Goal: Task Accomplishment & Management: Manage account settings

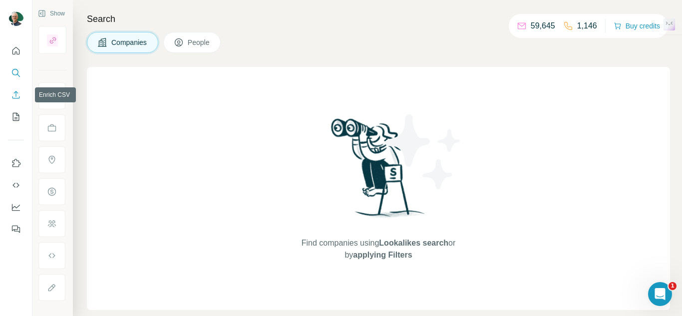
click at [10, 95] on button "Enrich CSV" at bounding box center [16, 95] width 16 height 18
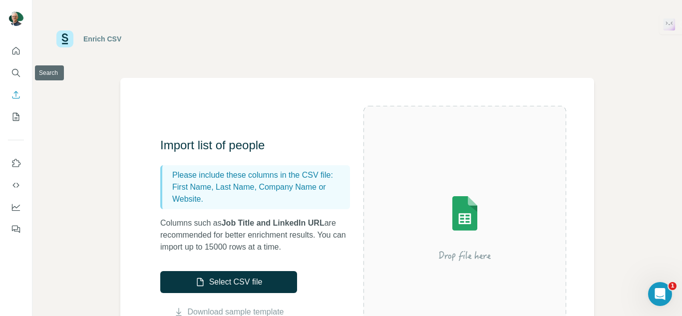
click at [10, 63] on nav at bounding box center [16, 84] width 16 height 84
click at [15, 71] on icon "Search" at bounding box center [16, 73] width 10 height 10
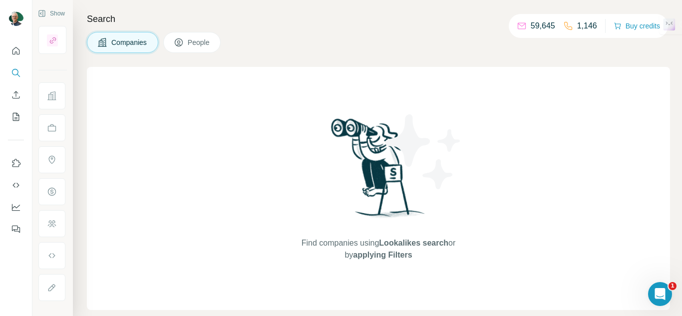
click at [136, 47] on button "Companies" at bounding box center [122, 42] width 71 height 21
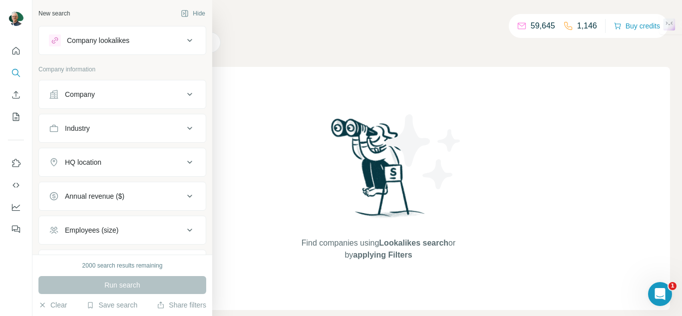
click at [103, 95] on div "Company" at bounding box center [116, 94] width 135 height 10
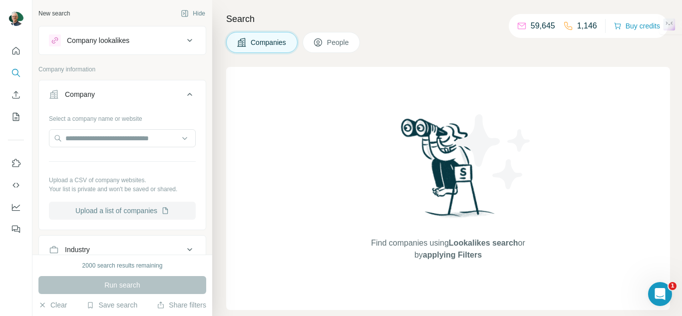
click at [101, 208] on button "Upload a list of companies" at bounding box center [122, 211] width 147 height 18
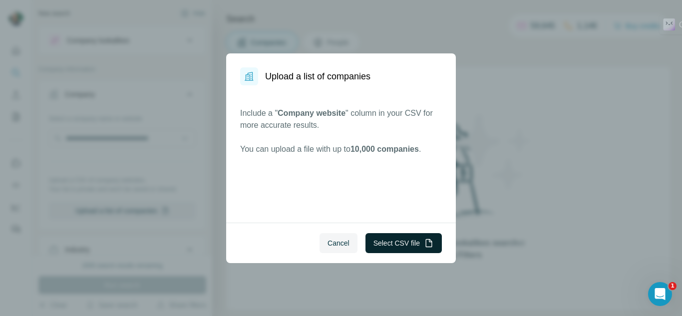
click at [393, 238] on button "Select CSV file" at bounding box center [403, 243] width 76 height 20
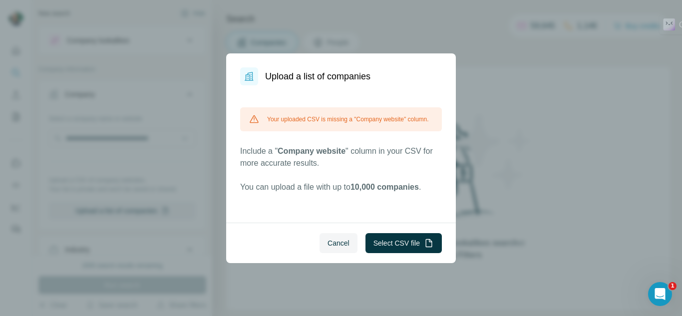
click at [343, 240] on span "Cancel" at bounding box center [338, 243] width 22 height 10
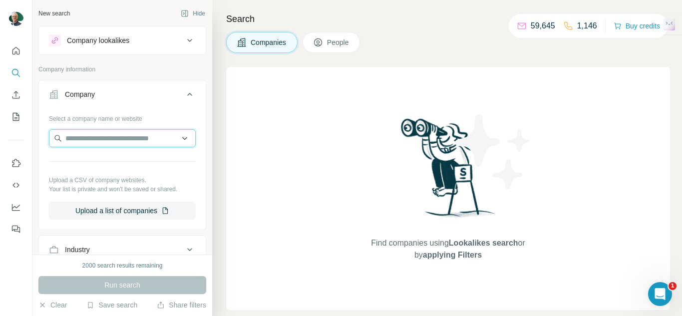
click at [95, 135] on input "text" at bounding box center [122, 138] width 147 height 18
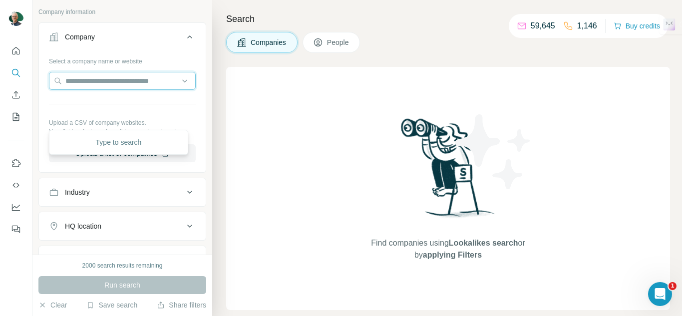
scroll to position [100, 0]
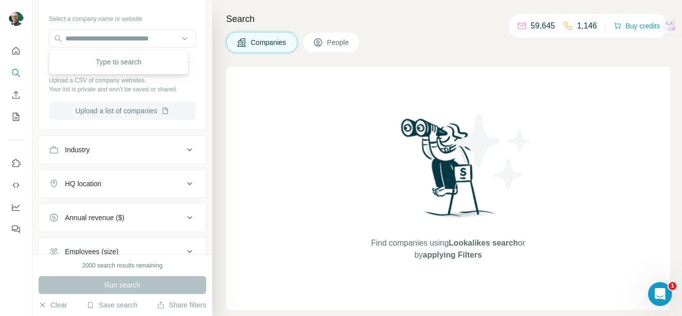
click at [145, 107] on button "Upload a list of companies" at bounding box center [122, 111] width 147 height 18
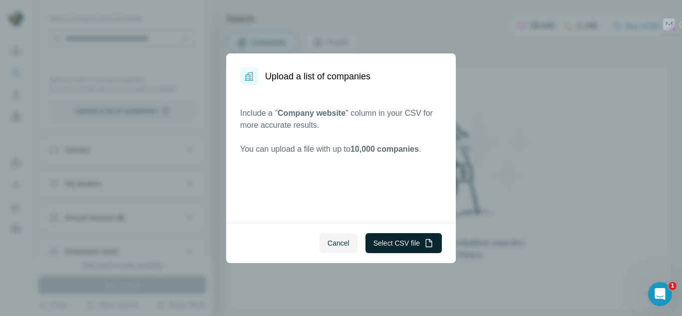
click at [397, 247] on button "Select CSV file" at bounding box center [403, 243] width 76 height 20
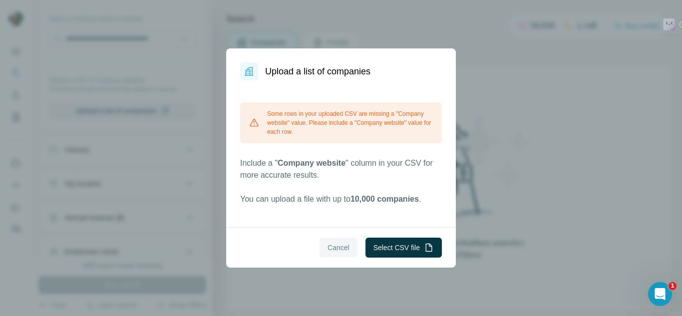
click at [333, 252] on span "Cancel" at bounding box center [338, 248] width 22 height 10
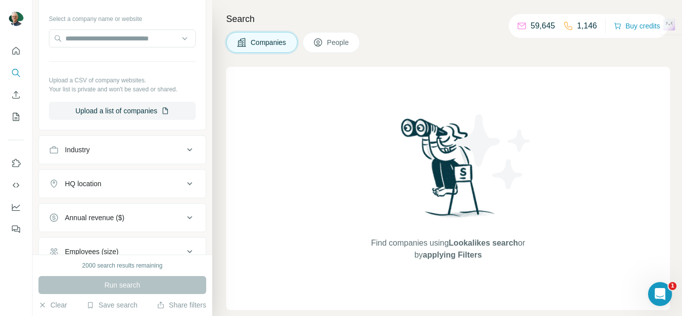
click at [114, 120] on div "Select a company name or website Upload a CSV of company websites. Your list is…" at bounding box center [122, 68] width 167 height 117
click at [113, 114] on button "Upload a list of companies" at bounding box center [122, 111] width 147 height 18
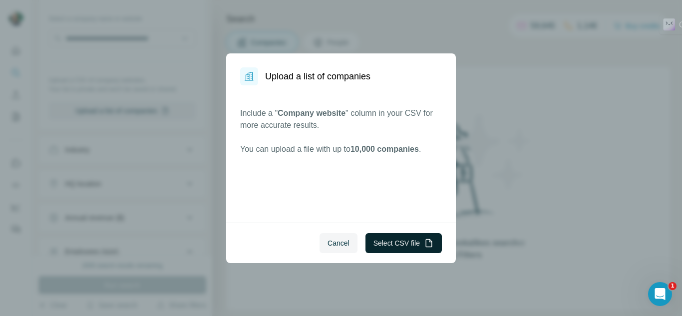
click at [401, 242] on button "Select CSV file" at bounding box center [403, 243] width 76 height 20
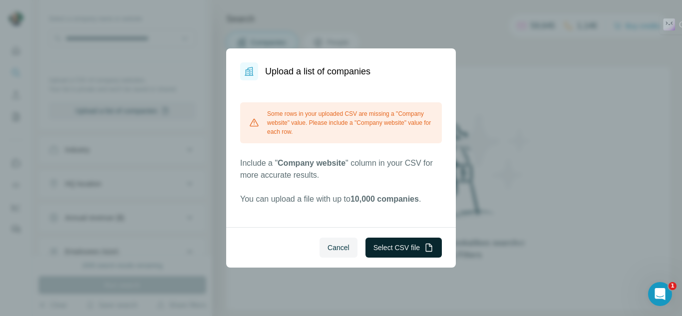
click at [397, 243] on button "Select CSV file" at bounding box center [403, 248] width 76 height 20
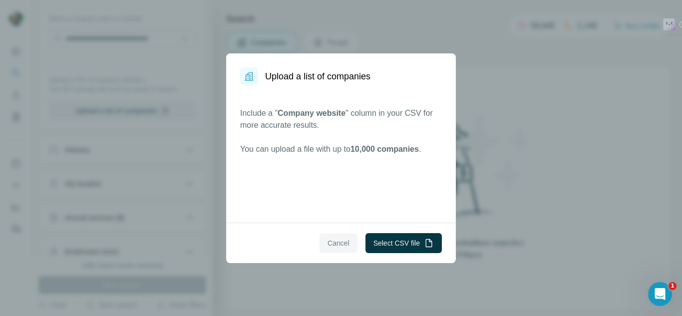
click at [340, 243] on span "Cancel" at bounding box center [338, 243] width 22 height 10
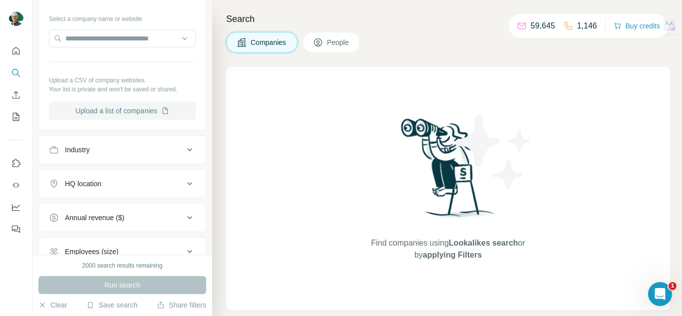
click at [129, 110] on button "Upload a list of companies" at bounding box center [122, 111] width 147 height 18
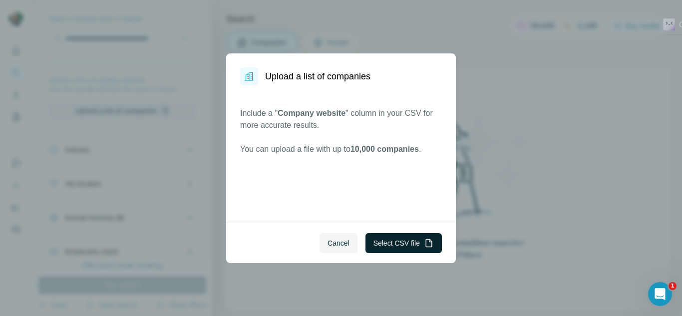
click at [398, 241] on button "Select CSV file" at bounding box center [403, 243] width 76 height 20
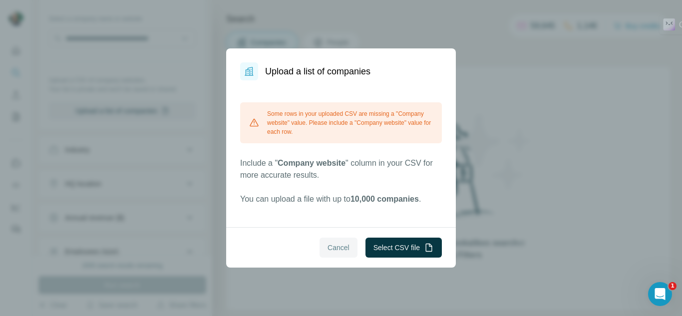
click at [332, 251] on span "Cancel" at bounding box center [338, 248] width 22 height 10
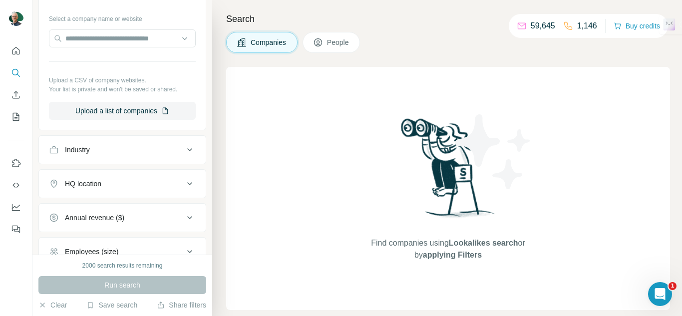
click at [238, 185] on div "Find companies using Lookalikes search or by applying Filters" at bounding box center [448, 188] width 444 height 243
click at [124, 111] on button "Upload a list of companies" at bounding box center [122, 111] width 147 height 18
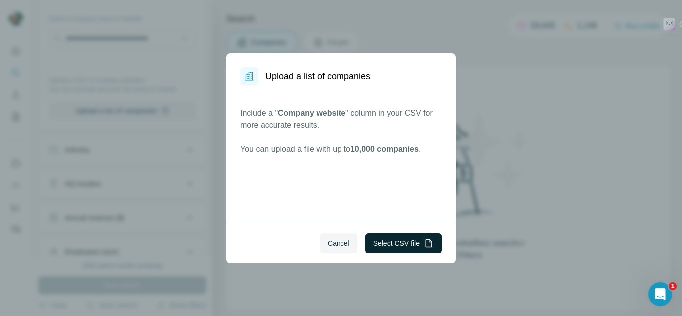
click at [379, 249] on button "Select CSV file" at bounding box center [403, 243] width 76 height 20
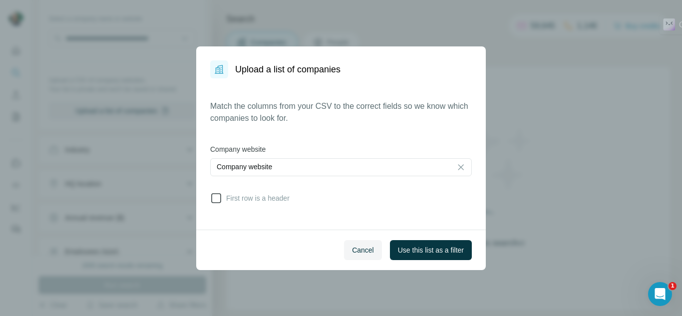
click at [232, 200] on span "First row is a header" at bounding box center [255, 198] width 67 height 10
click at [405, 245] on span "Use this list as a filter" at bounding box center [431, 250] width 66 height 10
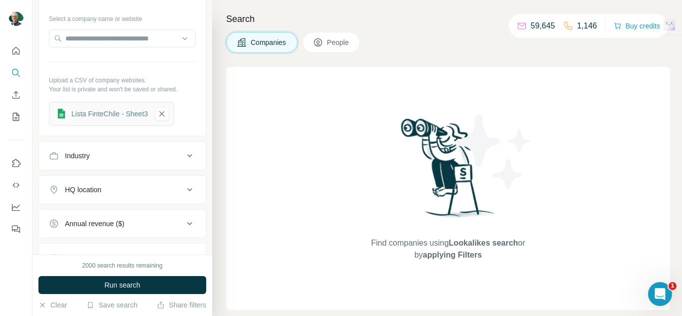
click at [149, 289] on button "Run search" at bounding box center [122, 285] width 168 height 18
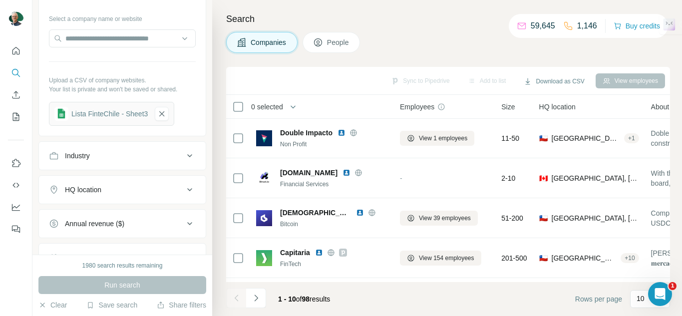
scroll to position [0, 0]
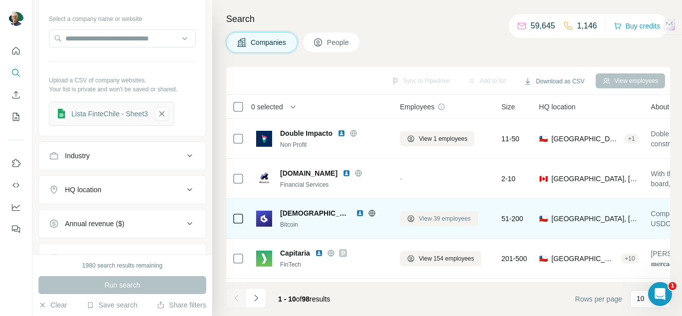
click at [447, 215] on span "View 39 employees" at bounding box center [445, 218] width 52 height 9
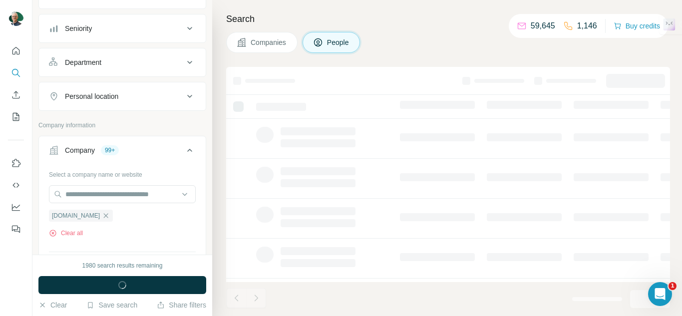
scroll to position [256, 0]
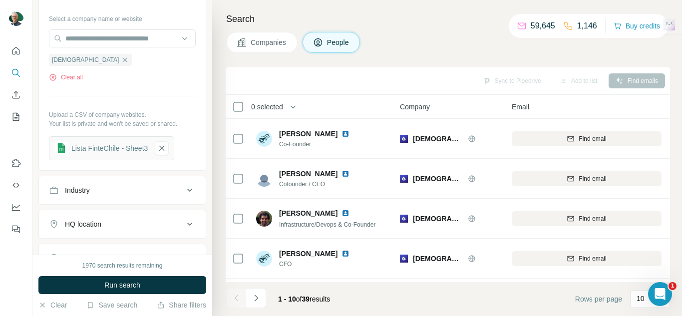
click at [444, 37] on div "Companies People" at bounding box center [448, 42] width 444 height 21
click at [11, 53] on icon "Quick start" at bounding box center [16, 51] width 10 height 10
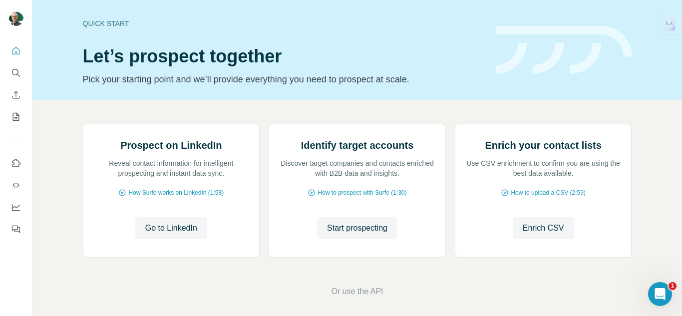
click at [55, 142] on div "Prospect on LinkedIn Reveal contact information for intelligent prospecting and…" at bounding box center [356, 211] width 649 height 222
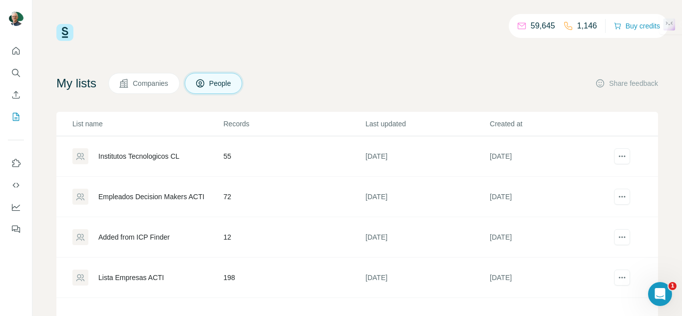
scroll to position [89, 0]
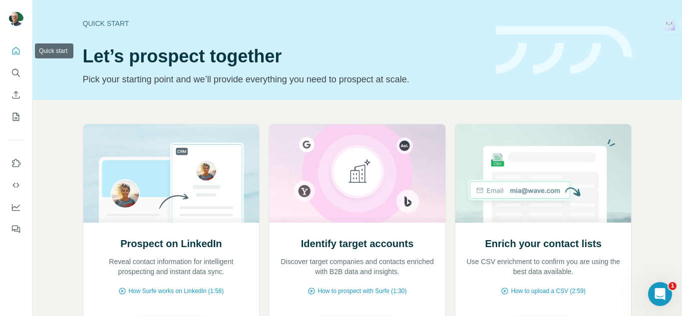
click at [10, 59] on button "Quick start" at bounding box center [16, 51] width 16 height 18
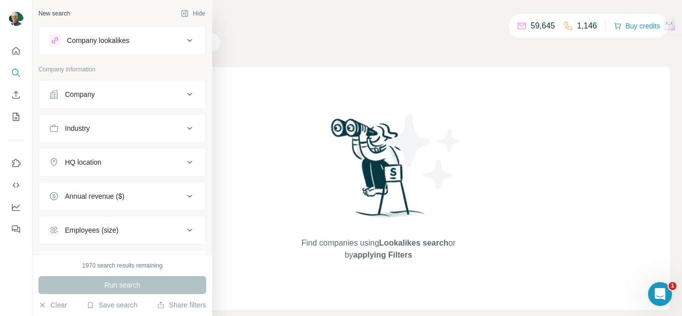
click at [111, 95] on div "Company" at bounding box center [116, 94] width 135 height 10
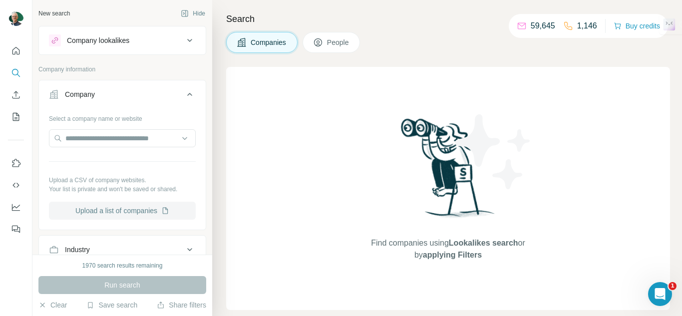
click at [125, 207] on button "Upload a list of companies" at bounding box center [122, 211] width 147 height 18
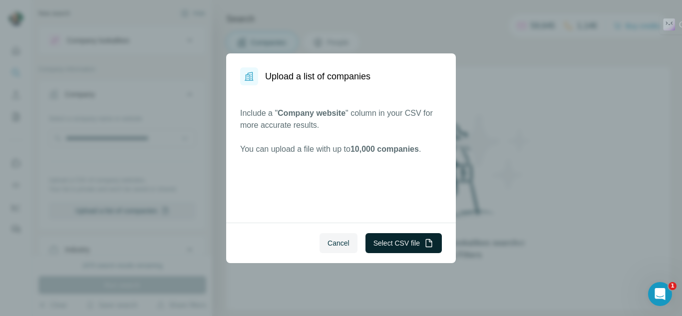
click at [397, 241] on button "Select CSV file" at bounding box center [403, 243] width 76 height 20
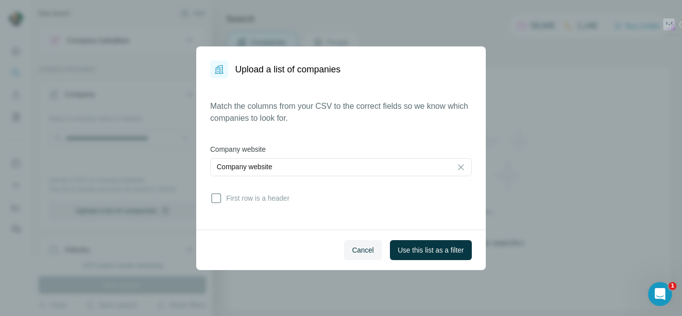
click at [239, 208] on div "Match the columns from your CSV to the correct fields so we know which companie…" at bounding box center [340, 153] width 289 height 151
click at [242, 201] on span "First row is a header" at bounding box center [255, 198] width 67 height 10
click at [423, 246] on span "Use this list as a filter" at bounding box center [431, 250] width 66 height 10
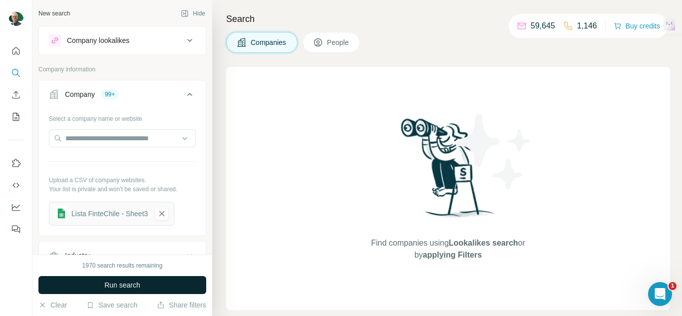
click at [145, 289] on button "Run search" at bounding box center [122, 285] width 168 height 18
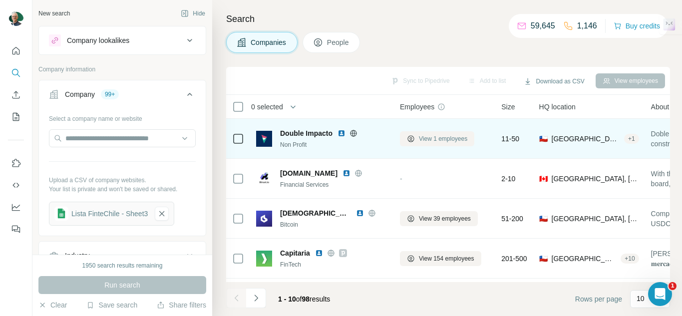
click at [437, 140] on span "View 1 employees" at bounding box center [443, 138] width 48 height 9
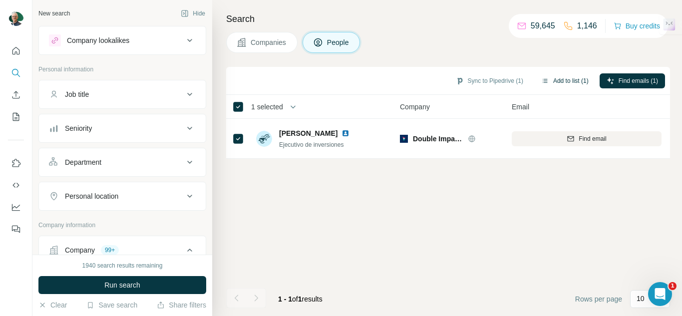
click at [560, 81] on button "Add to list (1)" at bounding box center [564, 80] width 61 height 15
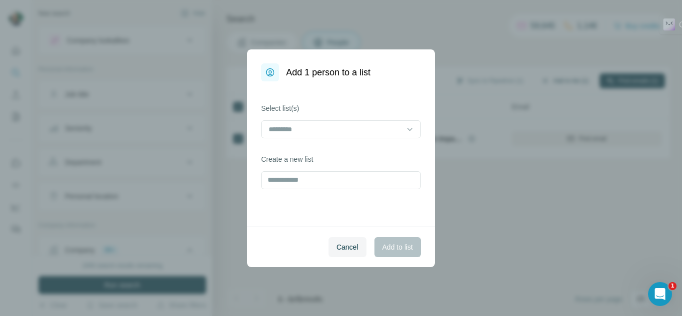
click at [544, 82] on div "Add 1 person to a list Select list(s) Create a new list Cancel Add to list" at bounding box center [341, 158] width 682 height 316
click at [286, 171] on input "text" at bounding box center [341, 180] width 160 height 18
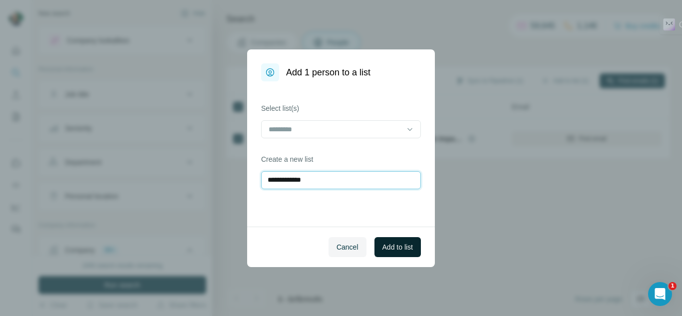
type input "**********"
click at [394, 254] on button "Add to list" at bounding box center [397, 247] width 46 height 20
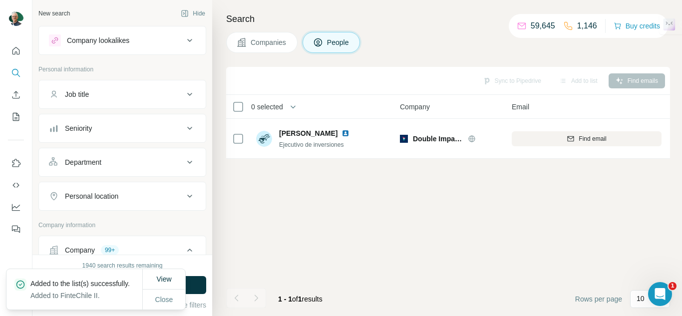
click at [265, 49] on button "Companies" at bounding box center [261, 42] width 71 height 21
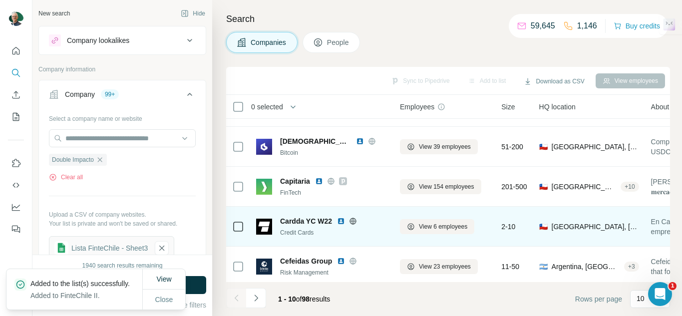
scroll to position [50, 0]
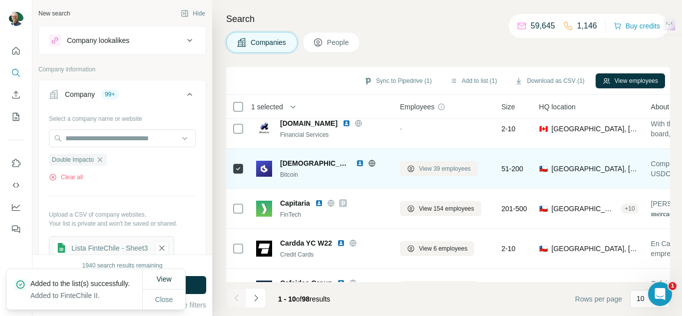
click at [432, 171] on span "View 39 employees" at bounding box center [445, 168] width 52 height 9
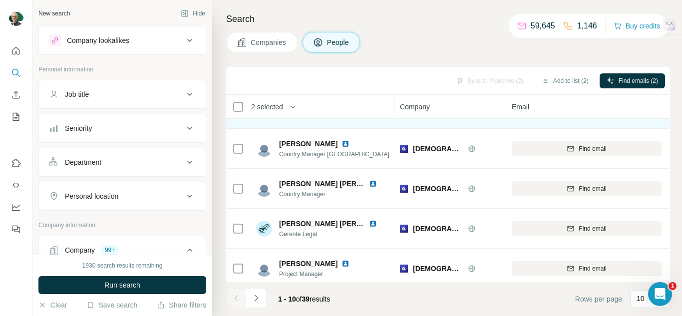
scroll to position [241, 0]
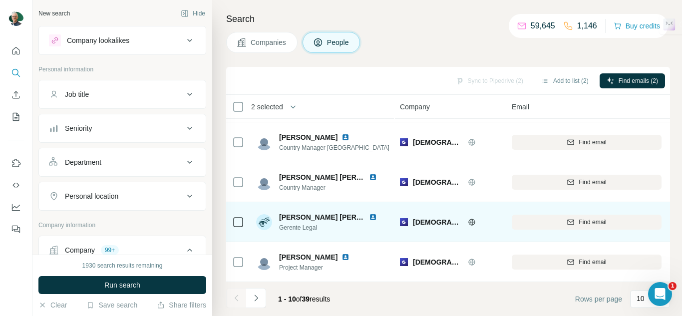
click at [245, 221] on td at bounding box center [238, 222] width 24 height 40
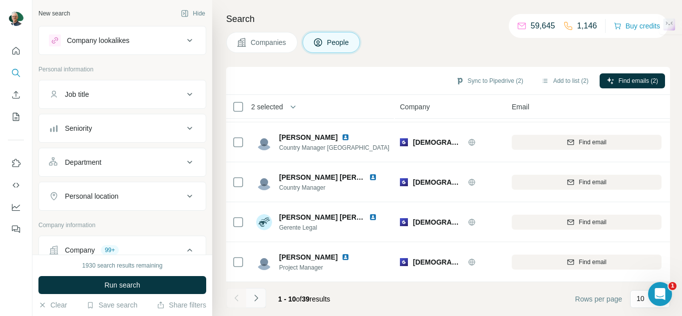
click at [257, 299] on icon "Navigate to next page" at bounding box center [255, 297] width 3 height 6
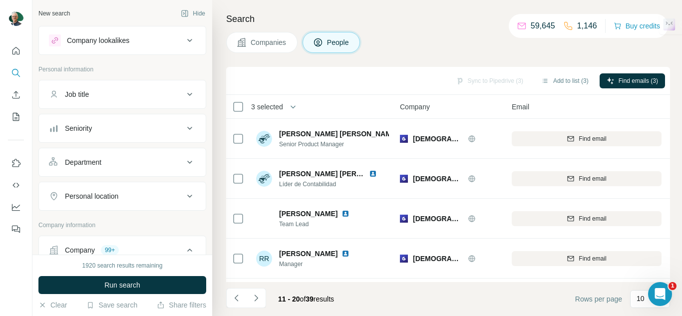
scroll to position [50, 0]
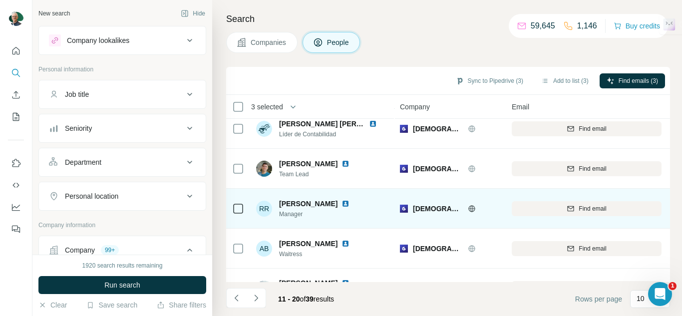
click at [244, 209] on icon at bounding box center [238, 209] width 12 height 12
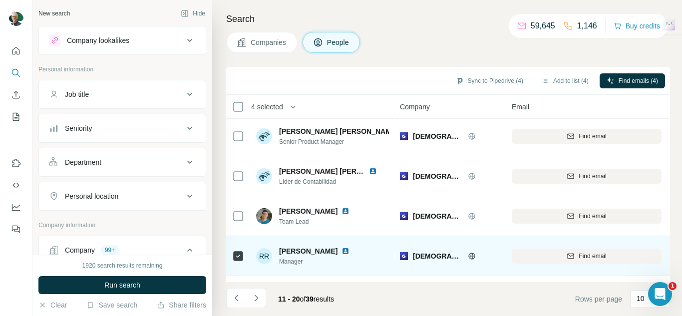
scroll to position [0, 0]
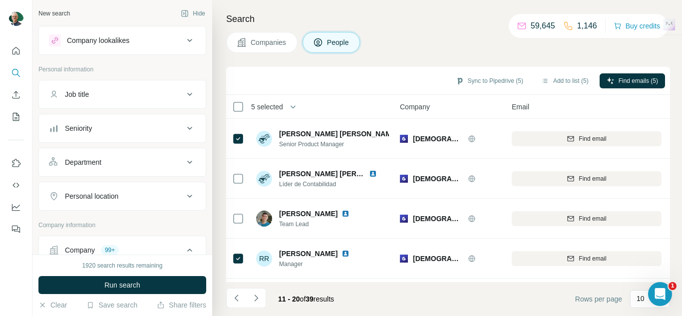
click at [254, 302] on icon "Navigate to next page" at bounding box center [256, 298] width 10 height 10
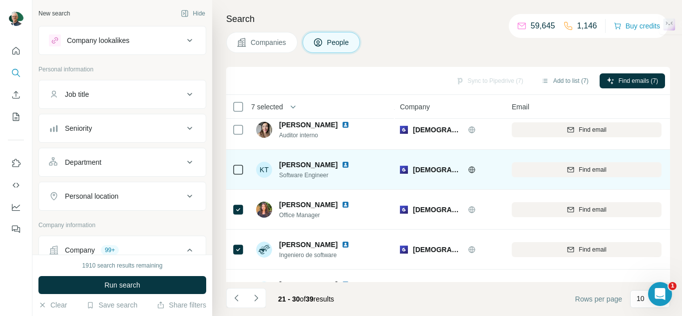
scroll to position [191, 0]
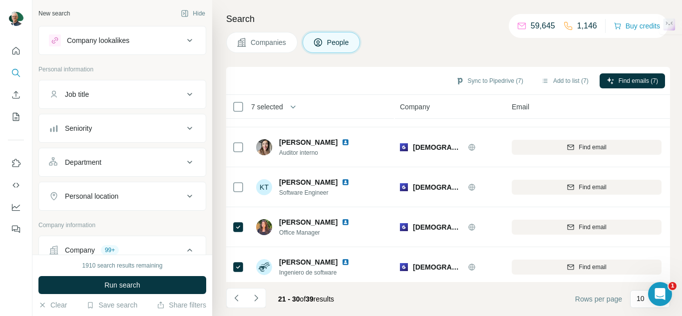
click at [258, 300] on icon "Navigate to next page" at bounding box center [256, 298] width 10 height 10
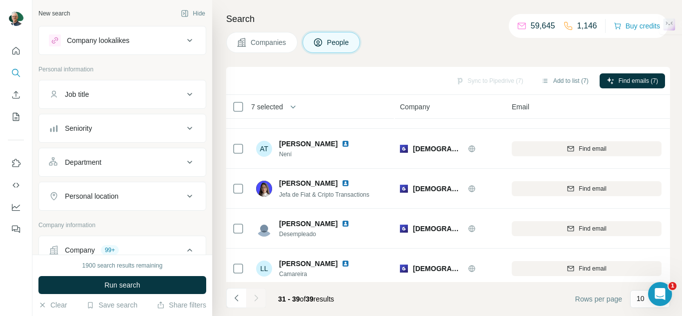
scroll to position [201, 0]
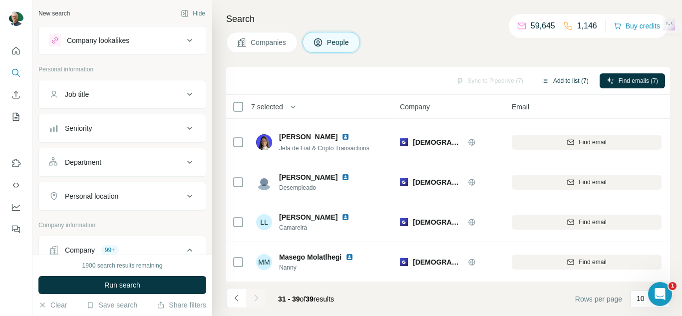
click at [545, 84] on button "Add to list (7)" at bounding box center [564, 80] width 61 height 15
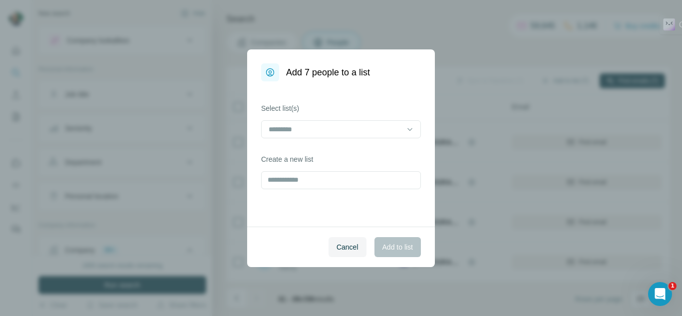
click at [300, 195] on div "Select list(s) Create a new list" at bounding box center [341, 153] width 188 height 145
click at [309, 180] on input "text" at bounding box center [341, 180] width 160 height 18
click at [334, 140] on div at bounding box center [341, 130] width 160 height 20
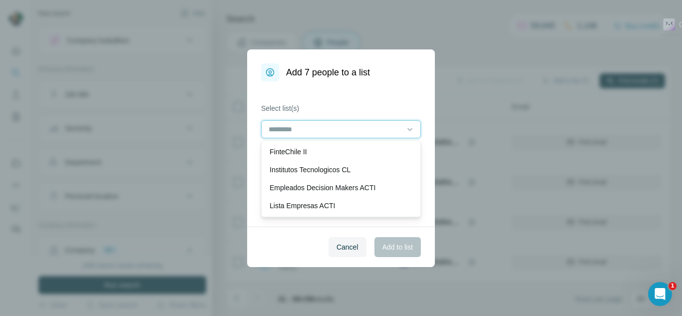
click at [336, 133] on input at bounding box center [334, 129] width 135 height 11
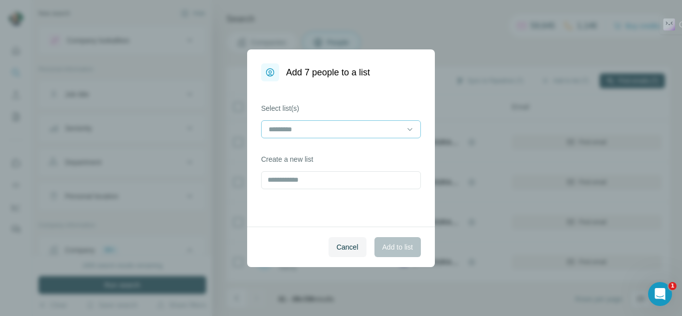
click at [297, 130] on input at bounding box center [334, 129] width 135 height 11
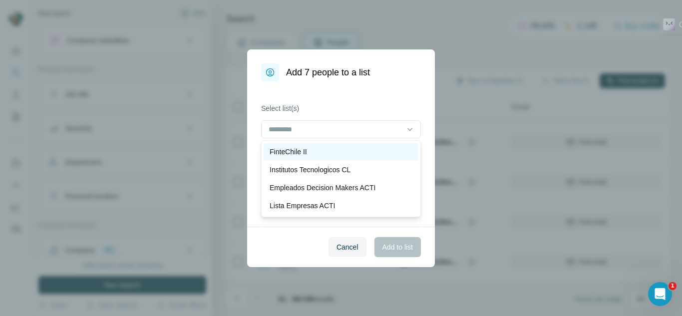
click at [300, 150] on p "FinteChile II" at bounding box center [287, 152] width 37 height 10
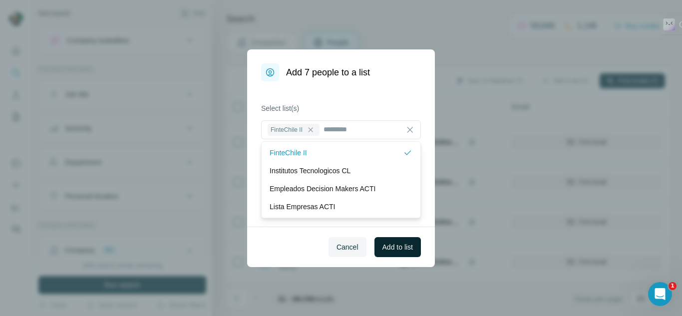
click at [396, 250] on span "Add to list" at bounding box center [397, 247] width 30 height 10
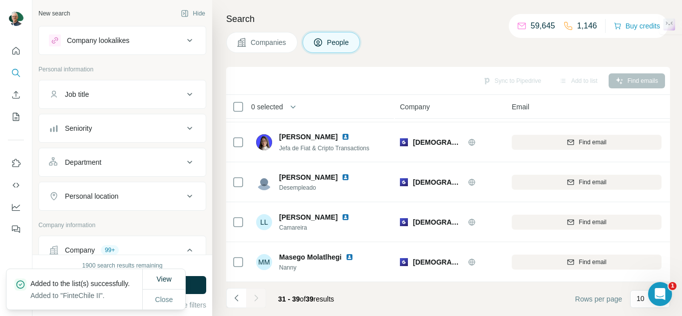
click at [245, 37] on icon at bounding box center [242, 42] width 10 height 10
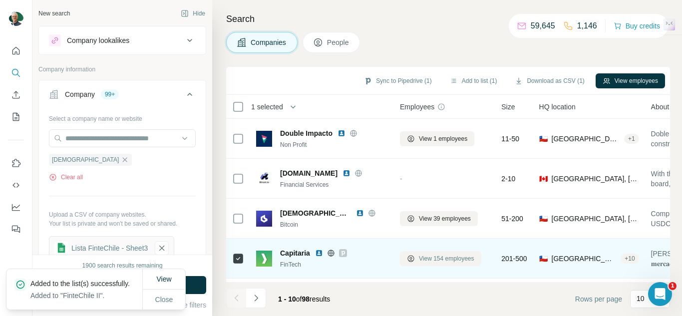
click at [413, 255] on icon at bounding box center [411, 259] width 8 height 8
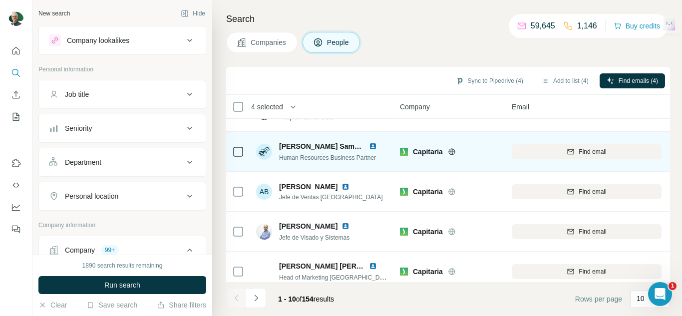
scroll to position [241, 0]
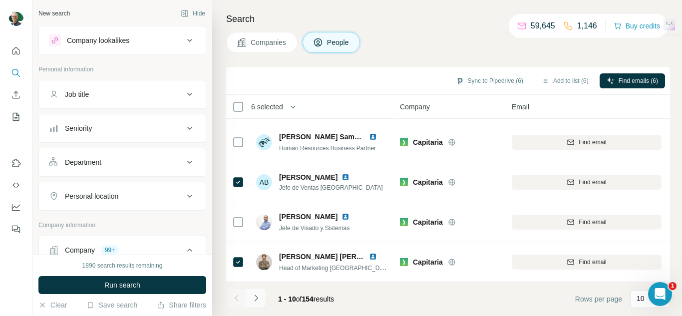
click at [254, 298] on icon "Navigate to next page" at bounding box center [256, 298] width 10 height 10
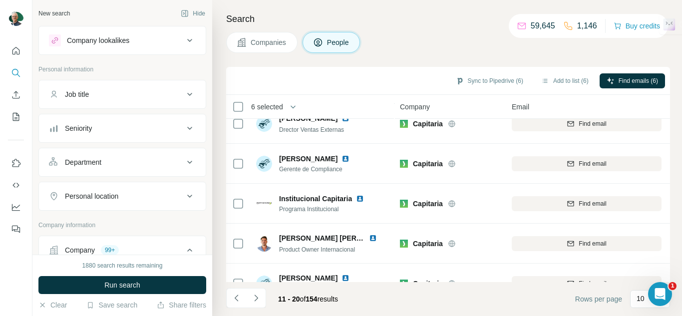
scroll to position [0, 0]
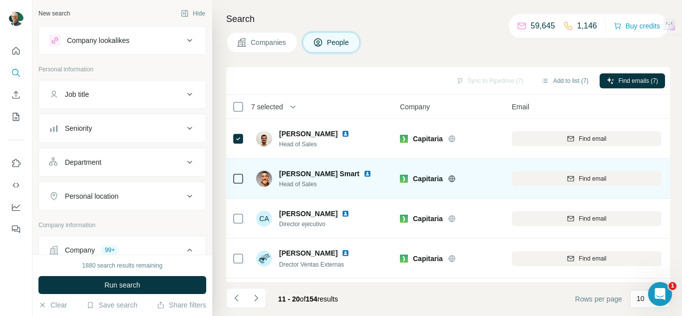
click at [244, 186] on div at bounding box center [238, 178] width 12 height 27
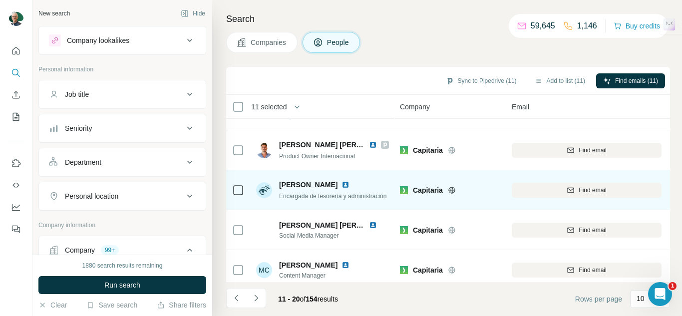
scroll to position [241, 0]
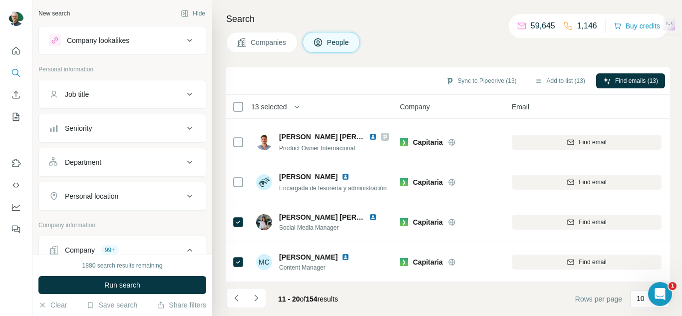
click at [257, 296] on icon "Navigate to next page" at bounding box center [256, 298] width 10 height 10
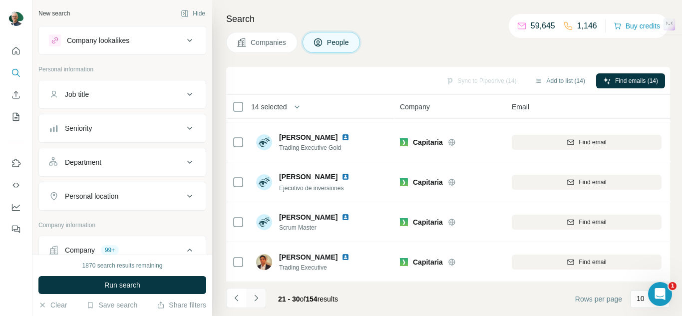
click at [257, 301] on icon "Navigate to next page" at bounding box center [256, 298] width 10 height 10
click at [254, 300] on icon "Navigate to next page" at bounding box center [256, 298] width 10 height 10
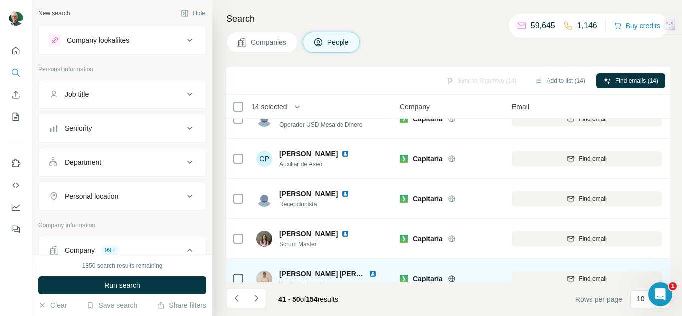
scroll to position [0, 0]
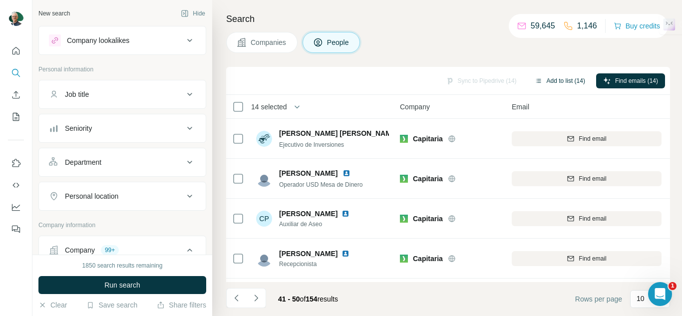
click at [562, 80] on button "Add to list (14)" at bounding box center [560, 80] width 64 height 15
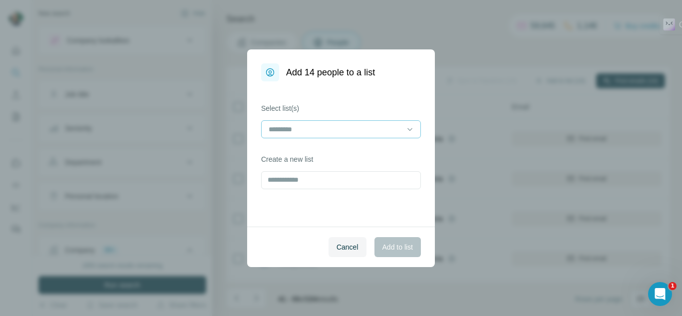
click at [369, 128] on input at bounding box center [334, 129] width 135 height 11
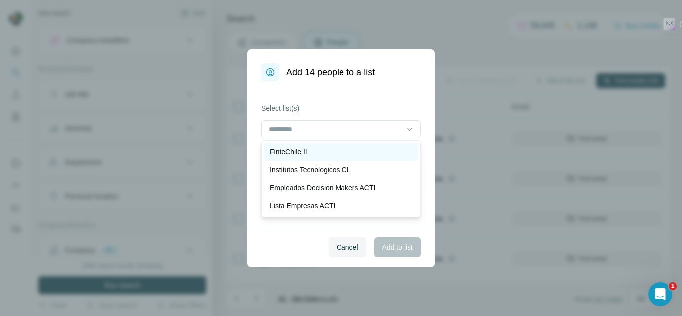
click at [310, 157] on div "FinteChile II" at bounding box center [341, 152] width 155 height 18
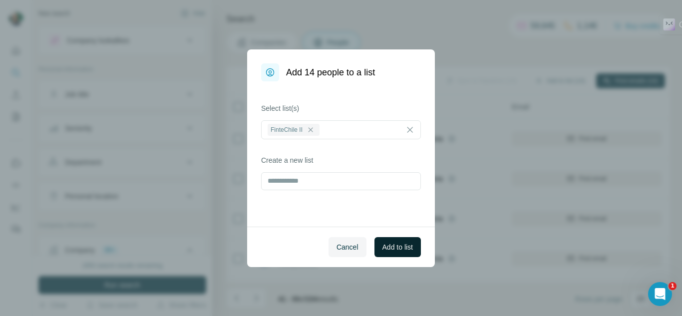
click at [406, 250] on span "Add to list" at bounding box center [397, 247] width 30 height 10
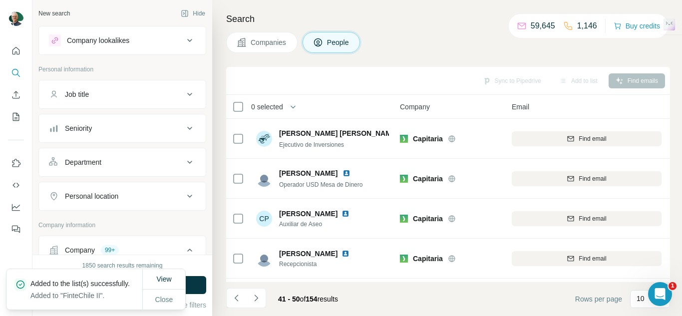
click at [249, 47] on button "Companies" at bounding box center [261, 42] width 71 height 21
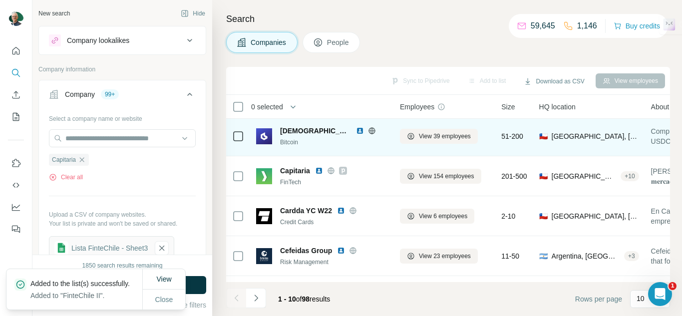
scroll to position [100, 0]
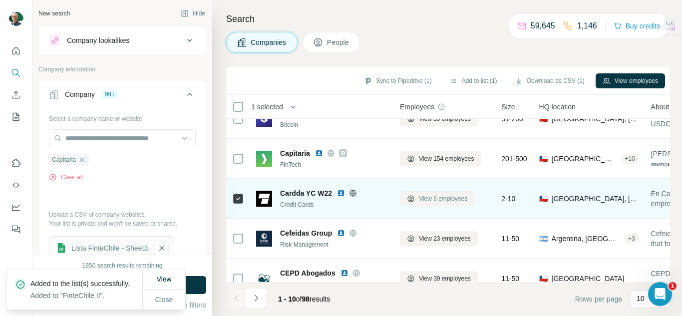
click at [420, 205] on button "View 6 employees" at bounding box center [437, 198] width 74 height 15
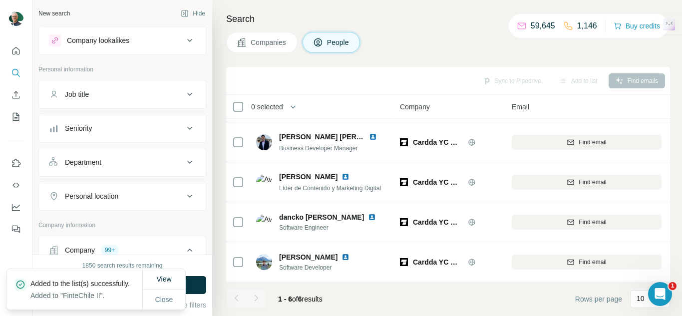
scroll to position [81, 0]
click at [231, 106] on th "0 selected" at bounding box center [306, 107] width 160 height 24
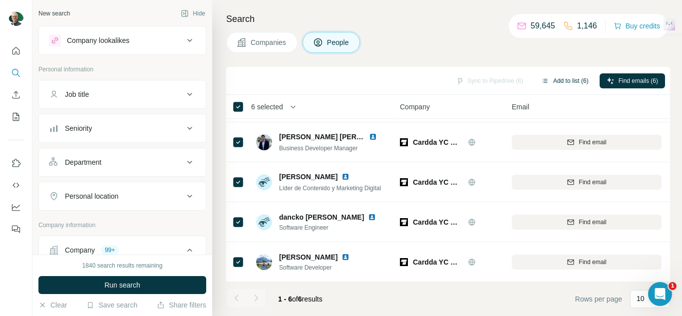
click at [568, 77] on button "Add to list (6)" at bounding box center [564, 80] width 61 height 15
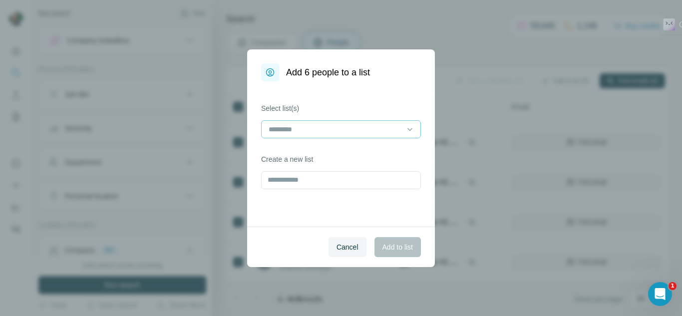
drag, startPoint x: 356, startPoint y: 118, endPoint x: 352, endPoint y: 123, distance: 5.7
click at [355, 118] on div "Select list(s)" at bounding box center [341, 120] width 160 height 35
click at [350, 124] on input at bounding box center [334, 129] width 135 height 11
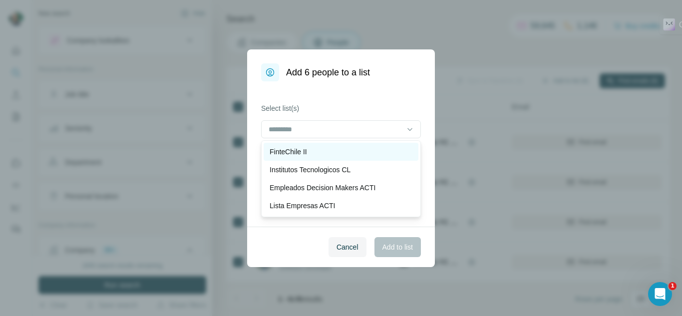
click at [317, 150] on div "FinteChile II" at bounding box center [340, 152] width 143 height 10
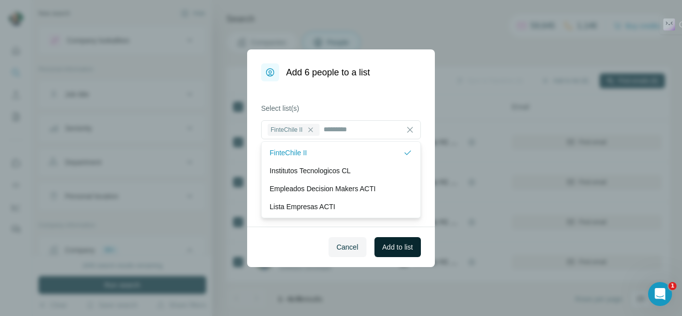
click at [388, 243] on span "Add to list" at bounding box center [397, 247] width 30 height 10
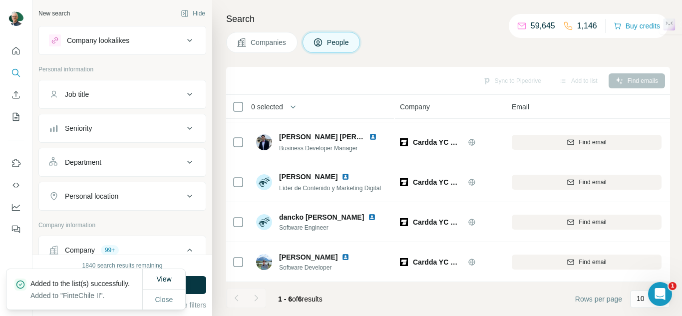
click at [258, 35] on button "Companies" at bounding box center [261, 42] width 71 height 21
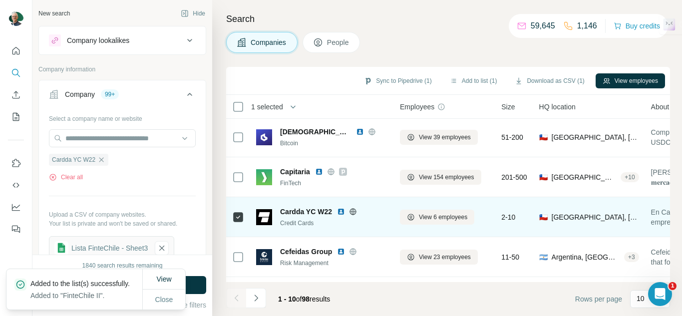
scroll to position [131, 0]
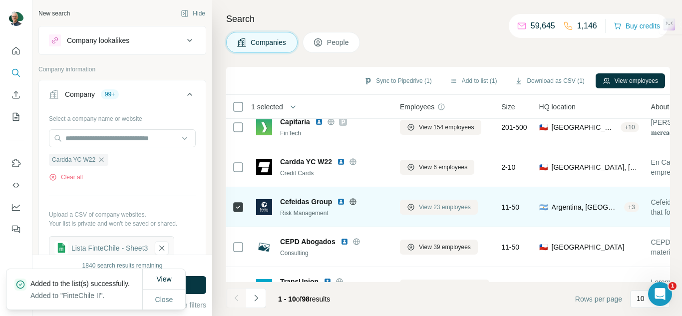
click at [426, 207] on span "View 23 employees" at bounding box center [445, 207] width 52 height 9
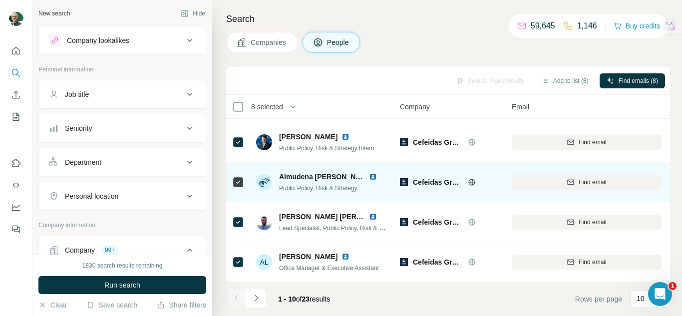
scroll to position [241, 0]
click at [232, 178] on icon at bounding box center [238, 182] width 12 height 12
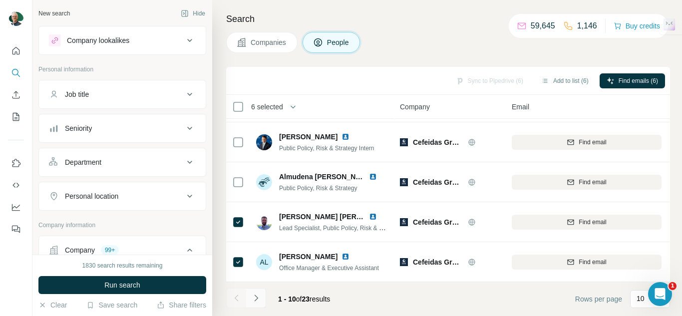
click at [259, 297] on icon "Navigate to next page" at bounding box center [256, 298] width 10 height 10
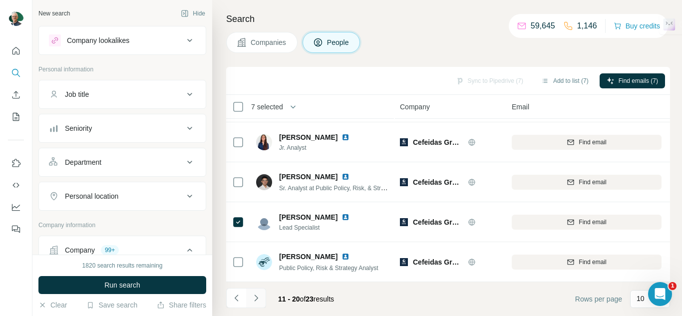
click at [256, 298] on icon "Navigate to next page" at bounding box center [256, 298] width 10 height 10
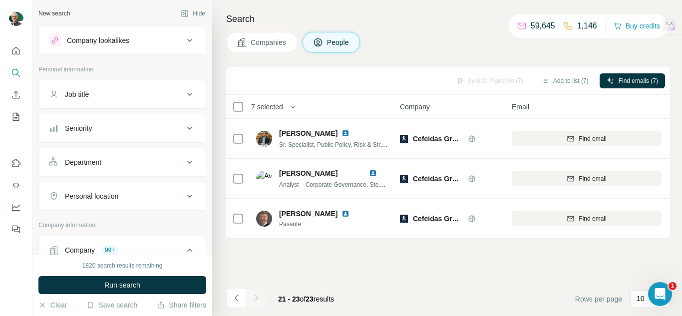
scroll to position [0, 0]
click at [550, 83] on button "Add to list (7)" at bounding box center [564, 80] width 61 height 15
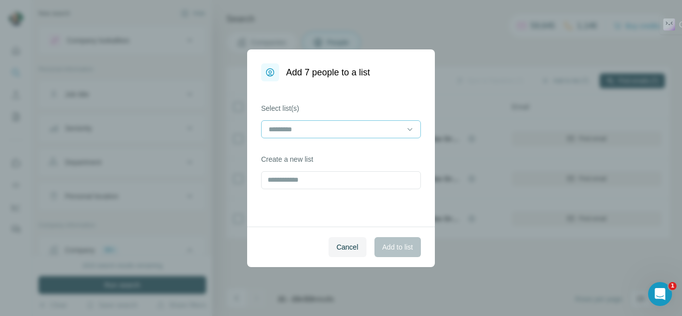
click at [332, 137] on div at bounding box center [334, 129] width 135 height 17
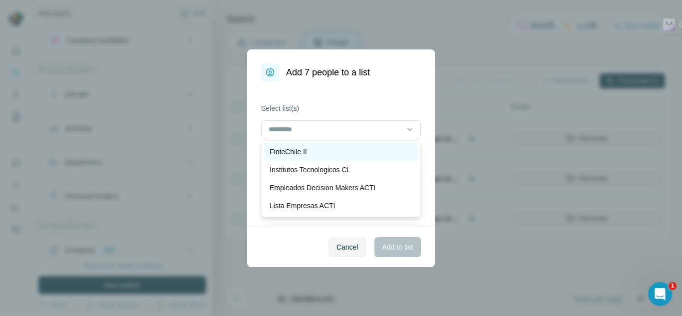
click at [309, 151] on div "FinteChile II" at bounding box center [340, 152] width 143 height 10
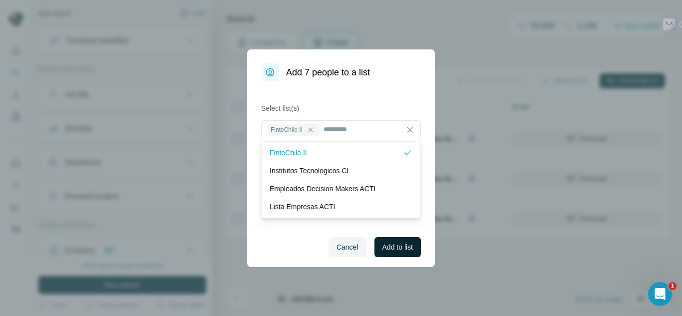
click at [402, 249] on span "Add to list" at bounding box center [397, 247] width 30 height 10
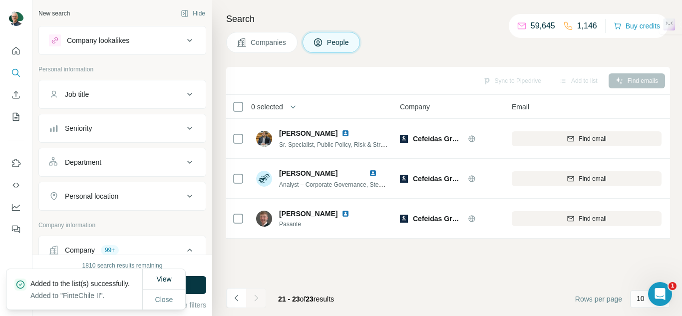
click at [249, 37] on button "Companies" at bounding box center [261, 42] width 71 height 21
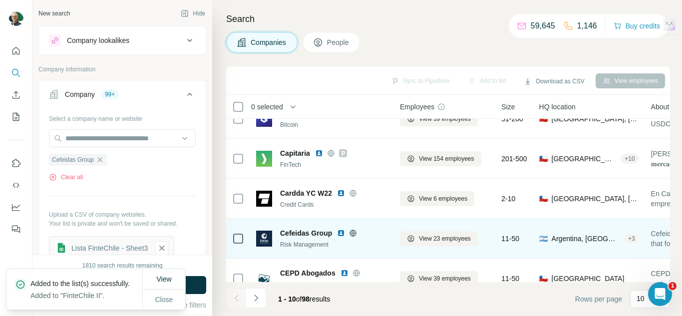
scroll to position [200, 0]
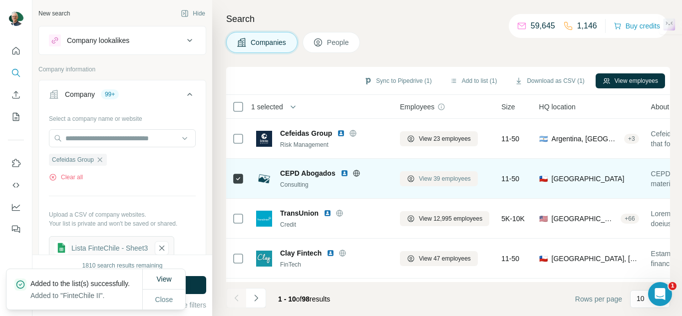
click at [440, 182] on span "View 39 employees" at bounding box center [445, 178] width 52 height 9
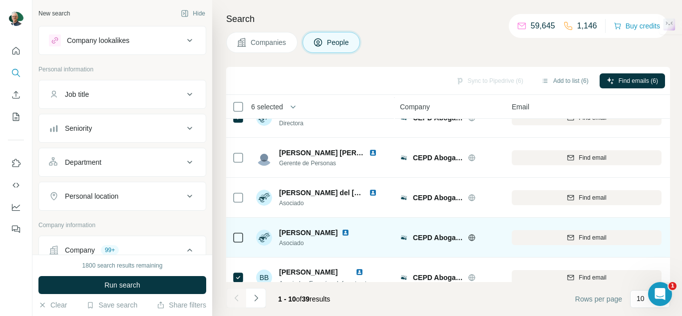
scroll to position [241, 0]
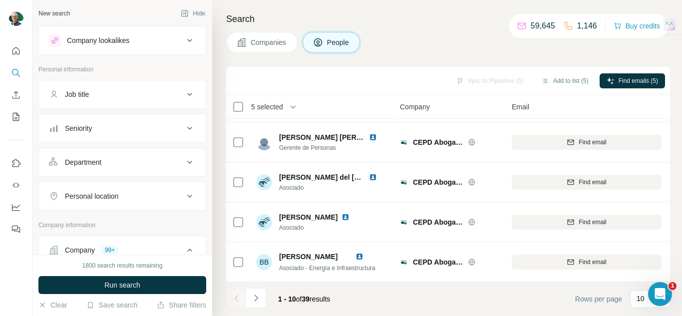
click at [255, 295] on icon "Navigate to next page" at bounding box center [255, 297] width 3 height 6
click at [567, 74] on button "Add to list (5)" at bounding box center [564, 80] width 61 height 15
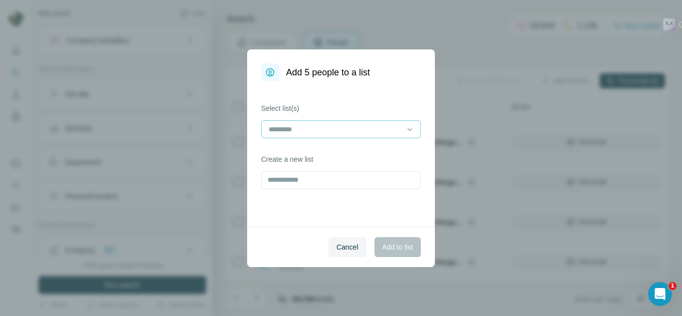
click at [323, 130] on input at bounding box center [334, 129] width 135 height 11
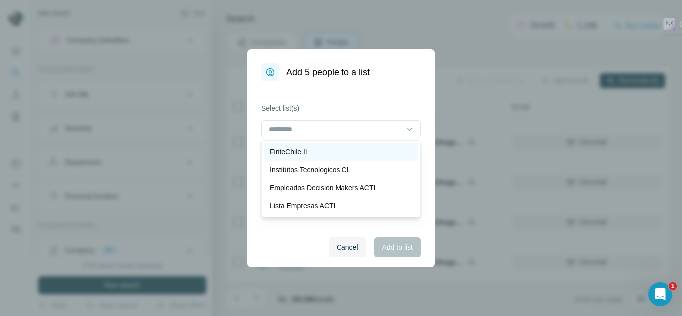
click at [290, 151] on p "FinteChile II" at bounding box center [287, 152] width 37 height 10
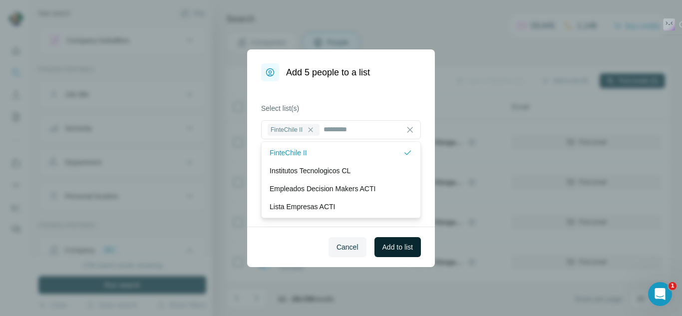
click at [397, 253] on button "Add to list" at bounding box center [397, 247] width 46 height 20
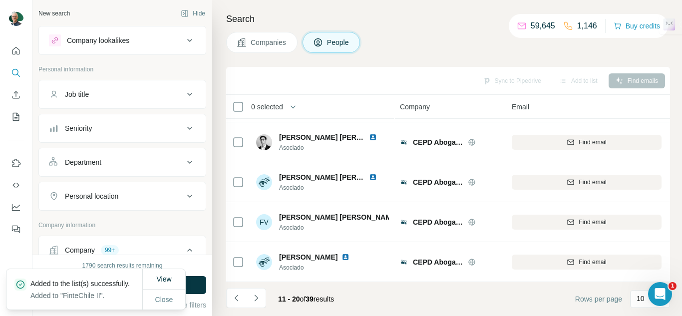
click at [270, 42] on span "Companies" at bounding box center [269, 42] width 36 height 10
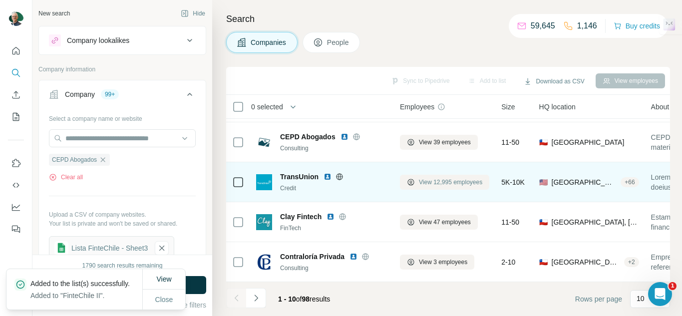
click at [474, 178] on span "View 12,995 employees" at bounding box center [450, 182] width 63 height 9
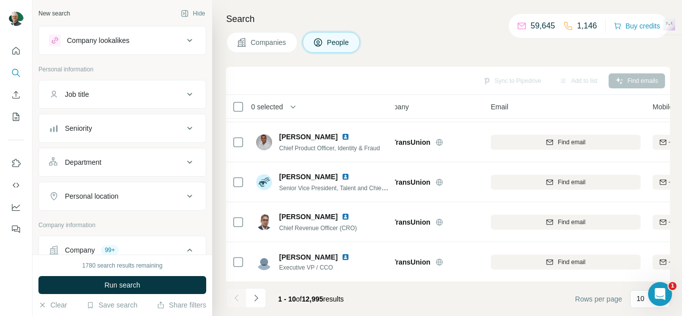
scroll to position [241, 0]
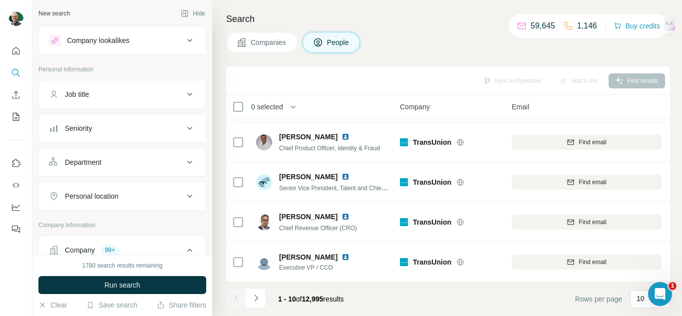
click at [267, 26] on div "Search Companies People Sync to Pipedrive Add to list Find emails 0 selected Pe…" at bounding box center [447, 158] width 470 height 316
click at [269, 37] on span "Companies" at bounding box center [269, 42] width 36 height 10
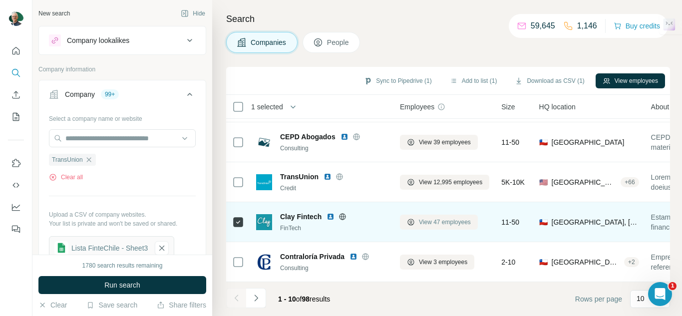
click at [440, 218] on span "View 47 employees" at bounding box center [445, 222] width 52 height 9
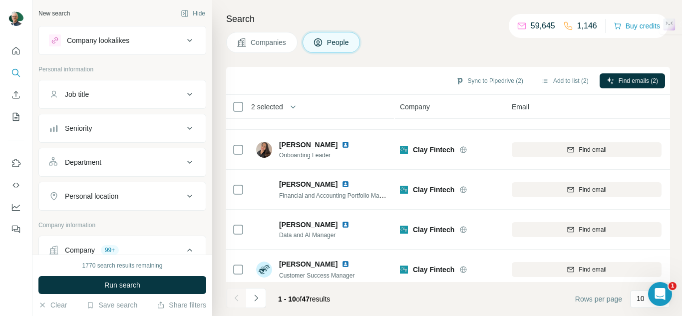
scroll to position [241, 0]
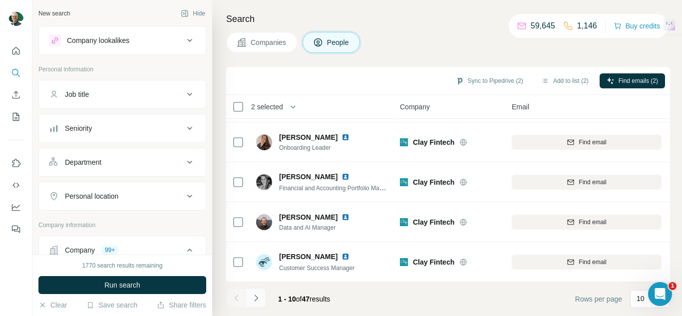
click at [255, 295] on icon "Navigate to next page" at bounding box center [256, 298] width 10 height 10
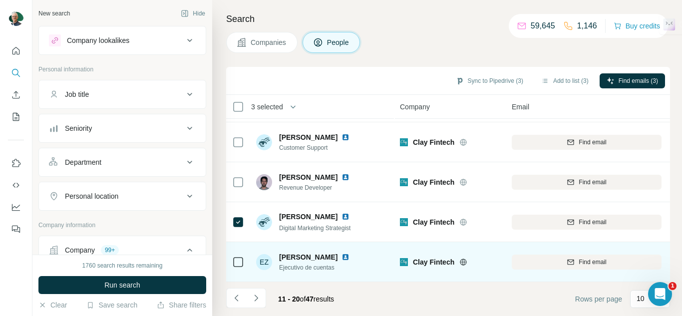
click at [240, 263] on icon at bounding box center [238, 262] width 12 height 12
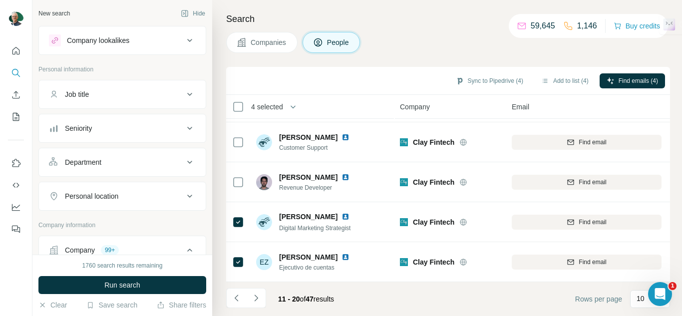
click at [254, 296] on icon "Navigate to next page" at bounding box center [256, 298] width 10 height 10
click at [559, 85] on button "Add to list (5)" at bounding box center [564, 80] width 61 height 15
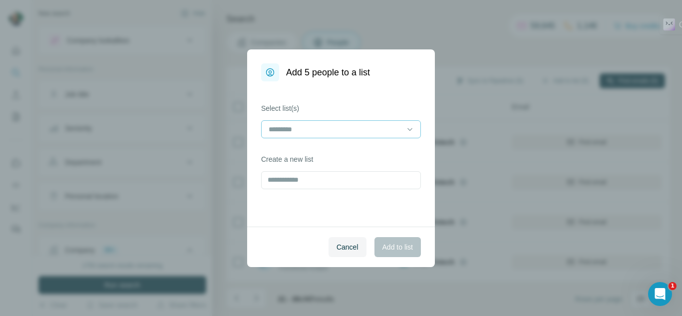
click at [341, 128] on input at bounding box center [334, 129] width 135 height 11
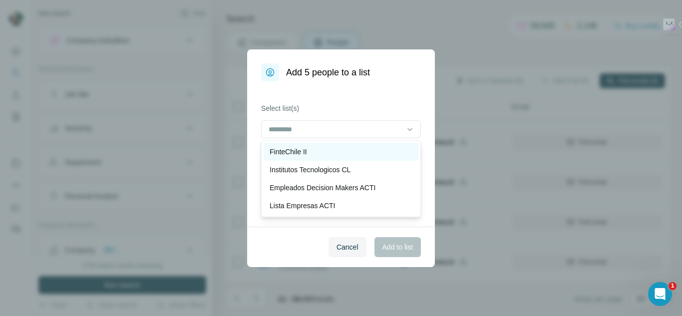
click at [321, 156] on div "FinteChile II" at bounding box center [340, 152] width 143 height 10
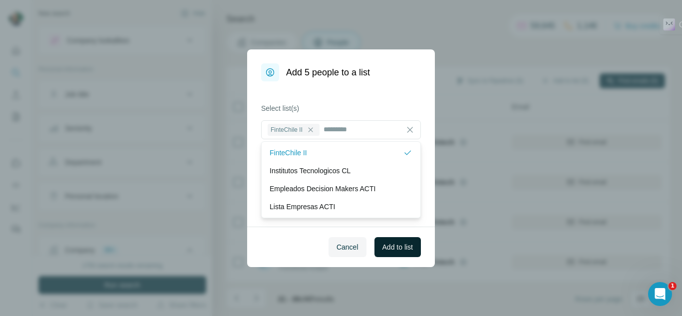
click at [402, 242] on span "Add to list" at bounding box center [397, 247] width 30 height 10
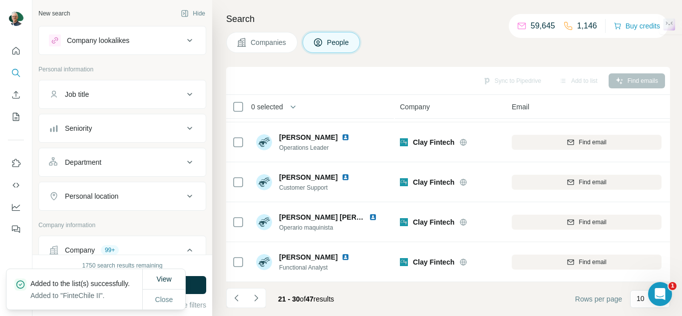
click at [254, 40] on span "Companies" at bounding box center [269, 42] width 36 height 10
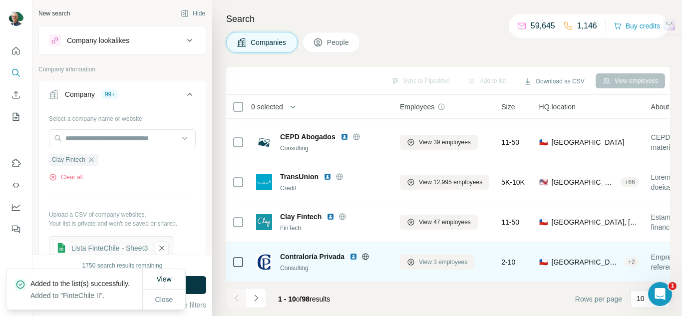
click at [439, 258] on span "View 3 employees" at bounding box center [443, 262] width 48 height 9
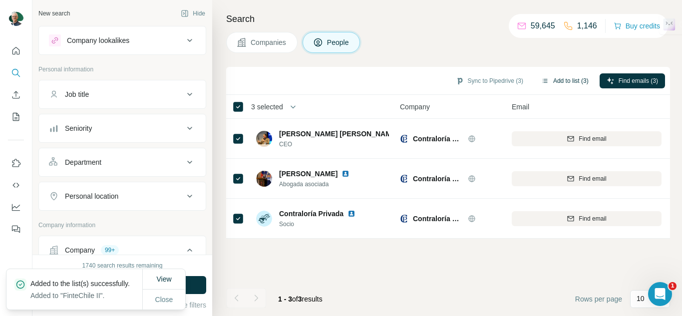
click at [558, 86] on button "Add to list (3)" at bounding box center [564, 80] width 61 height 15
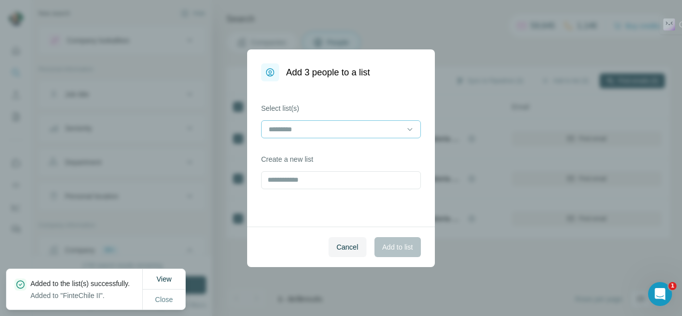
click at [323, 133] on input at bounding box center [334, 129] width 135 height 11
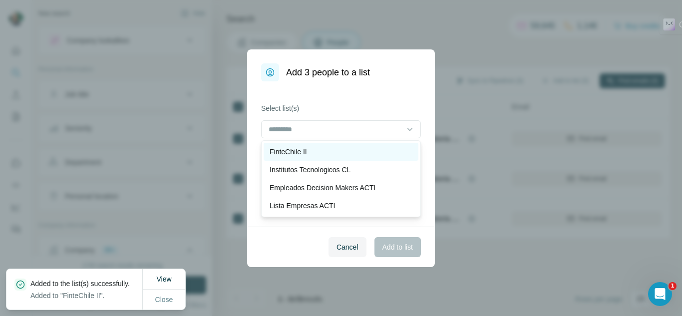
click at [321, 156] on div "FinteChile II" at bounding box center [340, 152] width 143 height 10
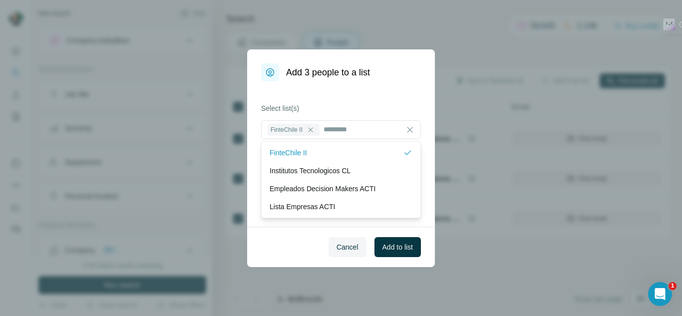
click at [402, 244] on span "Add to list" at bounding box center [397, 247] width 30 height 10
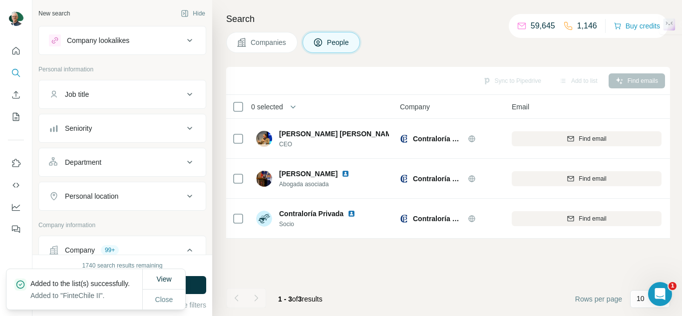
click at [248, 45] on button "Companies" at bounding box center [261, 42] width 71 height 21
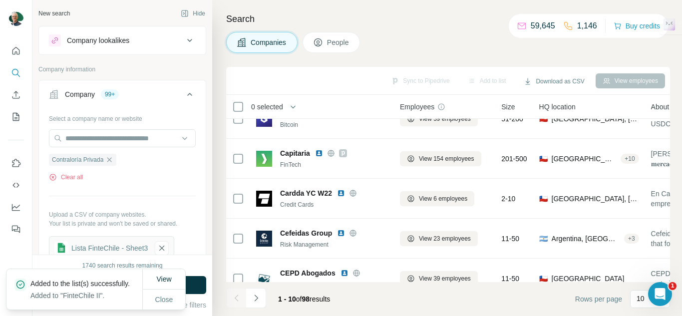
scroll to position [150, 0]
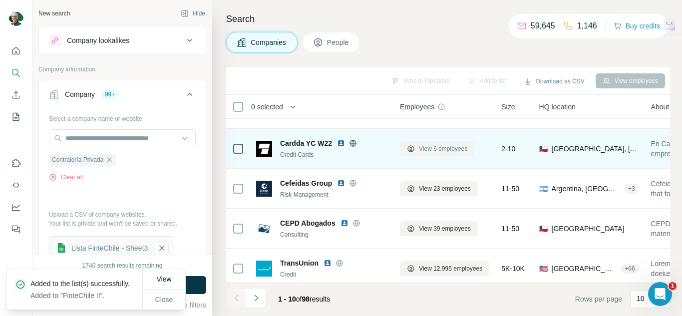
click at [437, 150] on span "View 6 employees" at bounding box center [443, 148] width 48 height 9
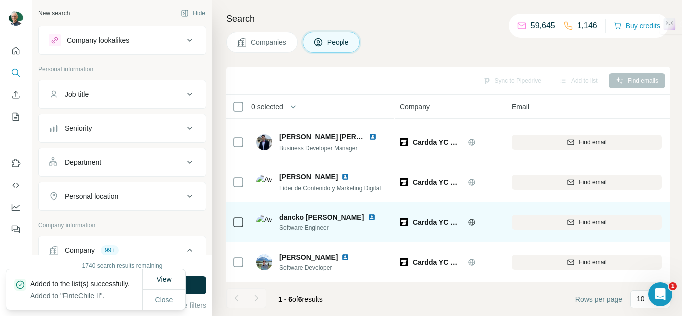
scroll to position [81, 0]
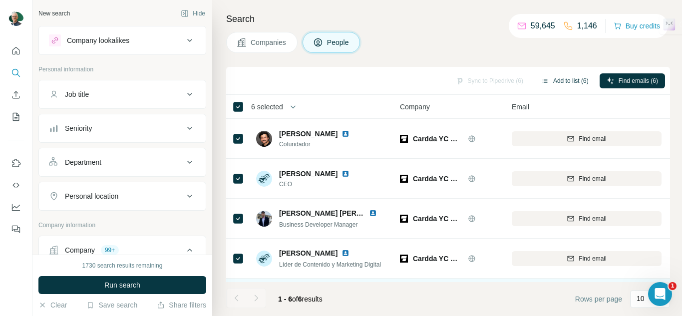
click at [555, 77] on button "Add to list (6)" at bounding box center [564, 80] width 61 height 15
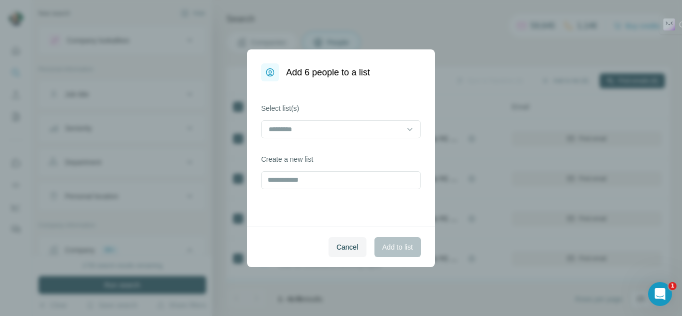
click at [344, 119] on div "Select list(s)" at bounding box center [341, 120] width 160 height 35
click at [343, 123] on div at bounding box center [334, 129] width 135 height 17
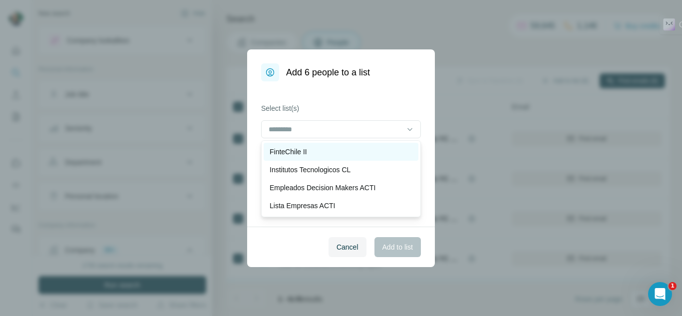
click at [313, 152] on div "FinteChile II" at bounding box center [340, 152] width 143 height 10
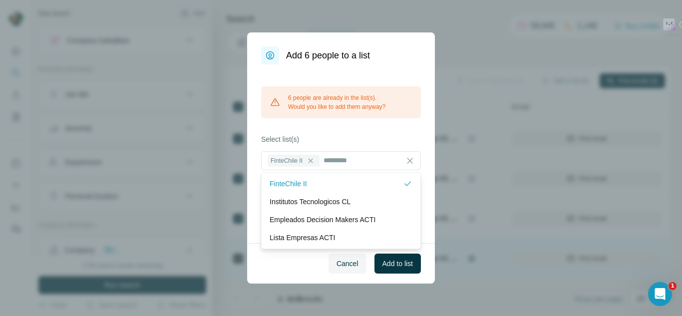
click at [342, 265] on span "Cancel" at bounding box center [347, 264] width 22 height 10
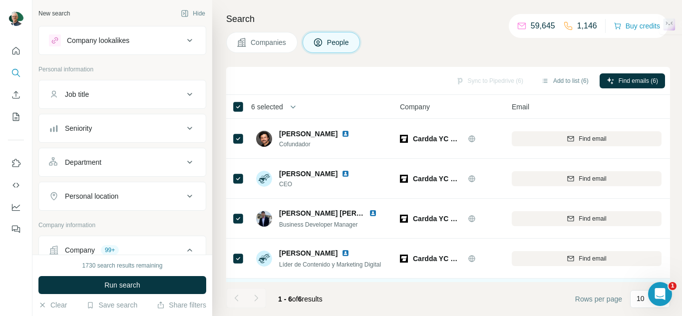
click at [256, 31] on div "Search Companies People Sync to Pipedrive (6) Add to list (6) Find emails (6) 6…" at bounding box center [447, 158] width 470 height 316
click at [257, 42] on span "Companies" at bounding box center [269, 42] width 36 height 10
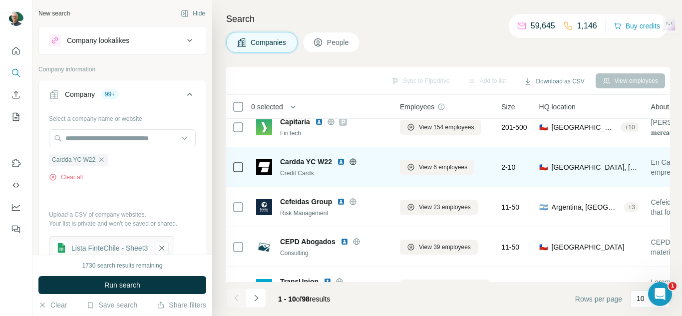
scroll to position [241, 0]
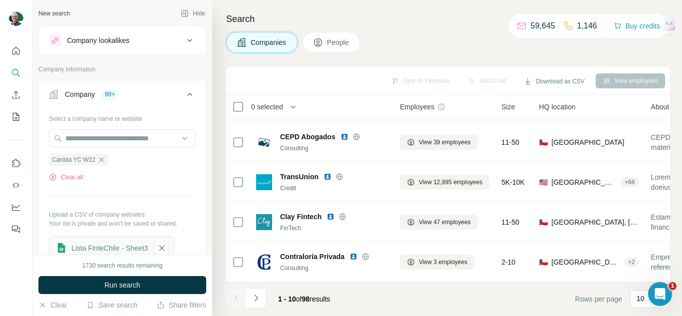
click at [256, 291] on button "Navigate to next page" at bounding box center [256, 298] width 20 height 20
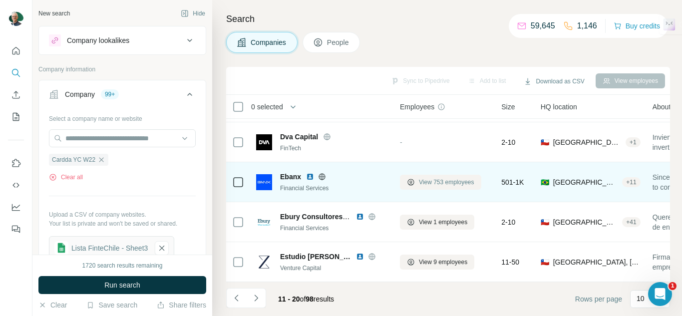
click at [447, 180] on span "View 753 employees" at bounding box center [446, 182] width 55 height 9
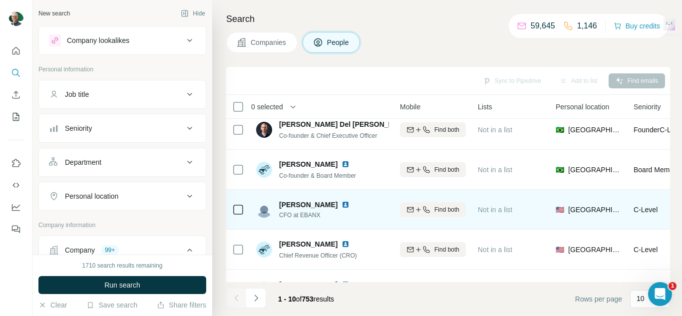
scroll to position [0, 273]
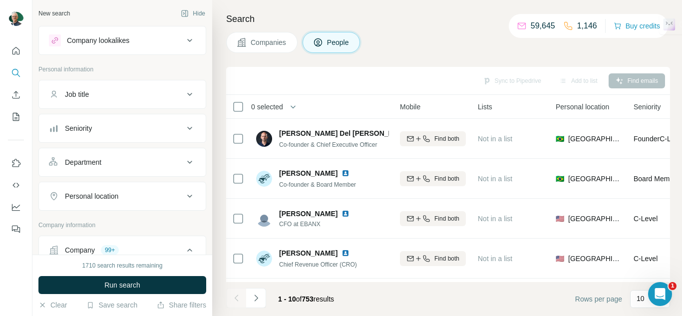
click at [257, 28] on div "Search Companies People Sync to Pipedrive Add to list Find emails 0 selected Pe…" at bounding box center [447, 158] width 470 height 316
click at [257, 56] on div "Search Companies People Sync to Pipedrive Add to list Find emails 0 selected Pe…" at bounding box center [447, 158] width 470 height 316
click at [255, 45] on span "Companies" at bounding box center [269, 42] width 36 height 10
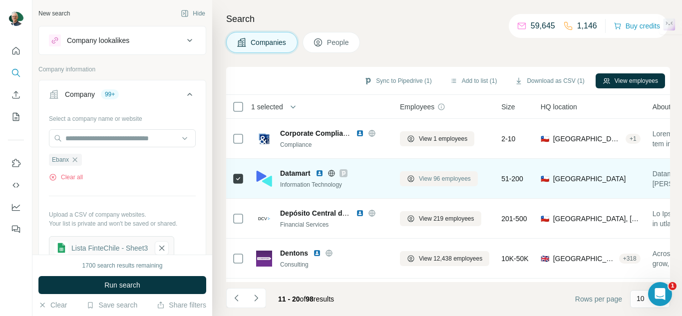
click at [437, 175] on span "View 96 employees" at bounding box center [445, 178] width 52 height 9
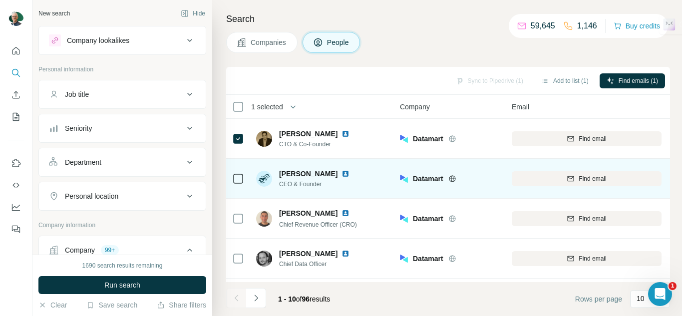
click at [243, 181] on icon at bounding box center [238, 179] width 12 height 12
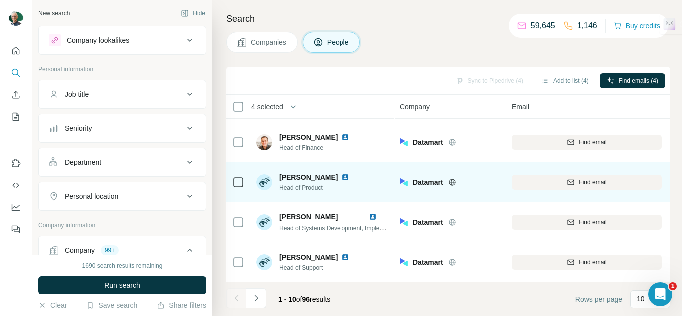
scroll to position [241, 0]
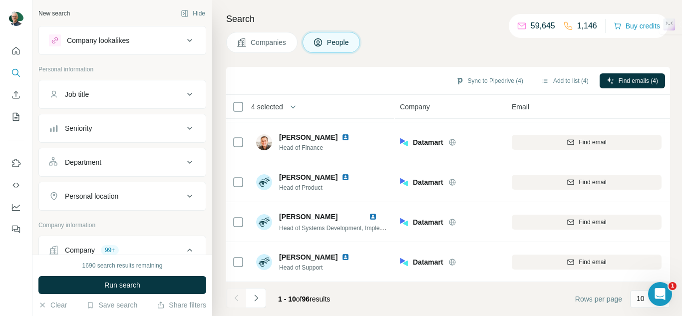
click at [258, 295] on icon "Navigate to next page" at bounding box center [256, 298] width 10 height 10
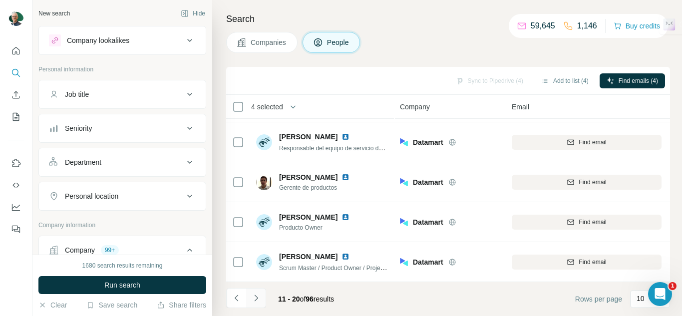
click at [253, 298] on icon "Navigate to next page" at bounding box center [256, 298] width 10 height 10
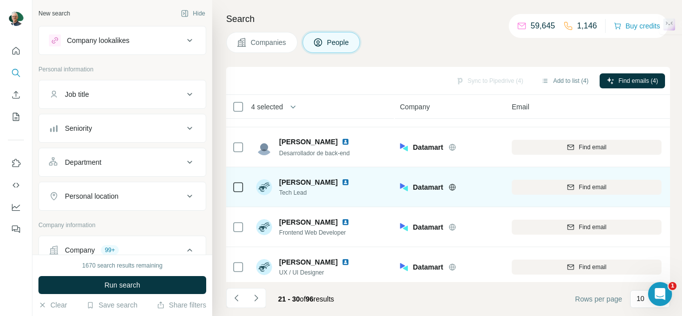
scroll to position [0, 0]
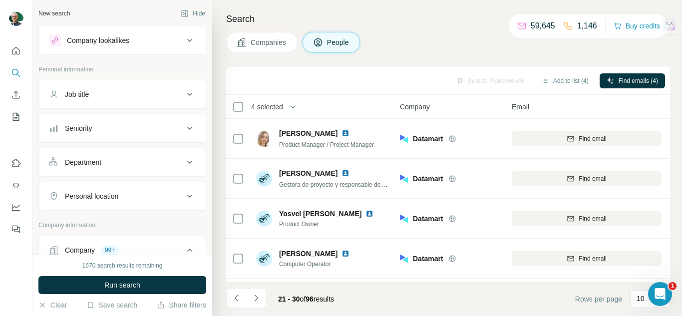
click at [258, 294] on icon "Navigate to next page" at bounding box center [256, 298] width 10 height 10
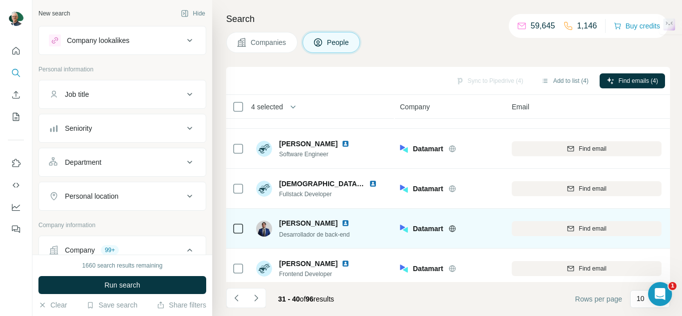
scroll to position [200, 0]
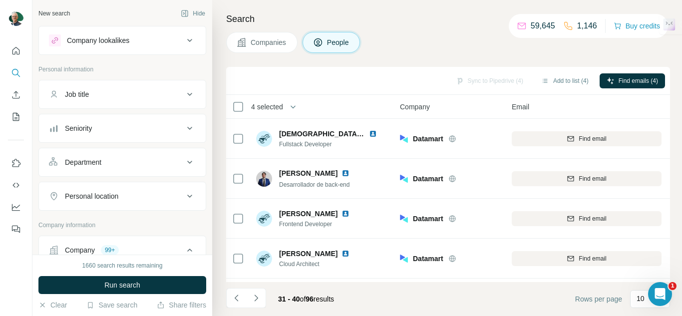
click at [251, 300] on icon "Navigate to next page" at bounding box center [256, 298] width 10 height 10
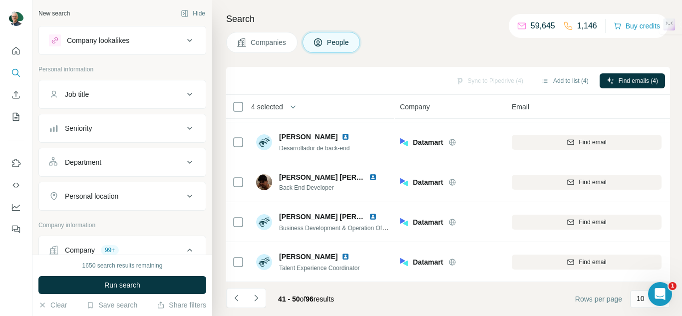
scroll to position [241, 0]
click at [259, 298] on icon "Navigate to next page" at bounding box center [256, 298] width 10 height 10
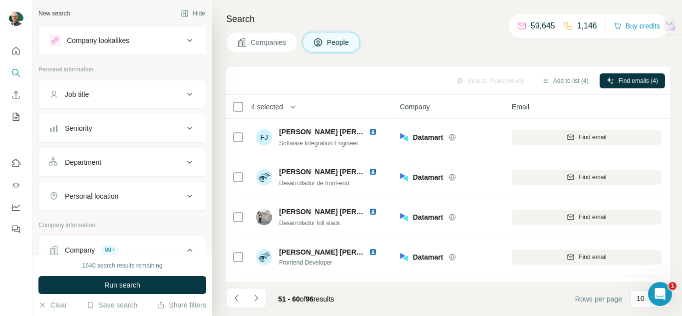
scroll to position [0, 0]
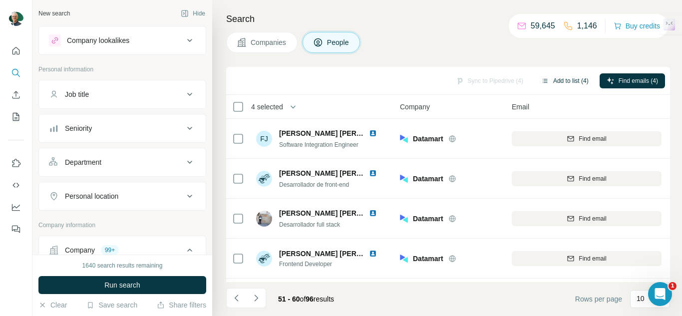
click at [558, 82] on button "Add to list (4)" at bounding box center [564, 80] width 61 height 15
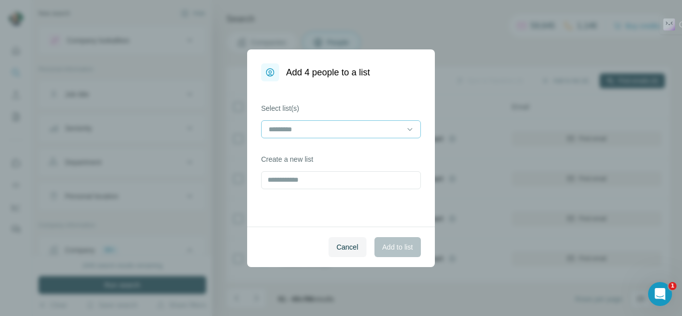
click at [368, 125] on input at bounding box center [334, 129] width 135 height 11
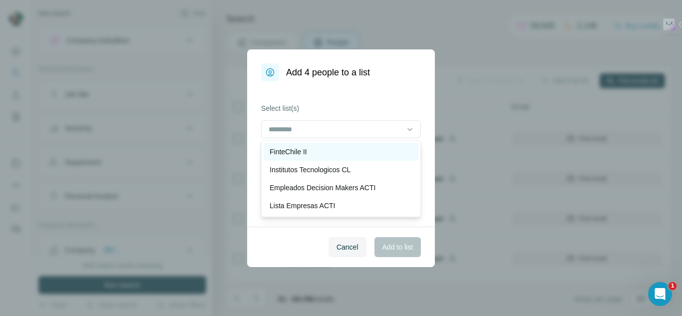
click at [316, 154] on div "FinteChile II" at bounding box center [340, 152] width 143 height 10
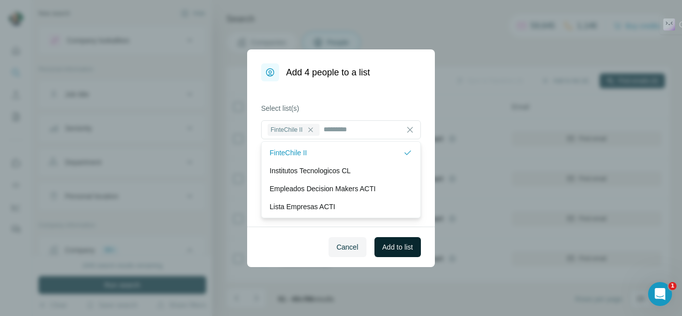
click at [376, 243] on button "Add to list" at bounding box center [397, 247] width 46 height 20
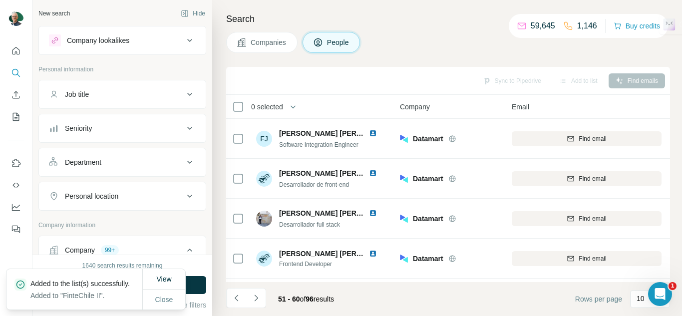
click at [282, 39] on span "Companies" at bounding box center [269, 42] width 36 height 10
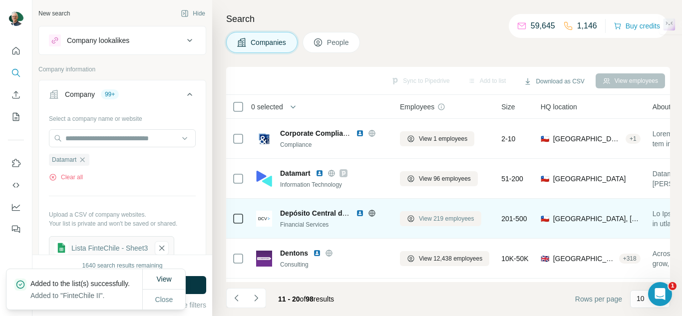
click at [420, 224] on button "View 219 employees" at bounding box center [440, 218] width 81 height 15
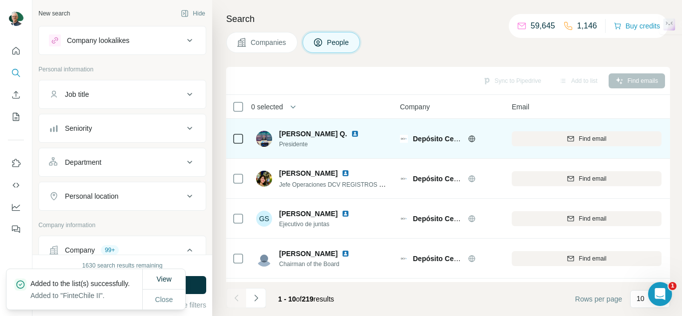
click at [244, 139] on td at bounding box center [238, 139] width 24 height 40
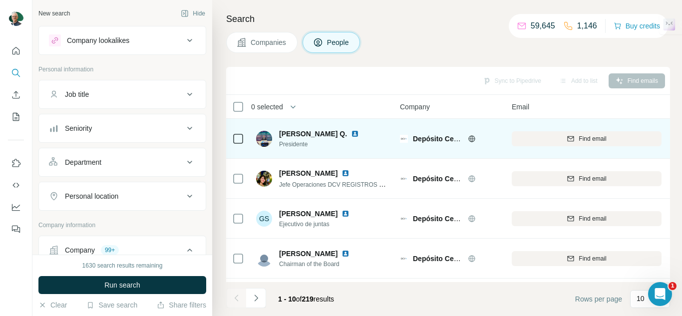
click at [234, 137] on div at bounding box center [238, 139] width 12 height 12
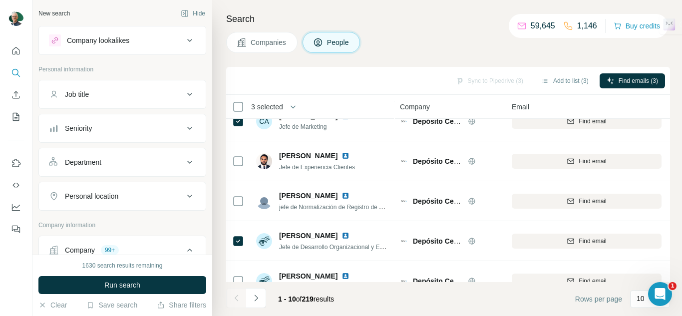
scroll to position [241, 0]
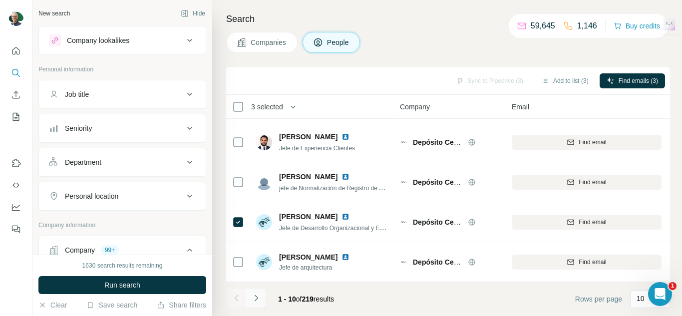
click at [264, 293] on div "1 - 10 of 219 results" at bounding box center [284, 299] width 116 height 22
click at [260, 296] on button "Navigate to next page" at bounding box center [256, 298] width 20 height 20
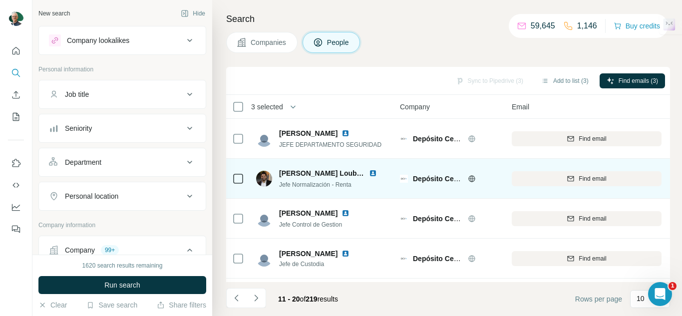
scroll to position [50, 0]
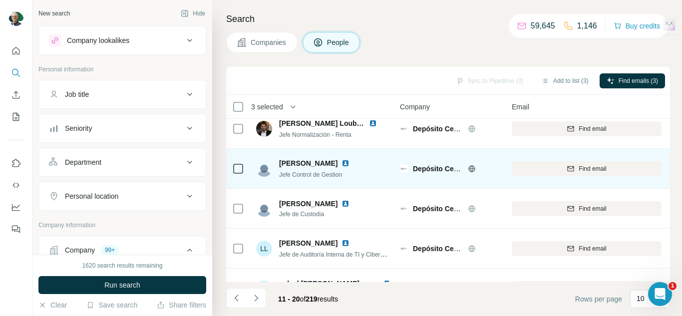
click at [244, 170] on td at bounding box center [238, 169] width 24 height 40
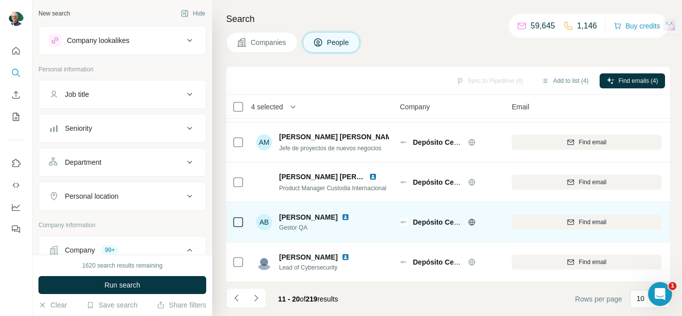
scroll to position [0, 0]
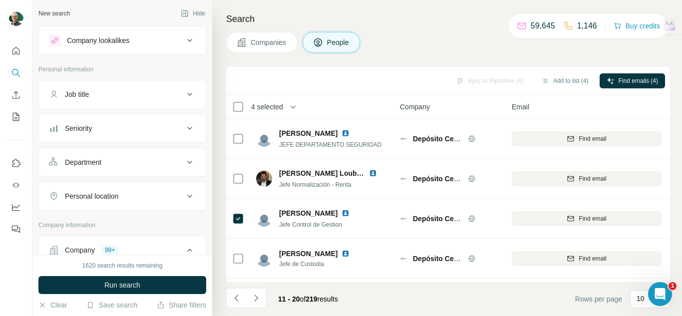
click at [254, 297] on icon "Navigate to next page" at bounding box center [256, 298] width 10 height 10
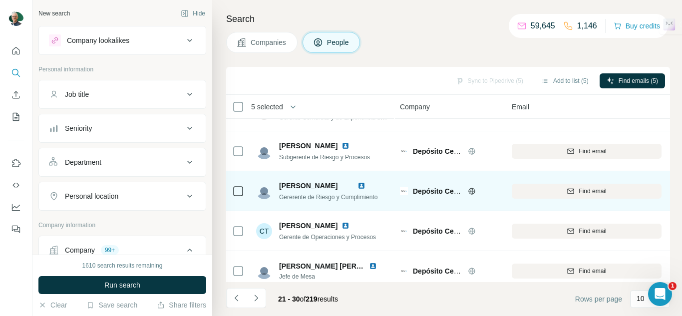
scroll to position [241, 0]
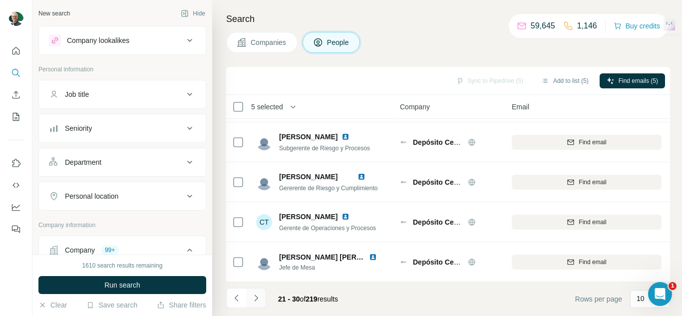
click at [261, 300] on button "Navigate to next page" at bounding box center [256, 298] width 20 height 20
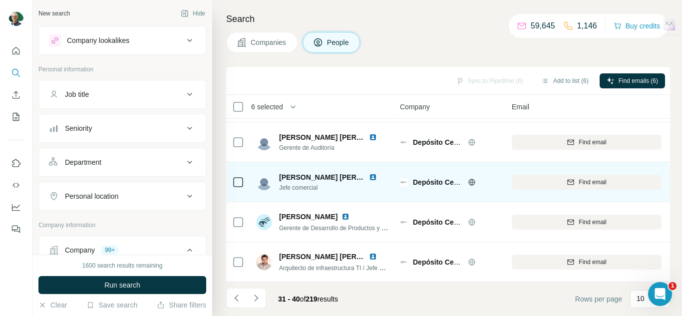
click at [243, 184] on div at bounding box center [238, 181] width 12 height 27
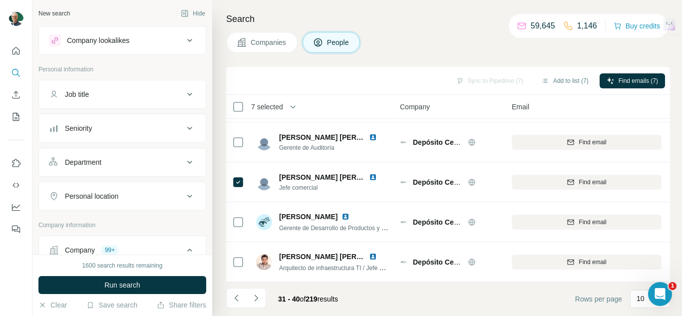
click at [253, 294] on icon "Navigate to next page" at bounding box center [256, 298] width 10 height 10
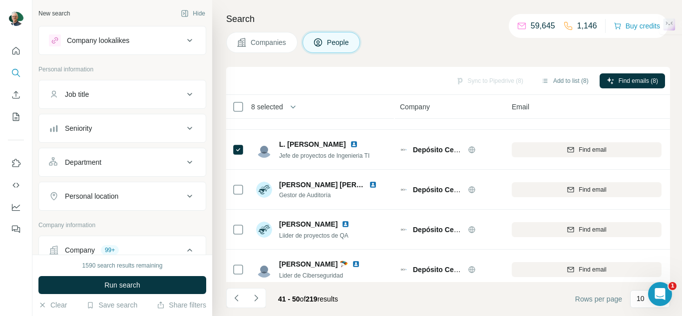
scroll to position [0, 0]
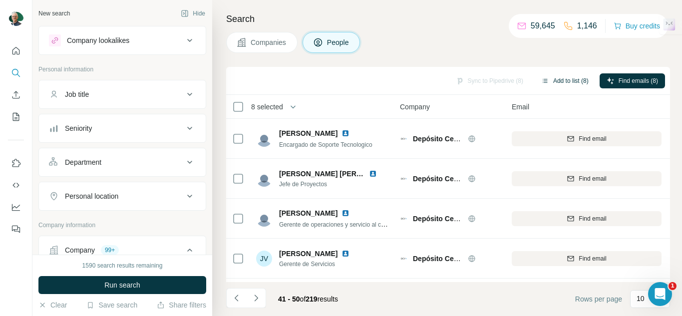
click at [554, 84] on button "Add to list (8)" at bounding box center [564, 80] width 61 height 15
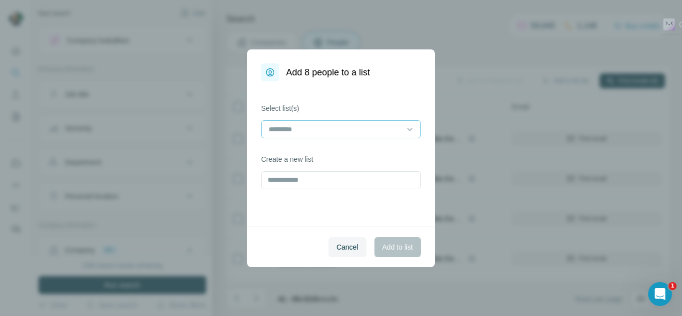
click at [326, 126] on input at bounding box center [334, 129] width 135 height 11
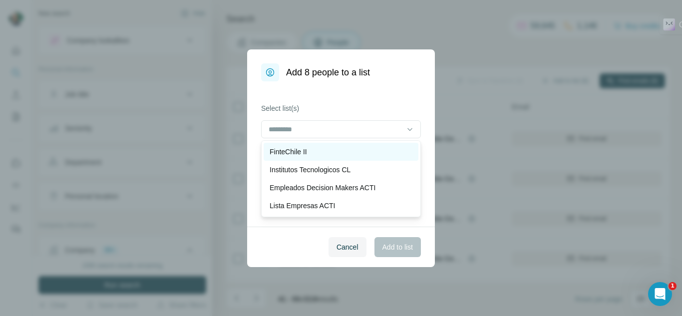
click at [294, 153] on p "FinteChile II" at bounding box center [287, 152] width 37 height 10
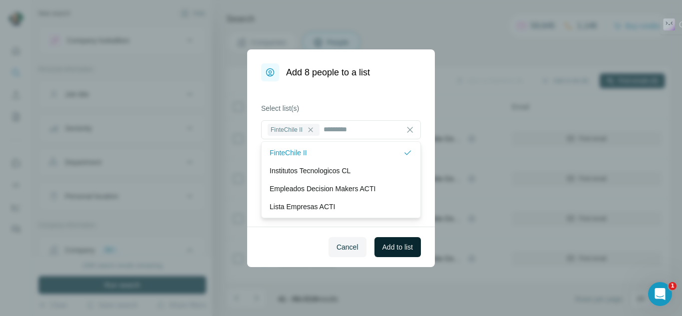
click at [390, 245] on span "Add to list" at bounding box center [397, 247] width 30 height 10
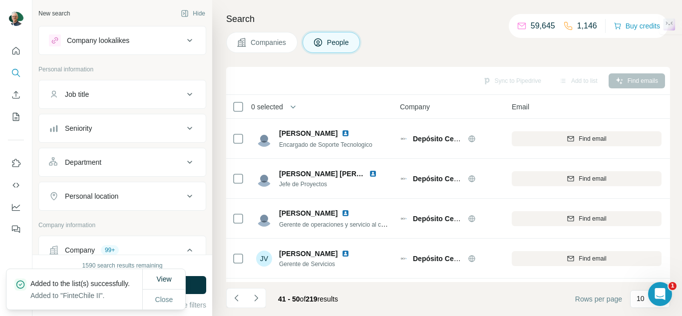
click at [270, 43] on span "Companies" at bounding box center [269, 42] width 36 height 10
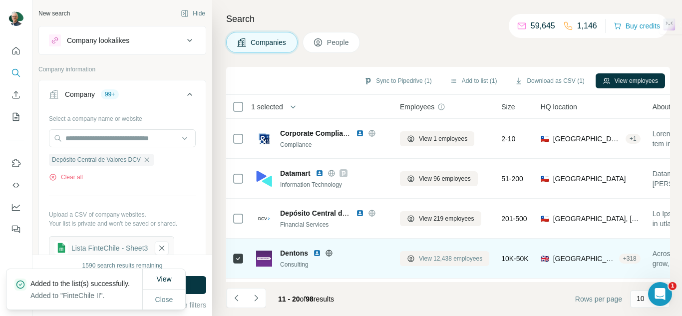
click at [437, 259] on span "View 12,438 employees" at bounding box center [450, 258] width 63 height 9
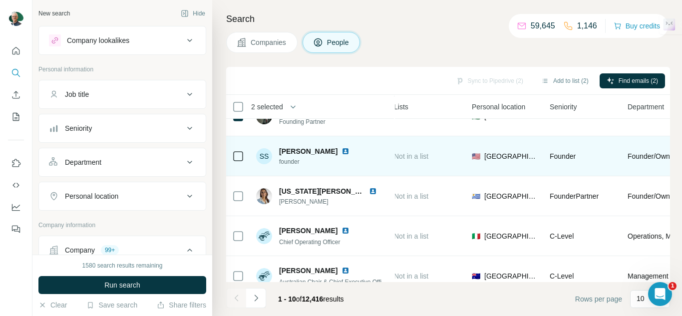
scroll to position [200, 357]
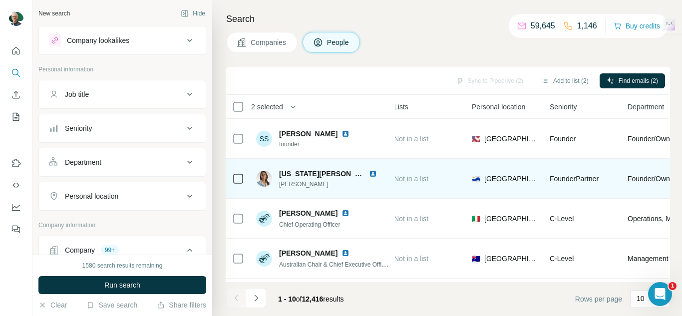
click at [244, 180] on icon at bounding box center [238, 179] width 12 height 12
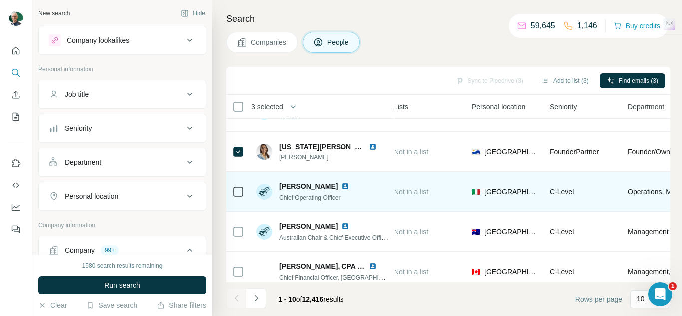
scroll to position [241, 357]
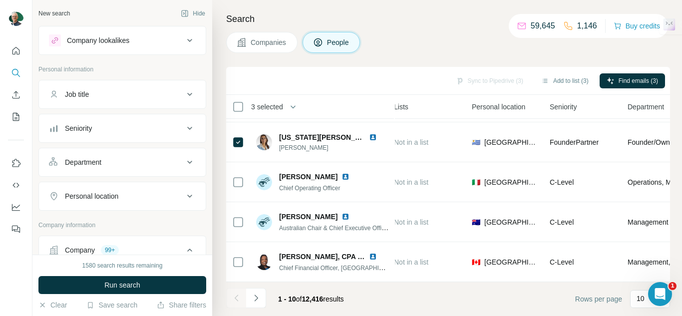
click at [257, 301] on icon "Navigate to next page" at bounding box center [256, 298] width 10 height 10
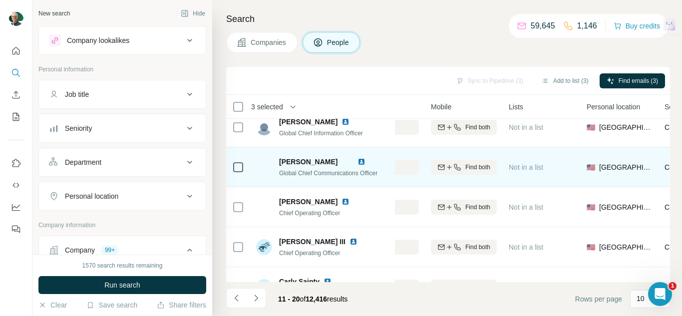
scroll to position [0, 243]
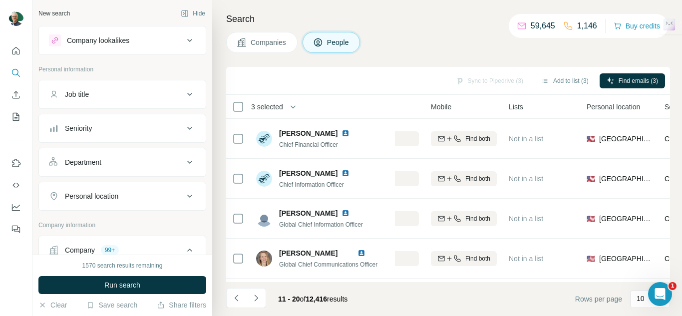
click at [252, 304] on button "Navigate to next page" at bounding box center [256, 298] width 20 height 20
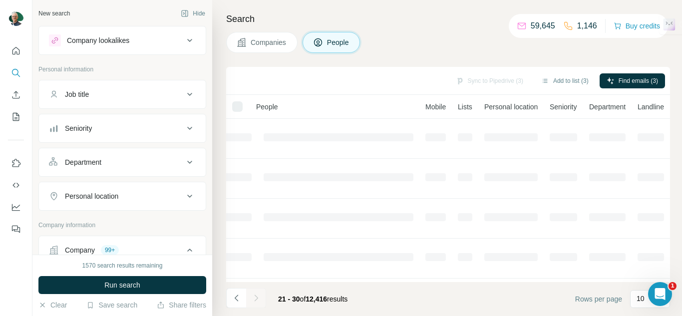
scroll to position [0, 200]
click at [258, 306] on div at bounding box center [256, 298] width 20 height 20
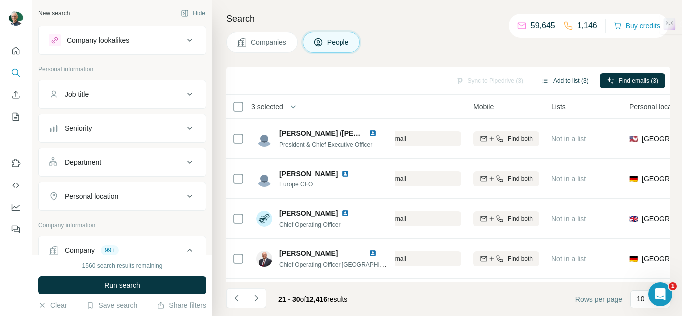
click at [558, 76] on button "Add to list (3)" at bounding box center [564, 80] width 61 height 15
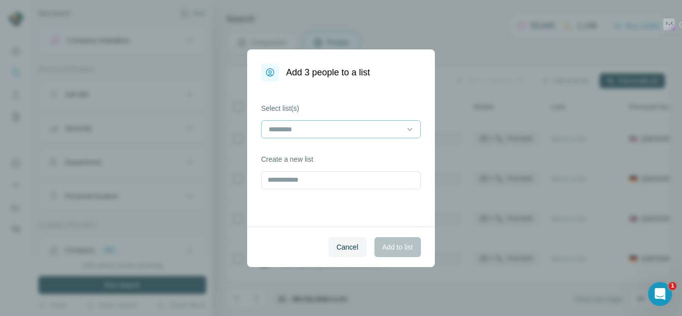
click at [335, 135] on div at bounding box center [334, 129] width 135 height 17
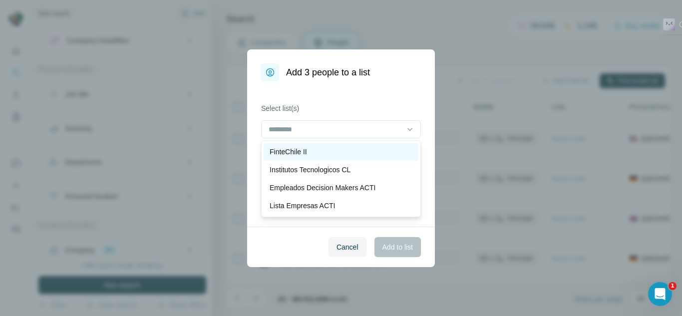
click at [332, 154] on div "FinteChile II" at bounding box center [340, 152] width 143 height 10
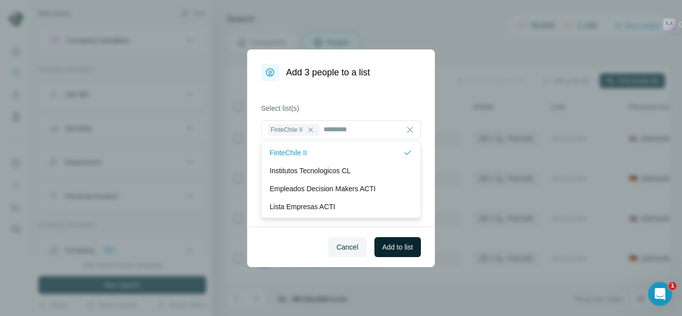
click at [388, 247] on span "Add to list" at bounding box center [397, 247] width 30 height 10
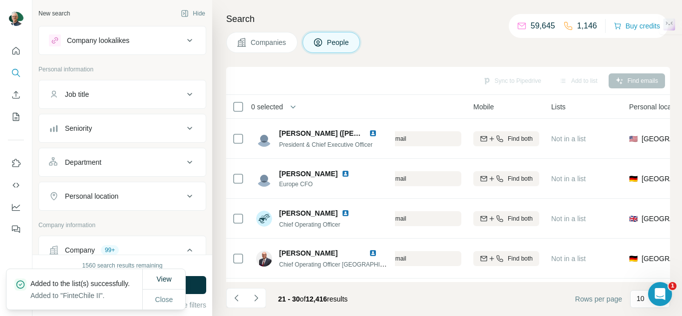
click at [273, 38] on span "Companies" at bounding box center [269, 42] width 36 height 10
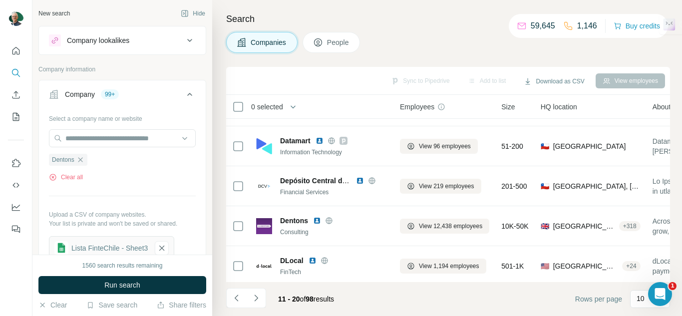
scroll to position [50, 0]
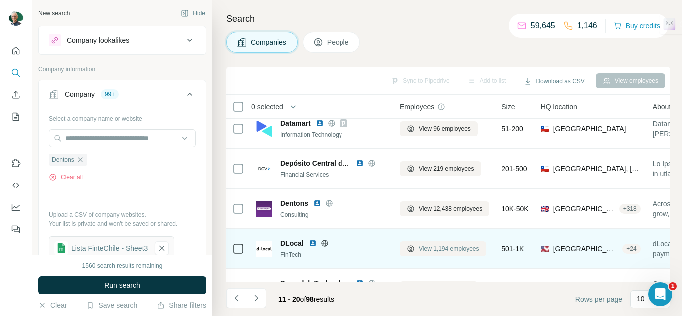
click at [448, 248] on span "View 1,194 employees" at bounding box center [449, 248] width 60 height 9
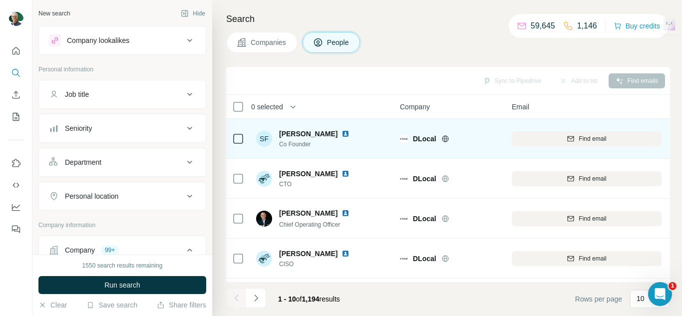
click at [242, 131] on div at bounding box center [238, 138] width 12 height 27
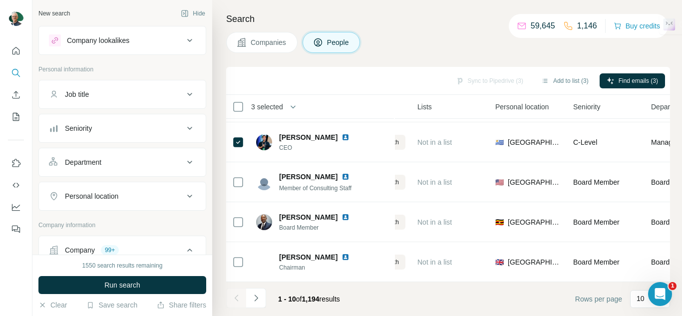
scroll to position [241, 308]
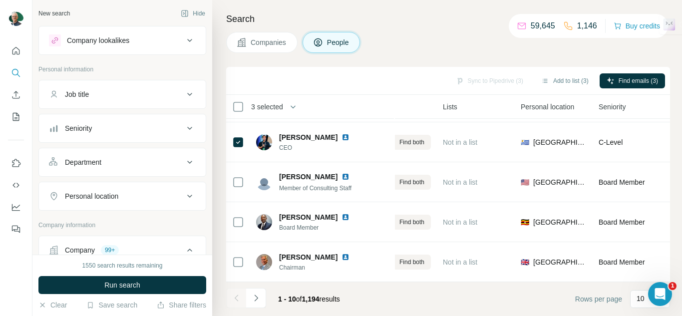
click at [254, 298] on icon "Navigate to next page" at bounding box center [256, 298] width 10 height 10
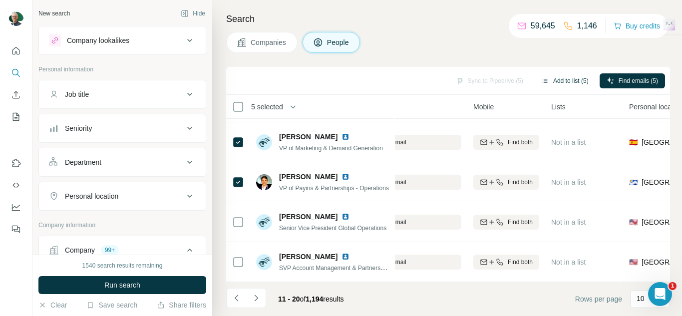
click at [554, 80] on button "Add to list (5)" at bounding box center [564, 80] width 61 height 15
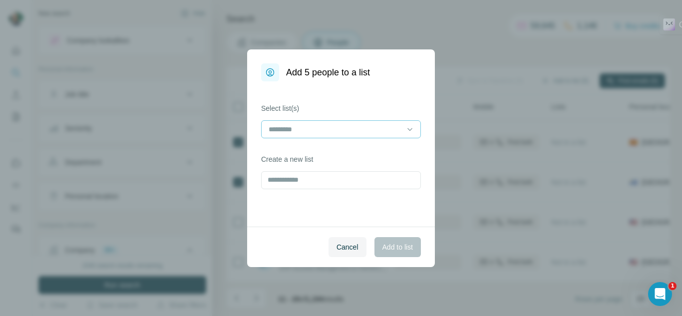
drag, startPoint x: 361, startPoint y: 113, endPoint x: 354, endPoint y: 124, distance: 13.0
click at [359, 112] on div "Select list(s)" at bounding box center [341, 120] width 160 height 35
click at [353, 124] on input at bounding box center [334, 129] width 135 height 11
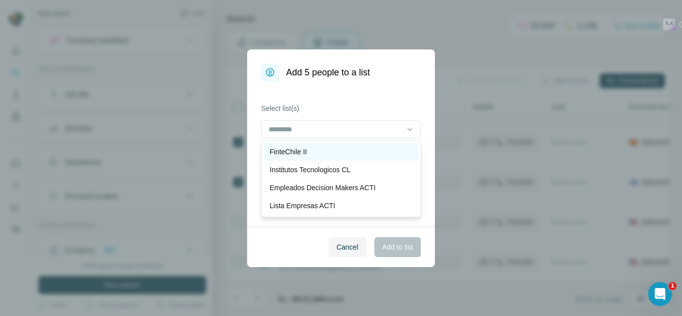
click at [310, 153] on div "FinteChile II" at bounding box center [340, 152] width 143 height 10
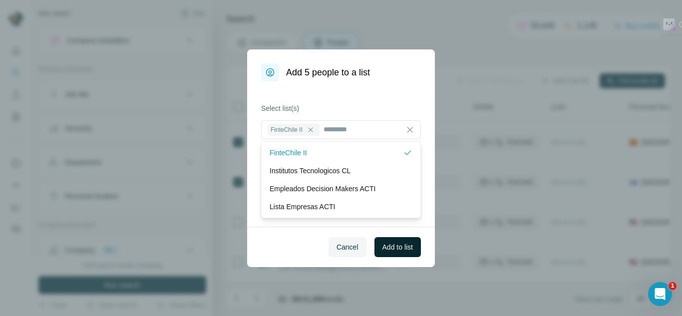
click at [394, 248] on span "Add to list" at bounding box center [397, 247] width 30 height 10
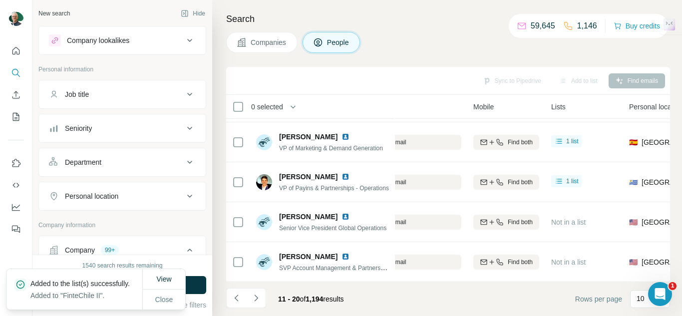
click at [279, 47] on span "Companies" at bounding box center [269, 42] width 36 height 10
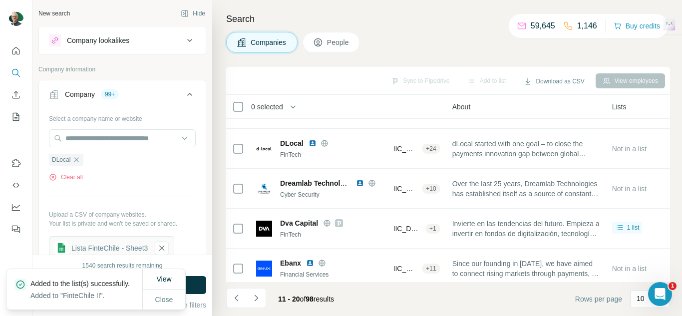
scroll to position [150, 0]
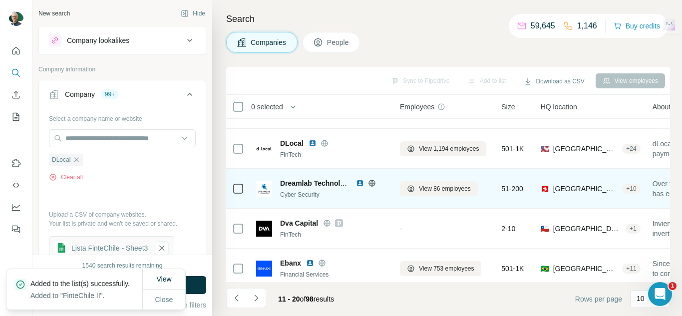
click at [269, 197] on div "Dreamlab Technologies Cyber Security" at bounding box center [322, 188] width 132 height 21
click at [268, 194] on img at bounding box center [264, 189] width 16 height 16
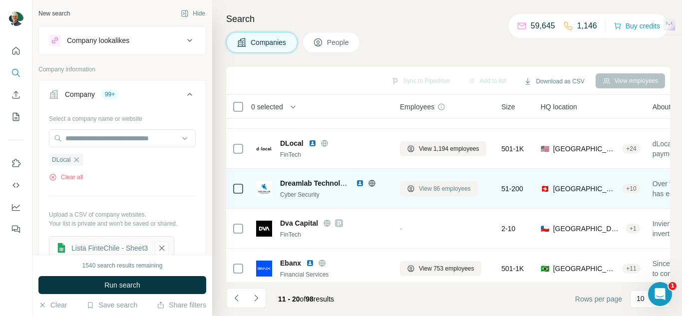
click at [445, 185] on span "View 86 employees" at bounding box center [445, 188] width 52 height 9
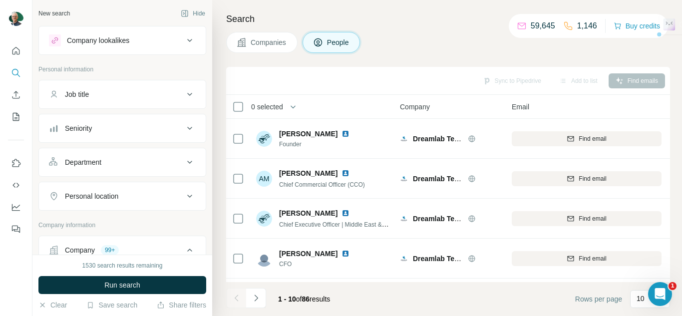
drag, startPoint x: 376, startPoint y: 280, endPoint x: 383, endPoint y: 282, distance: 7.3
click at [383, 281] on div "0 selected People Company Email Mobile Lists Personal location Seniority Depart…" at bounding box center [448, 188] width 444 height 187
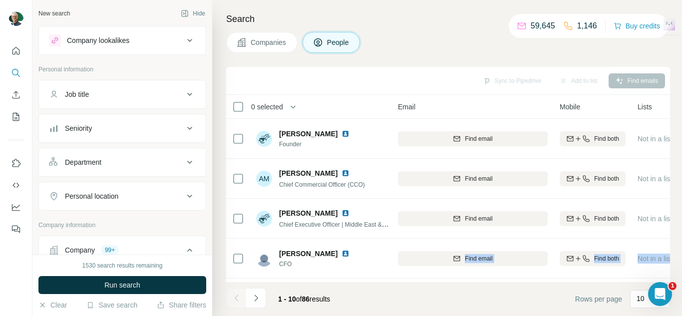
scroll to position [0, 104]
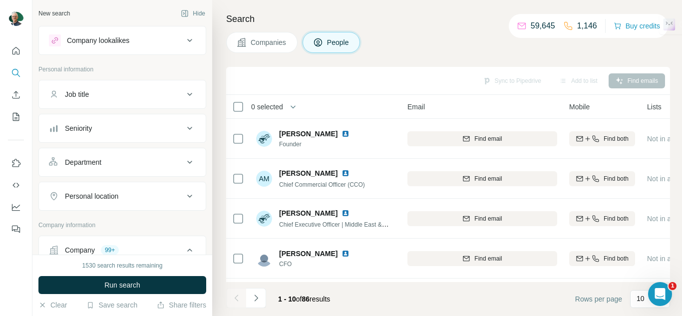
click at [456, 302] on footer "1 - 10 of 86 results Rows per page 10" at bounding box center [448, 299] width 444 height 34
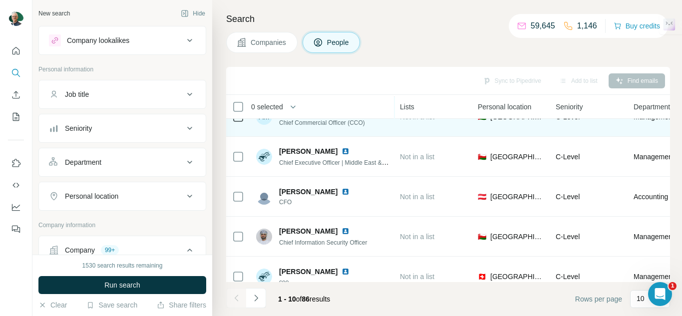
scroll to position [0, 351]
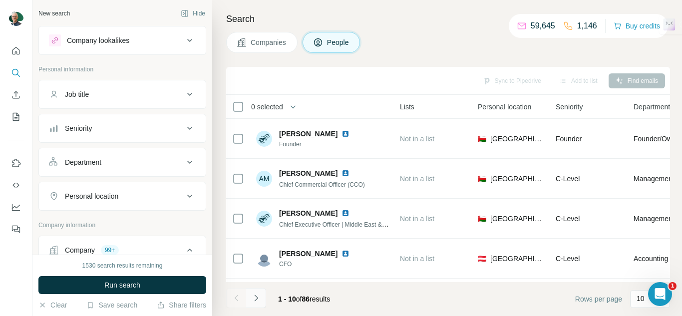
click at [256, 300] on icon "Navigate to next page" at bounding box center [256, 298] width 10 height 10
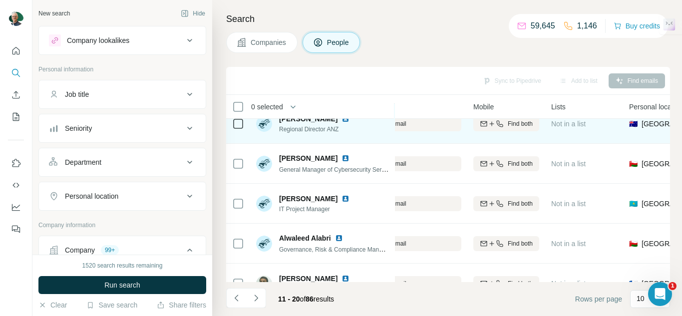
scroll to position [241, 200]
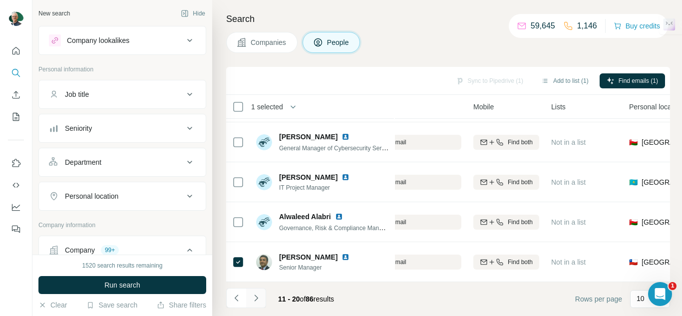
click at [260, 295] on icon "Navigate to next page" at bounding box center [256, 298] width 10 height 10
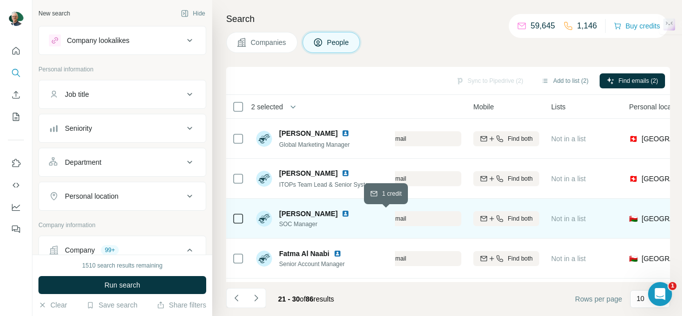
scroll to position [50, 200]
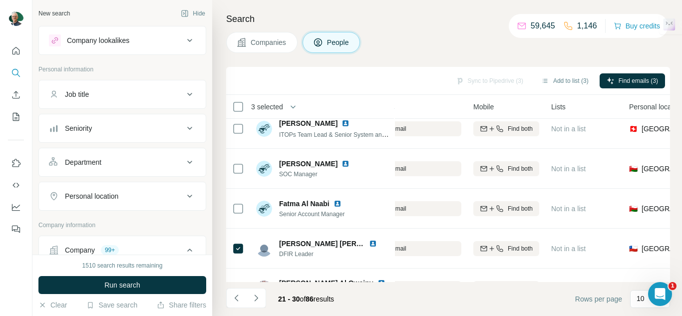
click at [255, 300] on icon "Navigate to next page" at bounding box center [256, 298] width 10 height 10
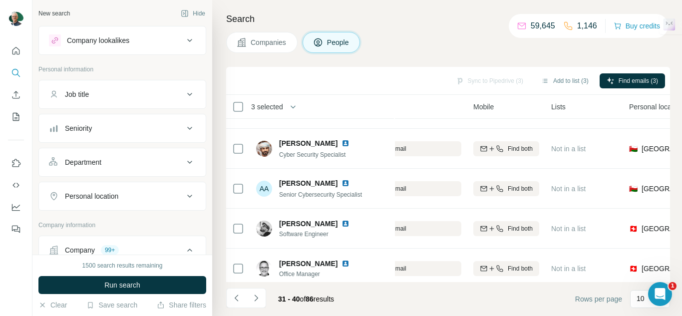
scroll to position [241, 200]
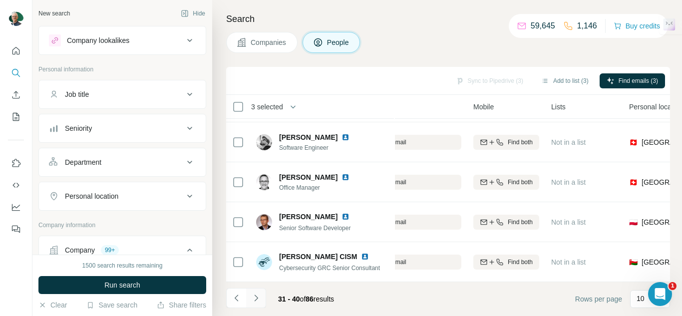
click at [265, 302] on div "31 - 40 of 86 results" at bounding box center [284, 299] width 116 height 22
click at [261, 304] on button "Navigate to next page" at bounding box center [256, 298] width 20 height 20
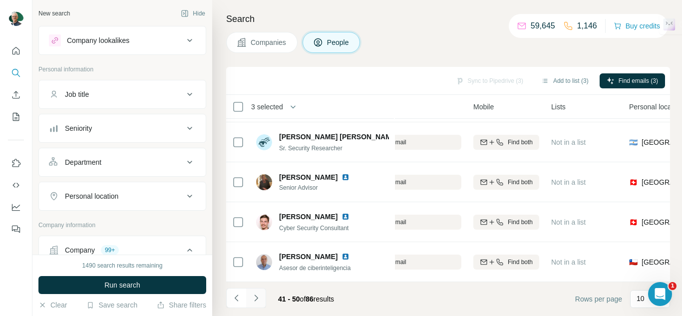
click at [260, 295] on icon "Navigate to next page" at bounding box center [256, 298] width 10 height 10
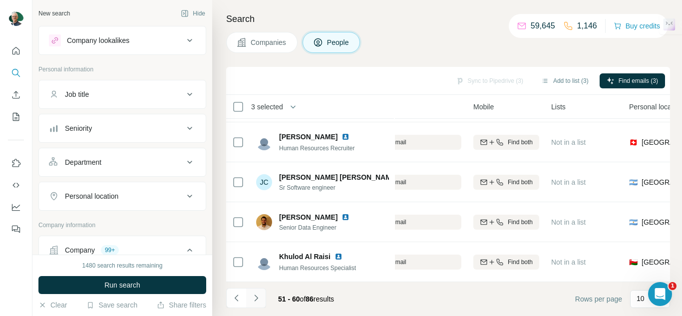
click at [255, 299] on icon "Navigate to next page" at bounding box center [256, 298] width 10 height 10
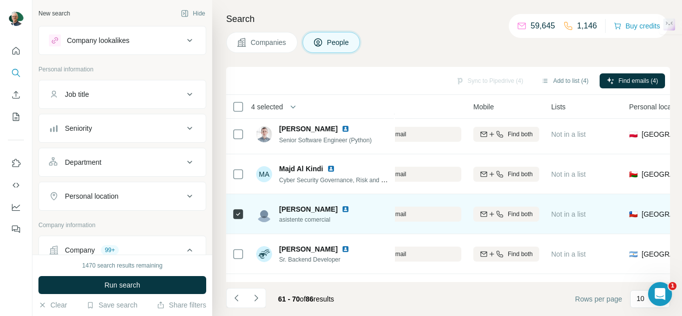
scroll to position [0, 200]
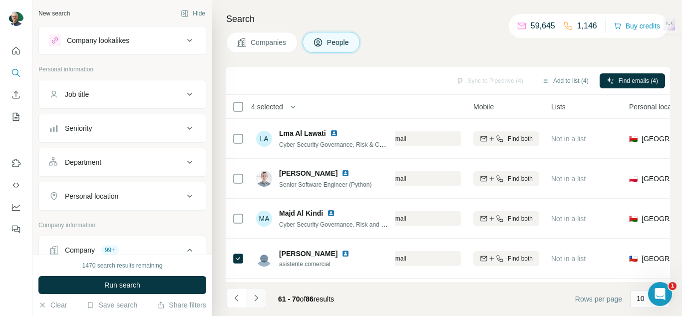
click at [255, 302] on icon "Navigate to next page" at bounding box center [256, 298] width 10 height 10
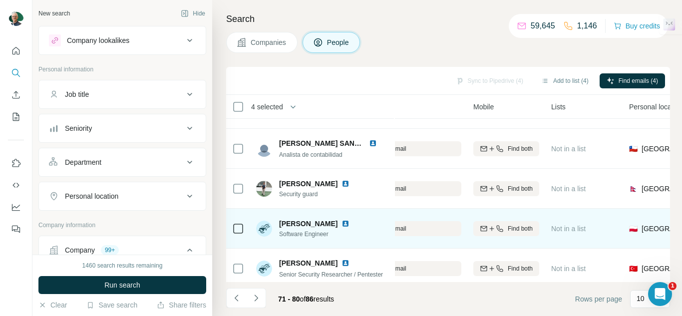
scroll to position [241, 200]
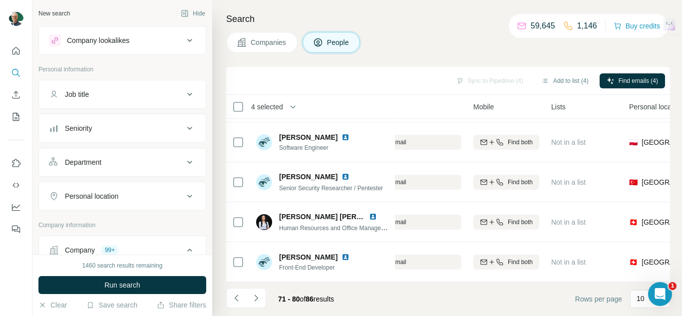
click at [255, 298] on icon "Navigate to next page" at bounding box center [256, 298] width 10 height 10
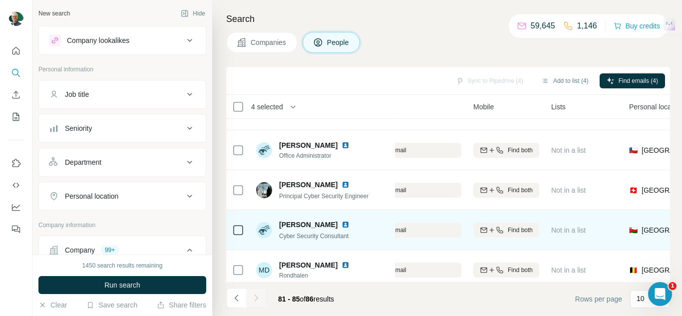
scroll to position [41, 200]
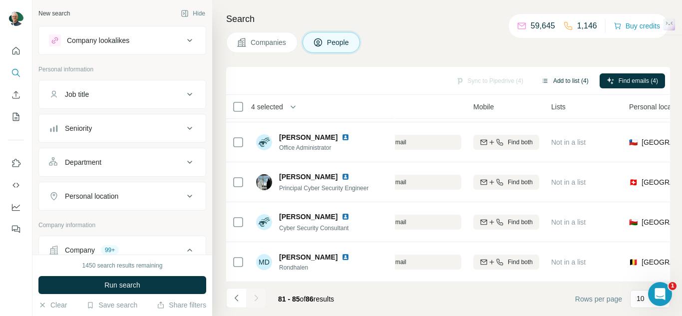
click at [561, 84] on button "Add to list (4)" at bounding box center [564, 80] width 61 height 15
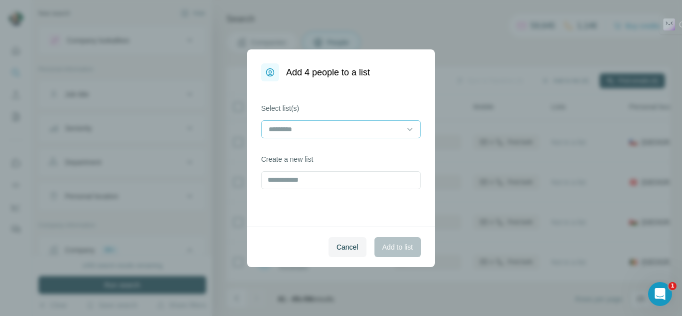
click at [336, 134] on input at bounding box center [334, 129] width 135 height 11
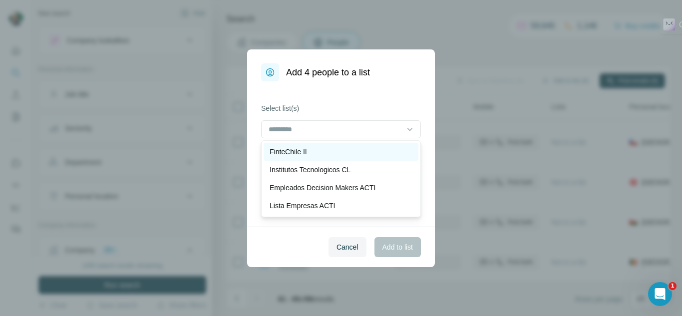
click at [310, 153] on div "FinteChile II" at bounding box center [340, 152] width 143 height 10
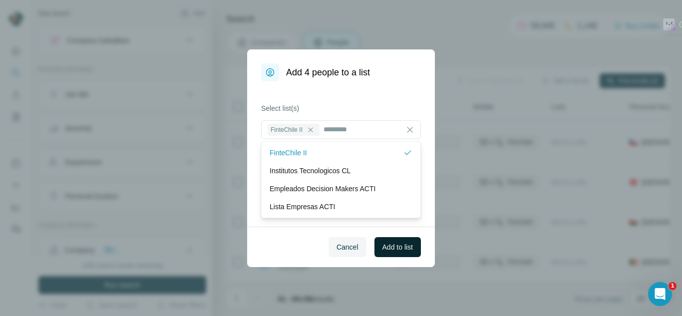
click at [400, 245] on span "Add to list" at bounding box center [397, 247] width 30 height 10
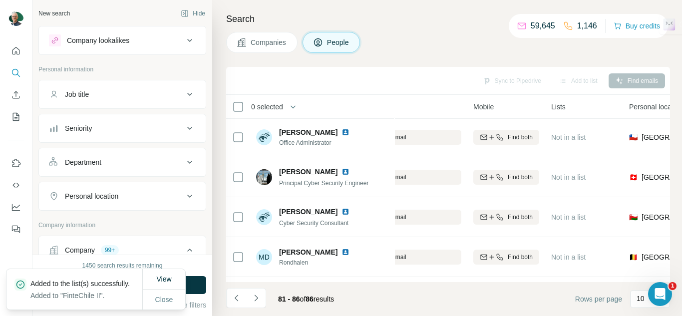
click at [276, 45] on span "Companies" at bounding box center [269, 42] width 36 height 10
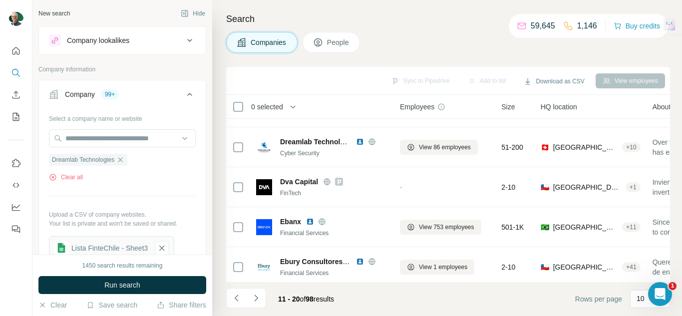
scroll to position [241, 0]
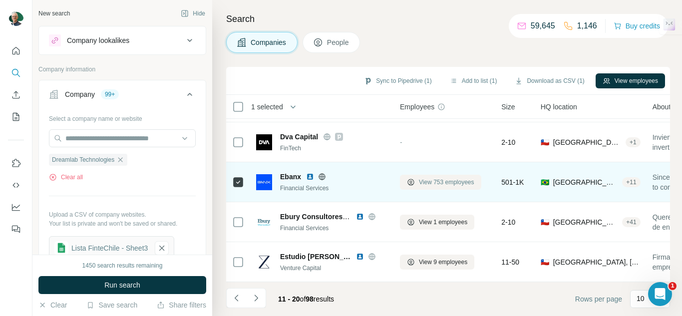
click at [419, 179] on span "View 753 employees" at bounding box center [446, 182] width 55 height 9
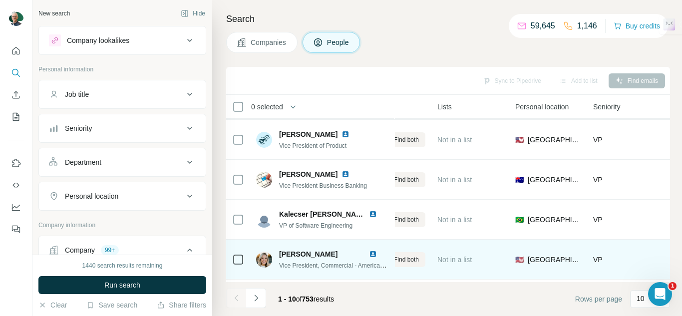
scroll to position [241, 314]
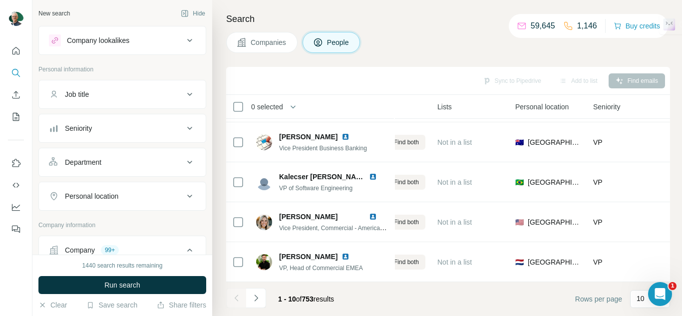
click at [253, 39] on span "Companies" at bounding box center [269, 42] width 36 height 10
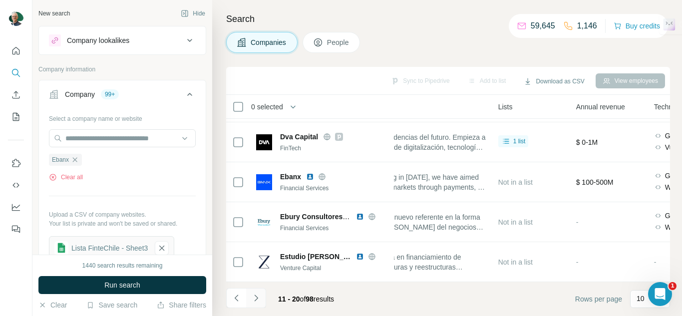
click at [258, 300] on icon "Navigate to next page" at bounding box center [256, 298] width 10 height 10
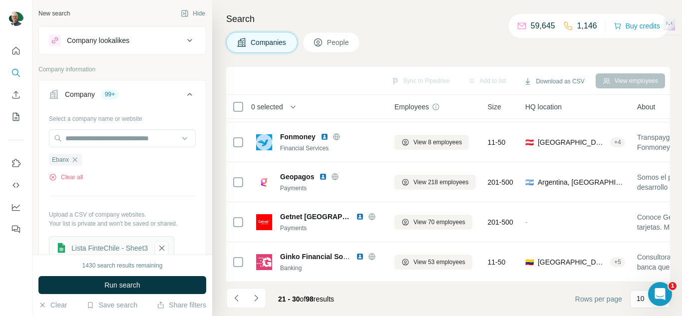
scroll to position [241, 0]
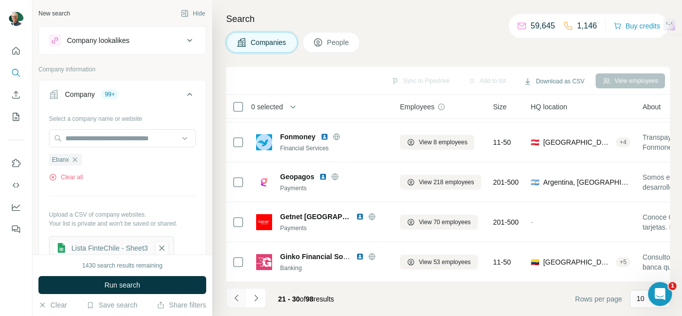
click at [241, 296] on icon "Navigate to previous page" at bounding box center [237, 298] width 10 height 10
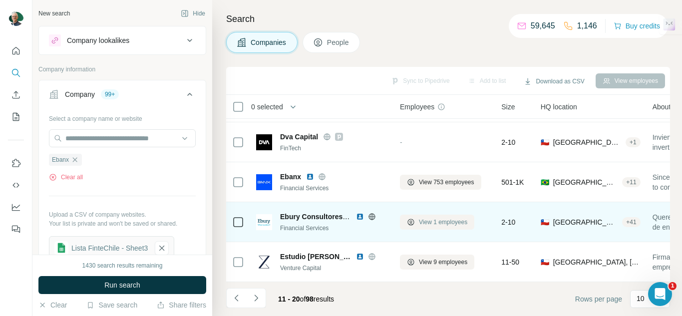
click at [429, 218] on span "View 1 employees" at bounding box center [443, 222] width 48 height 9
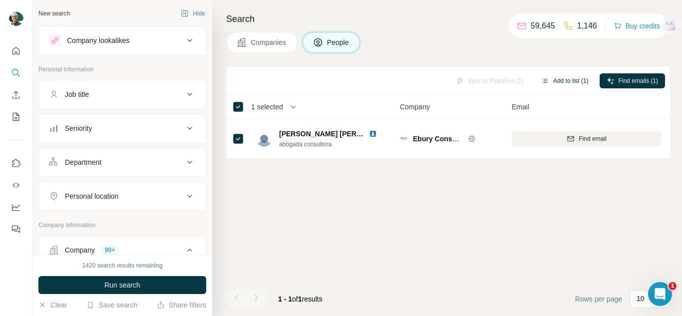
click at [565, 81] on button "Add to list (1)" at bounding box center [564, 80] width 61 height 15
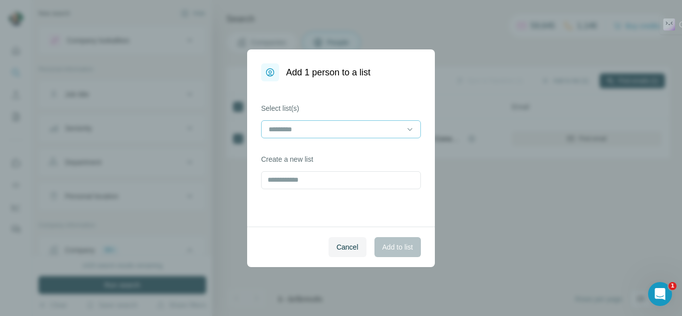
click at [364, 131] on input at bounding box center [334, 129] width 135 height 11
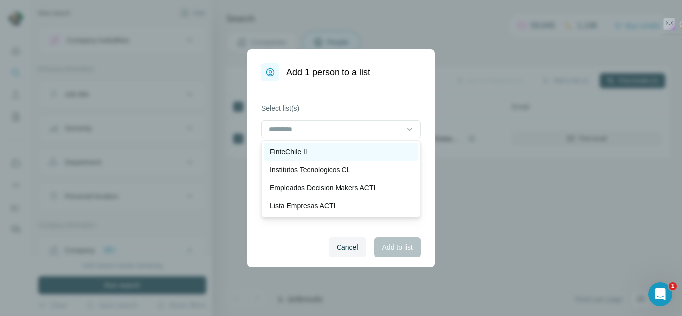
click at [320, 150] on div "FinteChile II" at bounding box center [340, 152] width 143 height 10
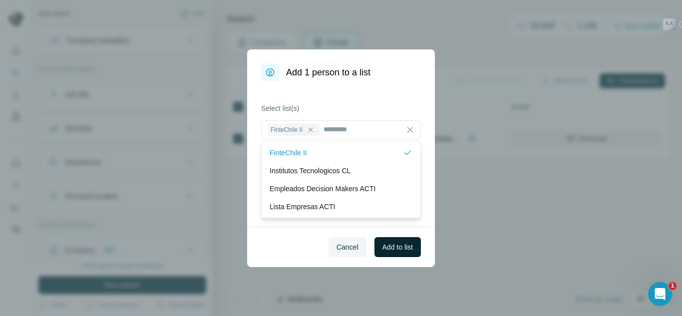
click at [396, 252] on button "Add to list" at bounding box center [397, 247] width 46 height 20
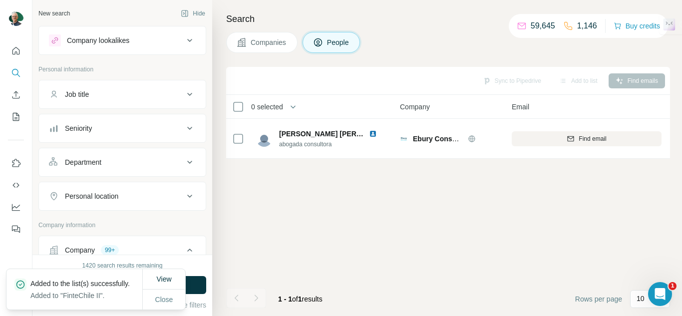
click at [245, 36] on button "Companies" at bounding box center [261, 42] width 71 height 21
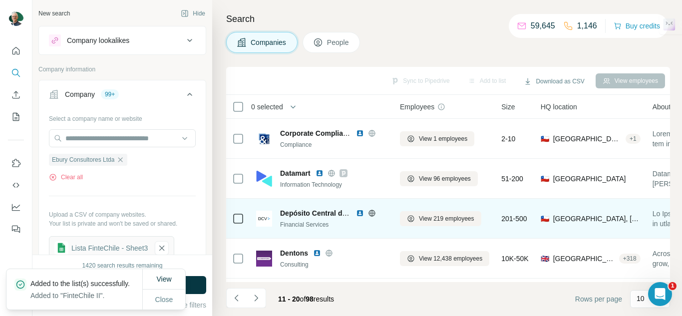
scroll to position [241, 0]
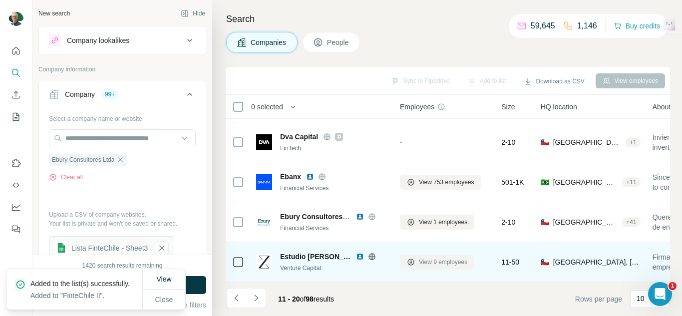
click at [417, 259] on button "View 9 employees" at bounding box center [437, 262] width 74 height 15
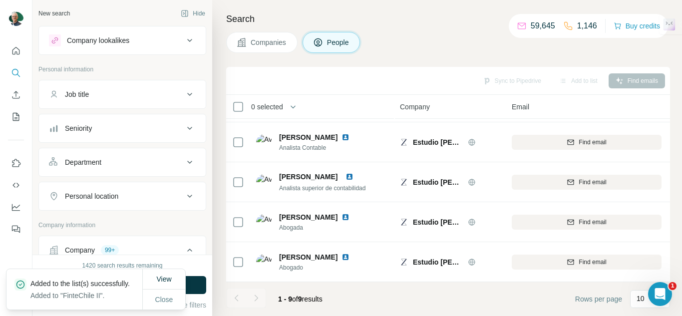
scroll to position [201, 0]
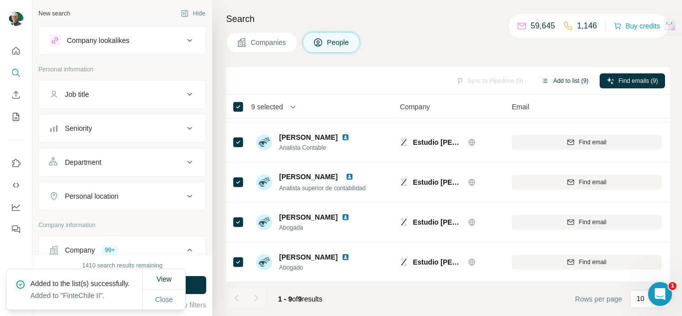
click at [573, 81] on button "Add to list (9)" at bounding box center [564, 80] width 61 height 15
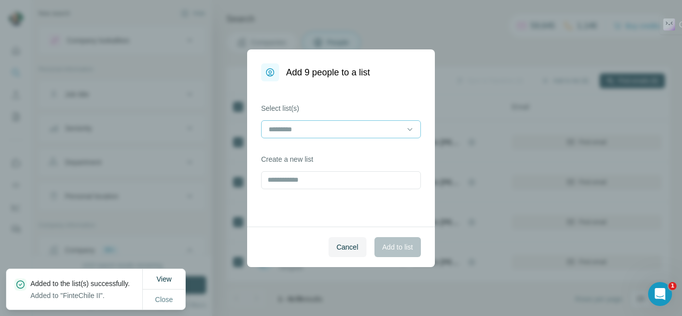
click at [295, 145] on div "Select list(s) Create a new list" at bounding box center [341, 153] width 188 height 145
click at [295, 125] on input at bounding box center [334, 129] width 135 height 11
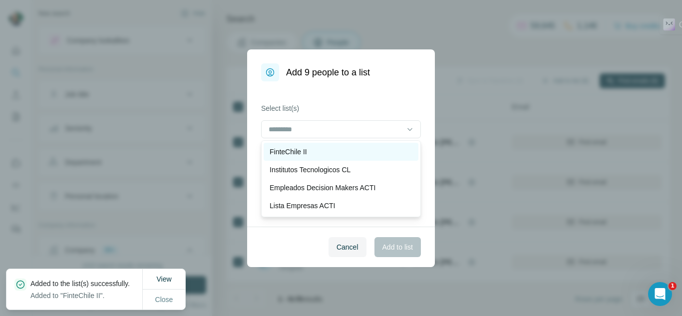
click at [294, 156] on p "FinteChile II" at bounding box center [287, 152] width 37 height 10
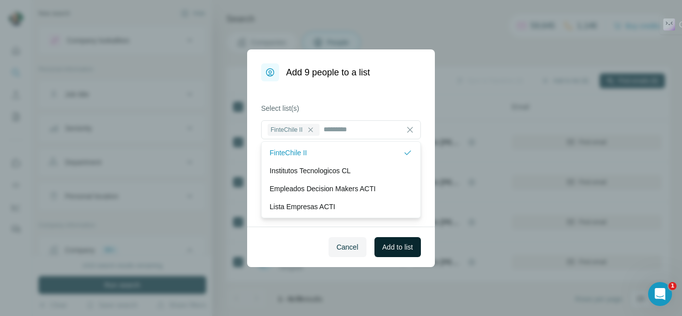
click at [400, 252] on button "Add to list" at bounding box center [397, 247] width 46 height 20
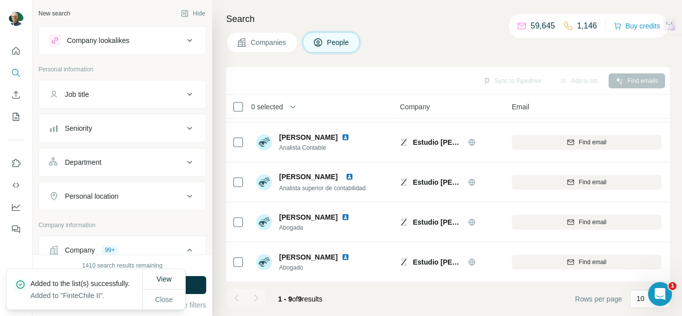
click at [266, 37] on button "Companies" at bounding box center [261, 42] width 71 height 21
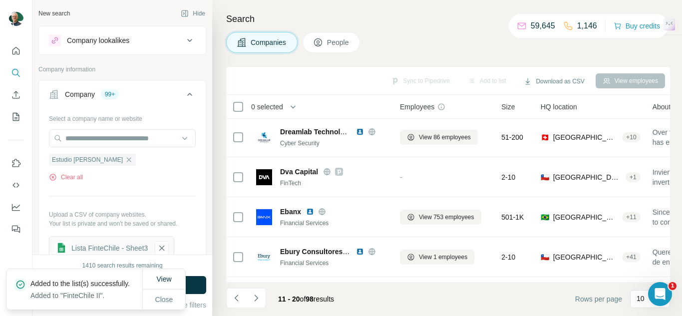
scroll to position [241, 0]
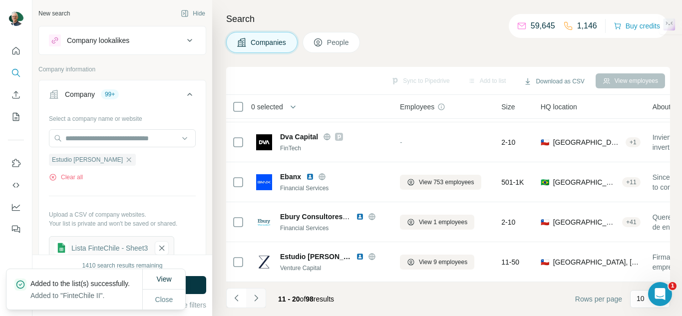
click at [258, 298] on icon "Navigate to next page" at bounding box center [256, 298] width 10 height 10
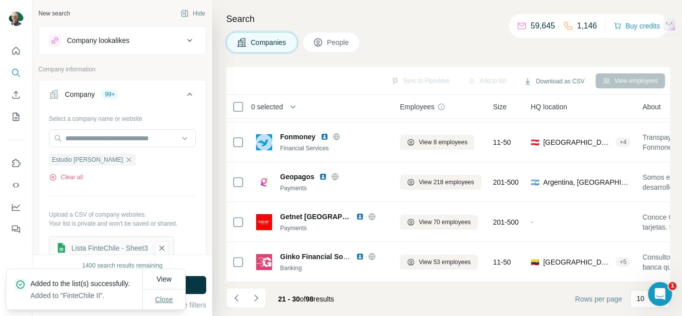
click at [166, 296] on span "Close" at bounding box center [164, 299] width 18 height 10
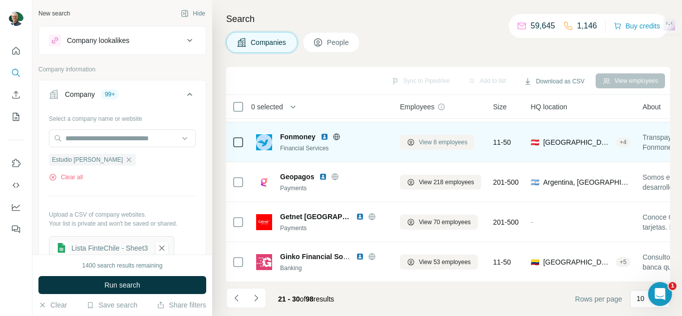
click at [444, 138] on span "View 8 employees" at bounding box center [443, 142] width 48 height 9
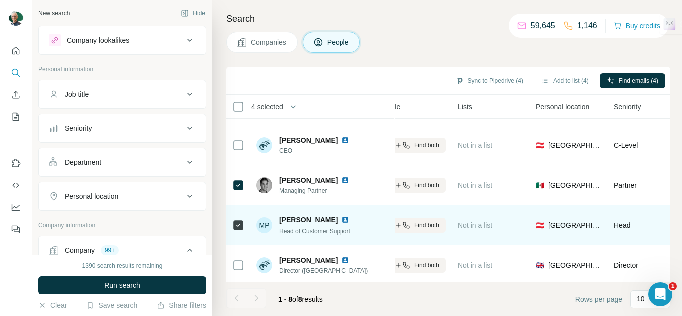
scroll to position [50, 293]
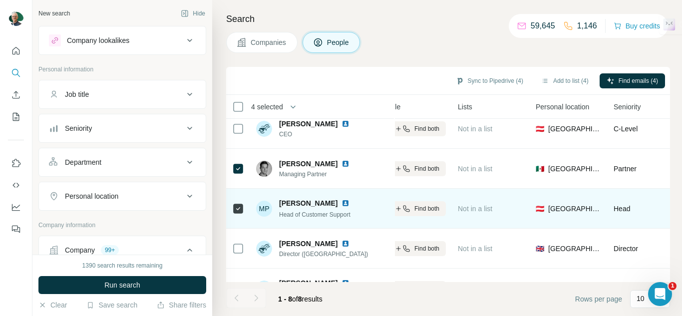
click at [233, 207] on icon at bounding box center [238, 209] width 12 height 12
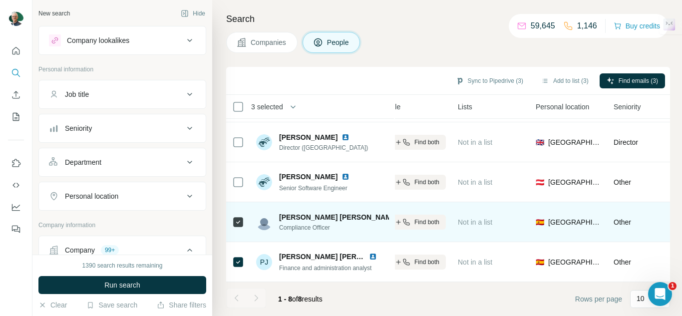
scroll to position [161, 293]
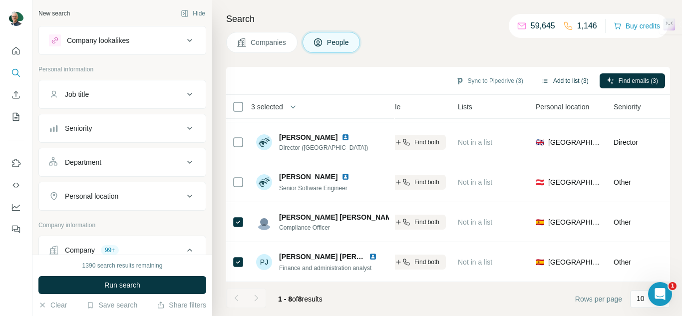
click at [555, 87] on button "Add to list (3)" at bounding box center [564, 80] width 61 height 15
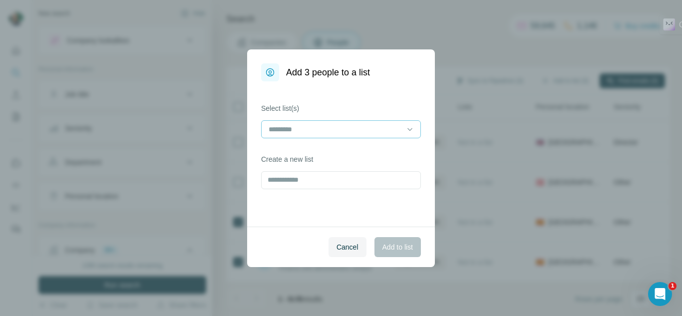
click at [307, 138] on div at bounding box center [341, 129] width 160 height 18
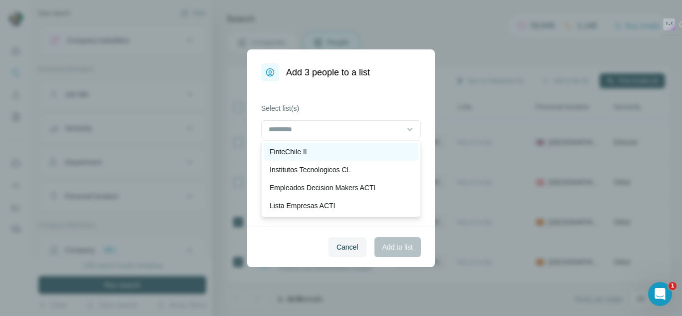
click at [301, 157] on div "FinteChile II" at bounding box center [341, 152] width 155 height 18
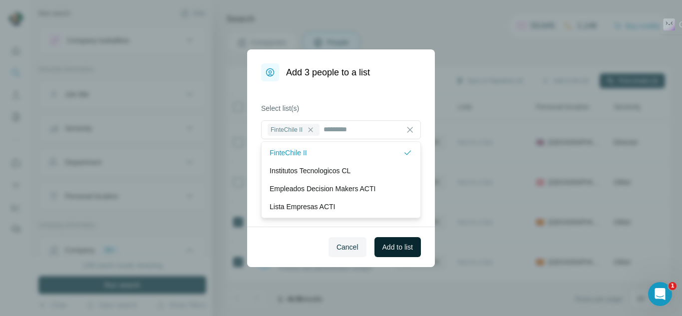
click at [398, 240] on button "Add to list" at bounding box center [397, 247] width 46 height 20
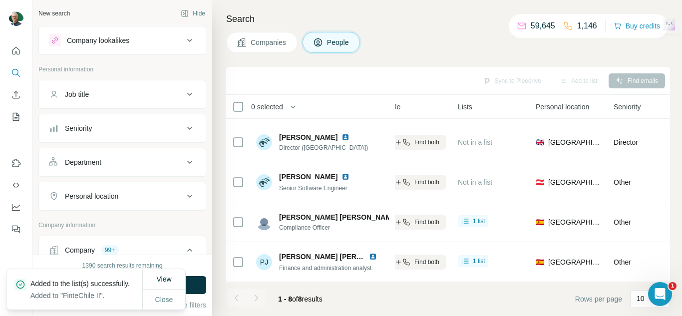
click at [263, 41] on span "Companies" at bounding box center [269, 42] width 36 height 10
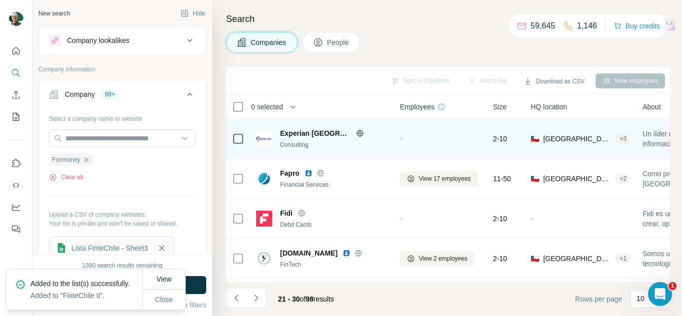
click at [484, 145] on td "-" at bounding box center [440, 139] width 93 height 40
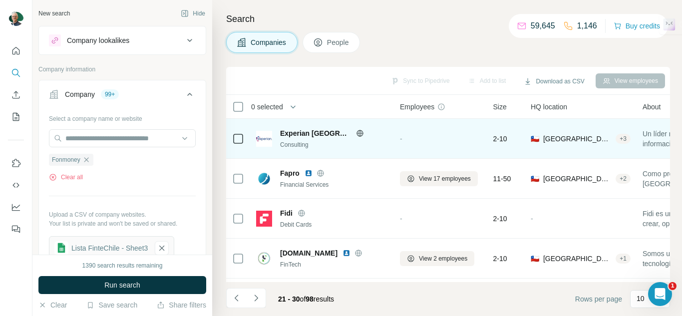
click at [507, 138] on span "2-10" at bounding box center [500, 139] width 14 height 10
click at [307, 125] on div "Experian Chile Consulting" at bounding box center [322, 138] width 132 height 27
drag, startPoint x: 307, startPoint y: 137, endPoint x: 347, endPoint y: 152, distance: 42.5
click at [306, 137] on span "Experian Chile" at bounding box center [315, 133] width 71 height 10
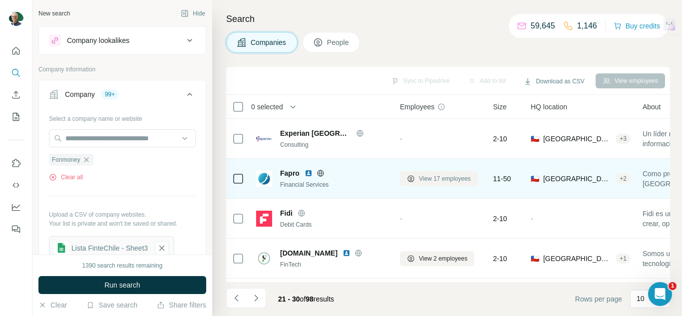
click at [438, 177] on span "View 17 employees" at bounding box center [445, 178] width 52 height 9
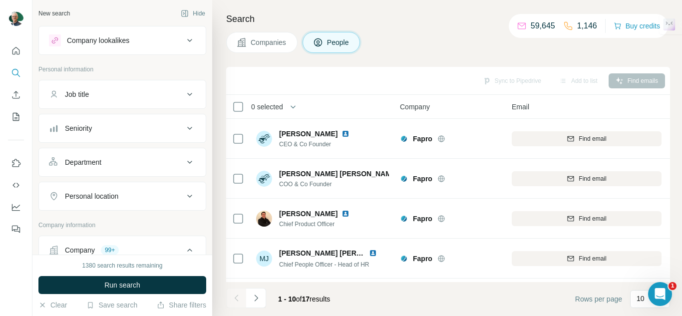
click at [245, 103] on div "0 selected" at bounding box center [263, 107] width 39 height 10
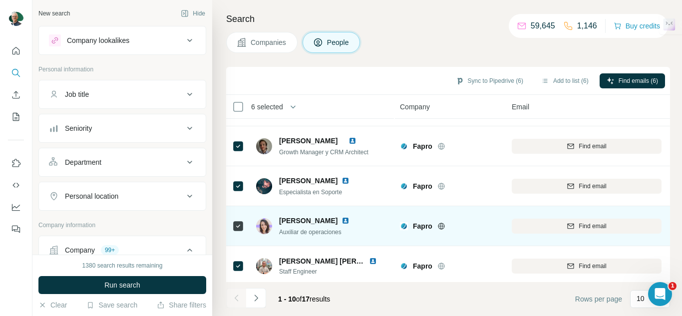
scroll to position [241, 0]
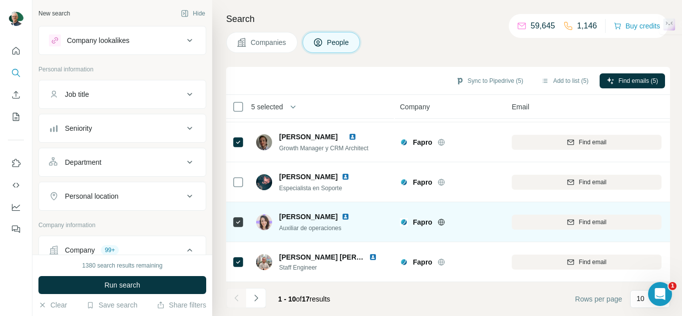
click at [236, 210] on div at bounding box center [238, 221] width 12 height 27
drag, startPoint x: 241, startPoint y: 227, endPoint x: 236, endPoint y: 225, distance: 5.4
click at [240, 227] on div at bounding box center [238, 221] width 12 height 27
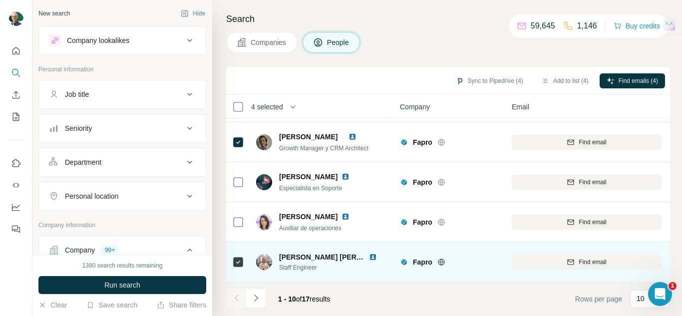
click at [241, 262] on icon at bounding box center [238, 262] width 12 height 12
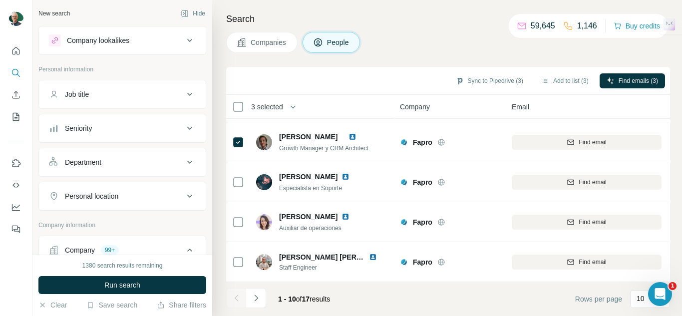
click at [260, 295] on icon "Navigate to next page" at bounding box center [256, 298] width 10 height 10
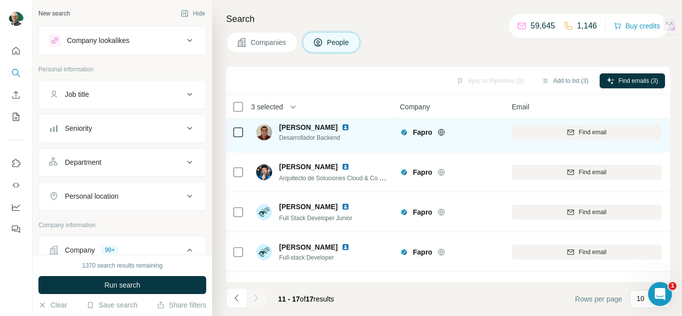
scroll to position [121, 0]
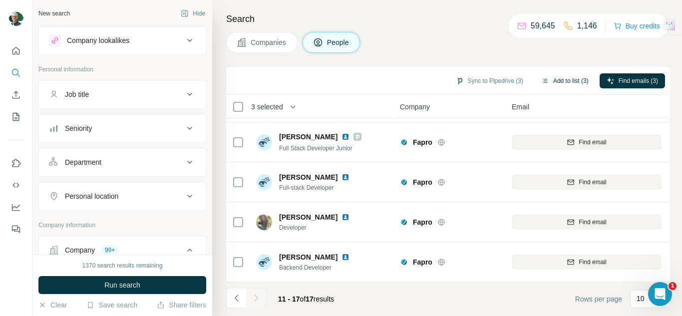
click at [556, 83] on button "Add to list (3)" at bounding box center [564, 80] width 61 height 15
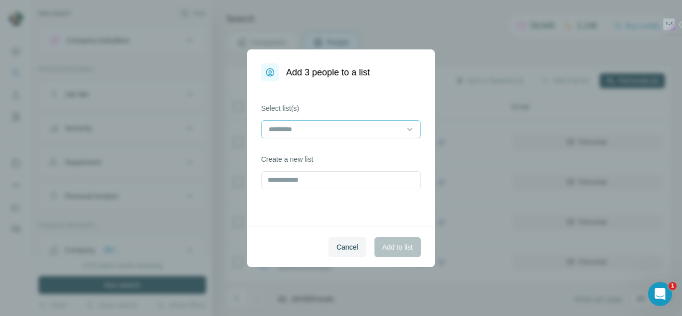
click at [394, 124] on input at bounding box center [334, 129] width 135 height 11
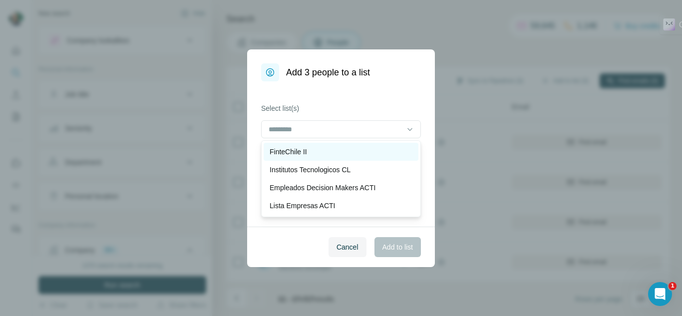
click at [317, 151] on div "FinteChile II" at bounding box center [340, 152] width 143 height 10
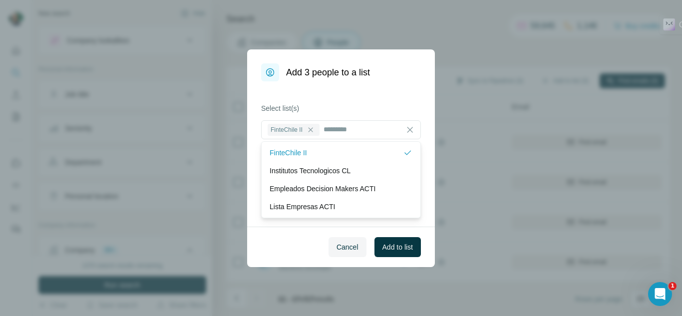
click at [411, 242] on span "Add to list" at bounding box center [397, 247] width 30 height 10
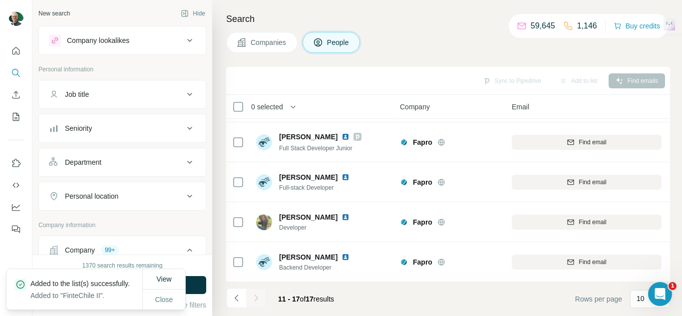
click at [265, 45] on span "Companies" at bounding box center [269, 42] width 36 height 10
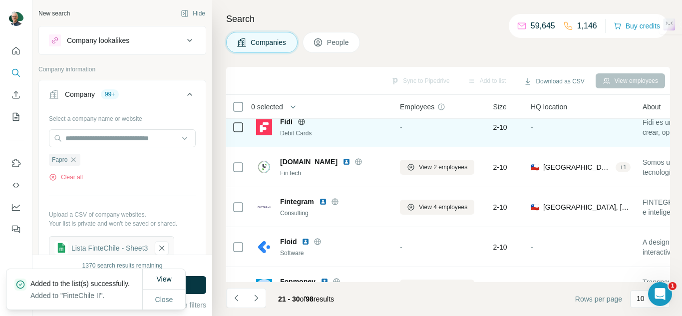
scroll to position [100, 0]
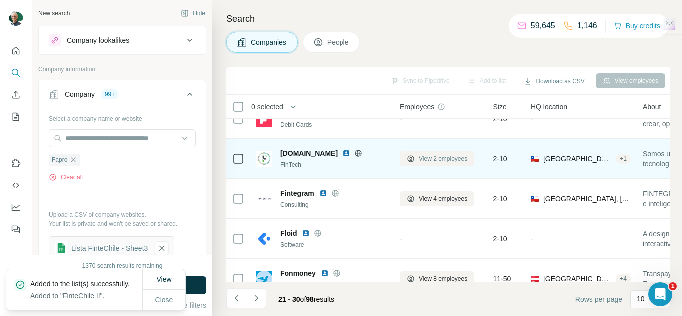
click at [420, 155] on button "View 2 employees" at bounding box center [437, 158] width 74 height 15
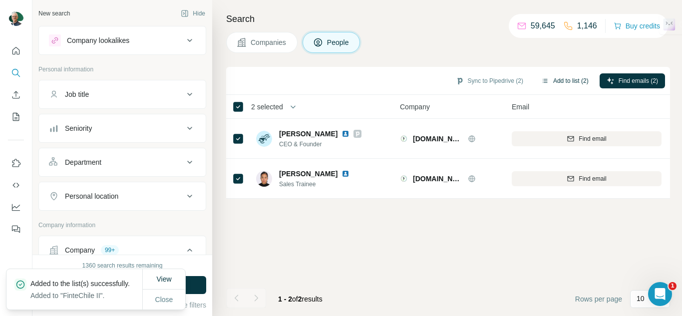
click at [556, 86] on button "Add to list (2)" at bounding box center [564, 80] width 61 height 15
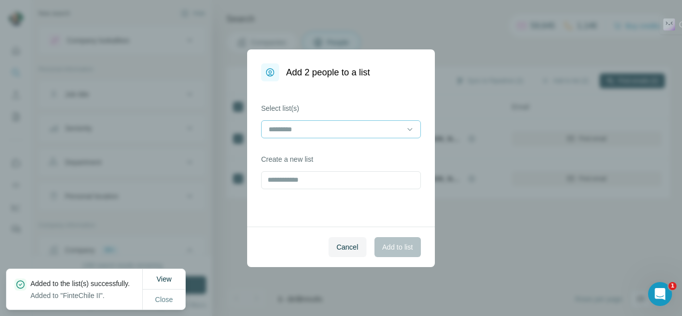
click at [279, 120] on div at bounding box center [341, 129] width 160 height 18
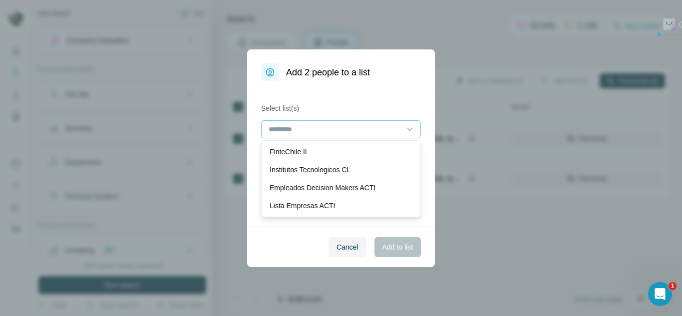
click at [279, 121] on div at bounding box center [334, 129] width 135 height 17
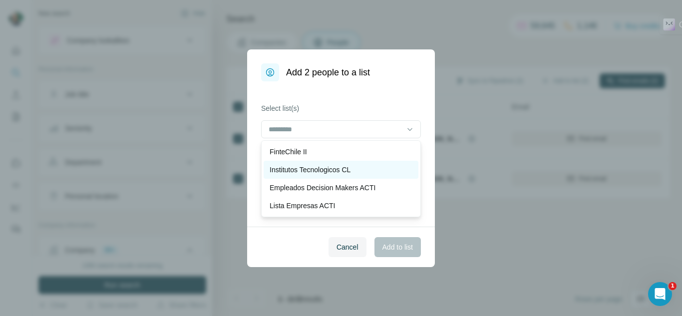
click at [307, 168] on p "Institutos Tecnologicos CL" at bounding box center [309, 170] width 81 height 10
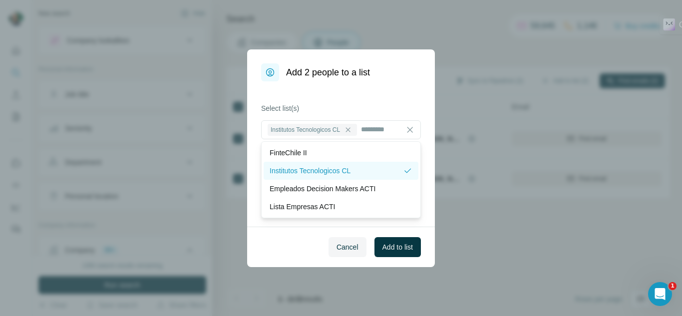
click at [319, 170] on p "Institutos Tecnologicos CL" at bounding box center [309, 171] width 81 height 10
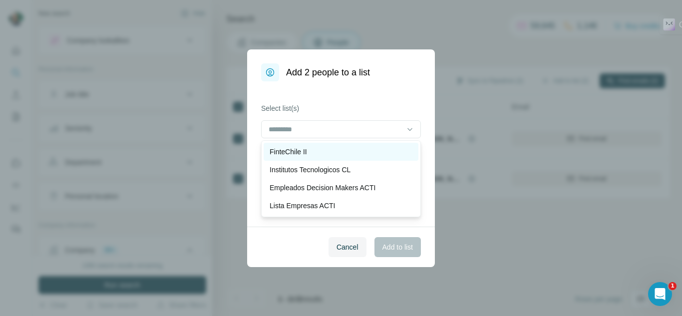
click at [303, 153] on p "FinteChile II" at bounding box center [287, 152] width 37 height 10
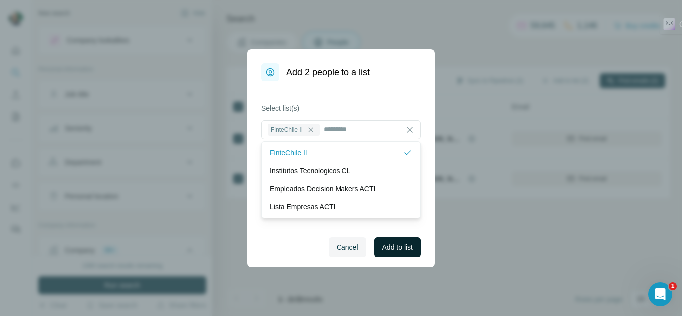
click at [400, 254] on button "Add to list" at bounding box center [397, 247] width 46 height 20
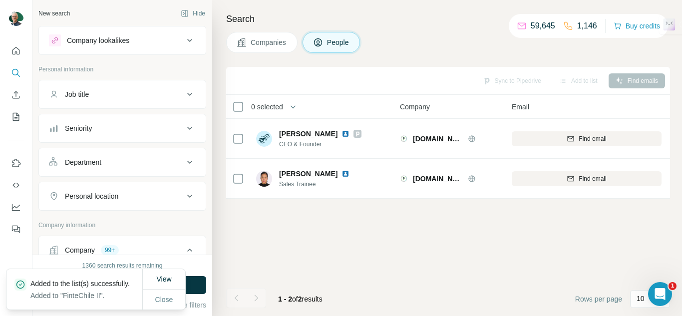
click at [274, 42] on span "Companies" at bounding box center [269, 42] width 36 height 10
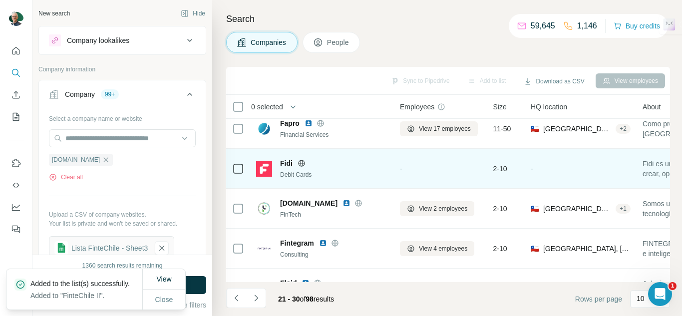
scroll to position [100, 0]
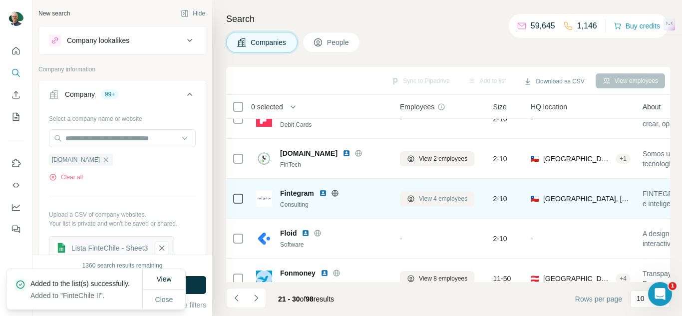
click at [432, 201] on span "View 4 employees" at bounding box center [443, 198] width 48 height 9
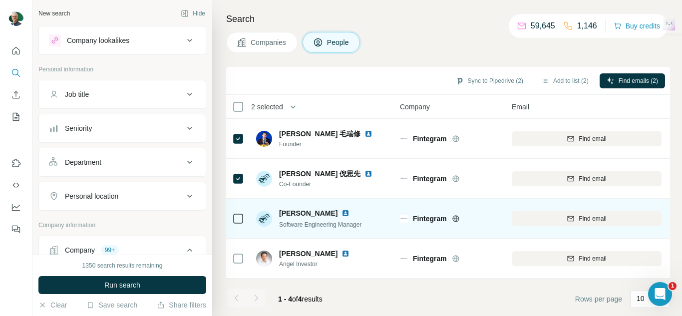
scroll to position [1, 0]
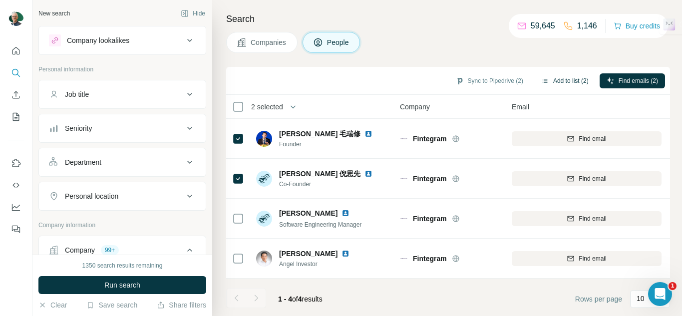
click at [562, 79] on button "Add to list (2)" at bounding box center [564, 80] width 61 height 15
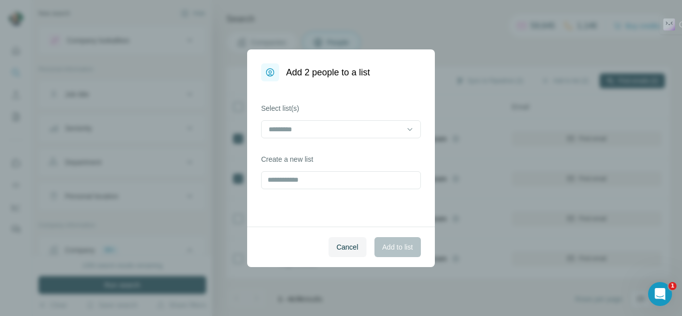
click at [321, 142] on div "Select list(s) Create a new list" at bounding box center [341, 153] width 188 height 145
click at [328, 126] on input at bounding box center [334, 129] width 135 height 11
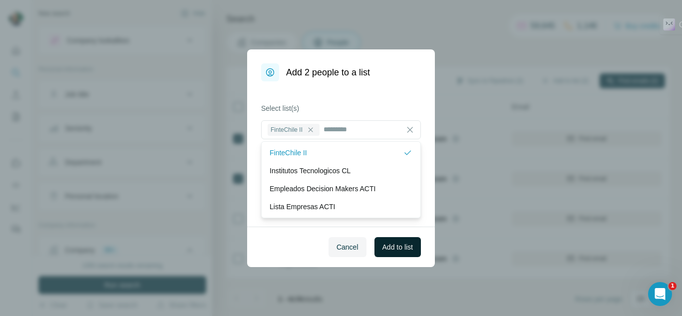
click at [403, 245] on span "Add to list" at bounding box center [397, 247] width 30 height 10
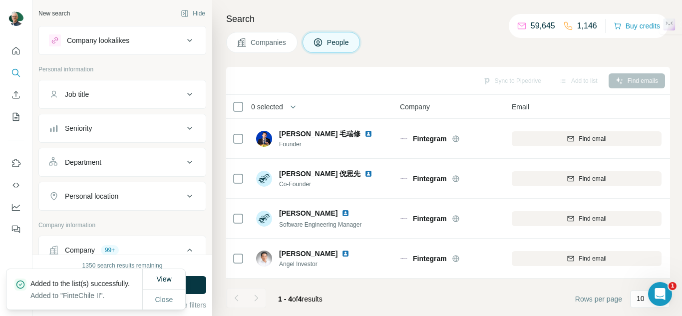
click at [251, 43] on span "Companies" at bounding box center [269, 42] width 36 height 10
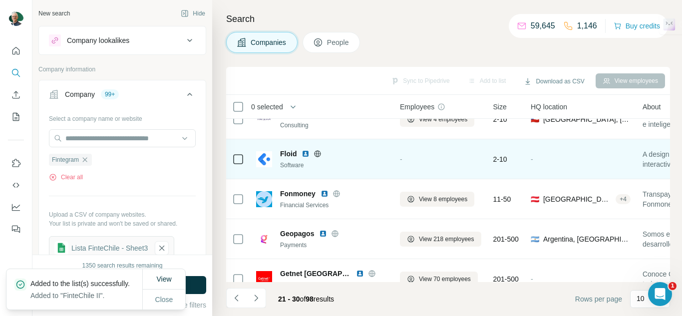
scroll to position [201, 0]
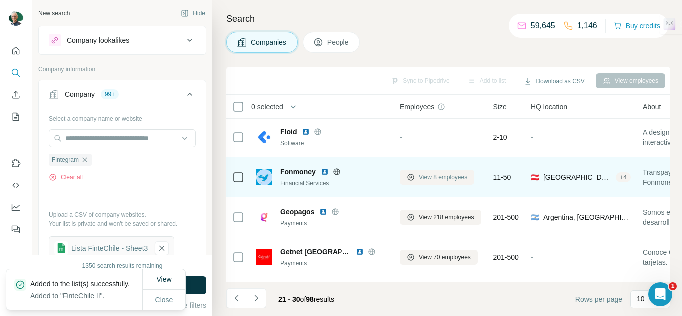
click at [439, 179] on span "View 8 employees" at bounding box center [443, 177] width 48 height 9
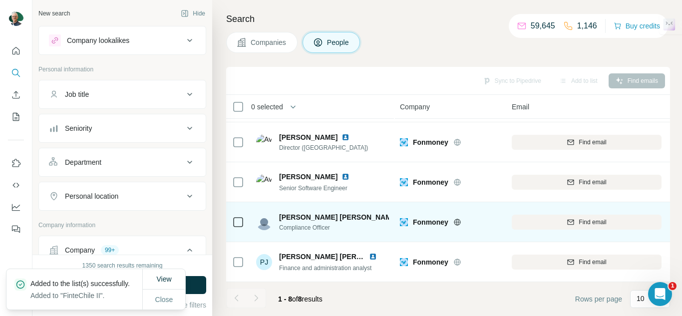
scroll to position [161, 0]
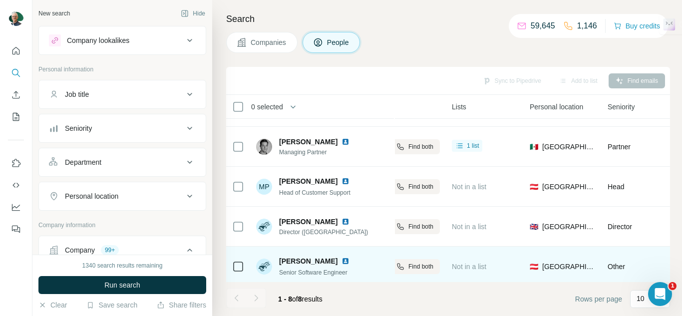
scroll to position [0, 299]
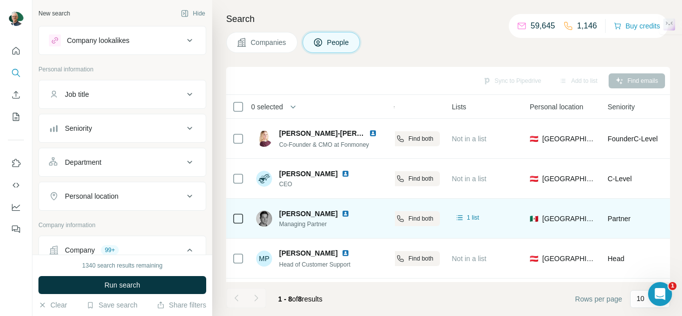
click at [233, 219] on icon at bounding box center [238, 219] width 12 height 12
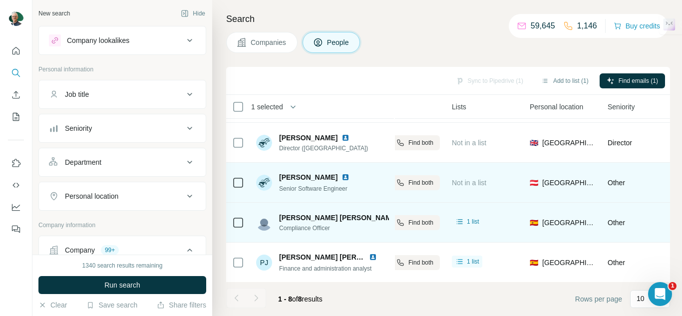
scroll to position [161, 299]
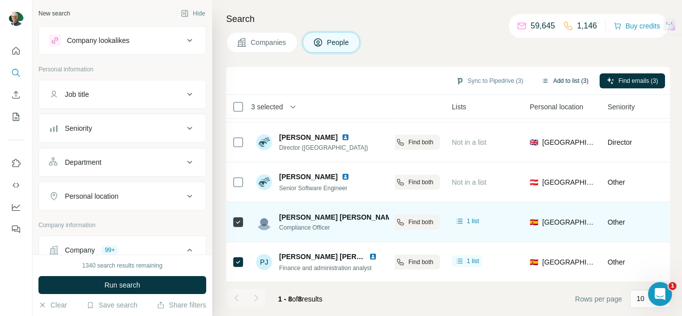
click at [562, 84] on button "Add to list (3)" at bounding box center [564, 80] width 61 height 15
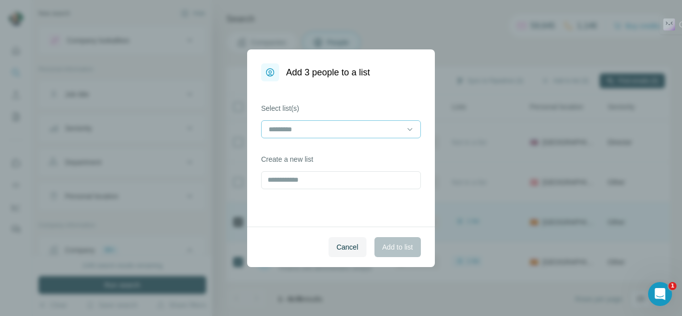
click at [299, 135] on div at bounding box center [334, 129] width 135 height 17
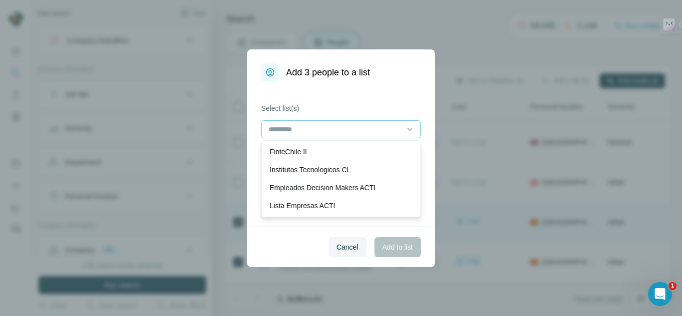
click at [305, 152] on p "FinteChile II" at bounding box center [287, 152] width 37 height 10
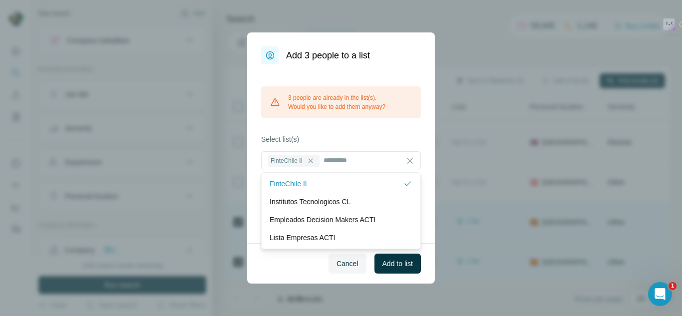
click at [336, 268] on span "Cancel" at bounding box center [347, 264] width 22 height 10
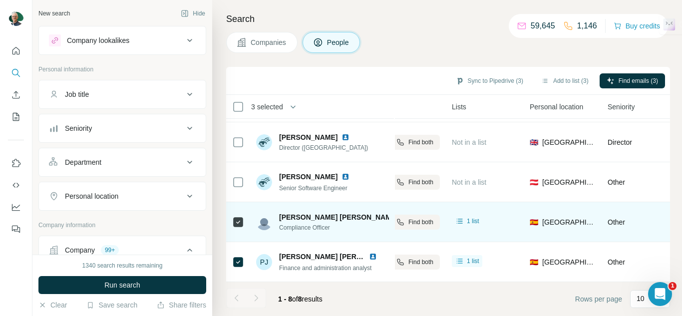
click at [243, 41] on icon at bounding box center [242, 42] width 10 height 10
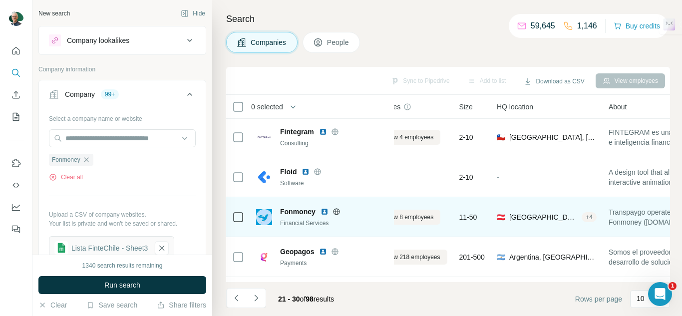
scroll to position [161, 0]
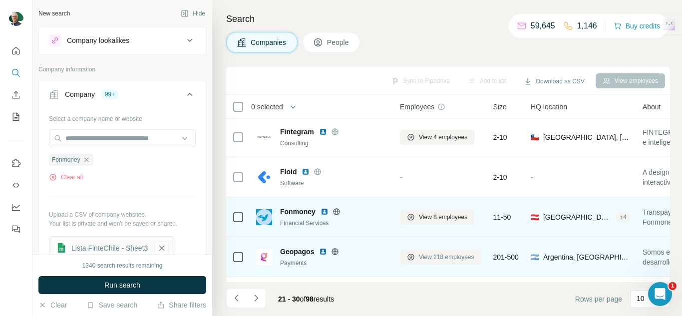
click at [439, 263] on button "View 218 employees" at bounding box center [440, 257] width 81 height 15
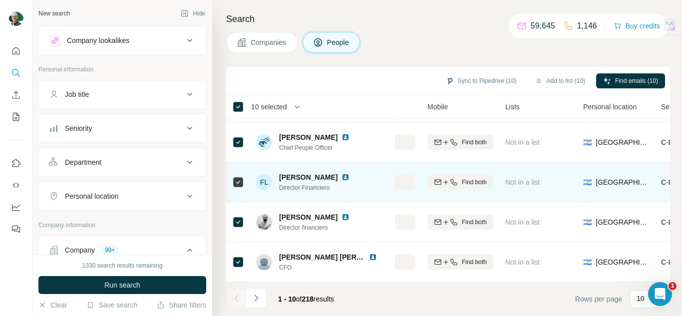
scroll to position [241, 246]
click at [240, 170] on div at bounding box center [238, 181] width 12 height 27
click at [236, 182] on icon at bounding box center [238, 182] width 12 height 12
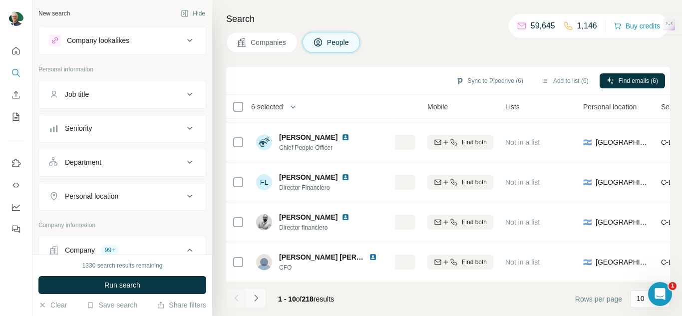
click at [264, 308] on div "1 - 10 of 218 results" at bounding box center [284, 299] width 116 height 22
click at [258, 300] on icon "Navigate to next page" at bounding box center [256, 298] width 10 height 10
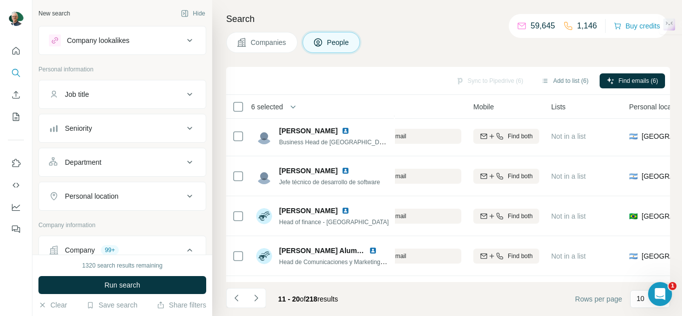
scroll to position [241, 200]
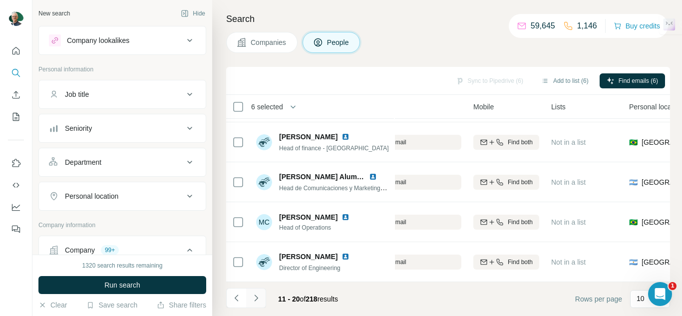
click at [259, 303] on button "Navigate to next page" at bounding box center [256, 298] width 20 height 20
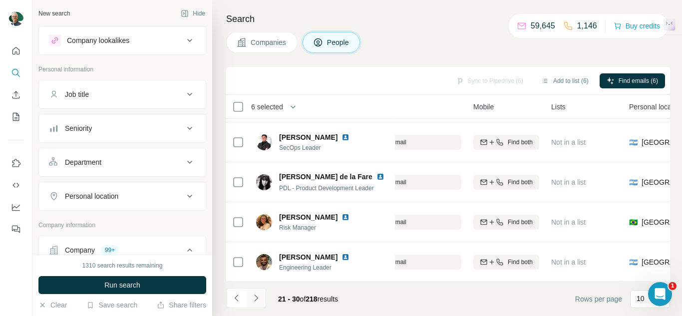
click at [256, 300] on icon "Navigate to next page" at bounding box center [255, 297] width 3 height 6
click at [262, 296] on button "Navigate to next page" at bounding box center [256, 298] width 20 height 20
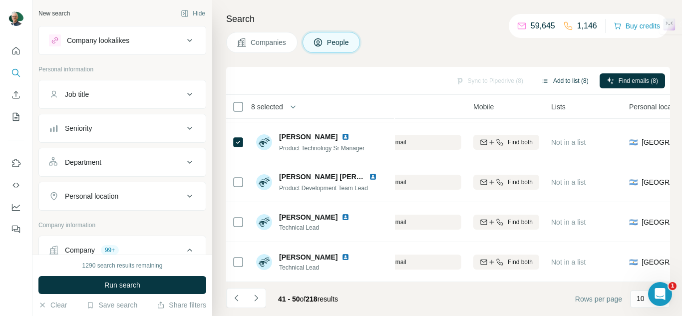
click at [546, 81] on button "Add to list (8)" at bounding box center [564, 80] width 61 height 15
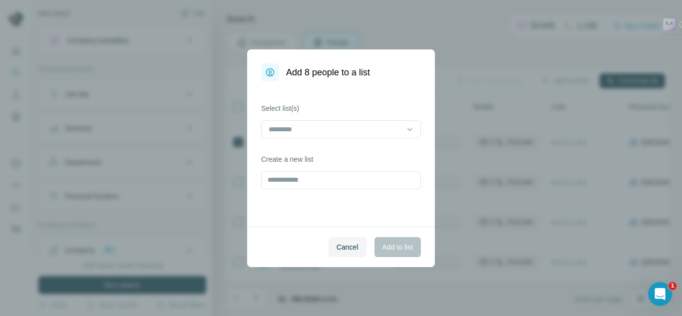
click at [351, 140] on div at bounding box center [341, 130] width 160 height 20
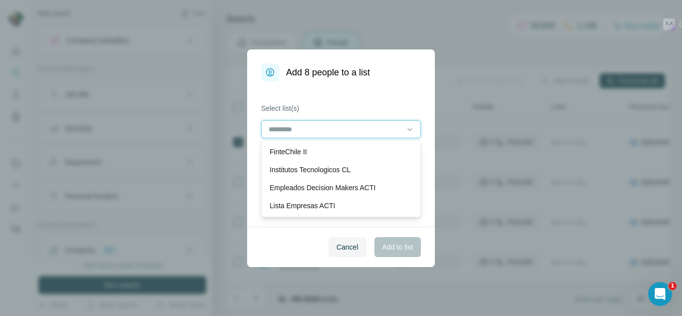
click at [355, 133] on input at bounding box center [334, 129] width 135 height 11
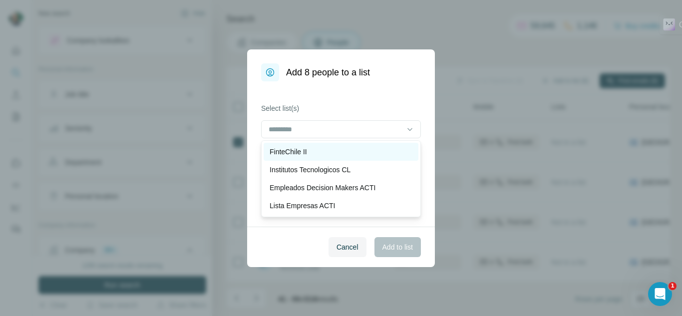
click at [331, 151] on div "FinteChile II" at bounding box center [340, 152] width 143 height 10
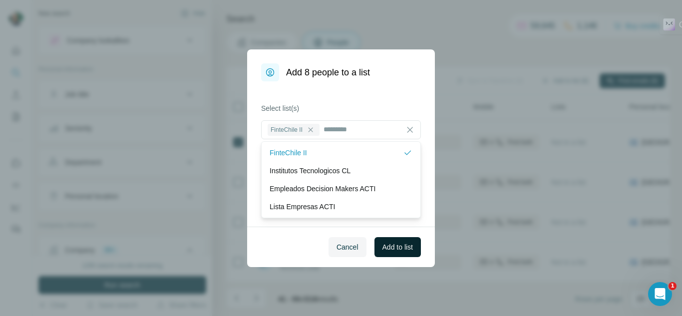
click at [400, 248] on span "Add to list" at bounding box center [397, 247] width 30 height 10
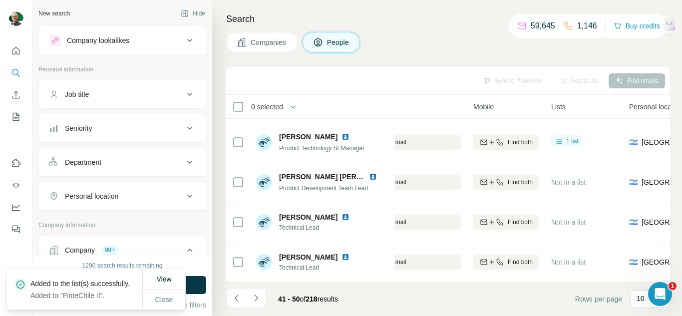
click at [250, 42] on button "Companies" at bounding box center [261, 42] width 71 height 21
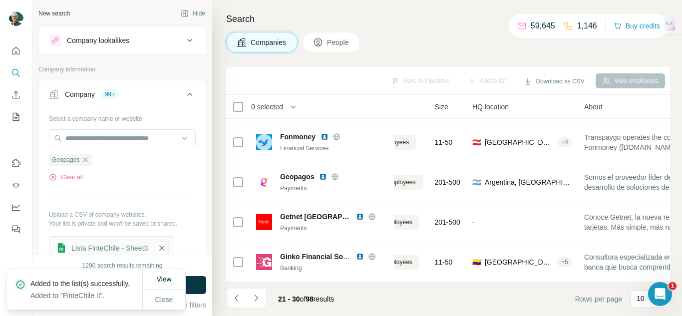
scroll to position [241, 0]
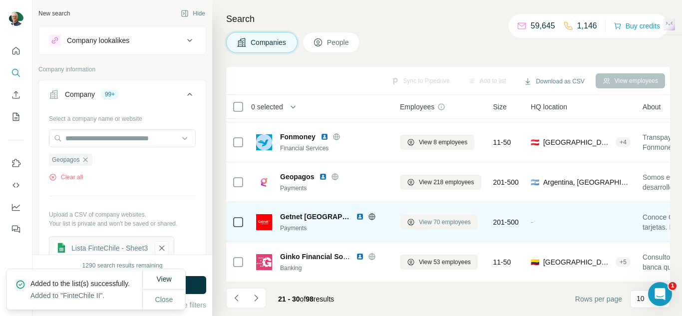
click at [434, 220] on span "View 70 employees" at bounding box center [445, 222] width 52 height 9
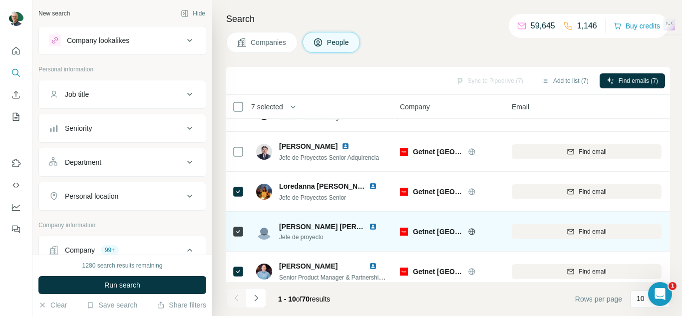
scroll to position [241, 0]
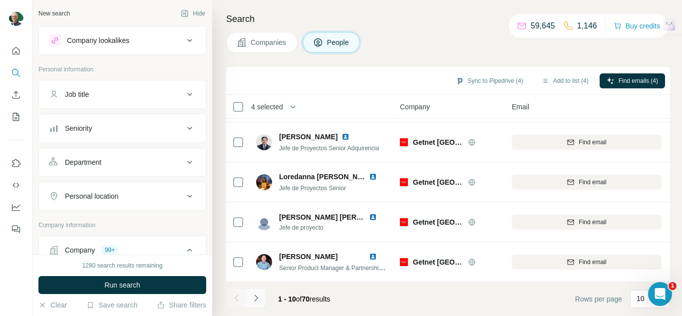
click at [255, 298] on icon "Navigate to next page" at bounding box center [256, 298] width 10 height 10
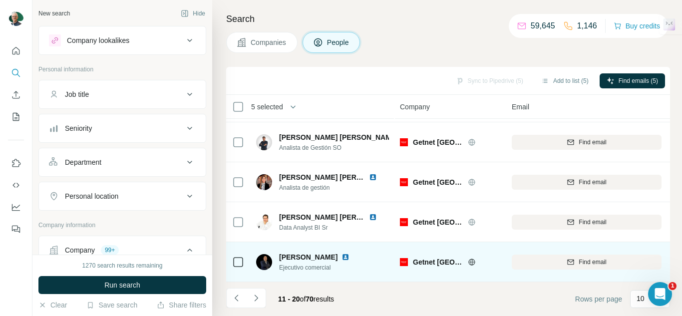
click at [233, 260] on div at bounding box center [238, 262] width 12 height 12
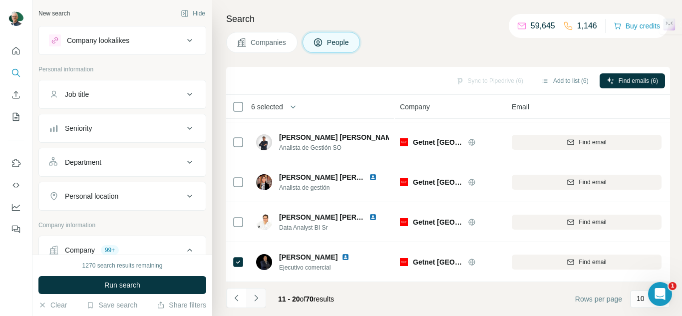
click at [258, 300] on icon "Navigate to next page" at bounding box center [256, 298] width 10 height 10
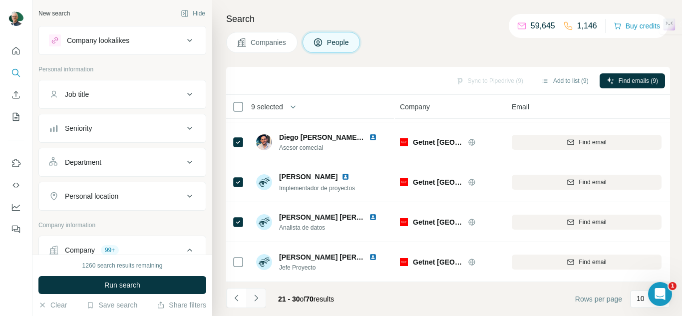
click at [256, 298] on icon "Navigate to next page" at bounding box center [256, 298] width 10 height 10
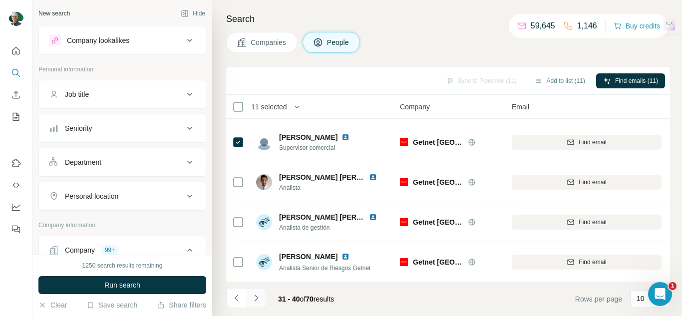
click at [257, 299] on icon "Navigate to next page" at bounding box center [256, 298] width 10 height 10
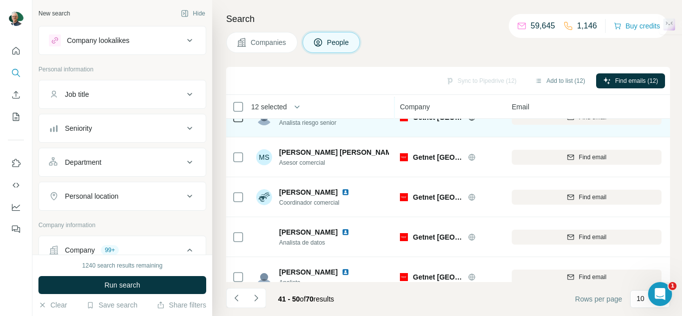
scroll to position [150, 0]
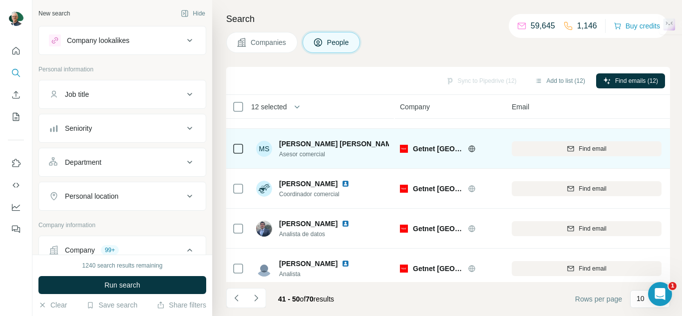
click at [232, 150] on icon at bounding box center [238, 149] width 12 height 12
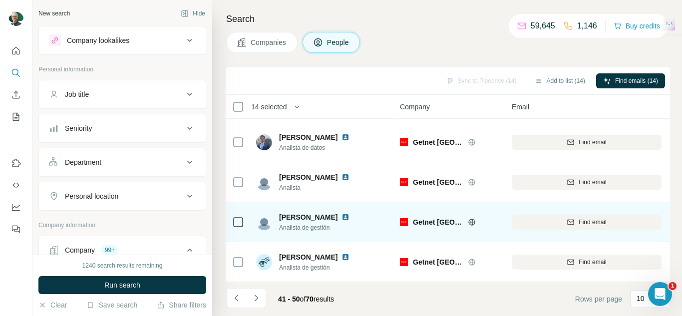
scroll to position [241, 0]
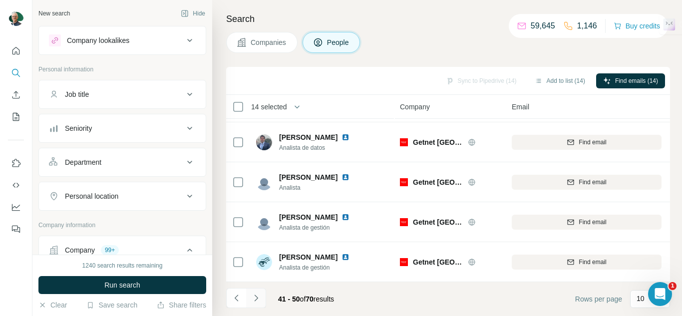
click at [258, 304] on button "Navigate to next page" at bounding box center [256, 298] width 20 height 20
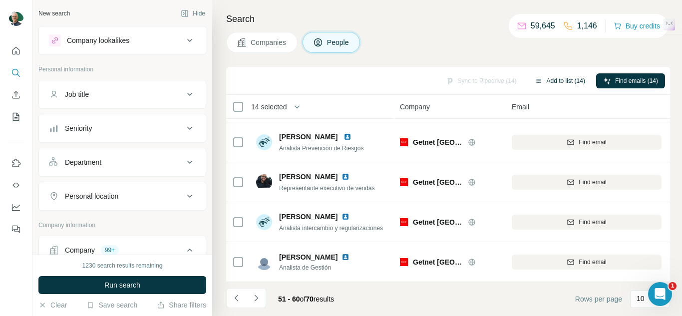
click at [557, 85] on button "Add to list (14)" at bounding box center [560, 80] width 64 height 15
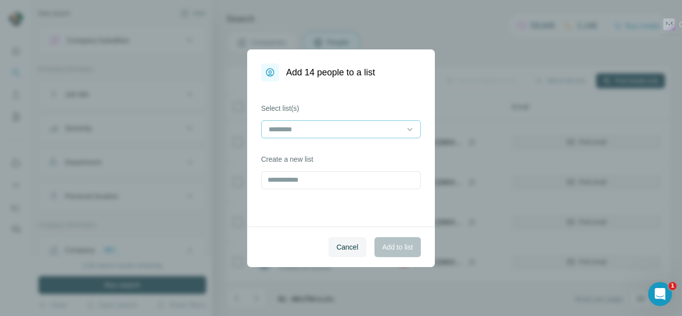
click at [302, 134] on input at bounding box center [334, 129] width 135 height 11
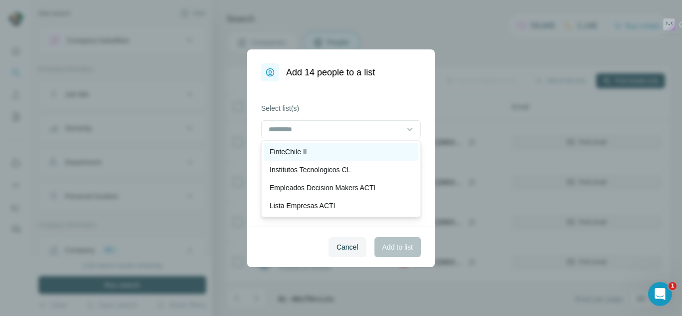
click at [301, 153] on p "FinteChile II" at bounding box center [287, 152] width 37 height 10
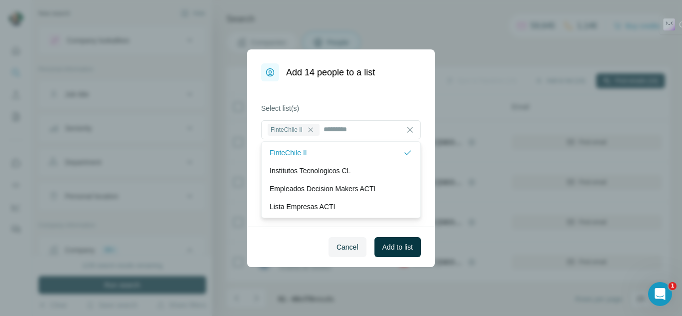
click at [392, 244] on span "Add to list" at bounding box center [397, 247] width 30 height 10
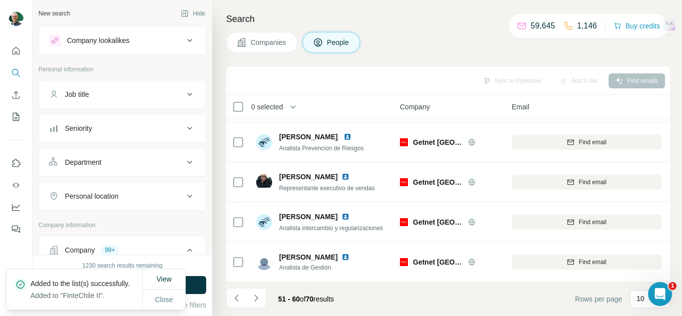
click at [244, 39] on icon at bounding box center [242, 42] width 10 height 10
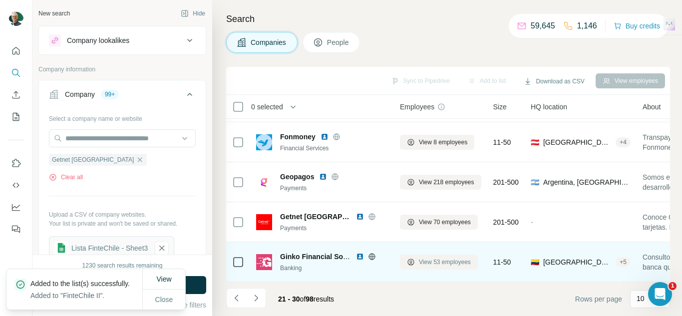
click at [455, 258] on span "View 53 employees" at bounding box center [445, 262] width 52 height 9
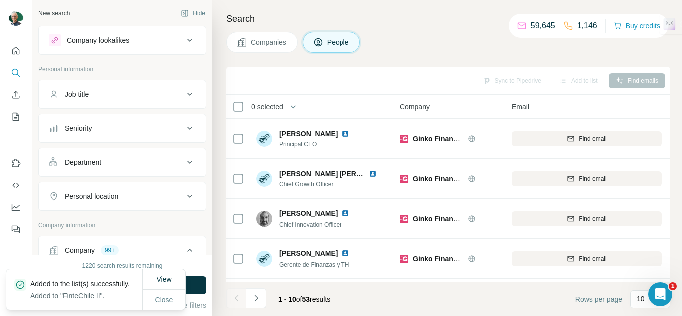
click at [236, 100] on th "0 selected" at bounding box center [306, 107] width 160 height 24
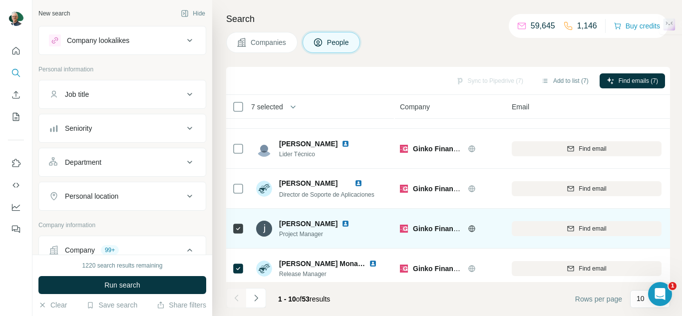
scroll to position [241, 0]
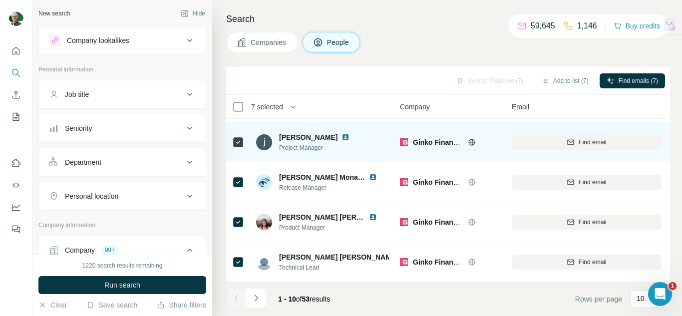
click at [237, 146] on div at bounding box center [238, 141] width 12 height 27
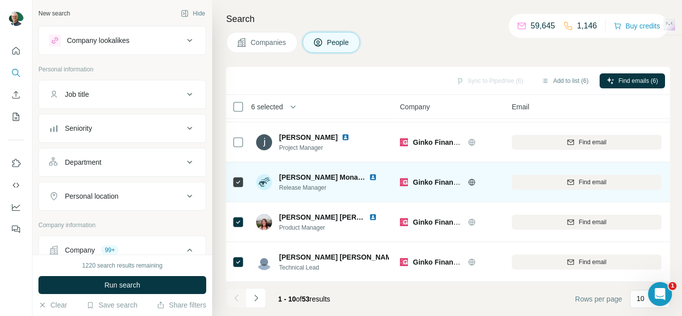
click at [238, 176] on icon at bounding box center [238, 182] width 12 height 12
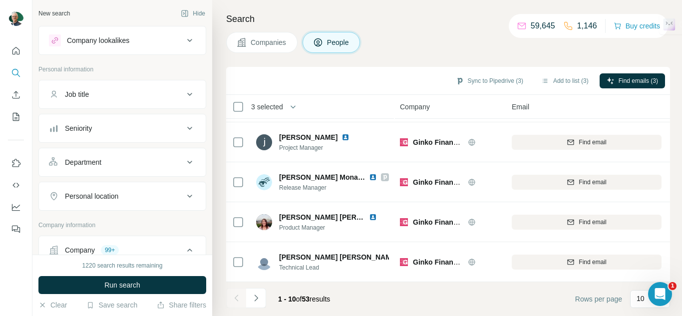
click at [259, 300] on icon "Navigate to next page" at bounding box center [256, 298] width 10 height 10
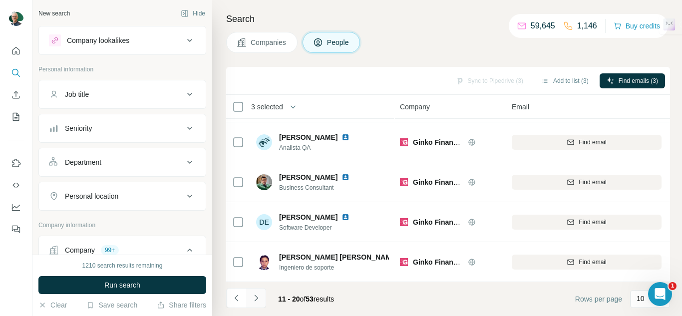
click at [254, 307] on button "Navigate to next page" at bounding box center [256, 298] width 20 height 20
click at [255, 297] on icon "Navigate to next page" at bounding box center [256, 298] width 10 height 10
click at [257, 299] on icon "Navigate to next page" at bounding box center [256, 298] width 10 height 10
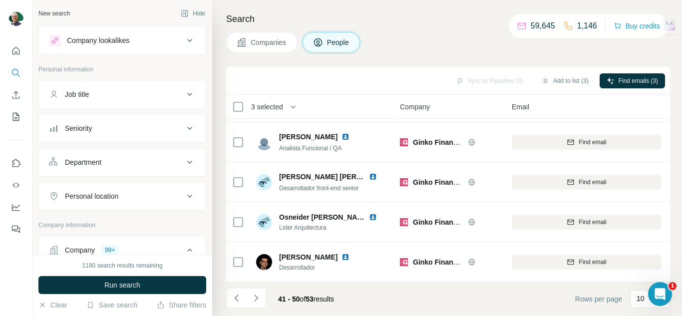
click at [261, 293] on button "Navigate to next page" at bounding box center [256, 298] width 20 height 20
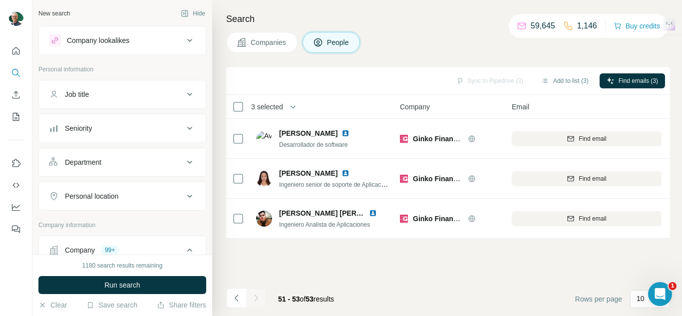
scroll to position [0, 0]
click at [560, 87] on button "Add to list (3)" at bounding box center [564, 80] width 61 height 15
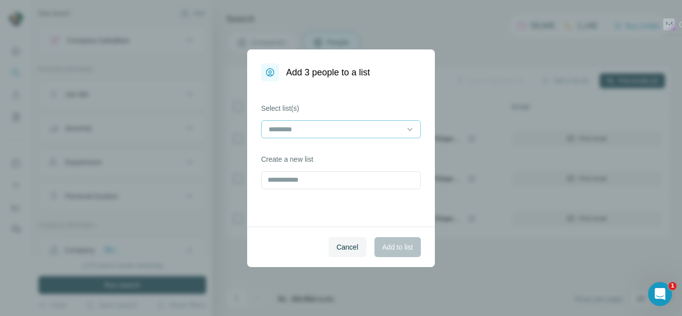
click at [350, 125] on input at bounding box center [334, 129] width 135 height 11
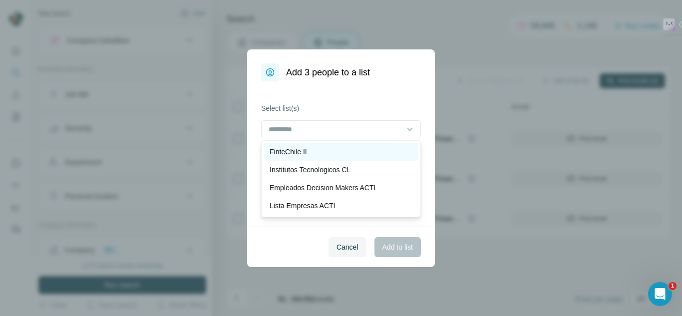
click at [303, 152] on p "FinteChile II" at bounding box center [287, 152] width 37 height 10
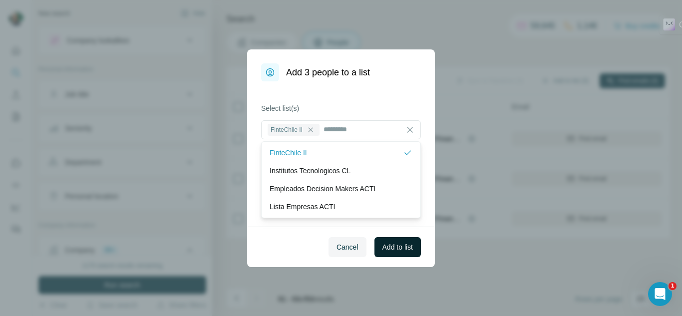
click at [391, 247] on span "Add to list" at bounding box center [397, 247] width 30 height 10
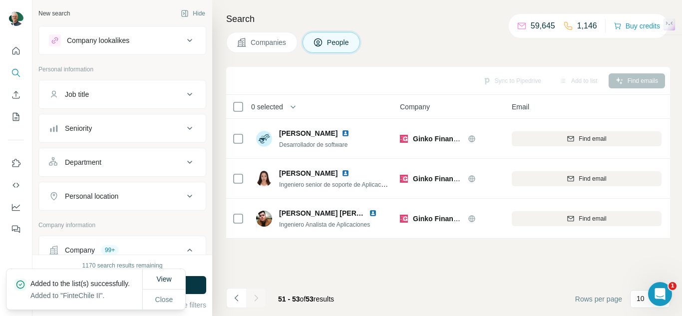
click at [260, 41] on span "Companies" at bounding box center [269, 42] width 36 height 10
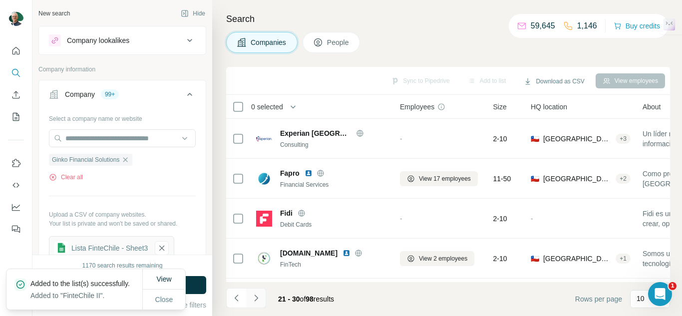
click at [258, 303] on button "Navigate to next page" at bounding box center [256, 298] width 20 height 20
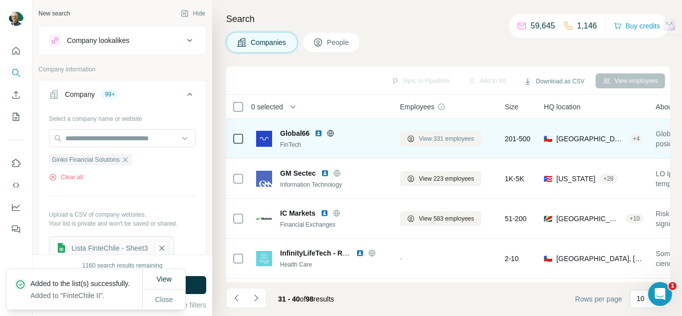
click at [441, 139] on span "View 331 employees" at bounding box center [446, 138] width 55 height 9
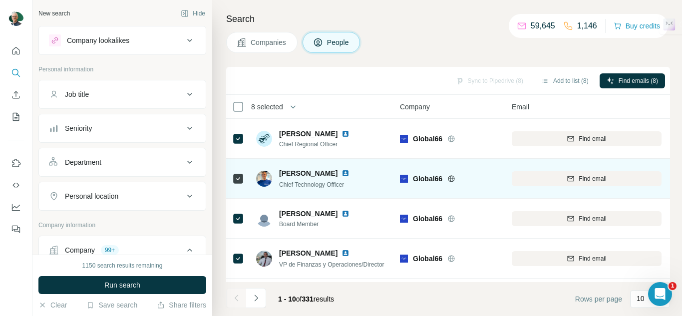
scroll to position [241, 0]
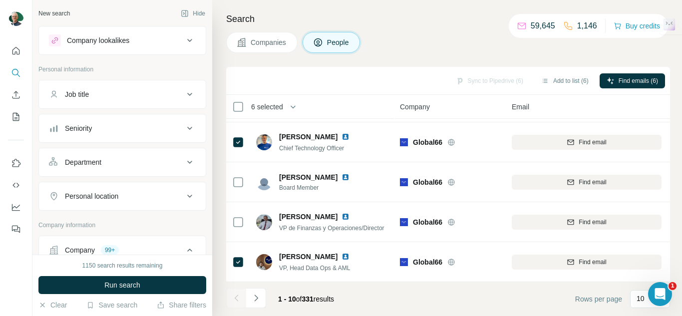
click at [257, 293] on icon "Navigate to next page" at bounding box center [256, 298] width 10 height 10
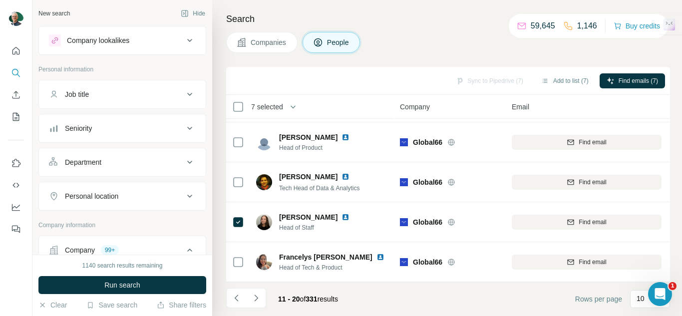
click at [254, 303] on button "Navigate to next page" at bounding box center [256, 298] width 20 height 20
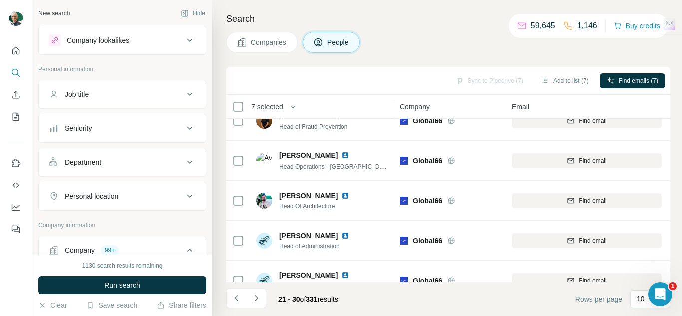
scroll to position [0, 0]
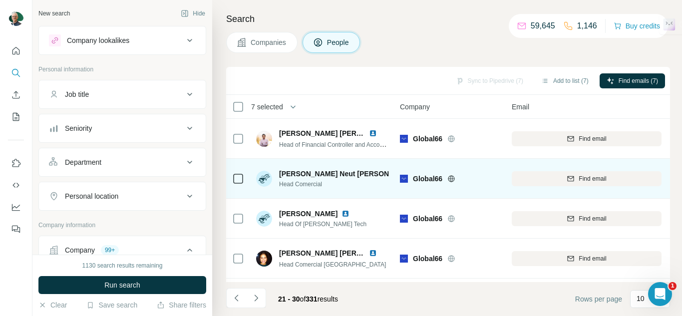
click at [235, 187] on div at bounding box center [238, 178] width 12 height 27
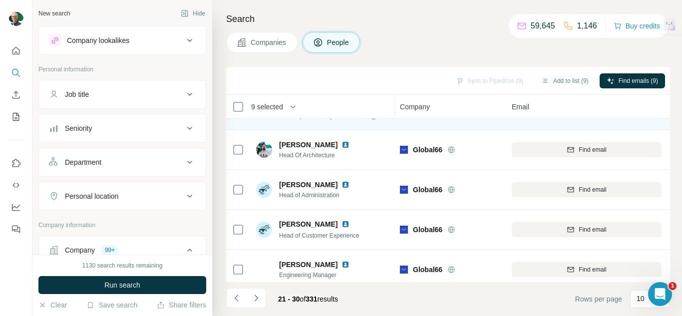
scroll to position [241, 0]
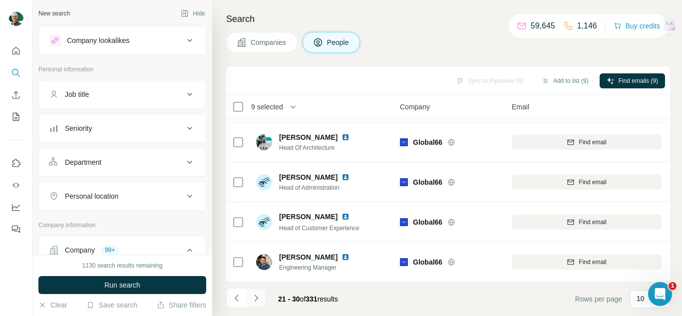
click at [254, 297] on icon "Navigate to next page" at bounding box center [256, 298] width 10 height 10
click at [264, 294] on button "Navigate to next page" at bounding box center [256, 298] width 20 height 20
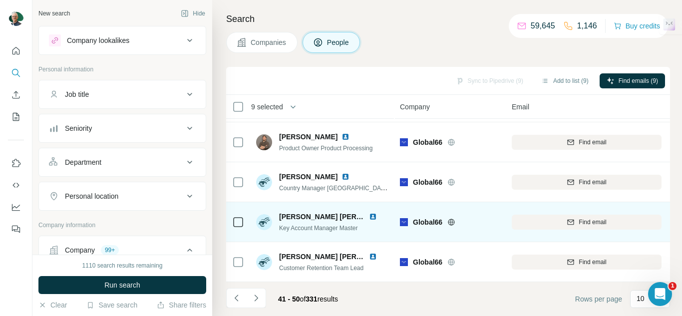
scroll to position [0, 0]
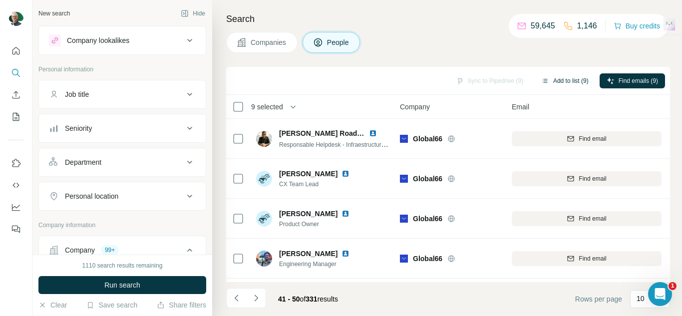
click at [573, 79] on button "Add to list (9)" at bounding box center [564, 80] width 61 height 15
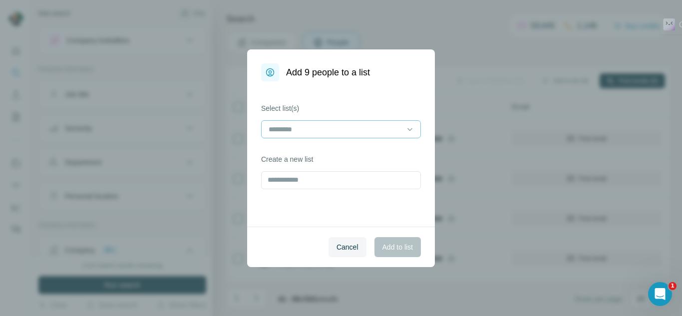
click at [310, 132] on input at bounding box center [334, 129] width 135 height 11
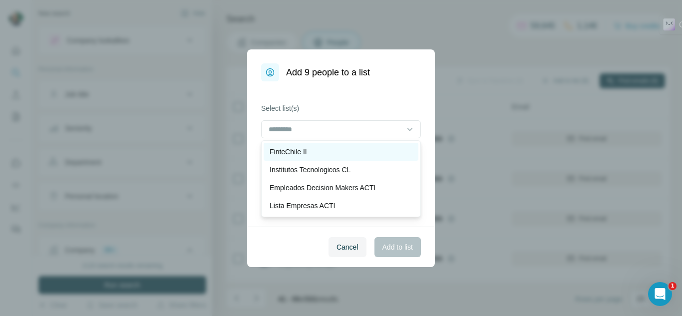
click at [301, 154] on p "FinteChile II" at bounding box center [287, 152] width 37 height 10
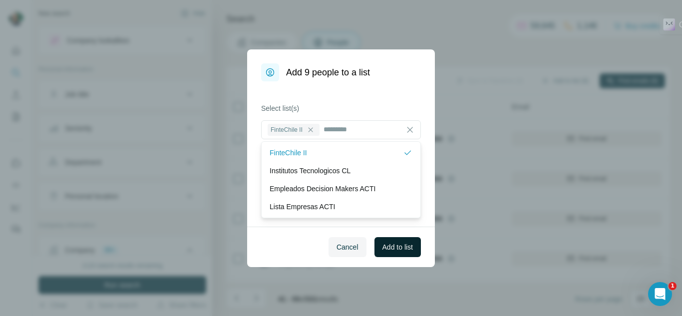
click at [398, 253] on button "Add to list" at bounding box center [397, 247] width 46 height 20
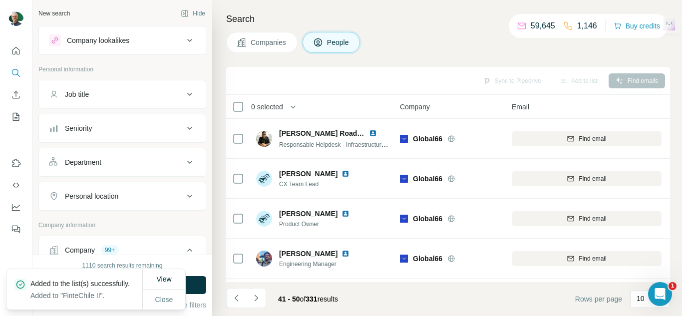
click at [246, 41] on icon at bounding box center [242, 42] width 10 height 10
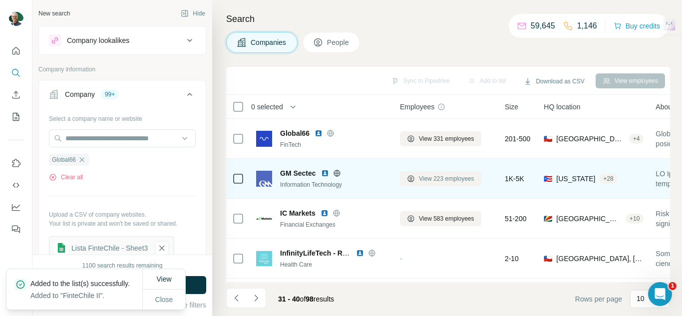
click at [429, 181] on span "View 223 employees" at bounding box center [446, 178] width 55 height 9
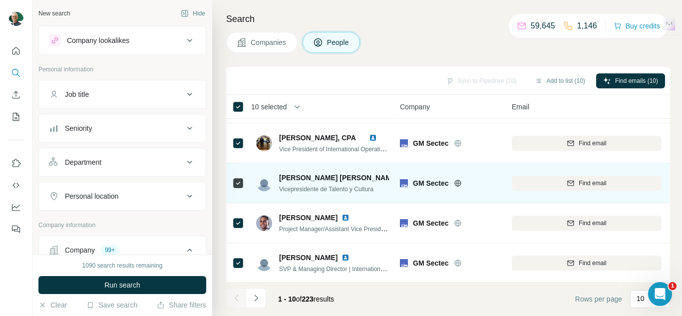
scroll to position [241, 0]
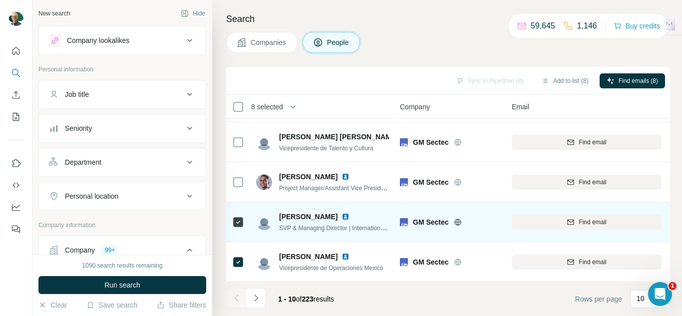
click at [243, 223] on icon at bounding box center [238, 222] width 12 height 12
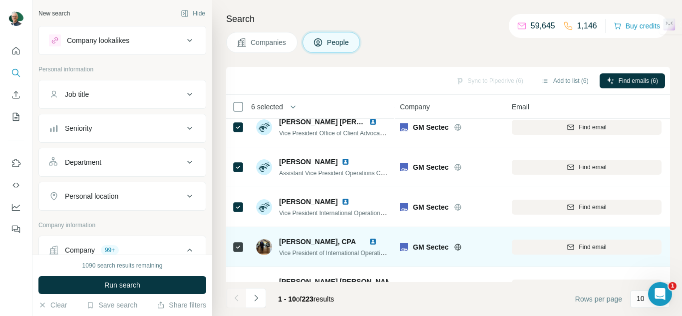
scroll to position [41, 0]
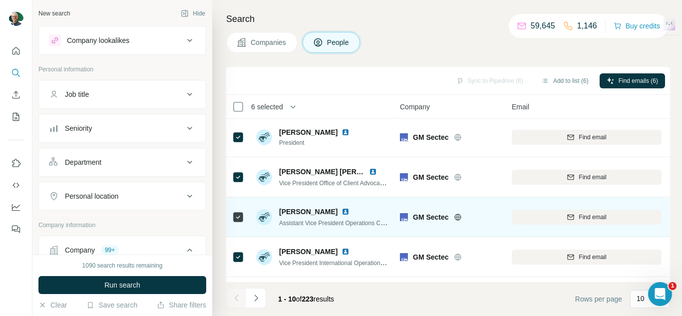
drag, startPoint x: 244, startPoint y: 214, endPoint x: 247, endPoint y: 200, distance: 13.8
click at [243, 214] on icon at bounding box center [238, 217] width 12 height 12
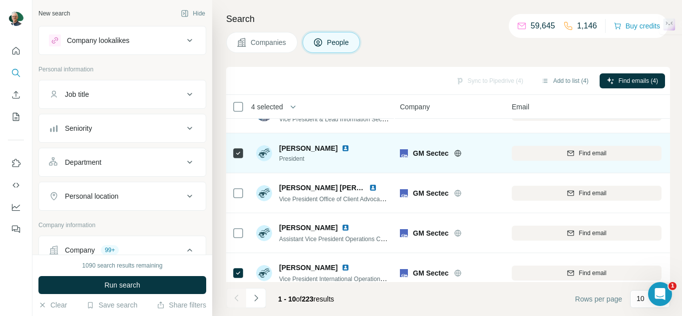
scroll to position [0, 0]
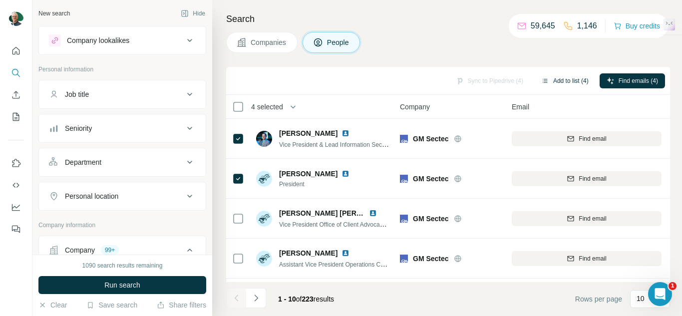
click at [549, 78] on button "Add to list (4)" at bounding box center [564, 80] width 61 height 15
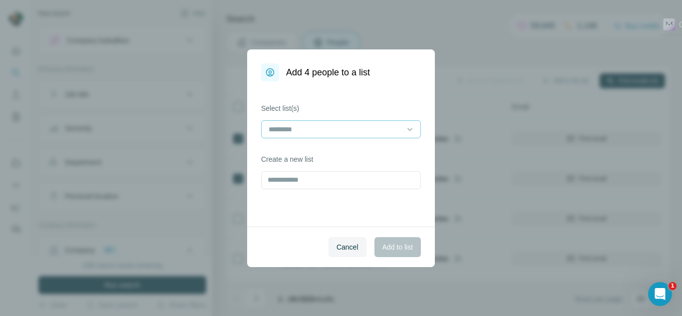
click at [285, 127] on input at bounding box center [334, 129] width 135 height 11
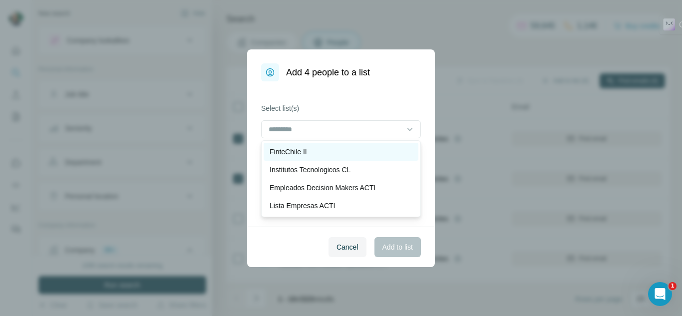
click at [288, 151] on p "FinteChile II" at bounding box center [287, 152] width 37 height 10
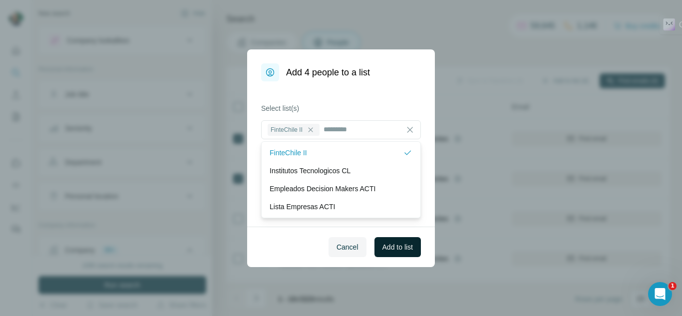
click at [387, 242] on span "Add to list" at bounding box center [397, 247] width 30 height 10
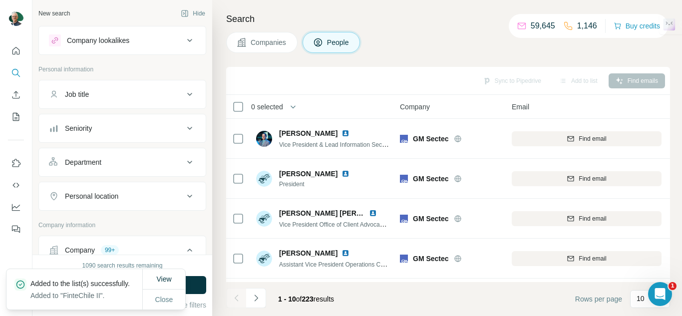
click at [264, 36] on button "Companies" at bounding box center [261, 42] width 71 height 21
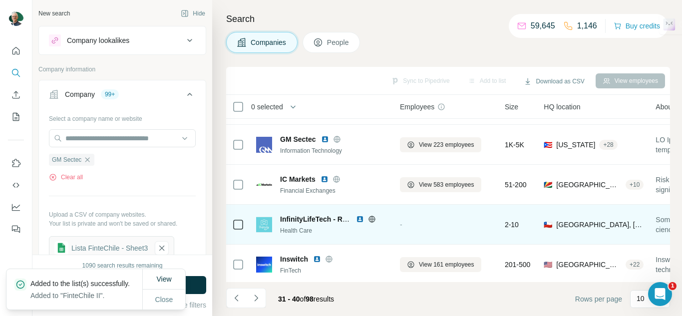
scroll to position [50, 0]
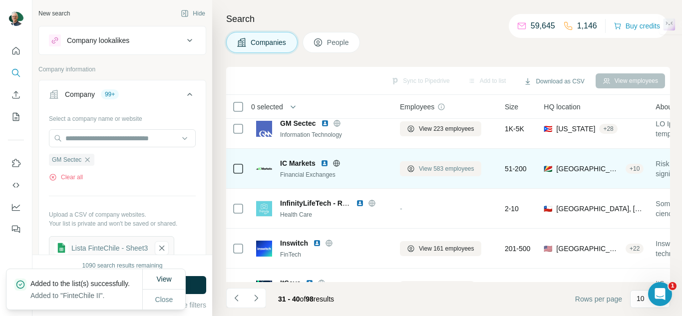
click at [449, 164] on span "View 583 employees" at bounding box center [446, 168] width 55 height 9
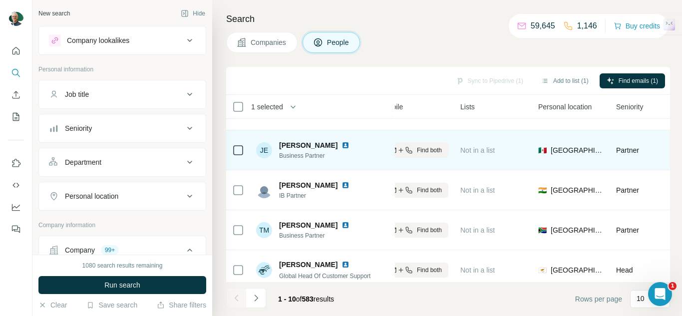
scroll to position [241, 291]
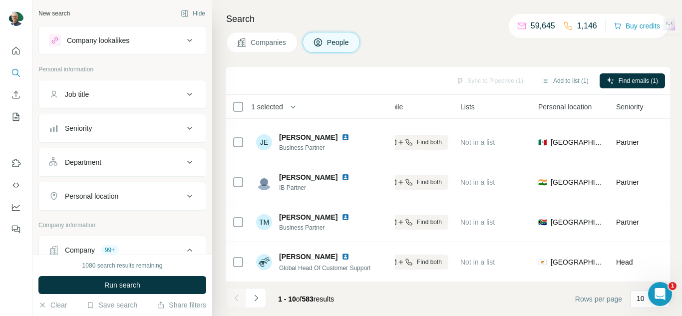
click at [256, 301] on icon "Navigate to next page" at bounding box center [256, 298] width 10 height 10
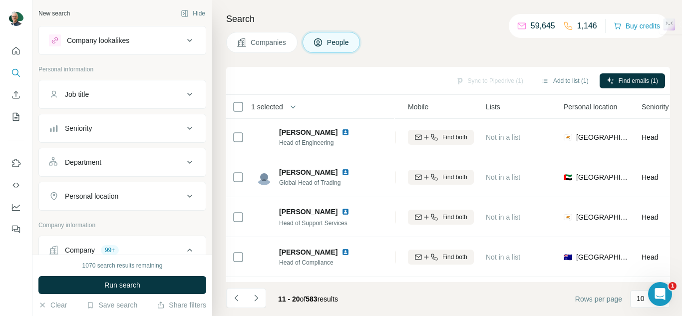
scroll to position [0, 266]
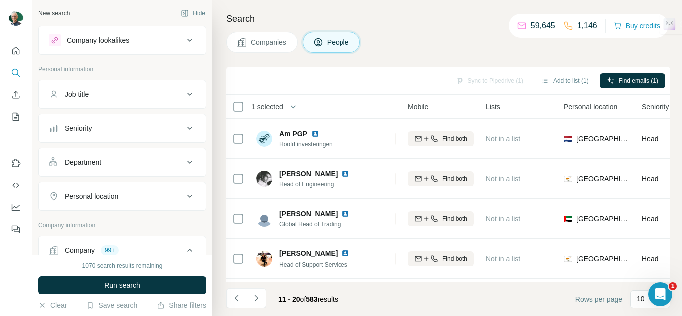
click at [263, 297] on button "Navigate to next page" at bounding box center [256, 298] width 20 height 20
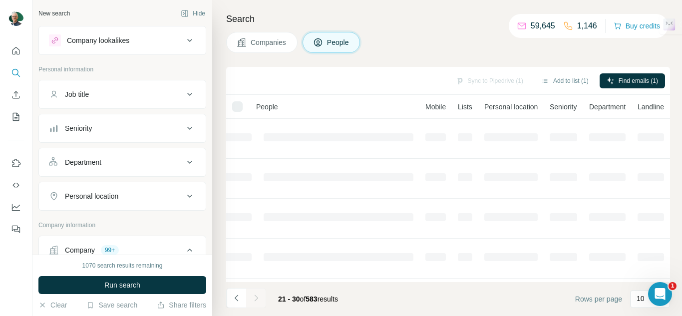
scroll to position [0, 200]
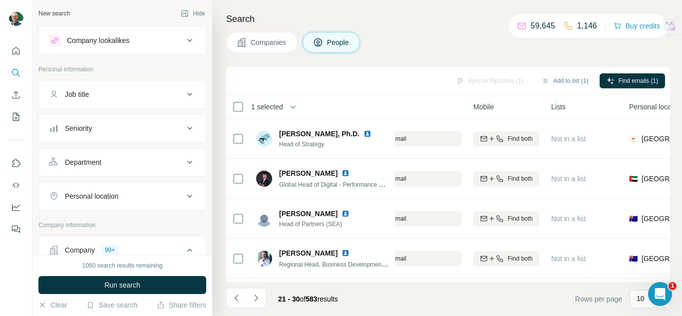
drag, startPoint x: 418, startPoint y: 282, endPoint x: 440, endPoint y: 290, distance: 23.7
click at [442, 290] on footer "21 - 30 of 583 results Rows per page 10" at bounding box center [448, 299] width 444 height 34
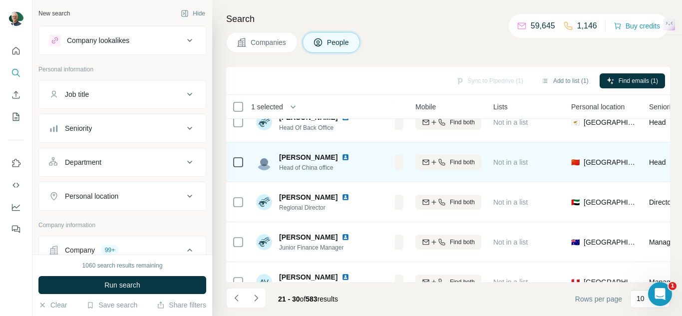
scroll to position [241, 258]
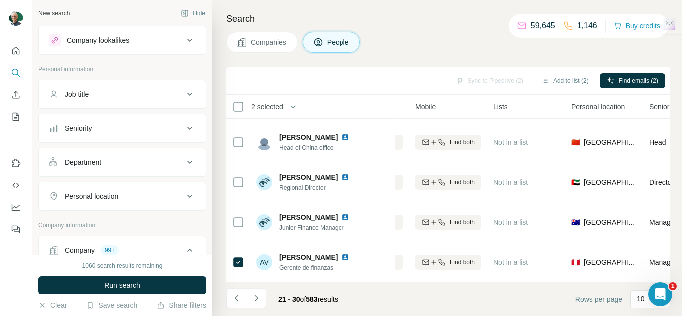
click at [261, 291] on button "Navigate to next page" at bounding box center [256, 298] width 20 height 20
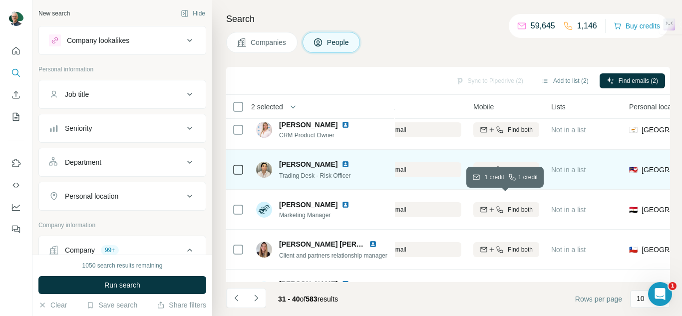
scroll to position [100, 200]
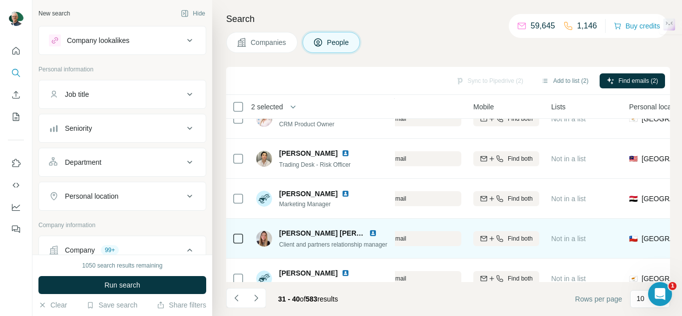
click at [237, 244] on icon at bounding box center [238, 239] width 12 height 12
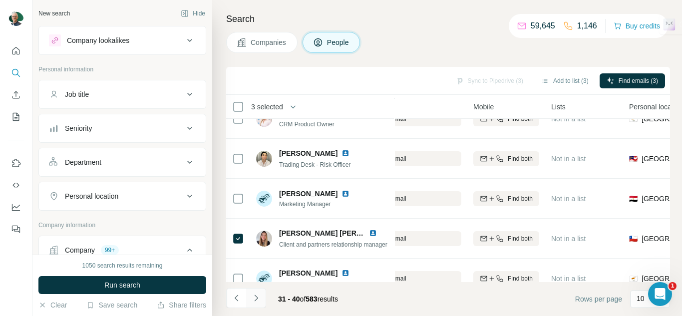
click at [259, 295] on icon "Navigate to next page" at bounding box center [256, 298] width 10 height 10
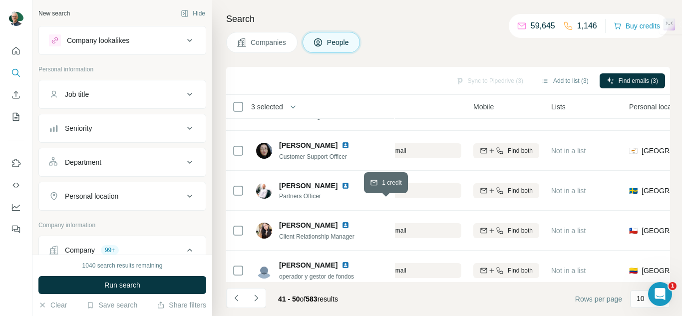
scroll to position [241, 200]
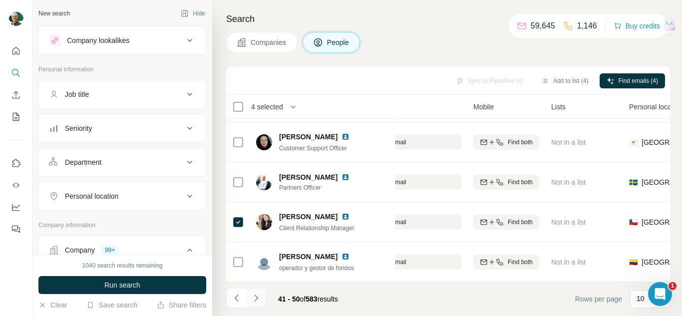
click at [256, 300] on icon "Navigate to next page" at bounding box center [256, 298] width 10 height 10
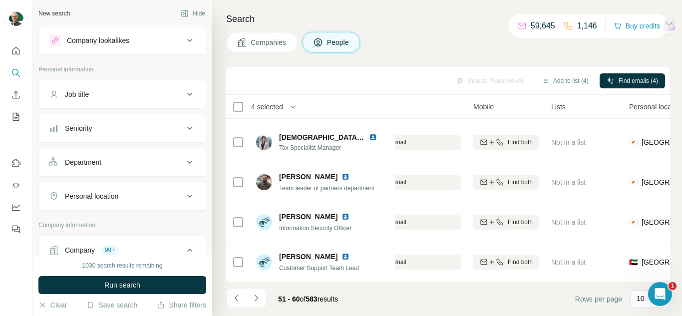
click at [255, 296] on icon "Navigate to next page" at bounding box center [255, 297] width 3 height 6
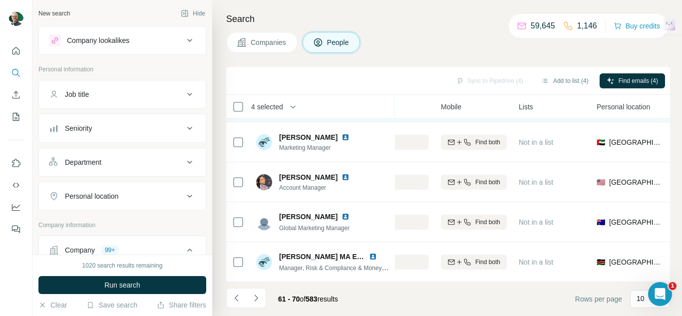
scroll to position [241, 233]
click at [249, 298] on button "Navigate to next page" at bounding box center [256, 298] width 20 height 20
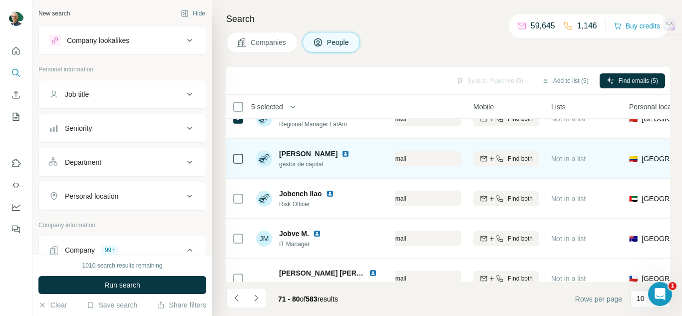
scroll to position [150, 200]
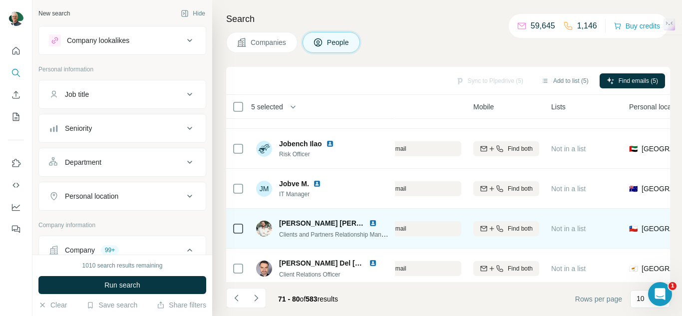
click at [243, 233] on icon at bounding box center [238, 229] width 12 height 12
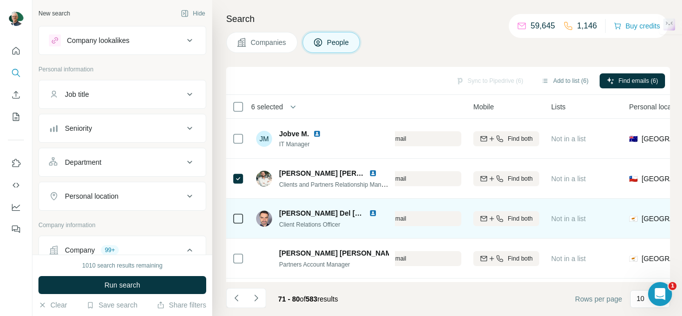
scroll to position [241, 200]
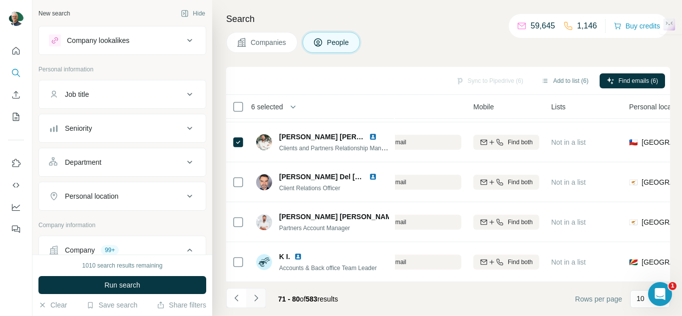
click at [260, 292] on button "Navigate to next page" at bounding box center [256, 298] width 20 height 20
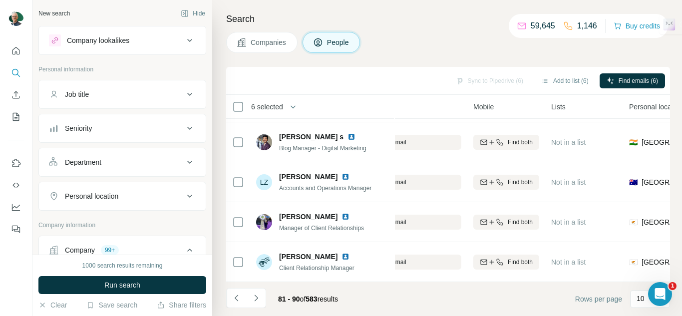
click at [258, 299] on icon "Navigate to next page" at bounding box center [256, 298] width 10 height 10
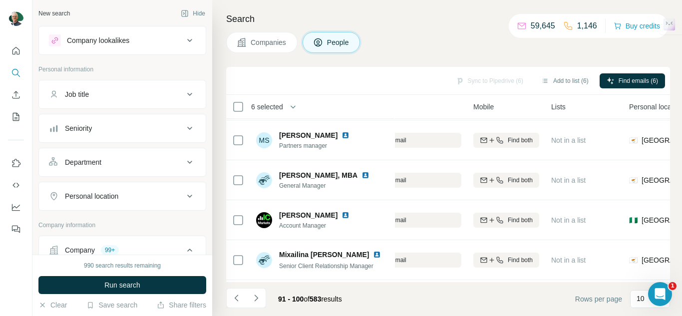
scroll to position [0, 0]
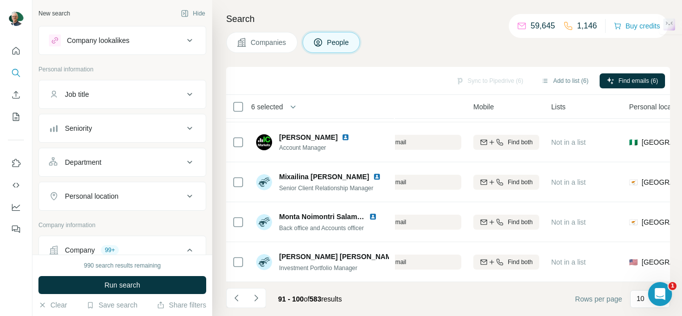
click at [258, 303] on button "Navigate to next page" at bounding box center [256, 298] width 20 height 20
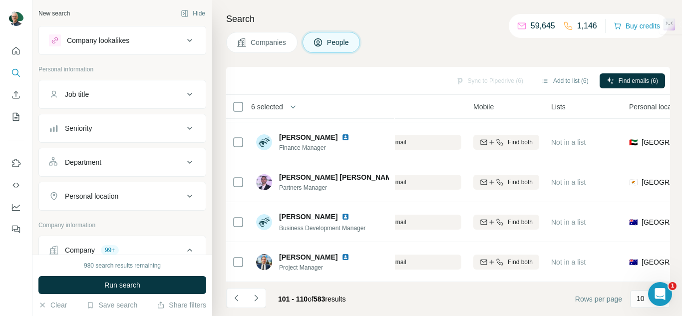
click at [262, 299] on button "Navigate to next page" at bounding box center [256, 298] width 20 height 20
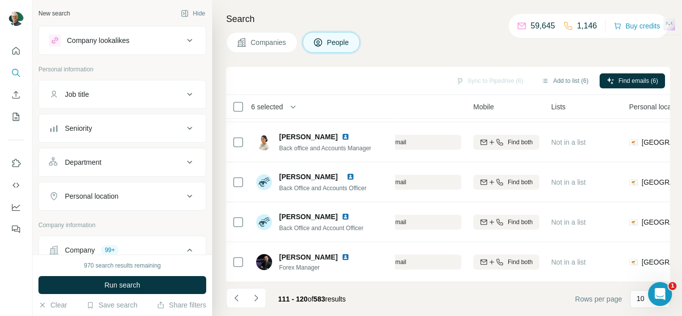
click at [260, 300] on icon "Navigate to next page" at bounding box center [256, 298] width 10 height 10
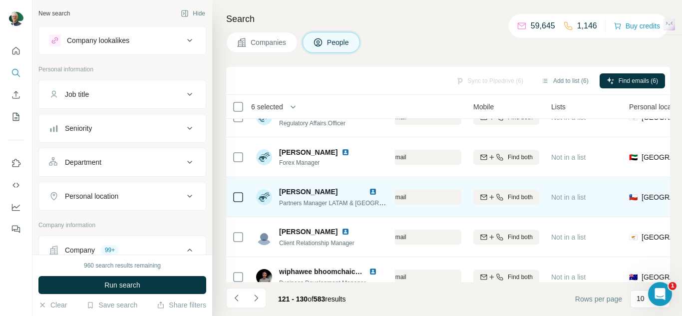
click at [232, 193] on div at bounding box center [238, 197] width 12 height 12
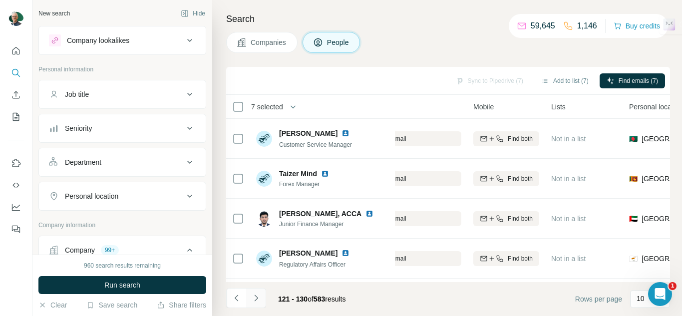
click at [263, 299] on button "Navigate to next page" at bounding box center [256, 298] width 20 height 20
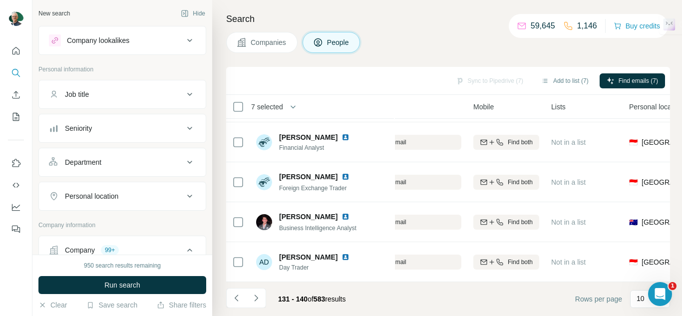
click at [264, 299] on button "Navigate to next page" at bounding box center [256, 298] width 20 height 20
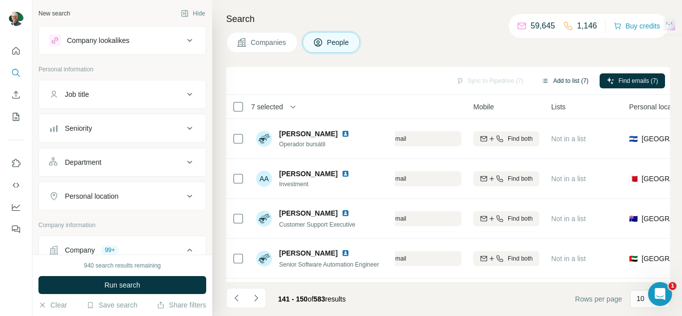
click at [565, 78] on button "Add to list (7)" at bounding box center [564, 80] width 61 height 15
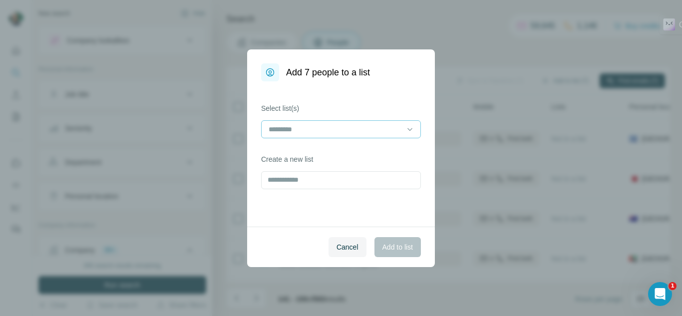
click at [368, 128] on input at bounding box center [334, 129] width 135 height 11
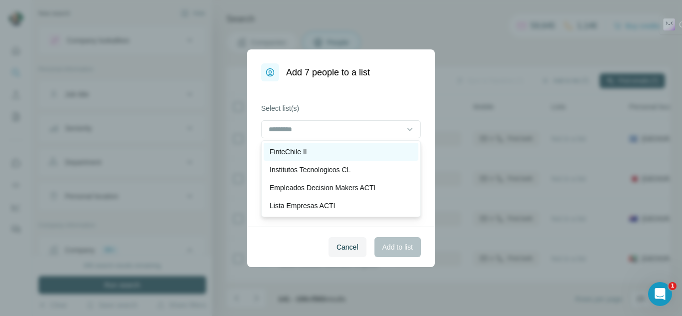
click at [309, 156] on div "FinteChile II" at bounding box center [340, 152] width 143 height 10
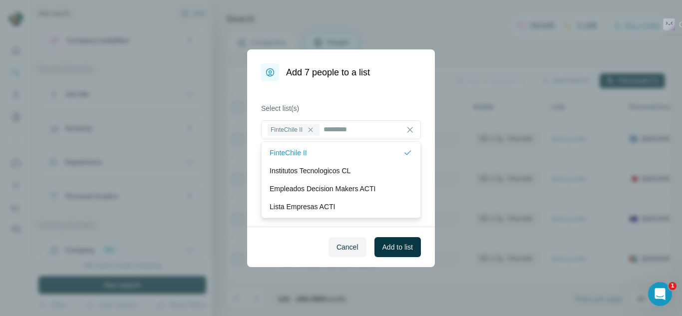
click at [404, 258] on div "Cancel Add to list" at bounding box center [341, 247] width 188 height 40
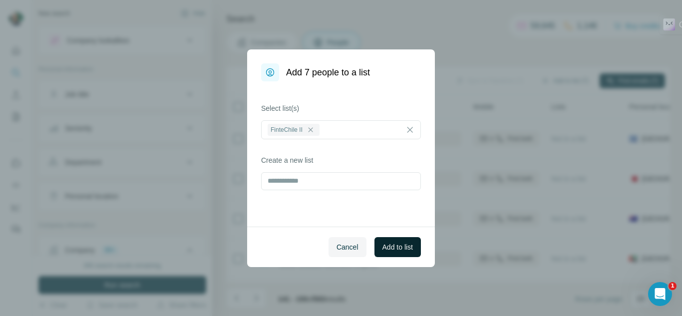
click at [399, 252] on span "Add to list" at bounding box center [397, 247] width 30 height 10
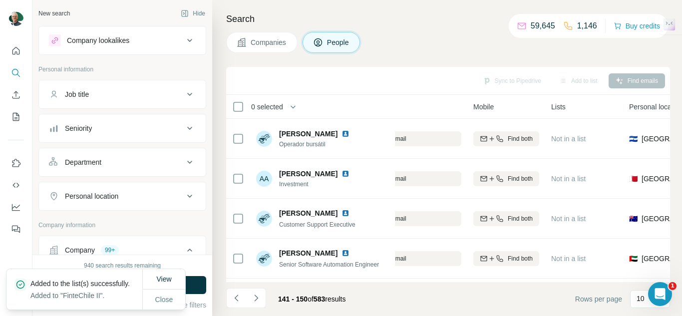
click at [283, 56] on div "Search Companies People Sync to Pipedrive Add to list Find emails 0 selected Pe…" at bounding box center [447, 158] width 470 height 316
click at [277, 43] on span "Companies" at bounding box center [269, 42] width 36 height 10
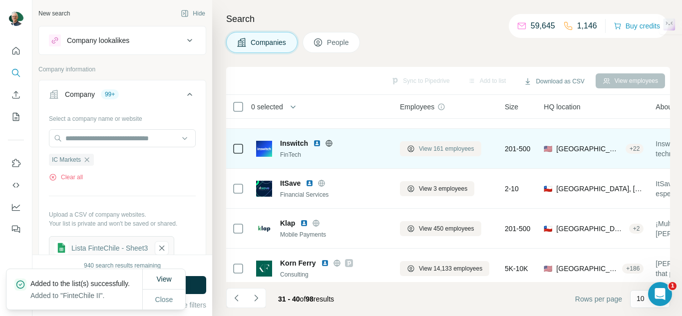
click at [426, 150] on span "View 161 employees" at bounding box center [446, 148] width 55 height 9
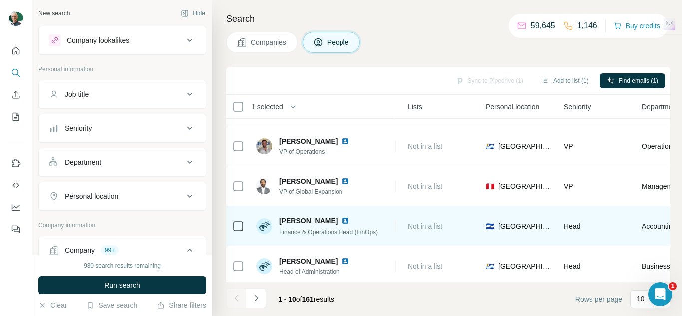
scroll to position [241, 343]
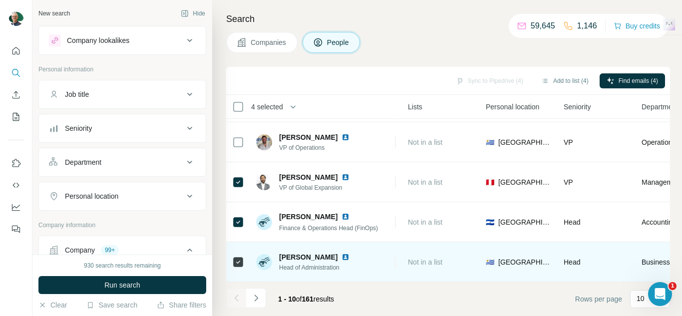
click at [241, 265] on div at bounding box center [238, 261] width 12 height 27
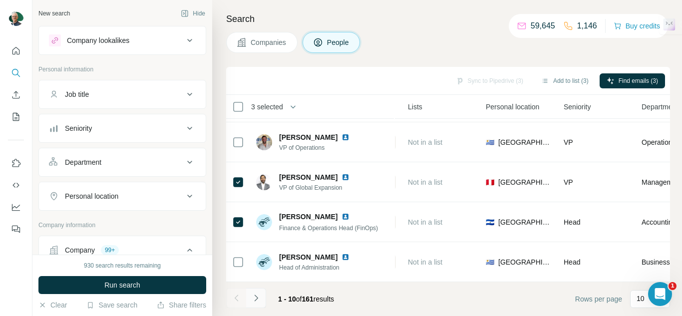
click at [254, 295] on icon "Navigate to next page" at bounding box center [256, 298] width 10 height 10
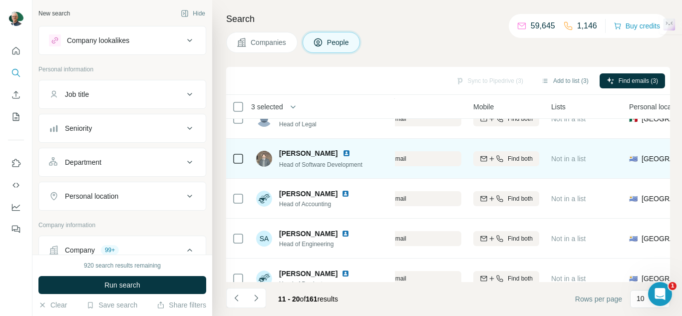
scroll to position [241, 200]
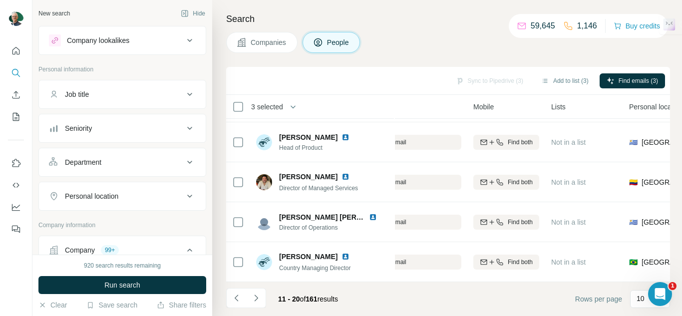
click at [261, 297] on icon "Navigate to next page" at bounding box center [256, 298] width 10 height 10
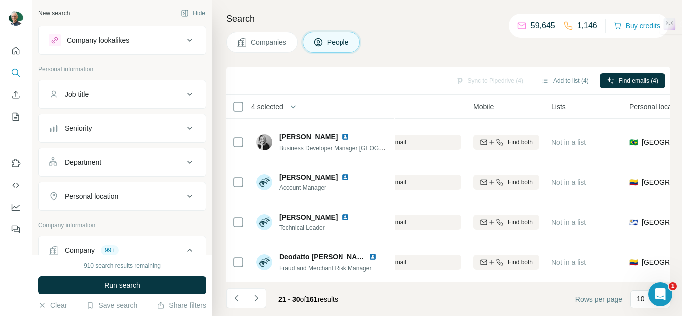
click at [263, 296] on button "Navigate to next page" at bounding box center [256, 298] width 20 height 20
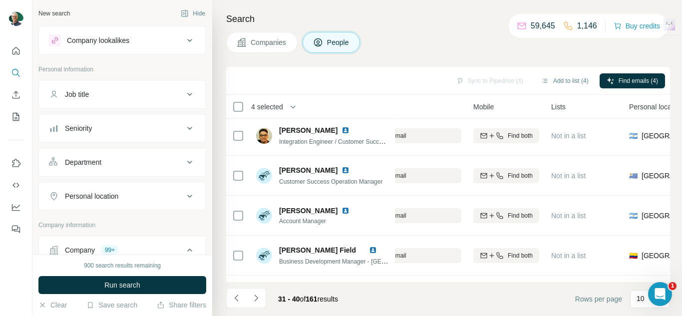
scroll to position [41, 200]
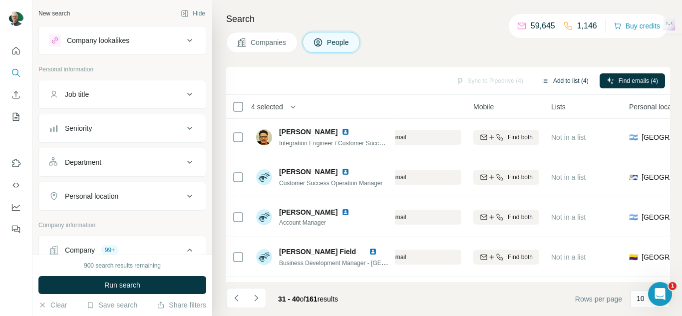
click at [565, 87] on button "Add to list (4)" at bounding box center [564, 80] width 61 height 15
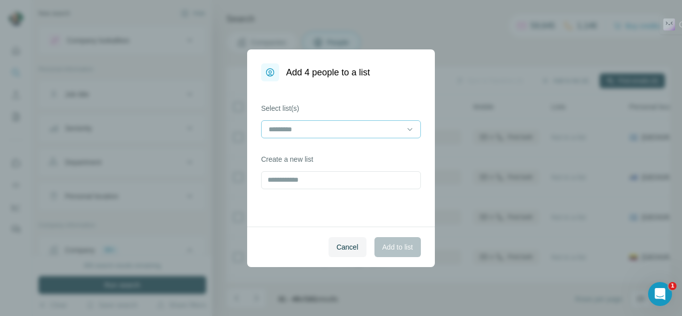
click at [344, 131] on input at bounding box center [334, 129] width 135 height 11
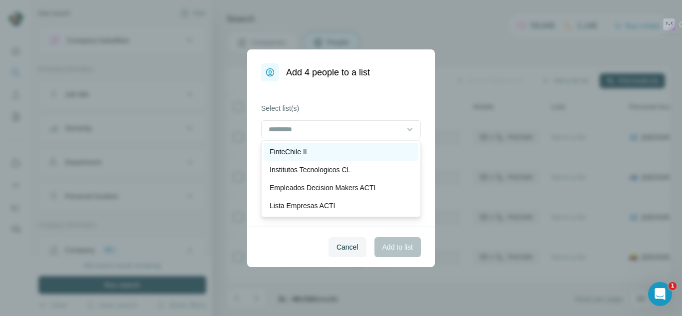
click at [292, 151] on p "FinteChile II" at bounding box center [287, 152] width 37 height 10
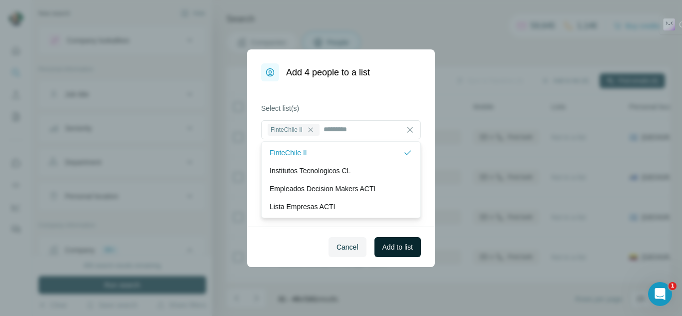
click at [403, 251] on span "Add to list" at bounding box center [397, 247] width 30 height 10
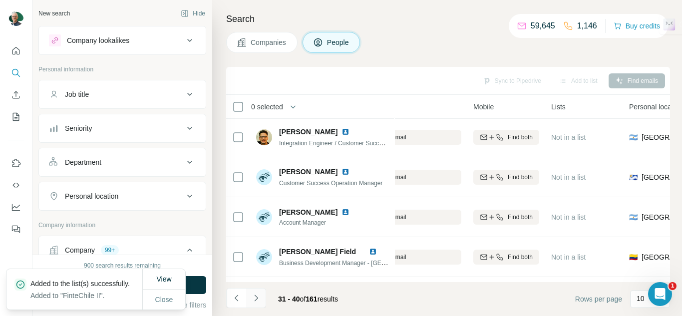
click at [256, 301] on icon "Navigate to next page" at bounding box center [256, 298] width 10 height 10
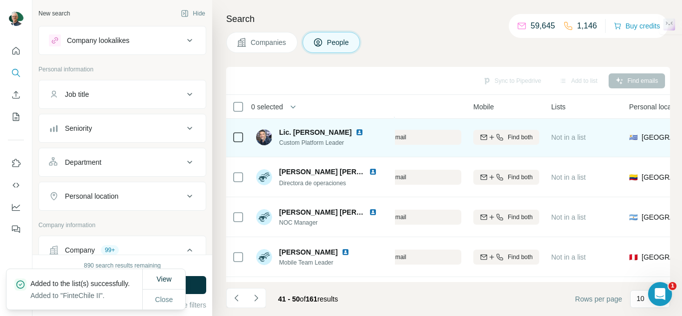
scroll to position [0, 200]
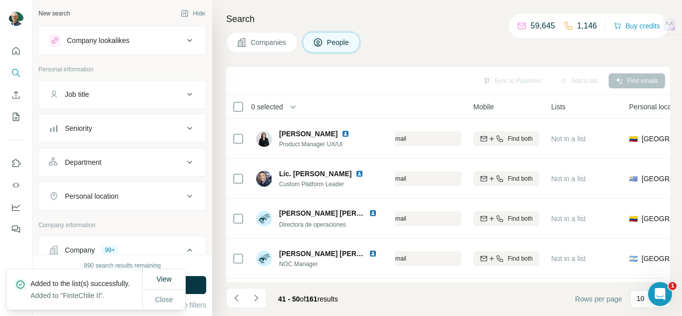
click at [277, 42] on span "Companies" at bounding box center [269, 42] width 36 height 10
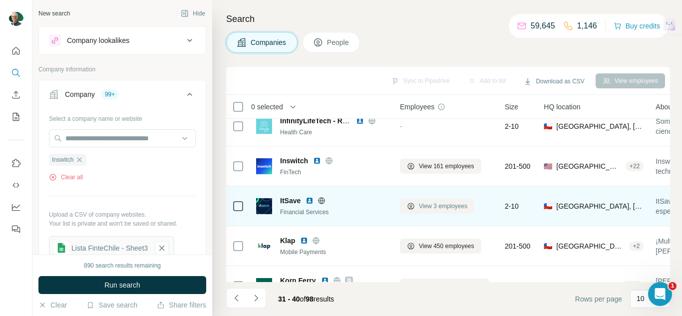
scroll to position [150, 0]
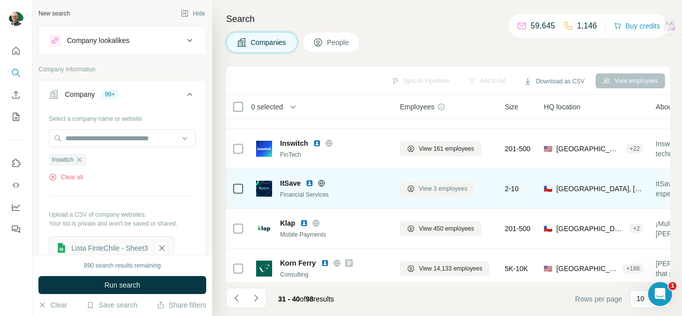
click at [449, 192] on span "View 3 employees" at bounding box center [443, 188] width 48 height 9
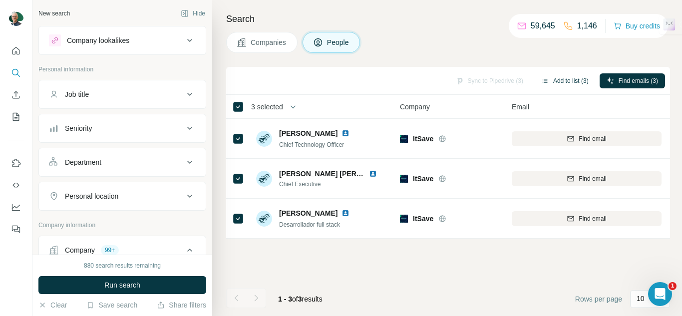
click at [557, 83] on button "Add to list (3)" at bounding box center [564, 80] width 61 height 15
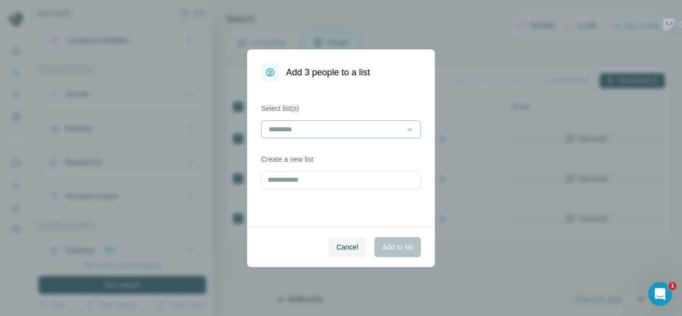
click at [359, 121] on div at bounding box center [334, 129] width 135 height 17
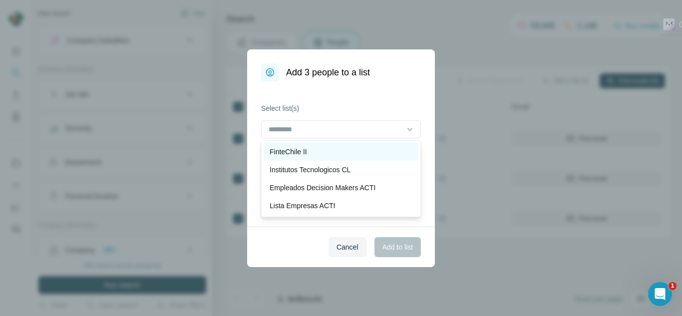
click at [331, 152] on div "FinteChile II" at bounding box center [340, 152] width 143 height 10
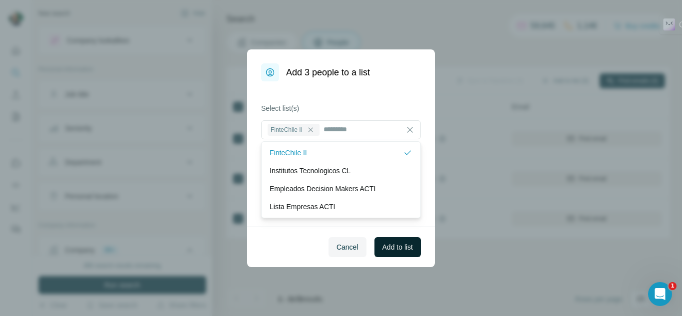
click at [394, 247] on span "Add to list" at bounding box center [397, 247] width 30 height 10
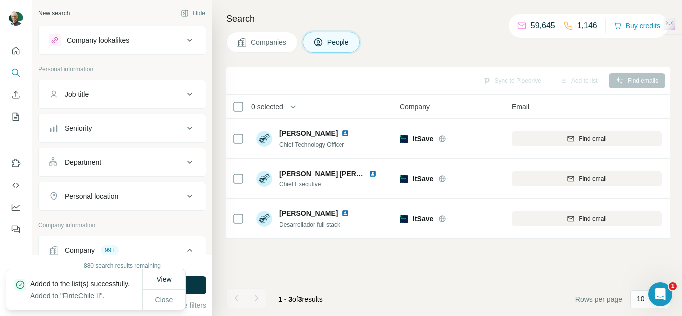
click at [258, 33] on button "Companies" at bounding box center [261, 42] width 71 height 21
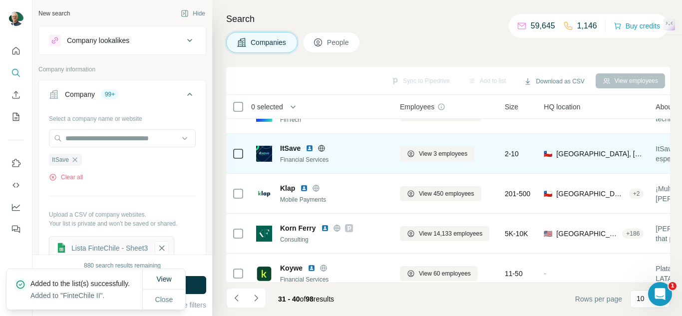
scroll to position [200, 0]
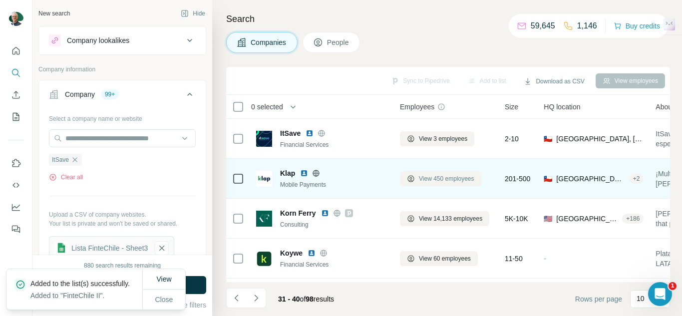
click at [433, 177] on span "View 450 employees" at bounding box center [446, 178] width 55 height 9
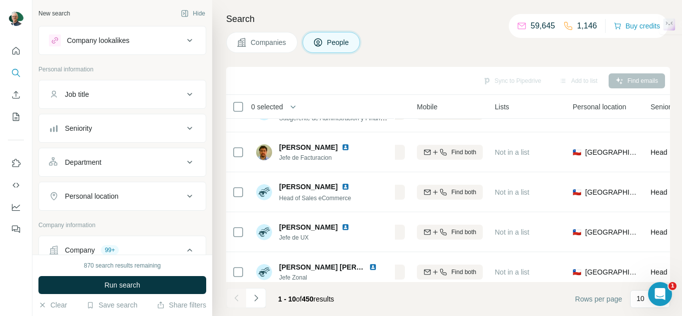
scroll to position [0, 257]
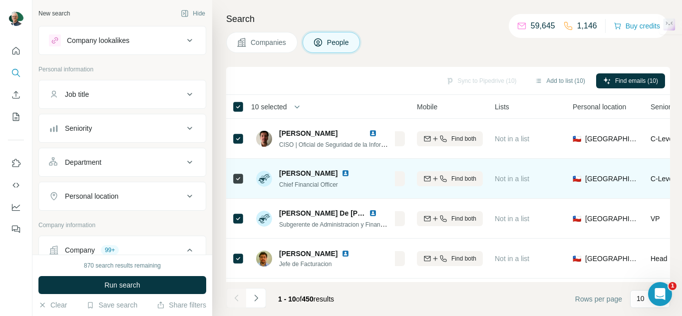
click at [231, 172] on td at bounding box center [238, 179] width 24 height 40
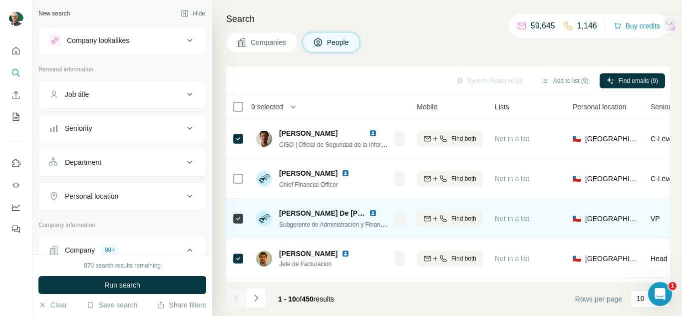
click at [240, 209] on div at bounding box center [238, 218] width 12 height 27
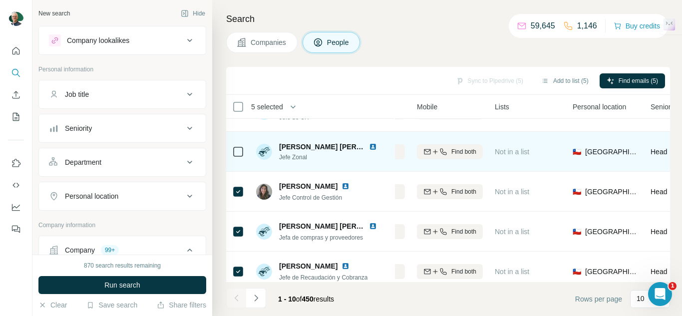
scroll to position [241, 257]
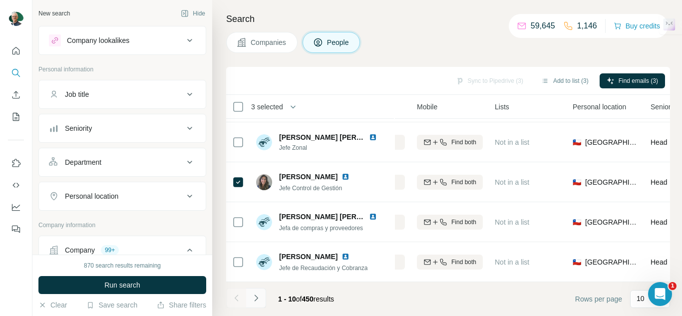
click at [256, 299] on icon "Navigate to next page" at bounding box center [255, 297] width 3 height 6
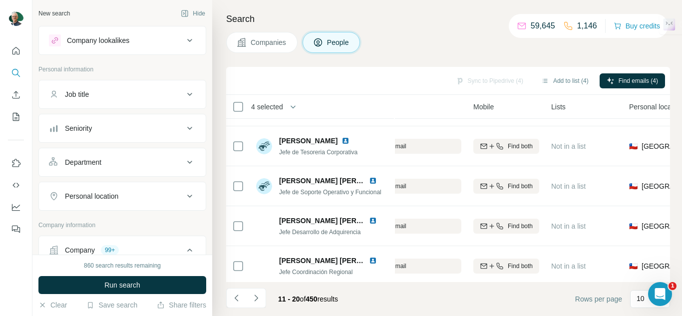
scroll to position [241, 200]
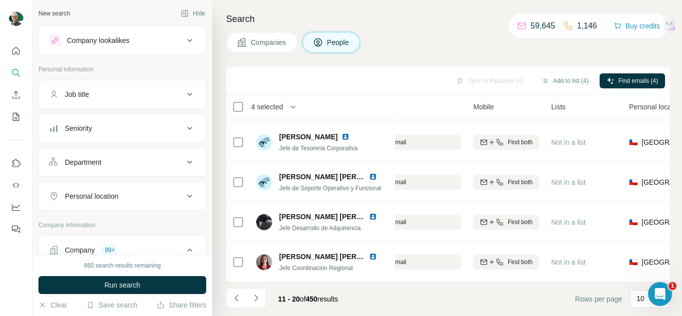
click at [257, 300] on icon "Navigate to next page" at bounding box center [256, 298] width 10 height 10
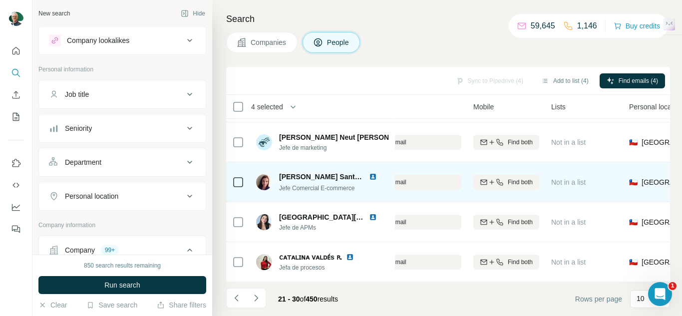
drag, startPoint x: 244, startPoint y: 141, endPoint x: 235, endPoint y: 162, distance: 23.1
click at [244, 140] on icon at bounding box center [238, 142] width 12 height 12
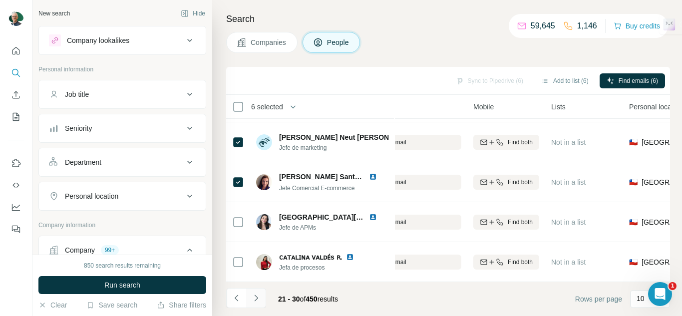
click at [257, 302] on icon "Navigate to next page" at bounding box center [256, 298] width 10 height 10
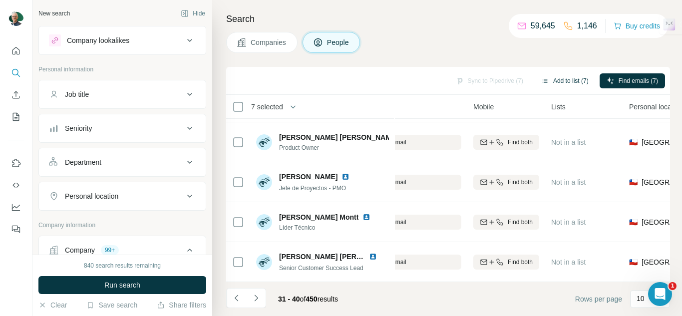
click at [558, 72] on div "Sync to Pipedrive (7) Add to list (7) Find emails (7)" at bounding box center [448, 80] width 434 height 17
click at [561, 82] on button "Add to list (7)" at bounding box center [564, 80] width 61 height 15
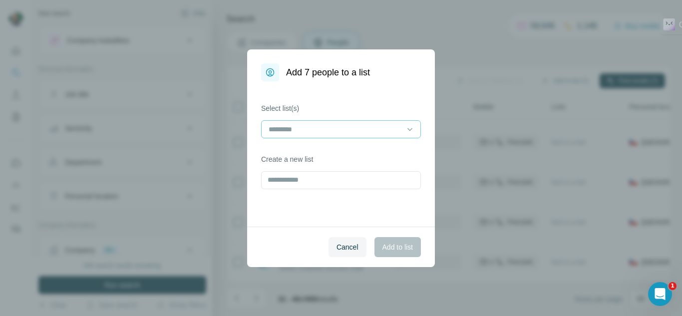
click at [370, 121] on div at bounding box center [334, 129] width 135 height 17
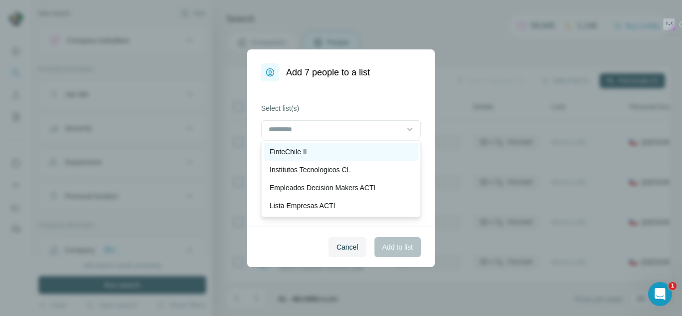
click at [310, 154] on div "FinteChile II" at bounding box center [340, 152] width 143 height 10
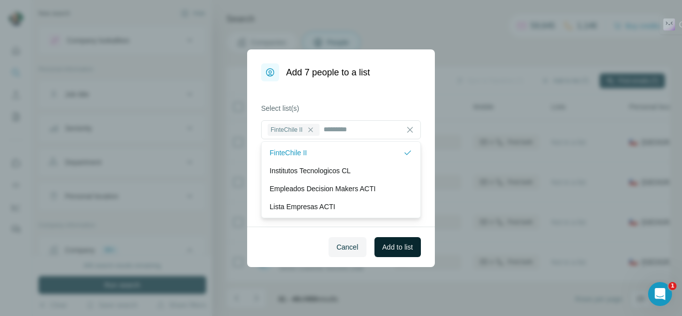
click at [389, 246] on span "Add to list" at bounding box center [397, 247] width 30 height 10
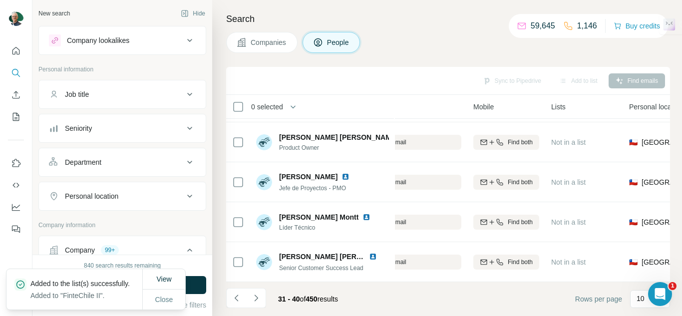
click at [271, 44] on span "Companies" at bounding box center [269, 42] width 36 height 10
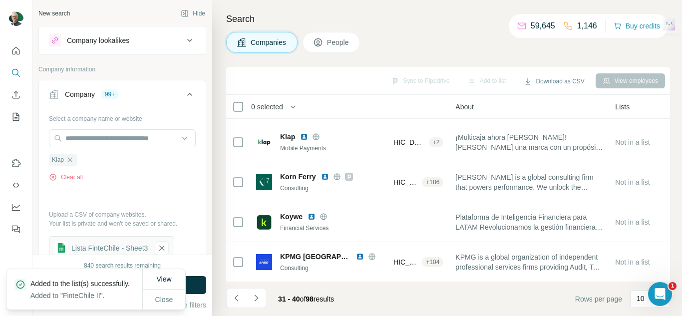
scroll to position [241, 0]
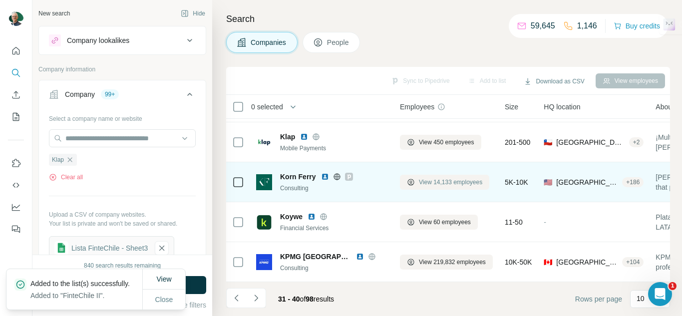
click at [427, 182] on button "View 14,133 employees" at bounding box center [444, 182] width 89 height 15
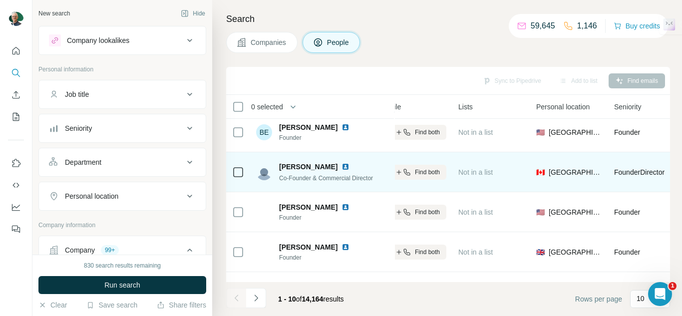
scroll to position [0, 293]
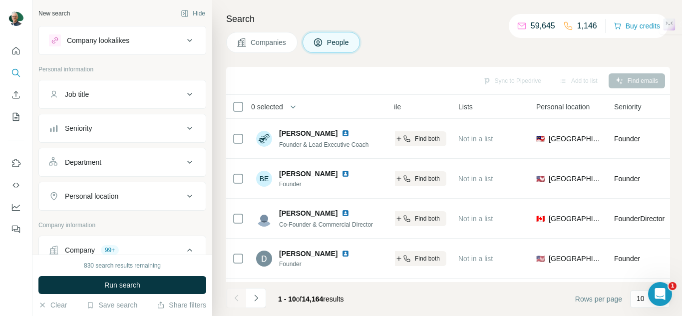
click at [261, 36] on button "Companies" at bounding box center [261, 42] width 71 height 21
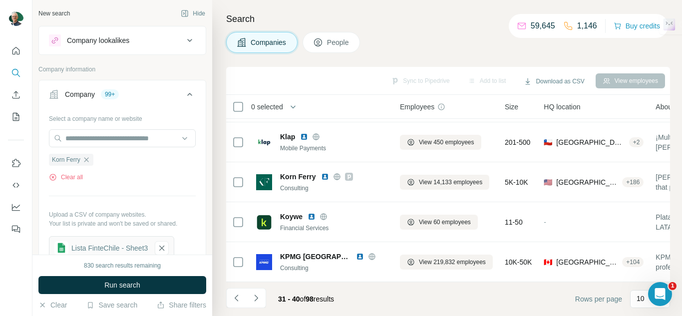
scroll to position [241, 0]
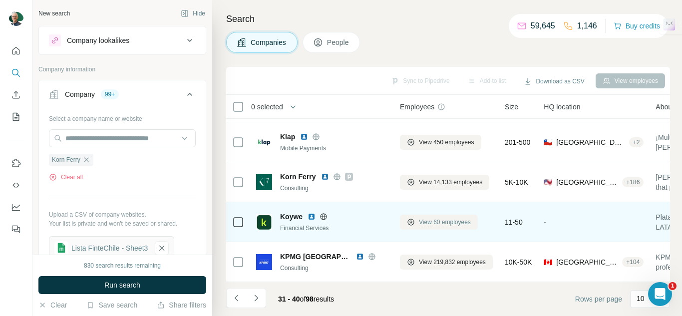
click at [436, 222] on button "View 60 employees" at bounding box center [439, 222] width 78 height 15
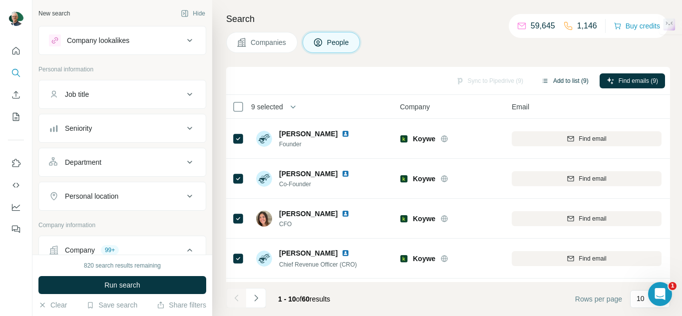
click at [546, 77] on button "Add to list (9)" at bounding box center [564, 80] width 61 height 15
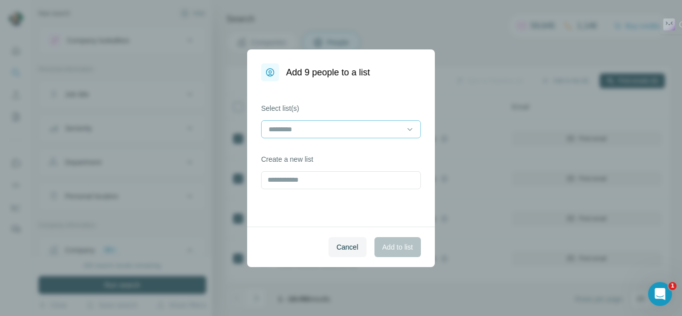
click at [335, 133] on input at bounding box center [334, 129] width 135 height 11
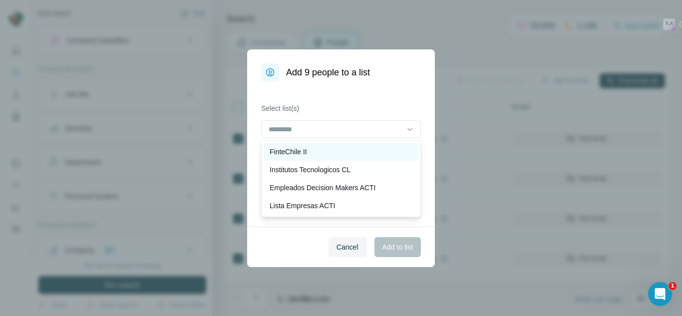
click at [310, 157] on div "FinteChile II" at bounding box center [341, 152] width 155 height 18
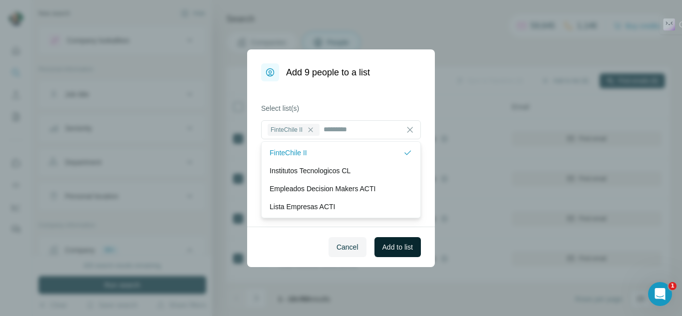
click at [397, 247] on span "Add to list" at bounding box center [397, 247] width 30 height 10
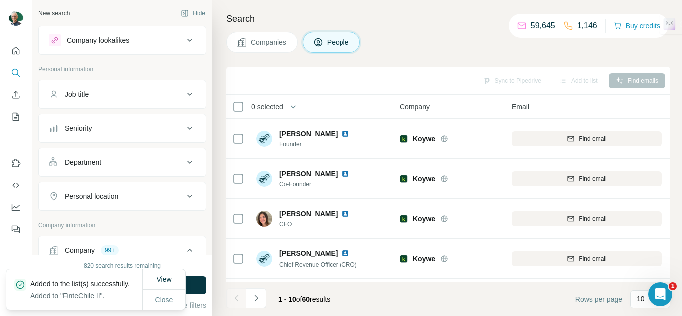
click at [259, 37] on button "Companies" at bounding box center [261, 42] width 71 height 21
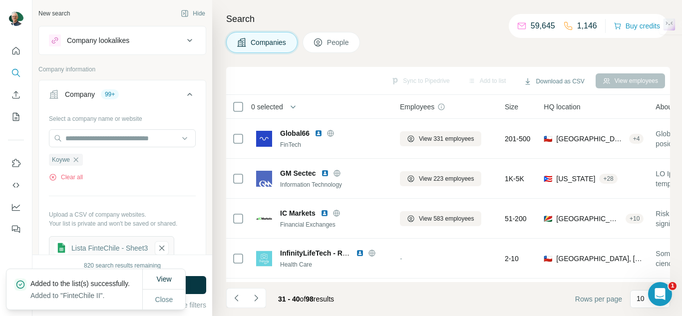
scroll to position [241, 0]
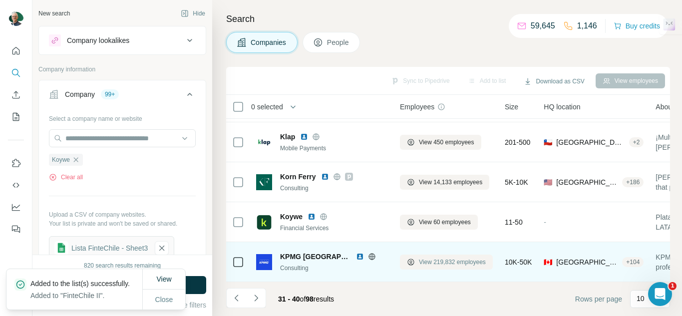
click at [445, 258] on span "View 219,832 employees" at bounding box center [452, 262] width 67 height 9
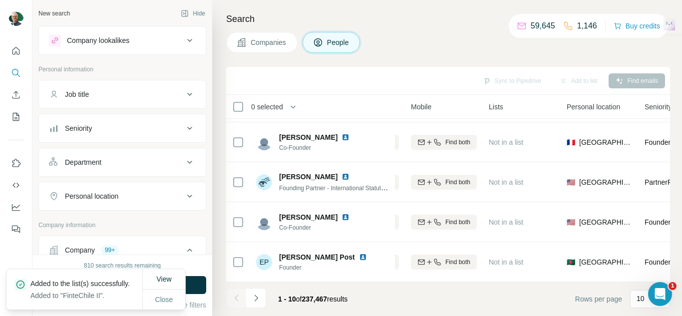
scroll to position [241, 267]
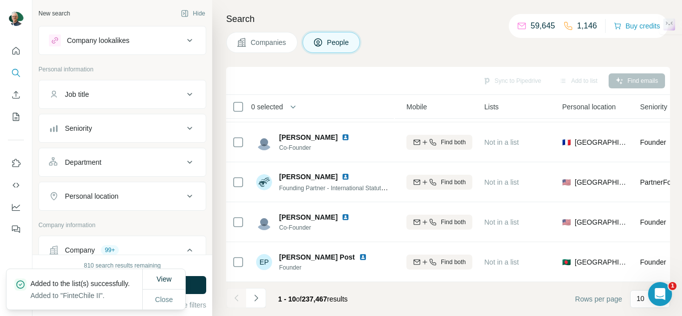
click at [263, 41] on span "Companies" at bounding box center [269, 42] width 36 height 10
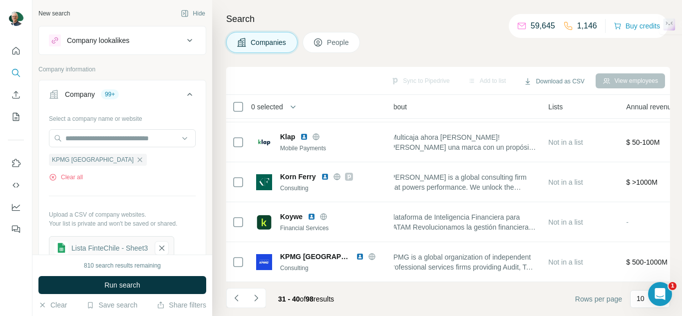
click at [256, 295] on icon "Navigate to next page" at bounding box center [256, 298] width 10 height 10
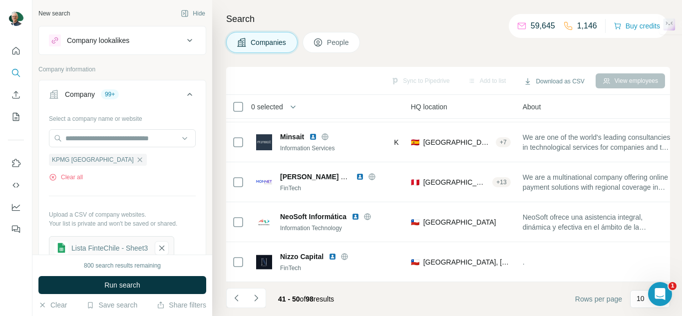
scroll to position [241, 0]
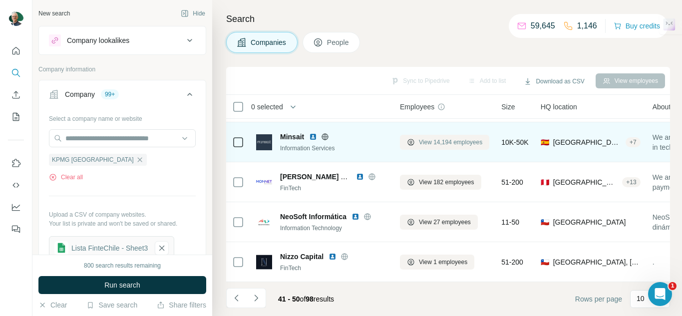
click at [447, 138] on span "View 14,194 employees" at bounding box center [450, 142] width 63 height 9
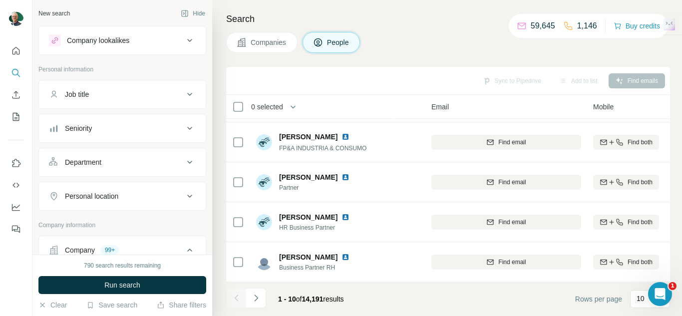
scroll to position [241, 0]
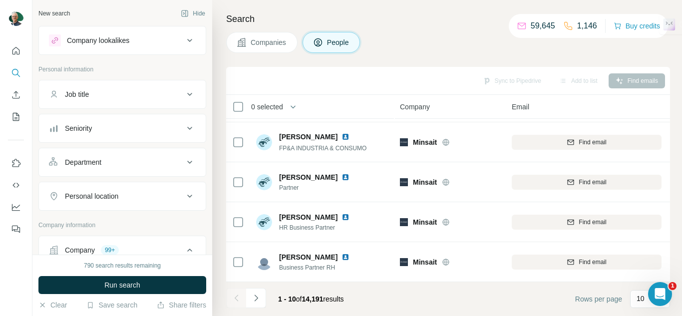
click at [261, 49] on button "Companies" at bounding box center [261, 42] width 71 height 21
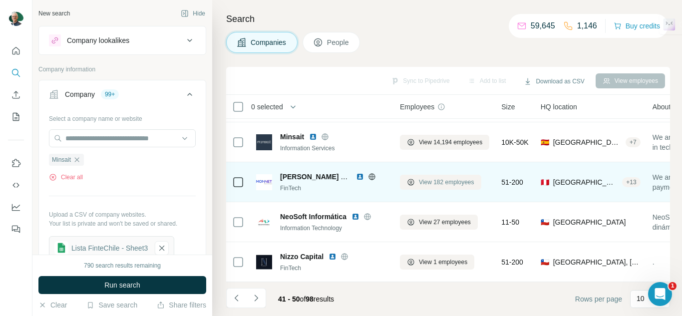
click at [424, 179] on span "View 182 employees" at bounding box center [446, 182] width 55 height 9
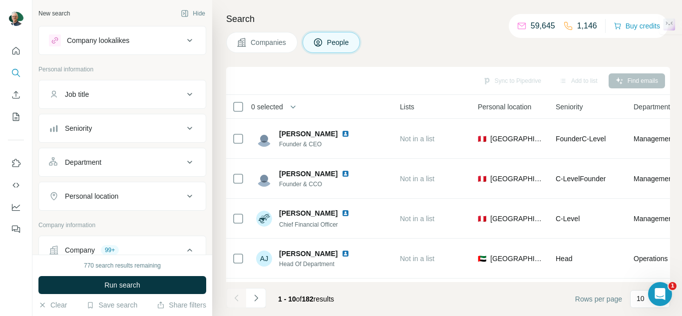
scroll to position [0, 315]
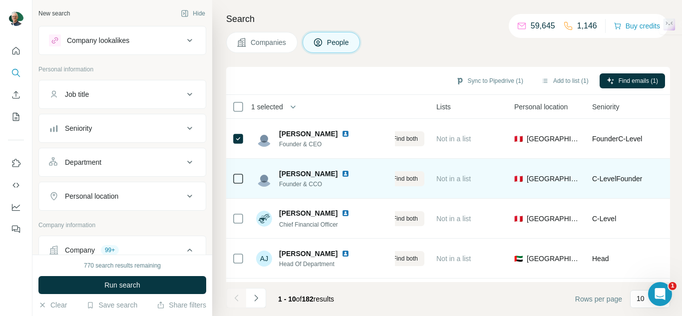
click at [236, 186] on div at bounding box center [238, 178] width 12 height 27
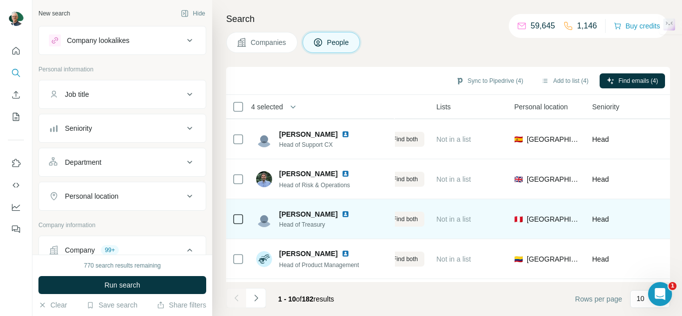
scroll to position [200, 315]
click at [239, 211] on div at bounding box center [238, 218] width 12 height 27
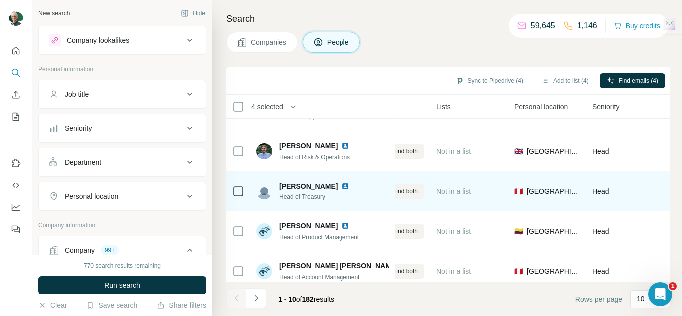
scroll to position [241, 315]
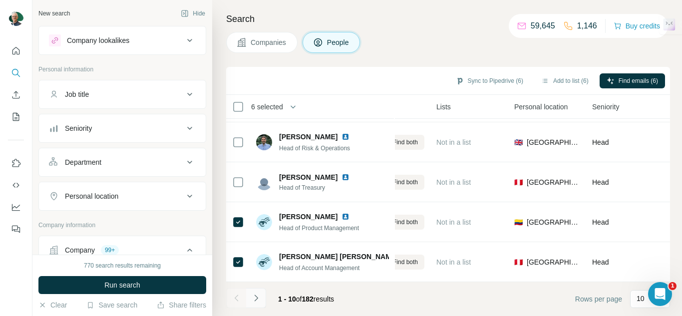
click at [259, 301] on icon "Navigate to next page" at bounding box center [256, 298] width 10 height 10
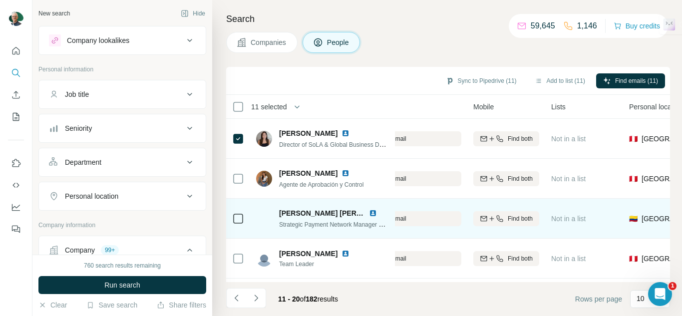
scroll to position [241, 200]
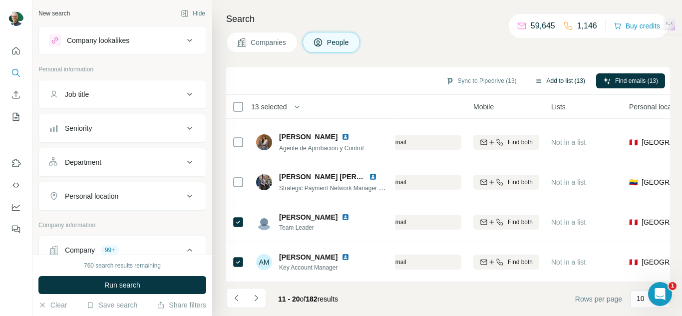
click at [555, 82] on button "Add to list (13)" at bounding box center [560, 80] width 64 height 15
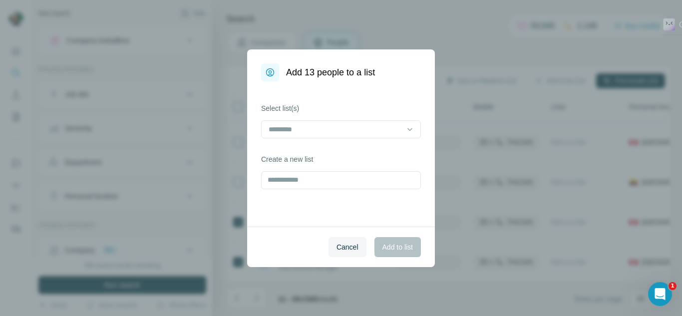
click at [348, 118] on div "Select list(s)" at bounding box center [341, 120] width 160 height 35
click at [344, 128] on input at bounding box center [334, 129] width 135 height 11
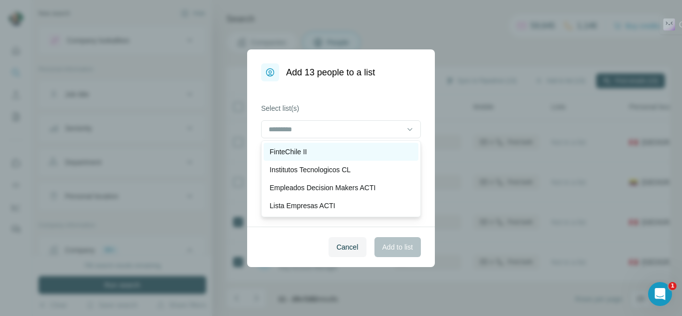
click at [300, 143] on div "FinteChile II" at bounding box center [341, 152] width 155 height 18
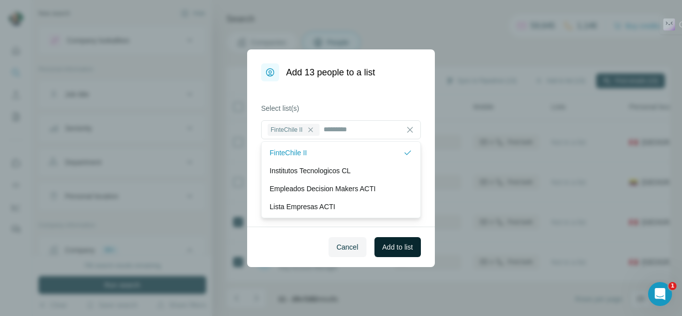
click at [393, 249] on span "Add to list" at bounding box center [397, 247] width 30 height 10
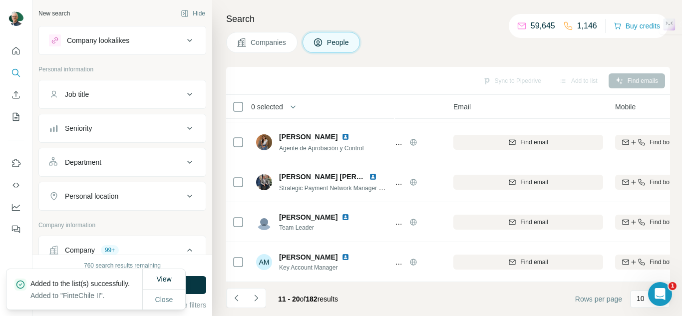
scroll to position [241, 0]
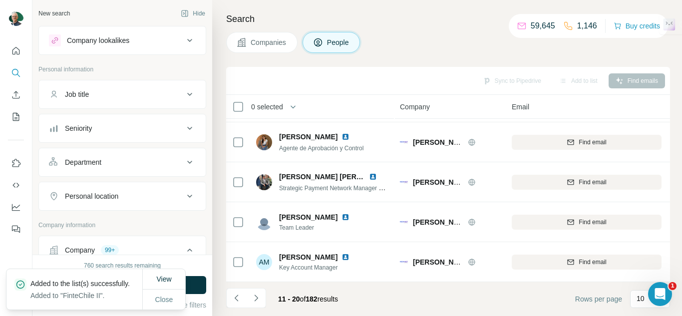
click at [267, 45] on span "Companies" at bounding box center [269, 42] width 36 height 10
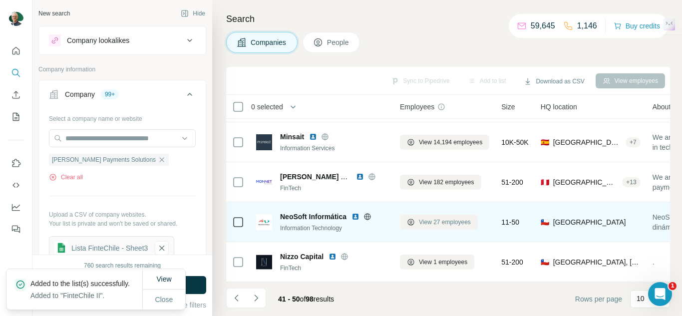
click at [431, 218] on span "View 27 employees" at bounding box center [445, 222] width 52 height 9
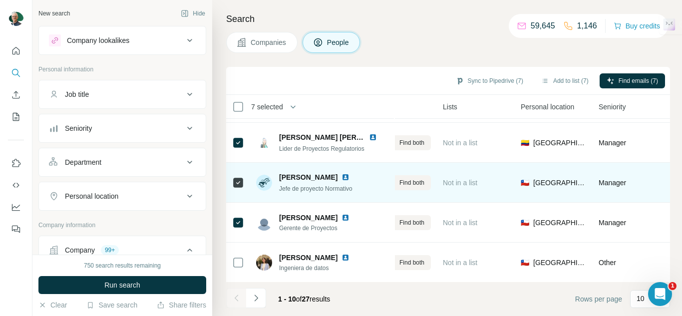
scroll to position [141, 308]
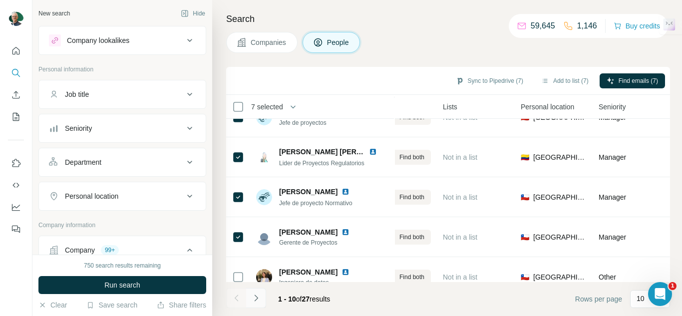
click at [250, 303] on button "Navigate to next page" at bounding box center [256, 298] width 20 height 20
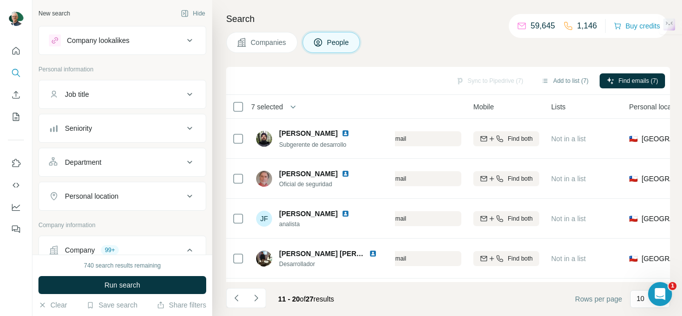
scroll to position [241, 200]
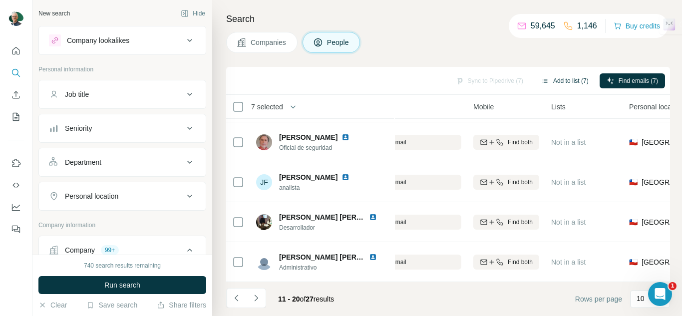
click at [562, 87] on button "Add to list (7)" at bounding box center [564, 80] width 61 height 15
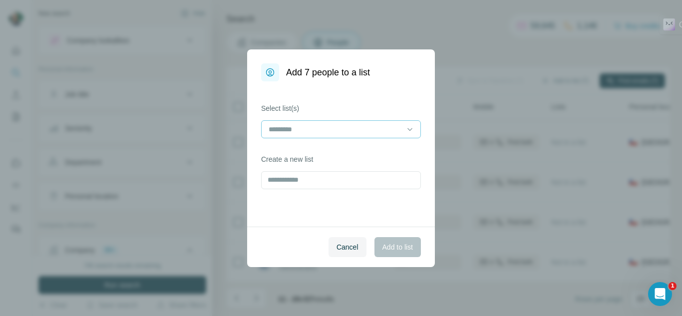
click at [290, 128] on input at bounding box center [334, 129] width 135 height 11
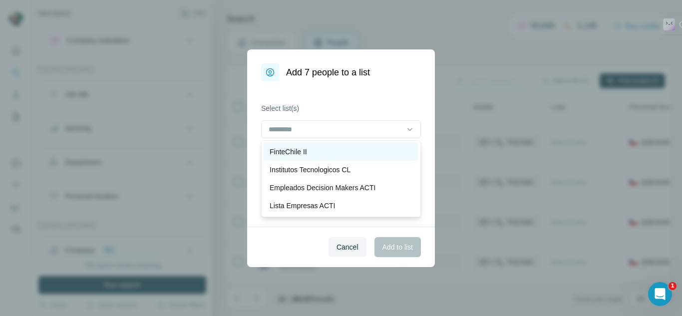
click at [290, 147] on p "FinteChile II" at bounding box center [287, 152] width 37 height 10
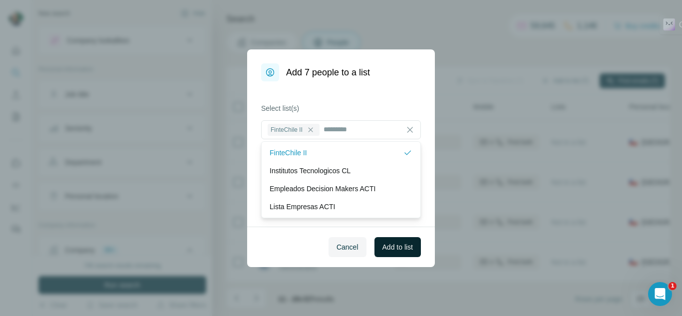
click at [393, 241] on button "Add to list" at bounding box center [397, 247] width 46 height 20
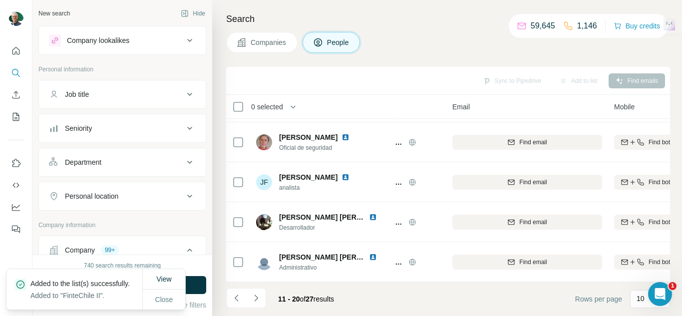
scroll to position [241, 0]
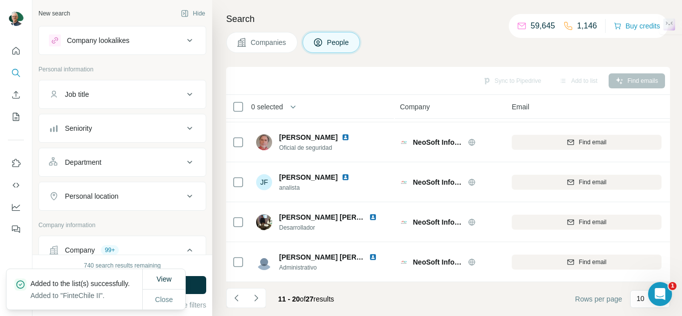
click at [266, 35] on button "Companies" at bounding box center [261, 42] width 71 height 21
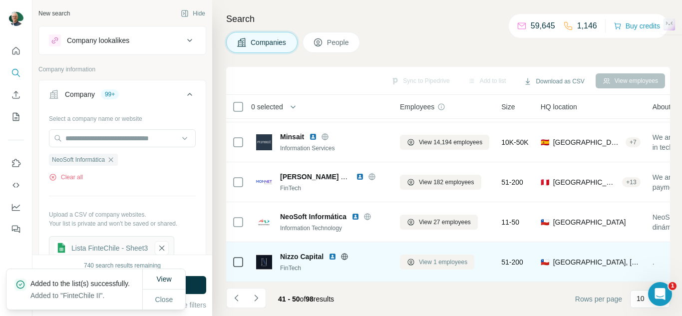
click at [451, 260] on span "View 1 employees" at bounding box center [443, 262] width 48 height 9
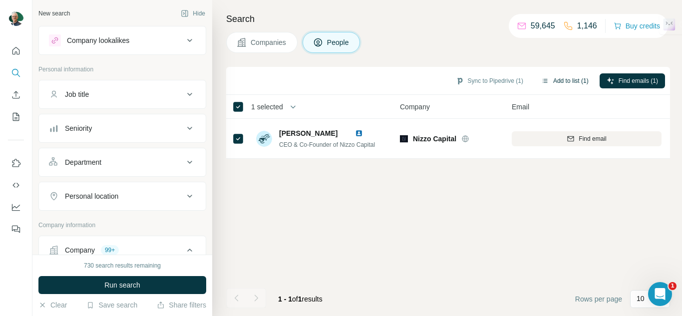
click at [558, 84] on button "Add to list (1)" at bounding box center [564, 80] width 61 height 15
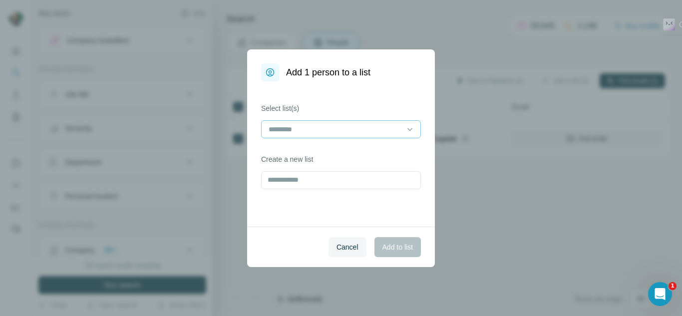
click at [301, 134] on input at bounding box center [334, 129] width 135 height 11
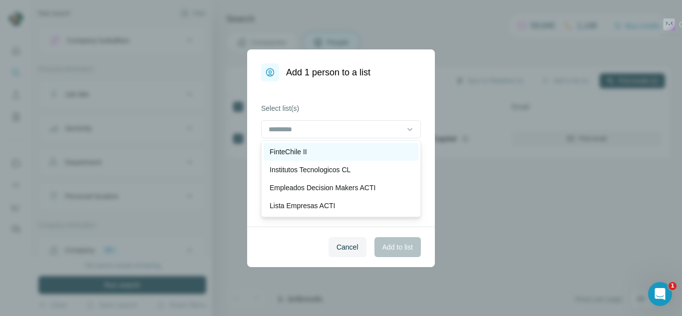
click at [304, 151] on p "FinteChile II" at bounding box center [287, 152] width 37 height 10
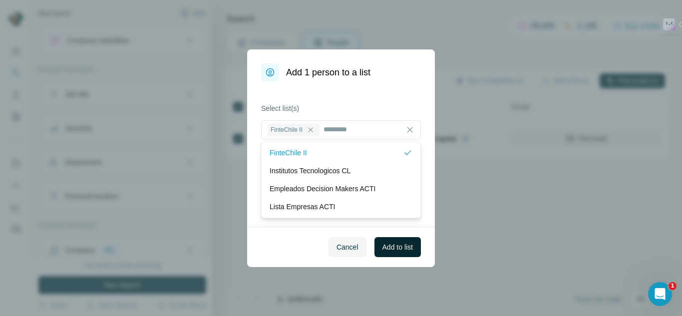
click at [398, 253] on button "Add to list" at bounding box center [397, 247] width 46 height 20
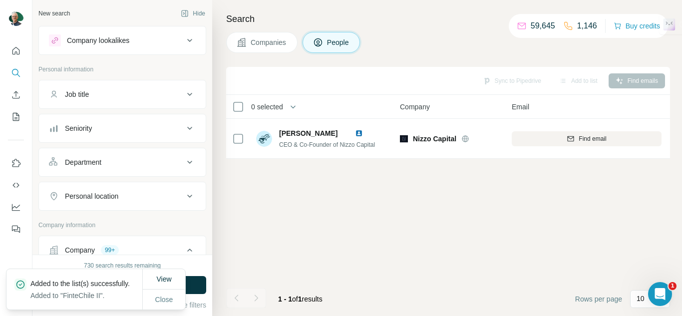
click at [234, 29] on div "Search Companies People Sync to Pipedrive Add to list Find emails 0 selected Pe…" at bounding box center [447, 158] width 470 height 316
click at [250, 37] on button "Companies" at bounding box center [261, 42] width 71 height 21
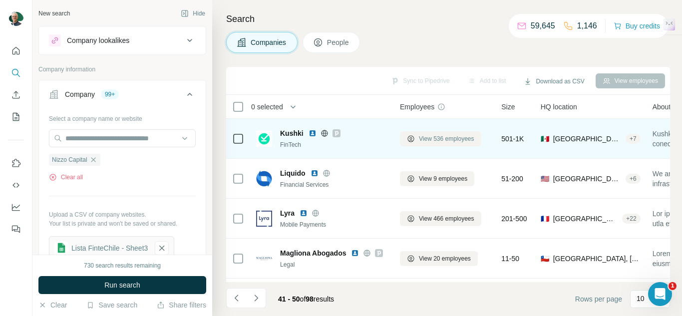
click at [445, 143] on span "View 536 employees" at bounding box center [446, 138] width 55 height 9
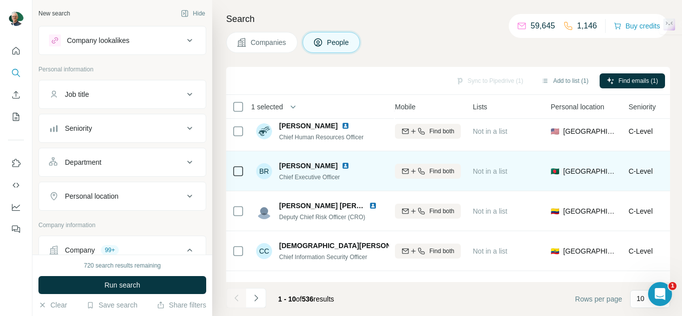
scroll to position [150, 278]
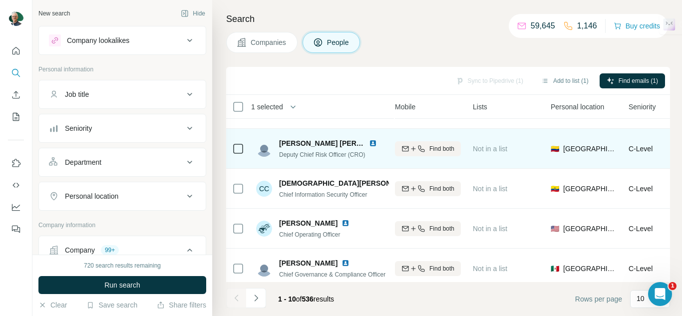
click at [239, 154] on div at bounding box center [238, 149] width 12 height 12
click at [241, 154] on icon at bounding box center [238, 149] width 12 height 12
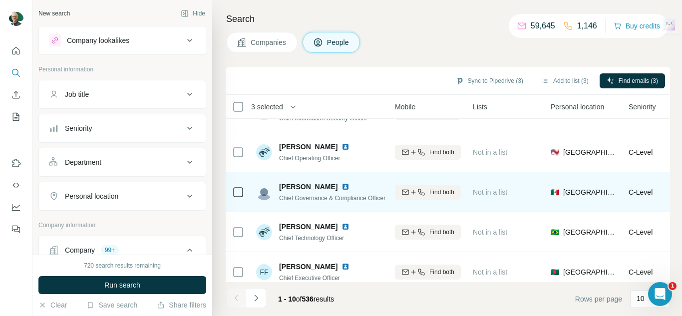
scroll to position [241, 278]
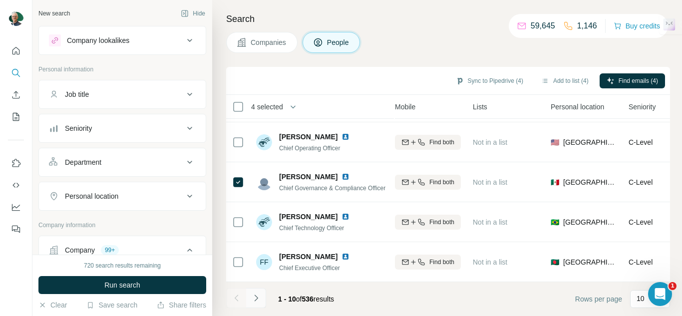
click at [259, 299] on icon "Navigate to next page" at bounding box center [256, 298] width 10 height 10
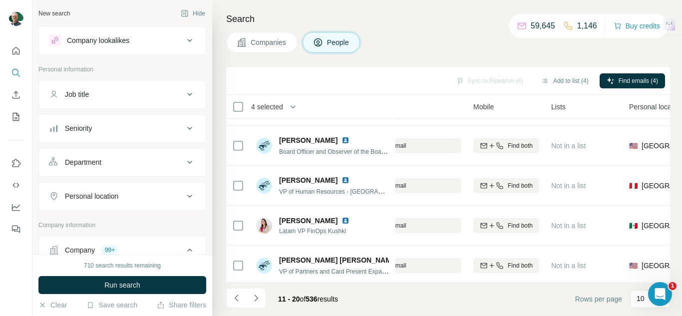
scroll to position [241, 200]
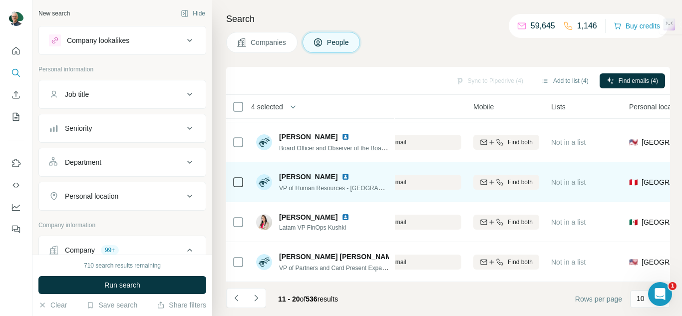
click at [244, 178] on td at bounding box center [238, 182] width 24 height 40
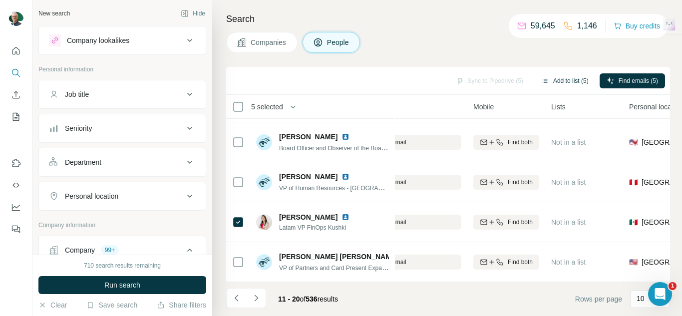
click at [575, 76] on button "Add to list (5)" at bounding box center [564, 80] width 61 height 15
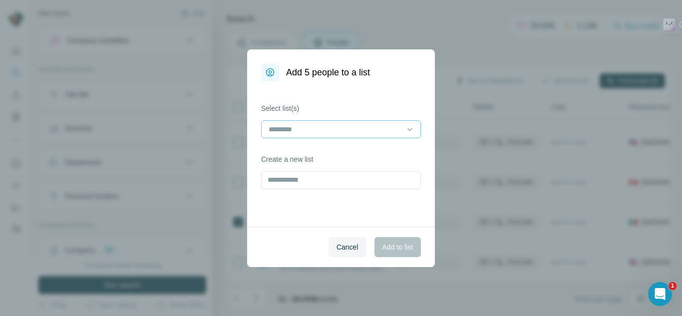
click at [353, 129] on input at bounding box center [334, 129] width 135 height 11
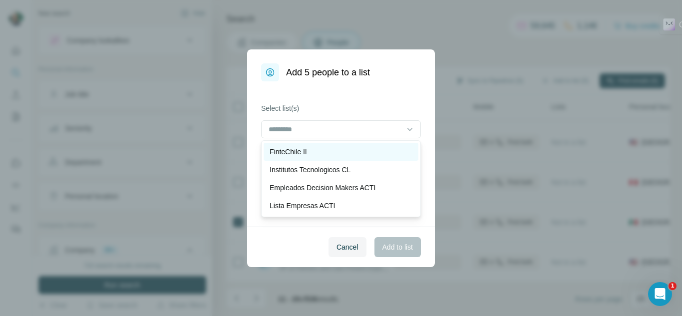
click at [318, 154] on div "FinteChile II" at bounding box center [340, 152] width 143 height 10
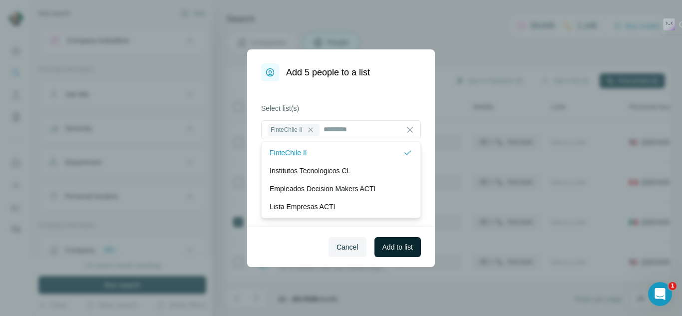
click at [400, 251] on span "Add to list" at bounding box center [397, 247] width 30 height 10
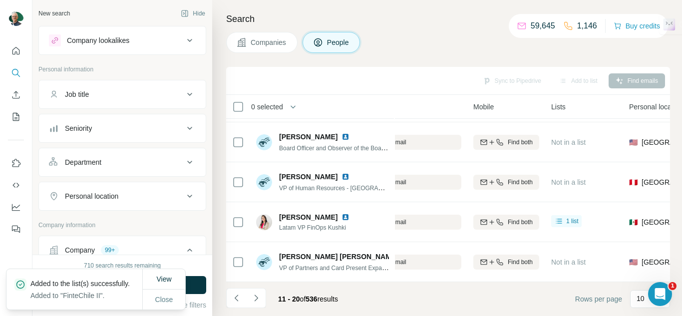
click at [276, 47] on button "Companies" at bounding box center [261, 42] width 71 height 21
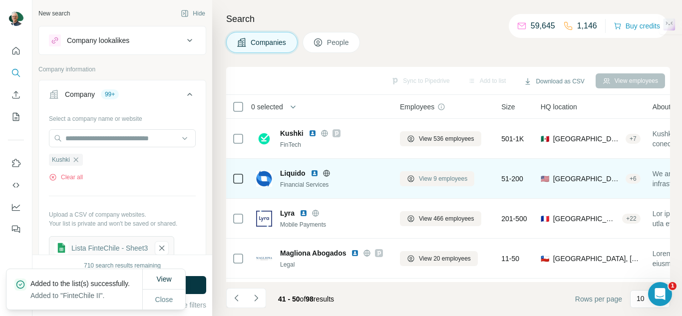
click at [424, 179] on span "View 9 employees" at bounding box center [443, 178] width 48 height 9
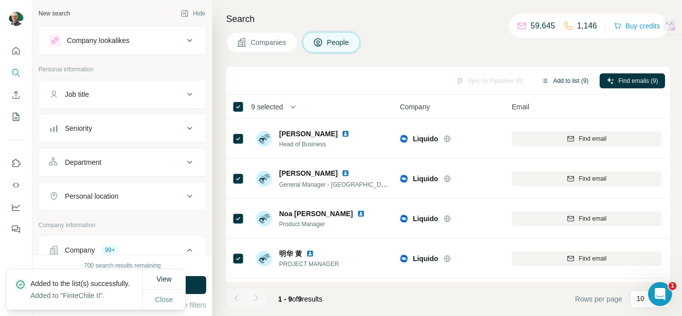
click at [551, 80] on button "Add to list (9)" at bounding box center [564, 80] width 61 height 15
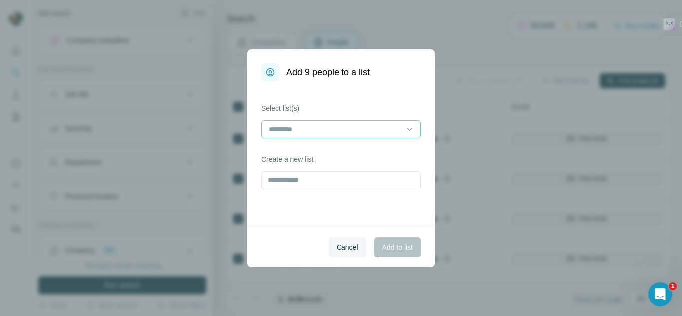
click at [297, 122] on div at bounding box center [334, 129] width 135 height 17
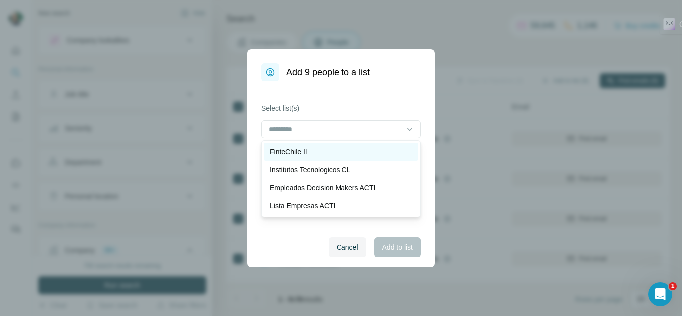
click at [295, 151] on p "FinteChile II" at bounding box center [287, 152] width 37 height 10
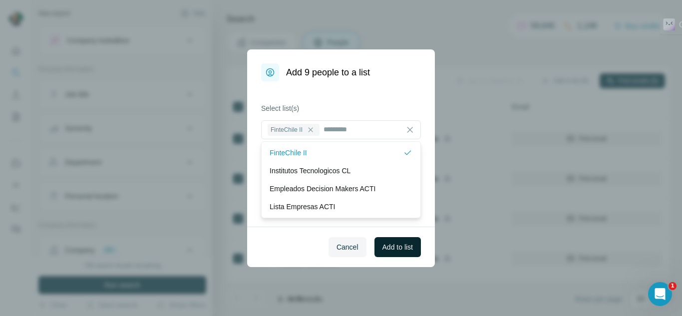
click at [404, 240] on button "Add to list" at bounding box center [397, 247] width 46 height 20
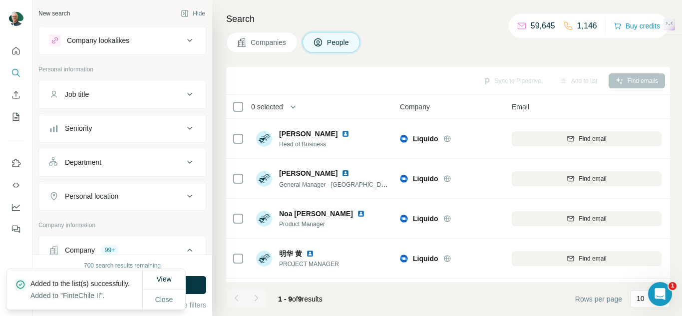
click at [275, 41] on span "Companies" at bounding box center [269, 42] width 36 height 10
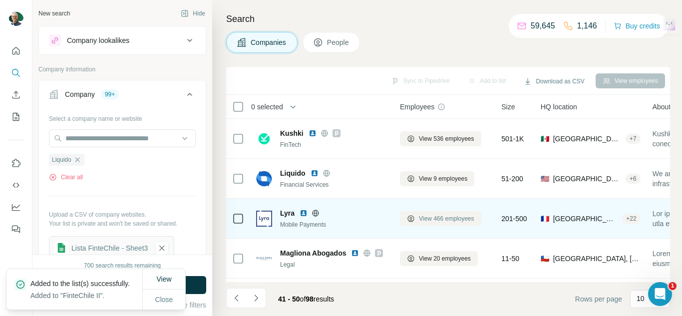
click at [450, 216] on span "View 466 employees" at bounding box center [446, 218] width 55 height 9
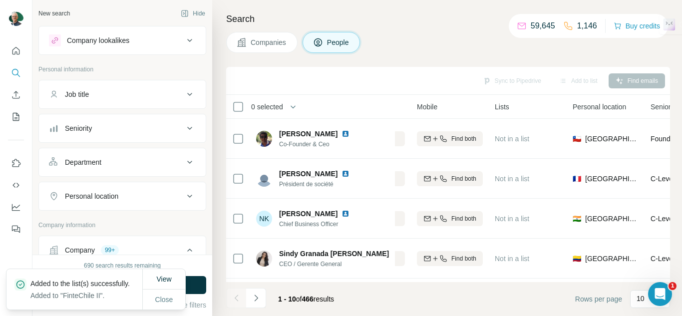
scroll to position [0, 257]
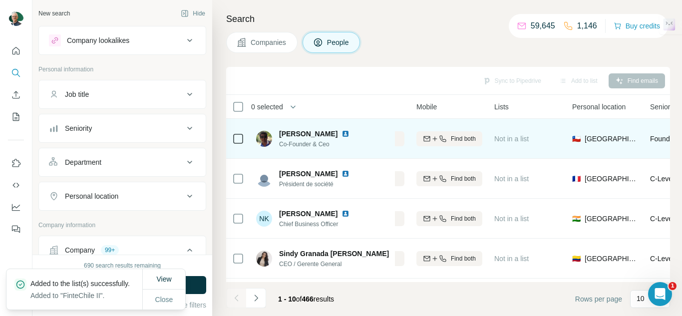
click at [244, 137] on td at bounding box center [238, 139] width 24 height 40
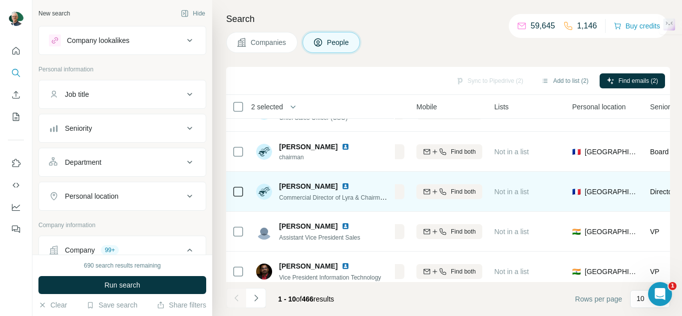
scroll to position [241, 257]
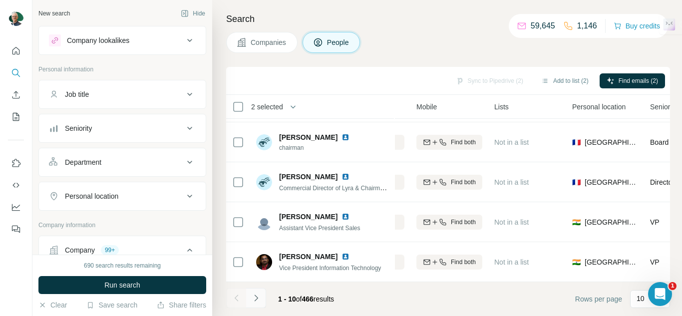
click at [258, 297] on icon "Navigate to next page" at bounding box center [256, 298] width 10 height 10
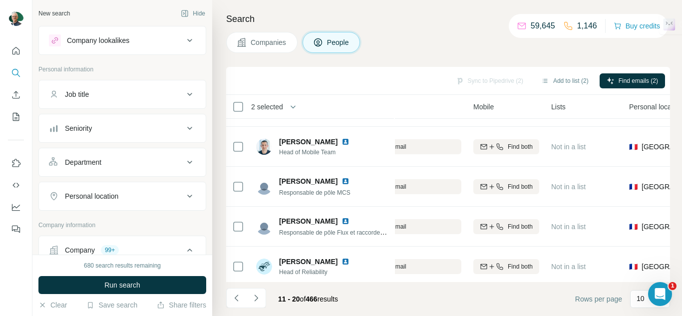
scroll to position [241, 200]
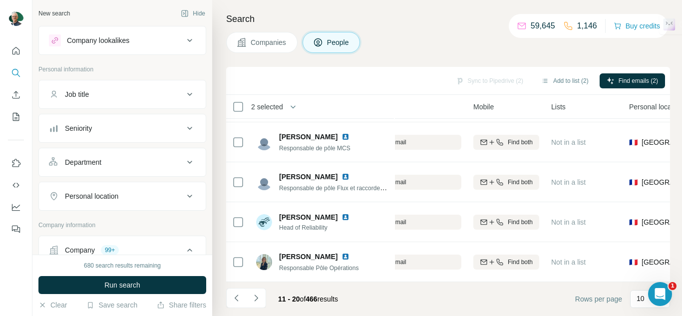
click at [259, 304] on button "Navigate to next page" at bounding box center [256, 298] width 20 height 20
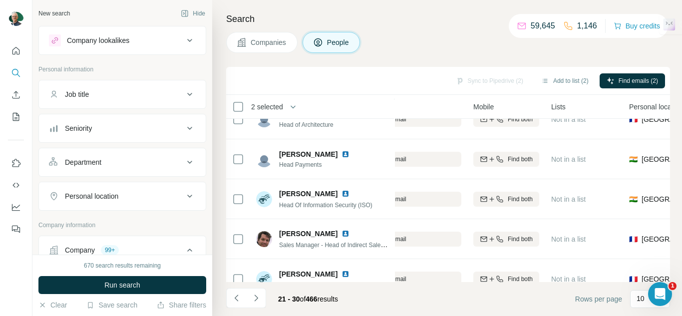
scroll to position [0, 200]
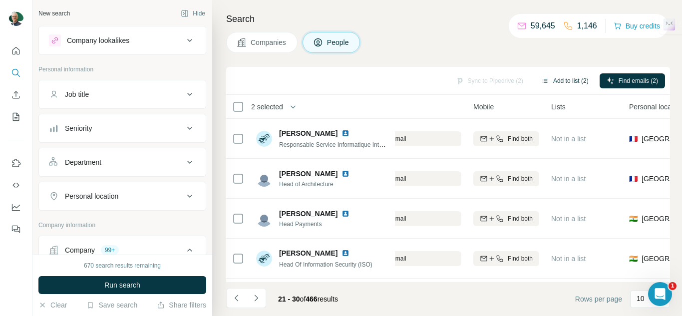
click at [567, 83] on button "Add to list (2)" at bounding box center [564, 80] width 61 height 15
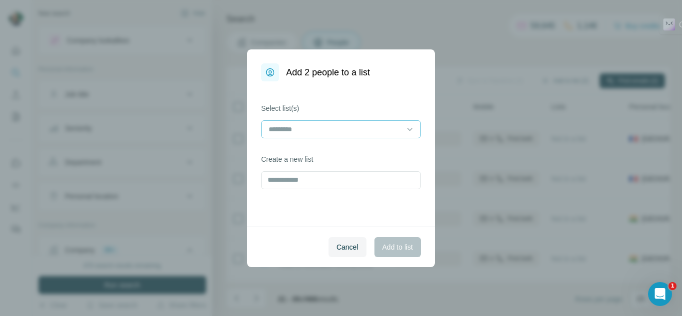
click at [361, 127] on input at bounding box center [334, 129] width 135 height 11
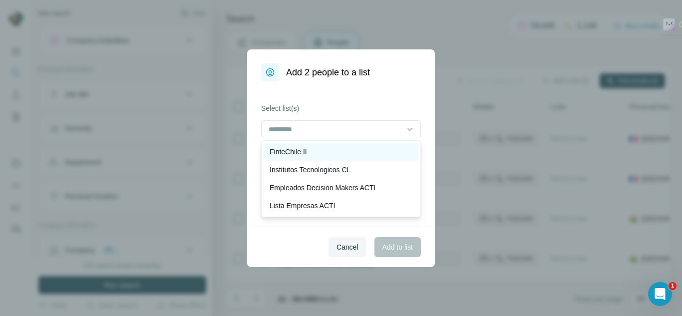
click at [315, 153] on div "FinteChile II" at bounding box center [340, 152] width 143 height 10
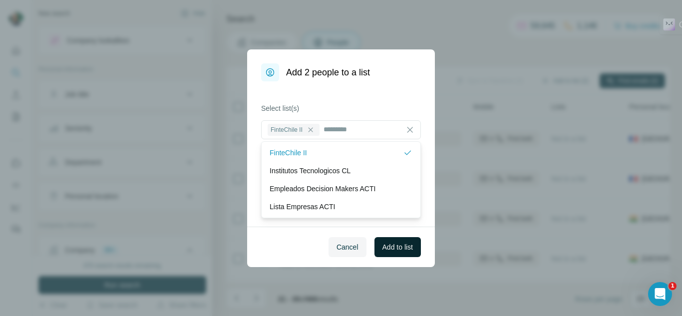
click at [386, 249] on span "Add to list" at bounding box center [397, 247] width 30 height 10
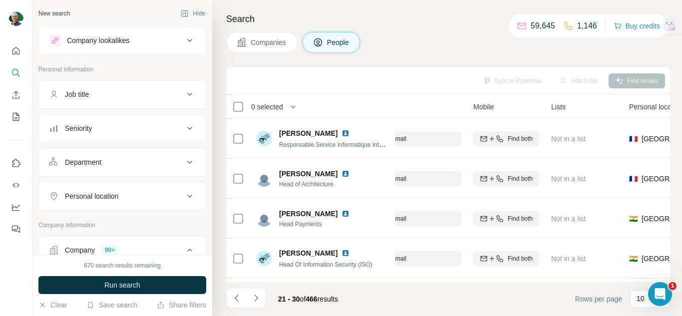
scroll to position [0, 0]
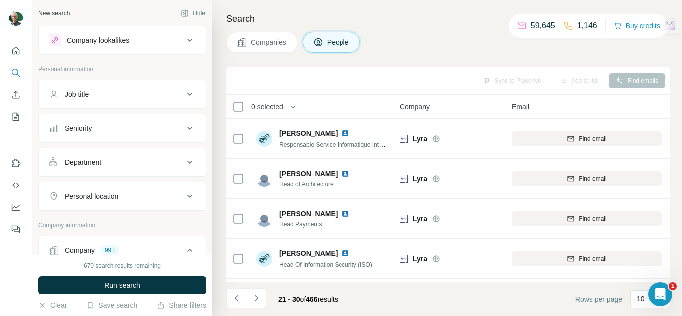
click at [258, 48] on button "Companies" at bounding box center [261, 42] width 71 height 21
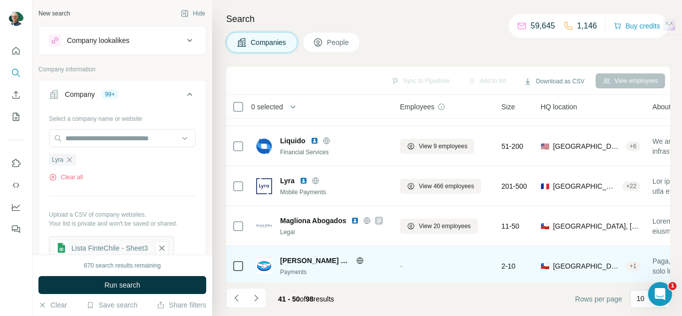
scroll to position [50, 0]
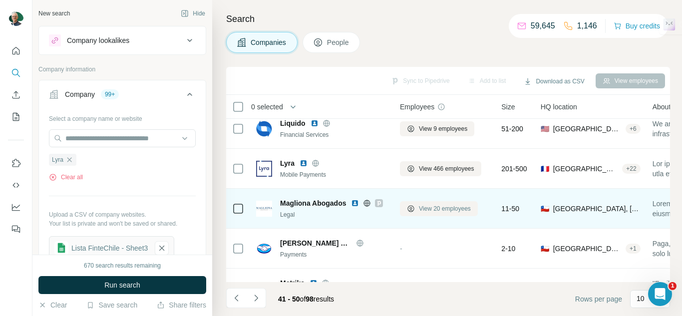
click at [453, 208] on span "View 20 employees" at bounding box center [445, 208] width 52 height 9
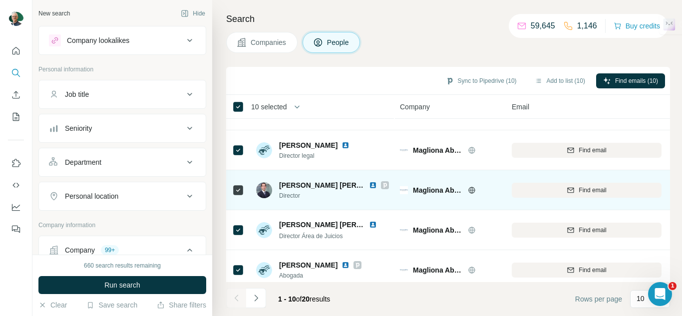
scroll to position [241, 0]
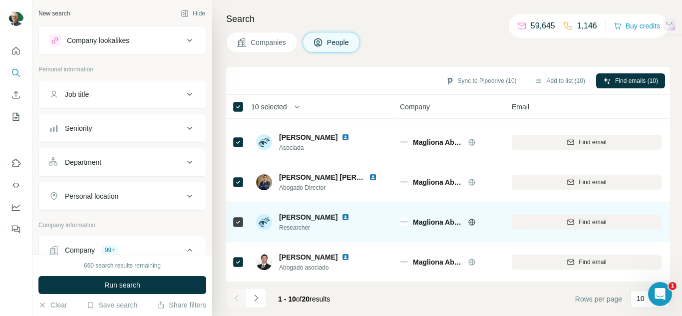
click at [235, 209] on div at bounding box center [238, 221] width 12 height 27
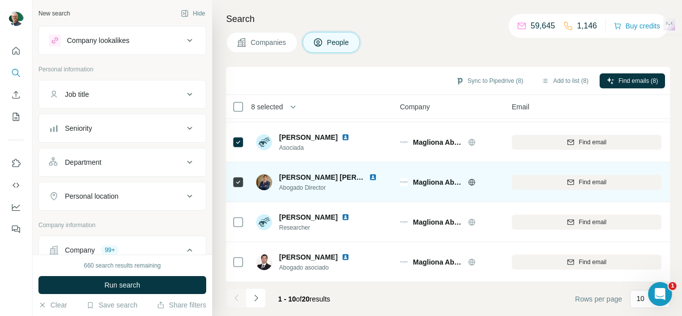
click at [243, 183] on div at bounding box center [238, 181] width 12 height 27
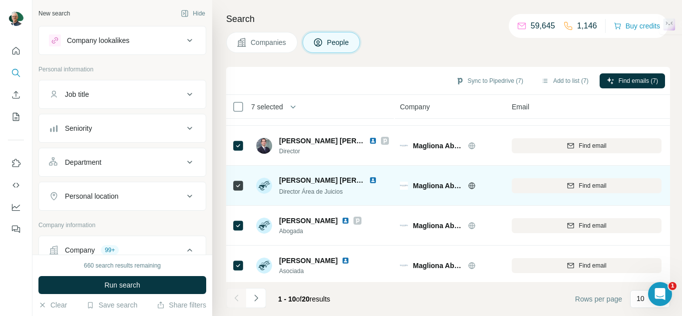
scroll to position [91, 0]
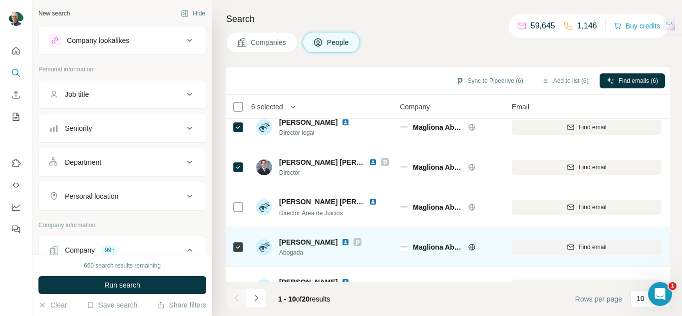
click at [238, 241] on icon at bounding box center [238, 247] width 12 height 12
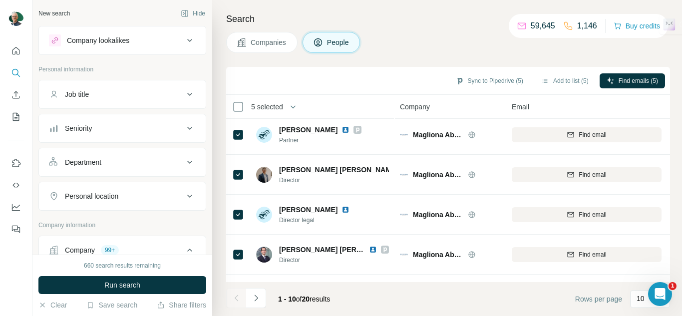
scroll to position [0, 0]
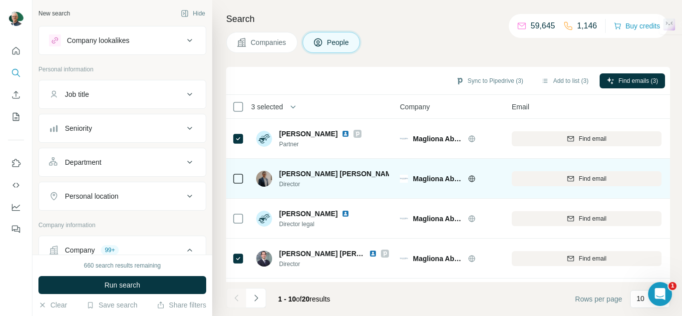
click at [241, 183] on div at bounding box center [238, 179] width 12 height 12
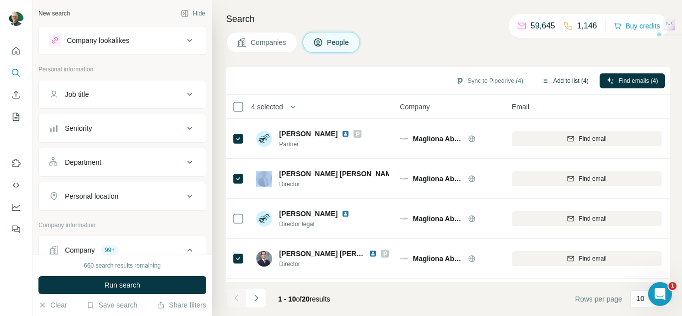
click at [561, 79] on button "Add to list (4)" at bounding box center [564, 80] width 61 height 15
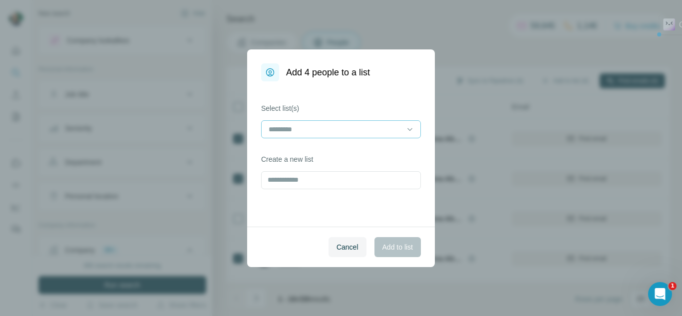
click at [347, 136] on div at bounding box center [334, 129] width 135 height 17
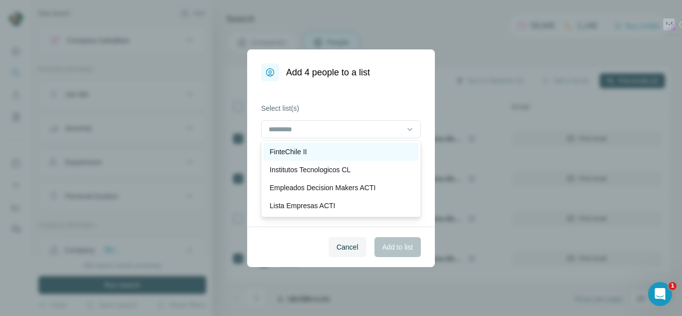
click at [327, 147] on div "FinteChile II" at bounding box center [340, 152] width 143 height 10
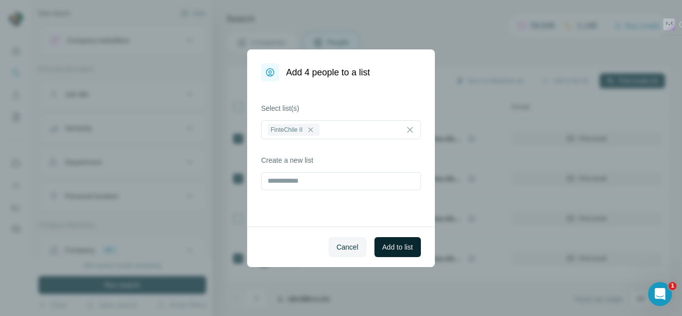
click at [397, 241] on button "Add to list" at bounding box center [397, 247] width 46 height 20
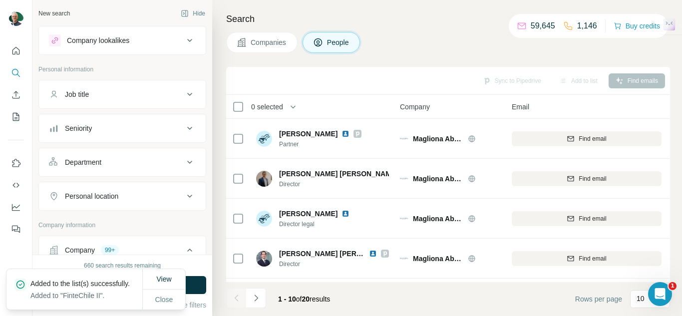
click at [265, 46] on span "Companies" at bounding box center [269, 42] width 36 height 10
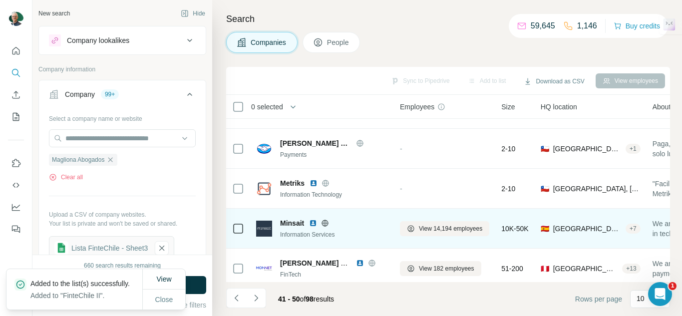
scroll to position [200, 0]
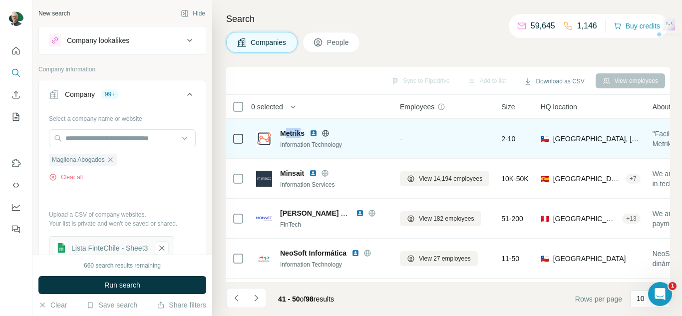
drag, startPoint x: 295, startPoint y: 132, endPoint x: 281, endPoint y: 128, distance: 15.0
click at [281, 128] on span "Metriks" at bounding box center [292, 133] width 24 height 10
drag, startPoint x: 309, startPoint y: 135, endPoint x: 281, endPoint y: 131, distance: 28.3
click at [281, 131] on div "Metriks" at bounding box center [334, 133] width 108 height 10
copy span "Metriks"
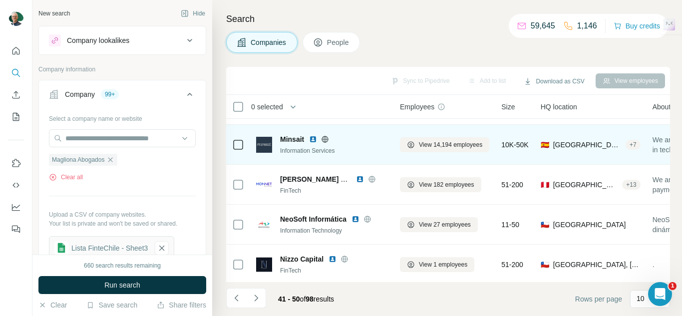
scroll to position [241, 0]
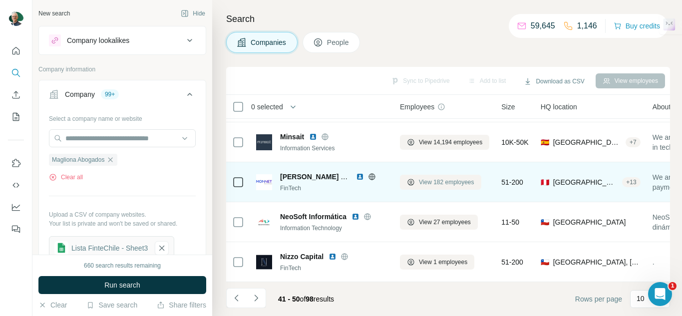
click at [425, 184] on button "View 182 employees" at bounding box center [440, 182] width 81 height 15
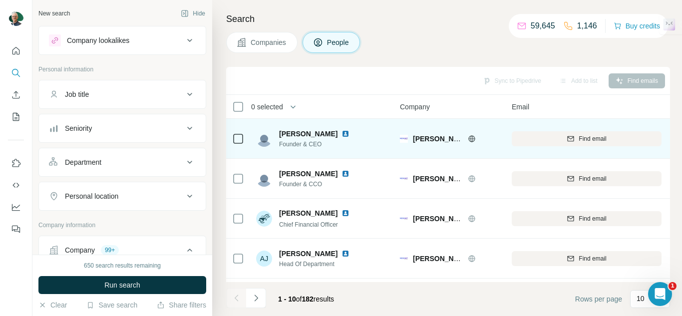
click at [248, 135] on td at bounding box center [238, 139] width 24 height 40
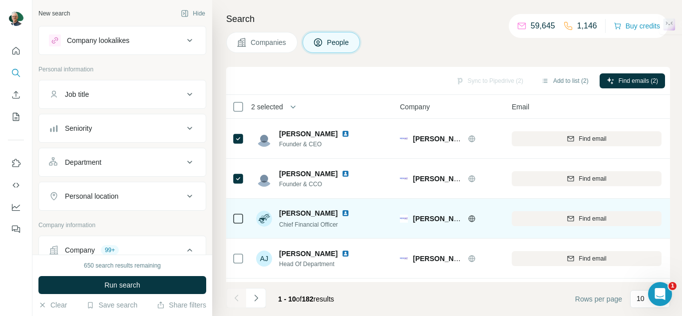
click at [242, 209] on div at bounding box center [238, 218] width 12 height 27
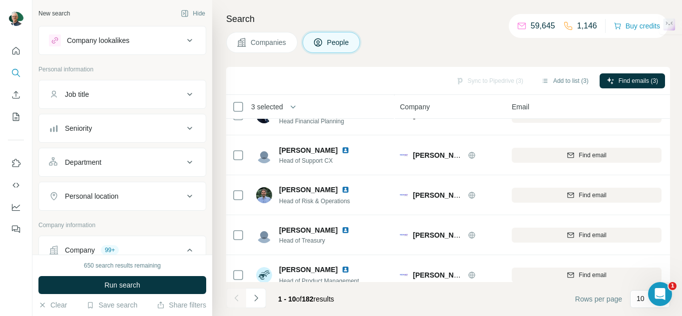
scroll to position [200, 0]
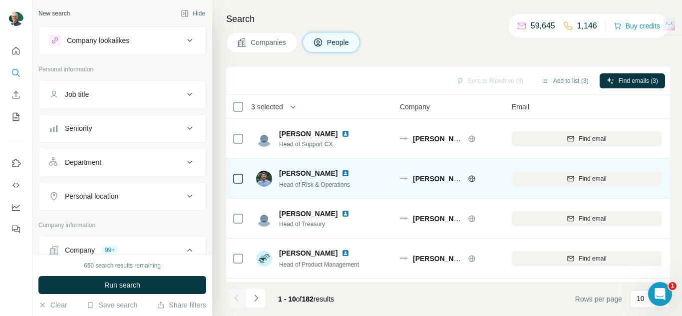
click at [241, 184] on icon at bounding box center [238, 179] width 12 height 12
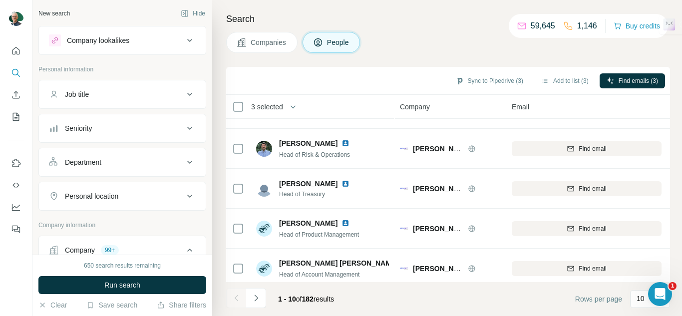
scroll to position [241, 0]
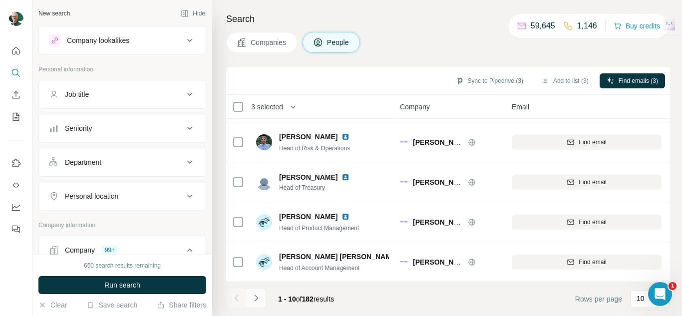
click at [255, 305] on button "Navigate to next page" at bounding box center [256, 298] width 20 height 20
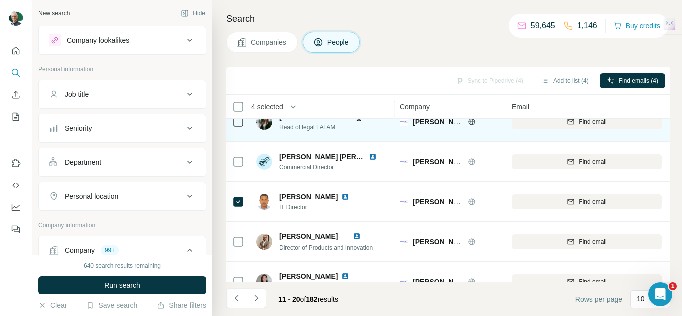
scroll to position [0, 0]
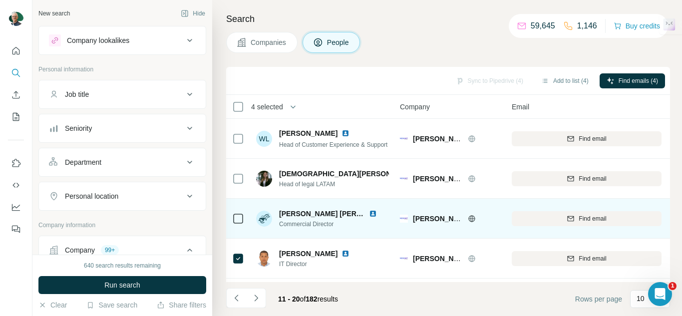
click at [246, 214] on td at bounding box center [238, 219] width 24 height 40
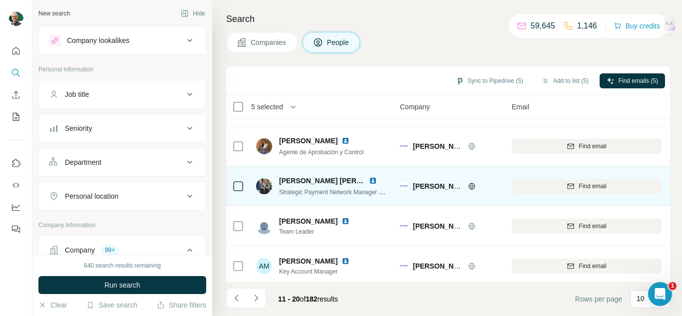
scroll to position [241, 0]
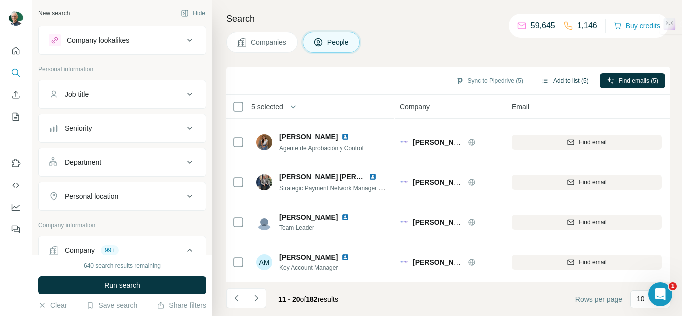
click at [560, 80] on button "Add to list (5)" at bounding box center [564, 80] width 61 height 15
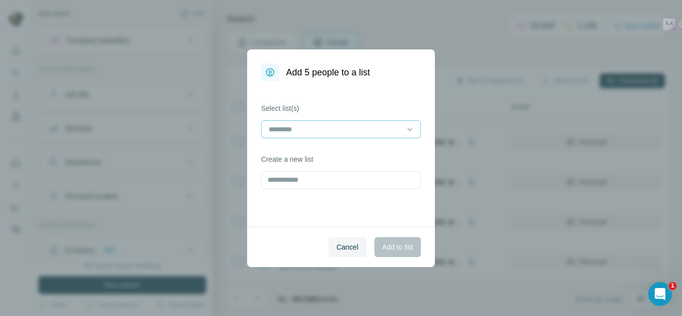
click at [373, 133] on input at bounding box center [334, 129] width 135 height 11
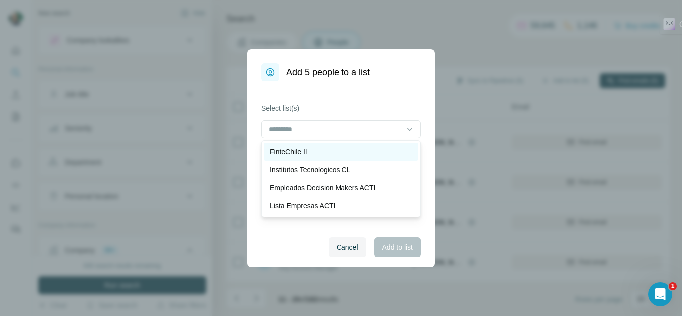
click at [344, 148] on div "FinteChile II" at bounding box center [340, 152] width 143 height 10
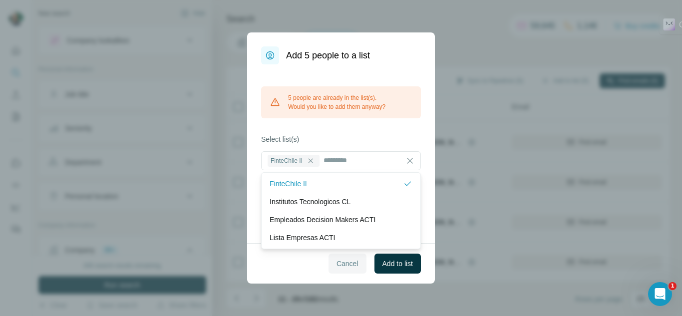
click at [339, 267] on span "Cancel" at bounding box center [347, 264] width 22 height 10
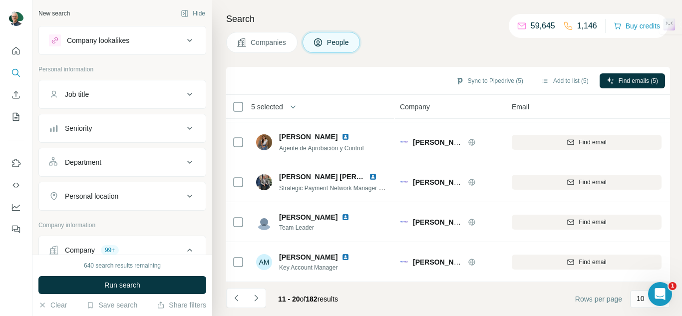
click at [262, 33] on button "Companies" at bounding box center [261, 42] width 71 height 21
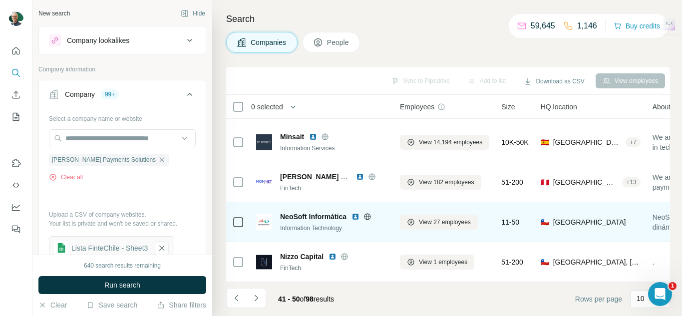
scroll to position [241, 0]
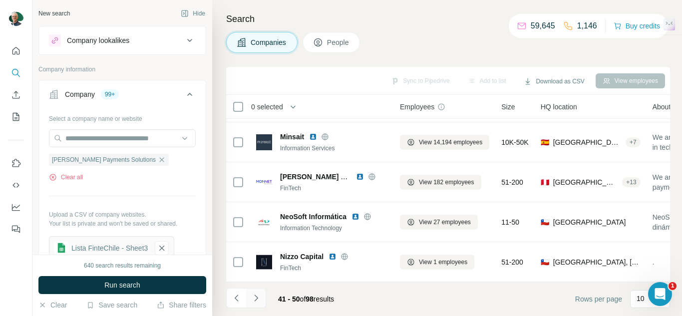
click at [252, 299] on icon "Navigate to next page" at bounding box center [256, 298] width 10 height 10
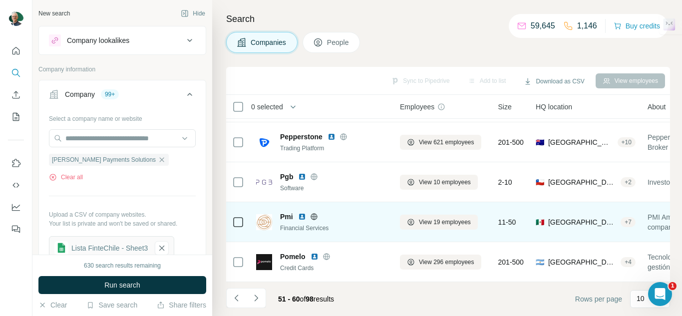
scroll to position [0, 0]
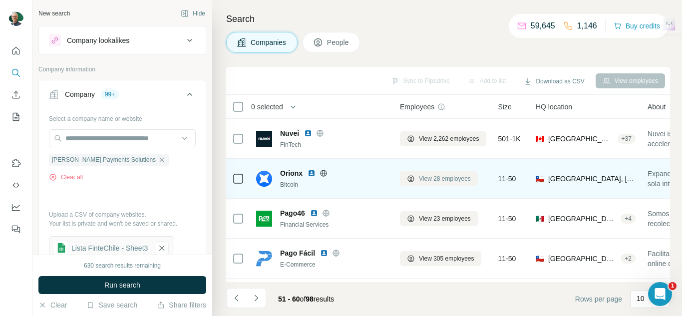
click at [444, 175] on span "View 28 employees" at bounding box center [445, 178] width 52 height 9
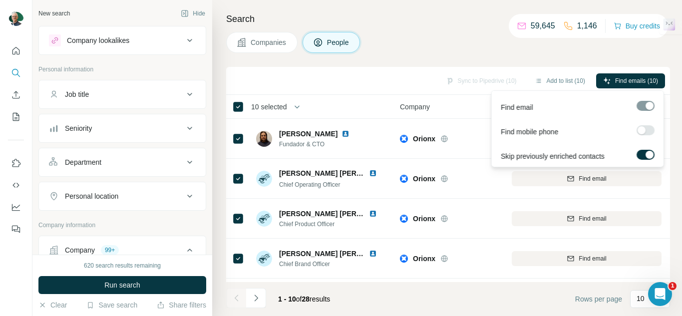
click at [568, 69] on div "Sync to Pipedrive (10) Add to list (10) Find emails (10)" at bounding box center [448, 81] width 444 height 28
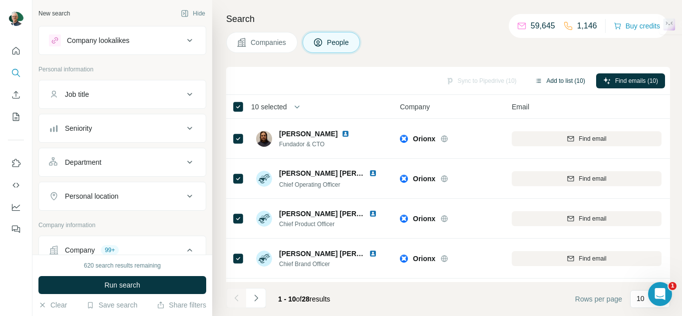
click at [568, 75] on button "Add to list (10)" at bounding box center [560, 80] width 64 height 15
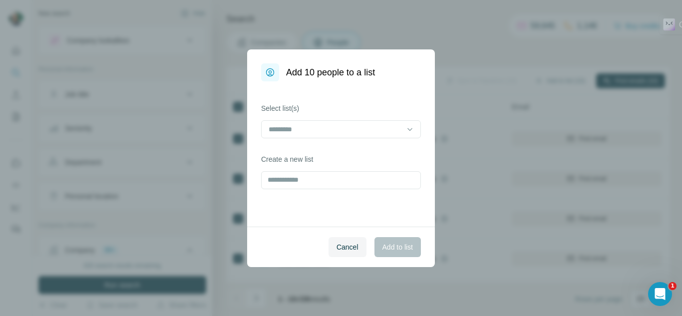
click at [254, 122] on div "Select list(s) Create a new list" at bounding box center [341, 153] width 188 height 145
click at [291, 127] on input at bounding box center [334, 129] width 135 height 11
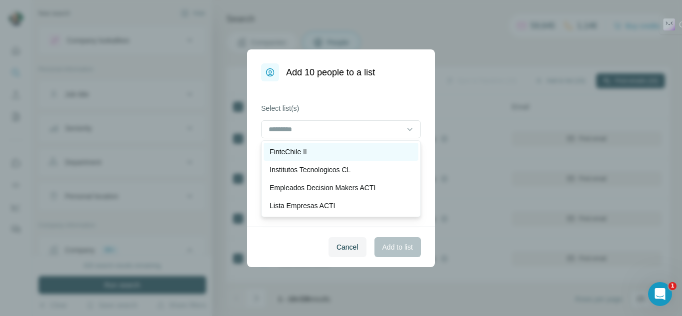
click at [289, 144] on div "FinteChile II" at bounding box center [341, 152] width 155 height 18
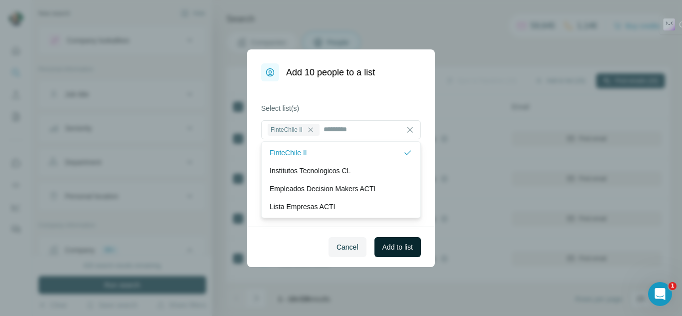
click at [388, 243] on span "Add to list" at bounding box center [397, 247] width 30 height 10
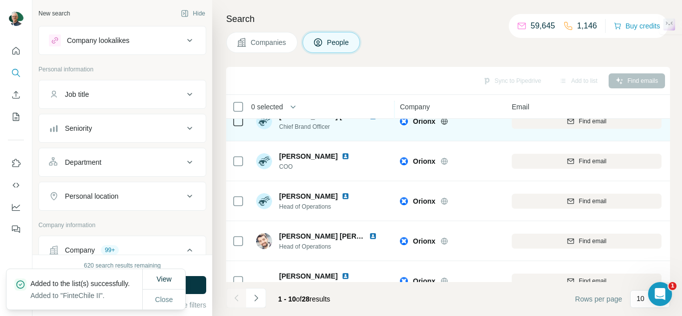
scroll to position [241, 0]
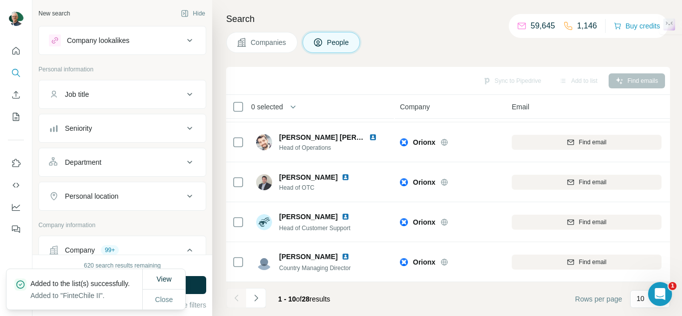
click at [256, 298] on icon "Navigate to next page" at bounding box center [256, 298] width 10 height 10
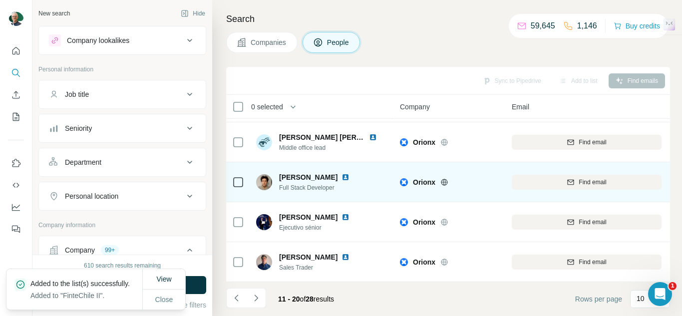
scroll to position [0, 0]
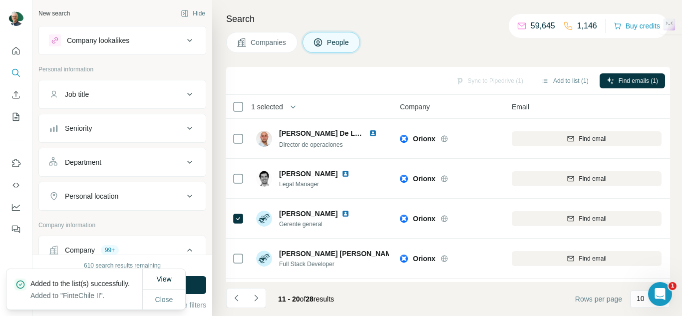
click at [569, 71] on div "Sync to Pipedrive (1) Add to list (1) Find emails (1)" at bounding box center [448, 81] width 444 height 28
click at [562, 81] on button "Add to list (1)" at bounding box center [564, 80] width 61 height 15
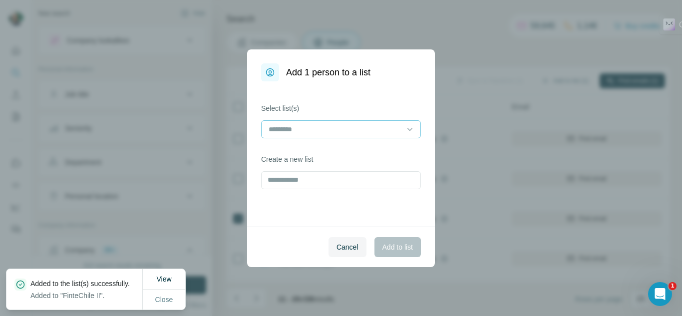
click at [370, 120] on div at bounding box center [341, 129] width 160 height 18
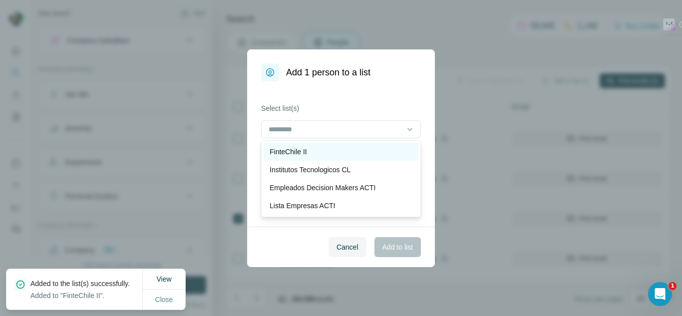
click at [288, 151] on p "FinteChile II" at bounding box center [287, 152] width 37 height 10
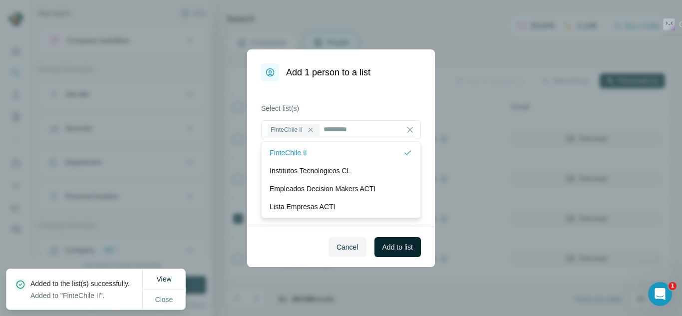
click at [378, 241] on button "Add to list" at bounding box center [397, 247] width 46 height 20
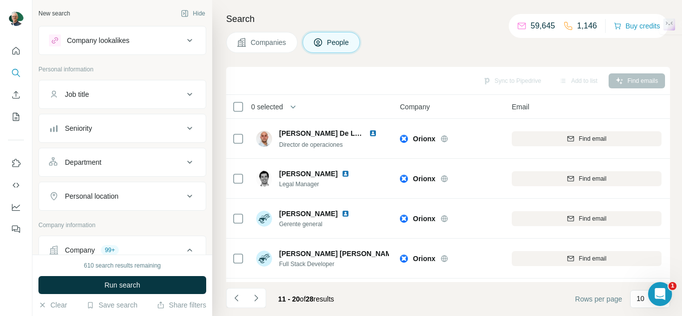
click at [262, 45] on span "Companies" at bounding box center [269, 42] width 36 height 10
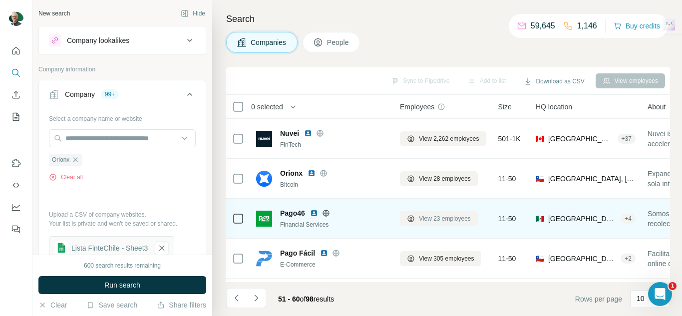
click at [430, 221] on span "View 23 employees" at bounding box center [445, 218] width 52 height 9
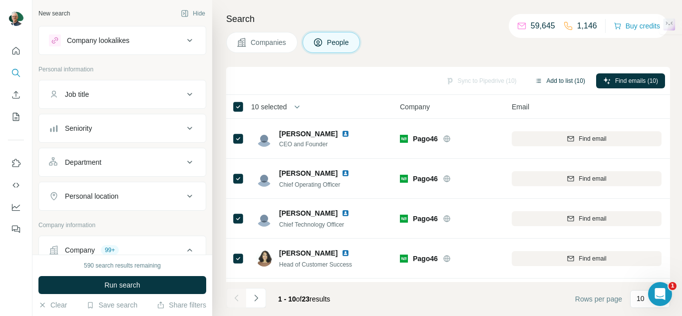
click at [558, 86] on button "Add to list (10)" at bounding box center [560, 80] width 64 height 15
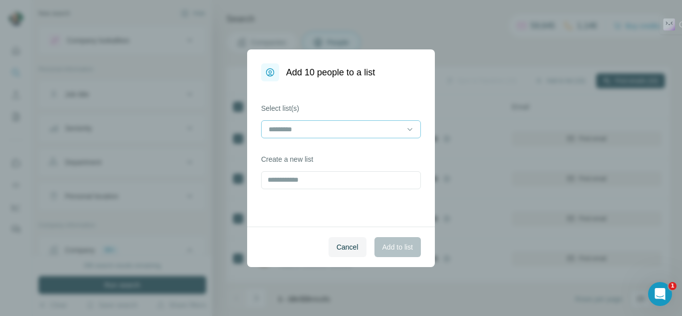
click at [357, 134] on input at bounding box center [334, 129] width 135 height 11
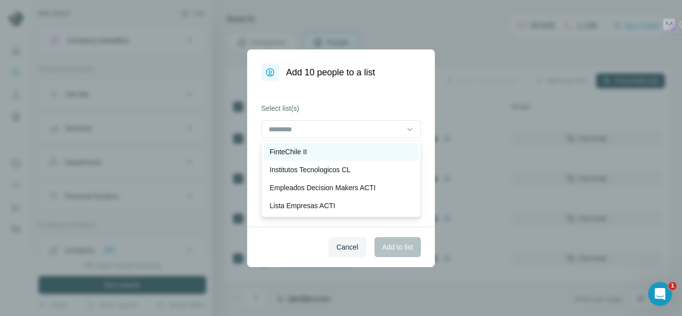
click at [323, 149] on div "FinteChile II" at bounding box center [340, 152] width 143 height 10
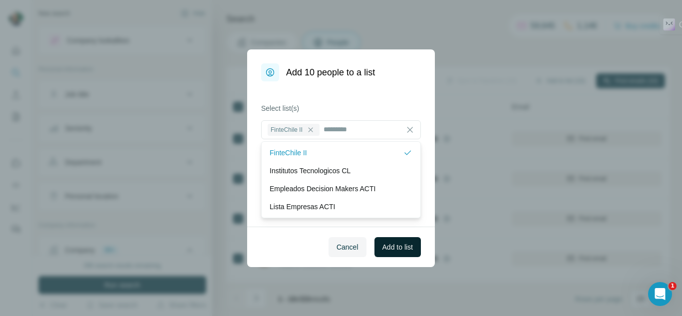
click at [399, 247] on span "Add to list" at bounding box center [397, 247] width 30 height 10
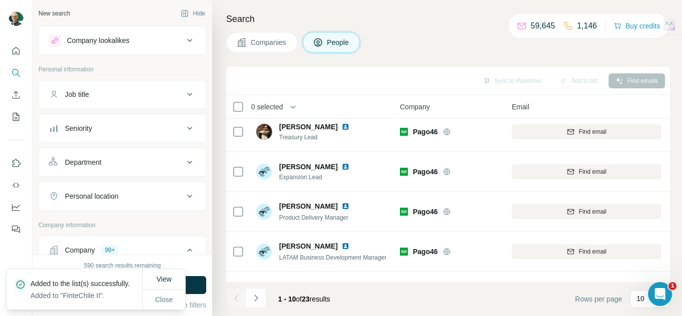
scroll to position [241, 0]
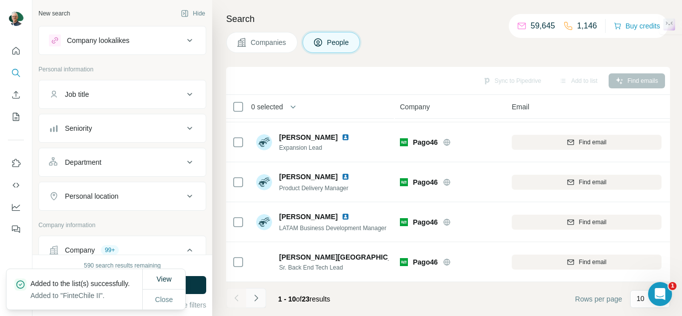
click at [257, 292] on button "Navigate to next page" at bounding box center [256, 298] width 20 height 20
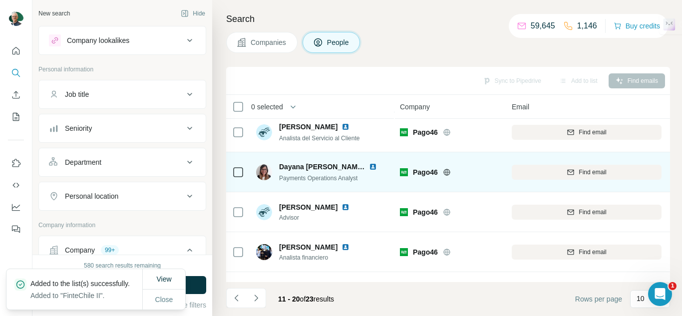
scroll to position [0, 0]
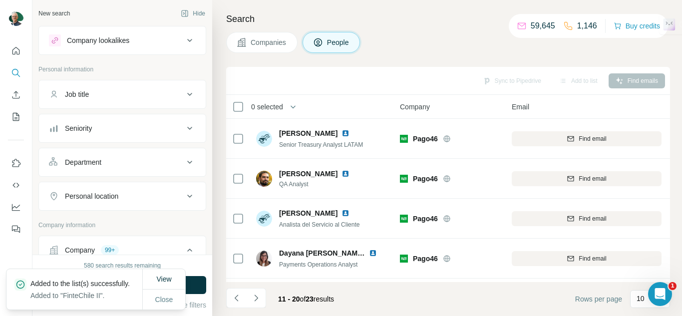
click at [267, 43] on span "Companies" at bounding box center [269, 42] width 36 height 10
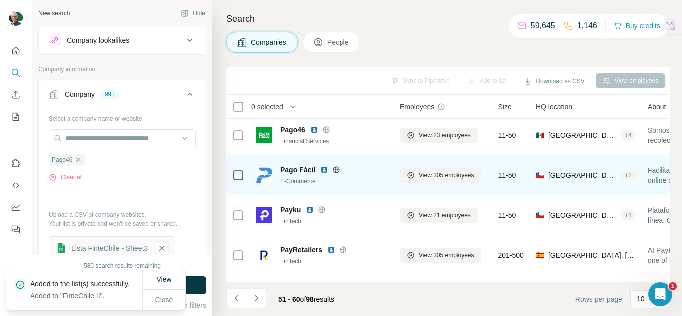
scroll to position [100, 0]
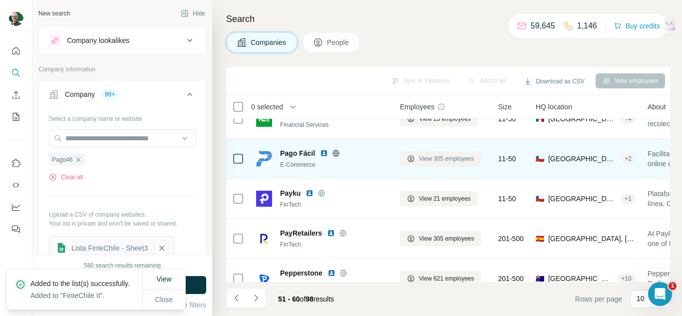
click at [439, 160] on span "View 305 employees" at bounding box center [446, 158] width 55 height 9
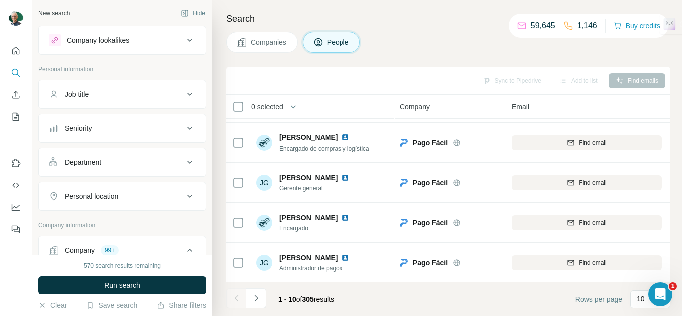
scroll to position [241, 0]
click at [247, 295] on button "Navigate to next page" at bounding box center [256, 298] width 20 height 20
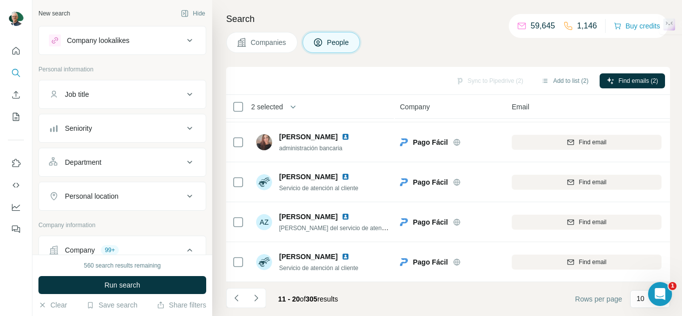
click at [261, 295] on button "Navigate to next page" at bounding box center [256, 298] width 20 height 20
click at [262, 300] on button "Navigate to next page" at bounding box center [256, 298] width 20 height 20
click at [253, 299] on icon "Navigate to next page" at bounding box center [256, 298] width 10 height 10
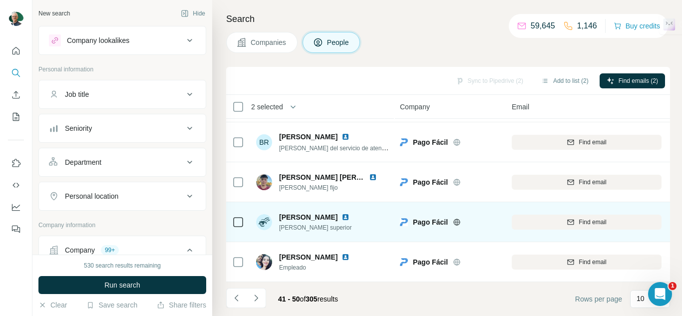
scroll to position [0, 0]
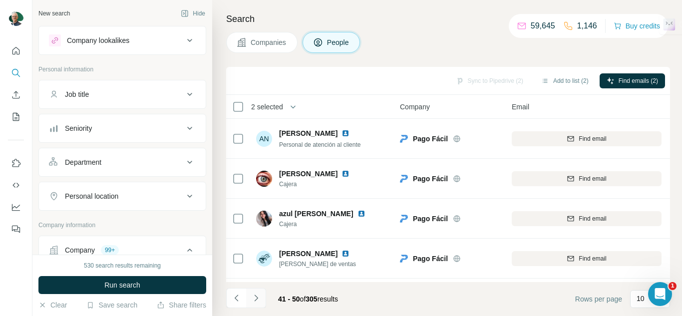
click at [261, 303] on button "Navigate to next page" at bounding box center [256, 298] width 20 height 20
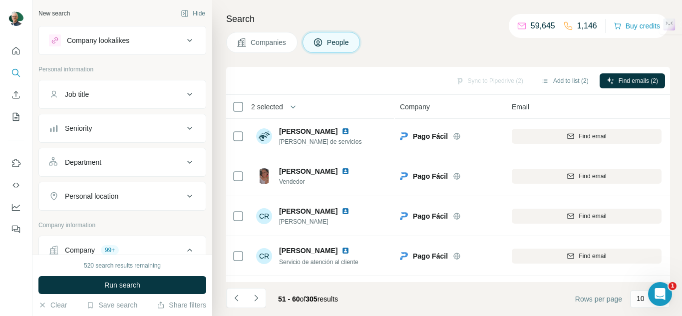
scroll to position [241, 0]
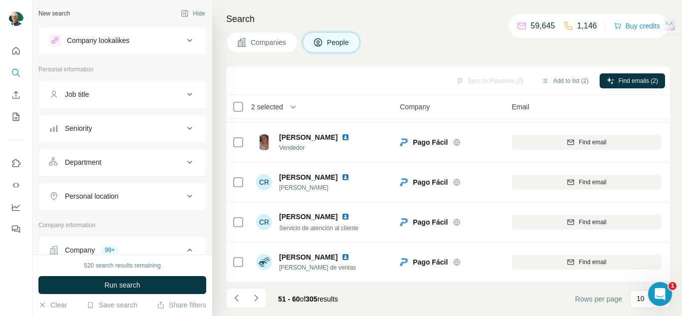
click at [553, 91] on div "Sync to Pipedrive (2) Add to list (2) Find emails (2)" at bounding box center [448, 81] width 444 height 28
click at [553, 81] on button "Add to list (2)" at bounding box center [564, 80] width 61 height 15
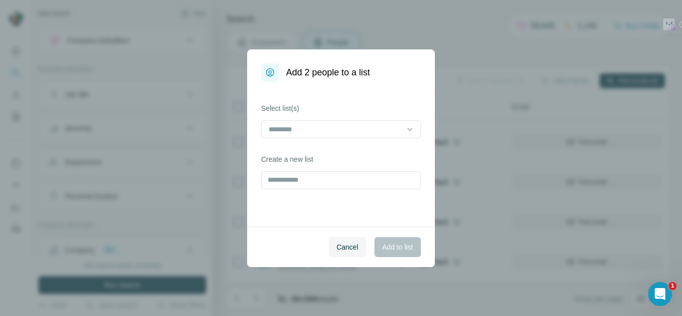
click at [309, 139] on div at bounding box center [341, 130] width 160 height 20
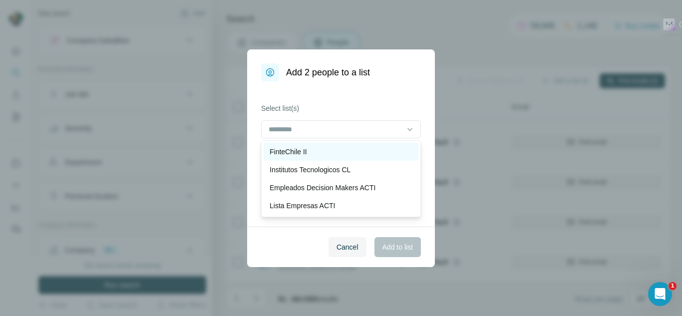
click at [299, 147] on p "FinteChile II" at bounding box center [287, 152] width 37 height 10
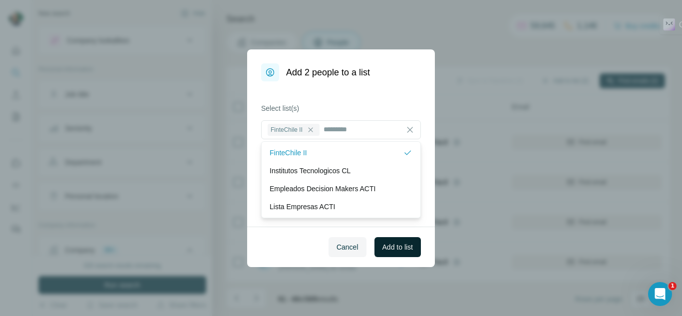
click at [391, 249] on span "Add to list" at bounding box center [397, 247] width 30 height 10
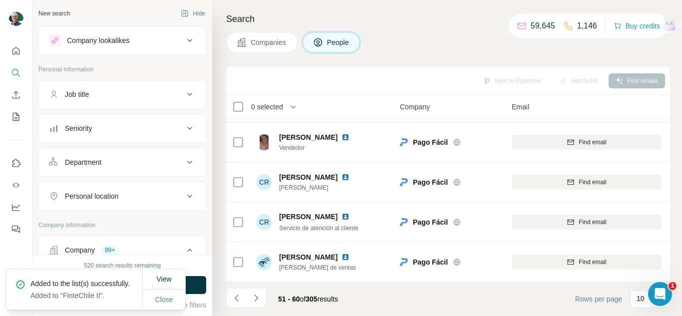
click at [260, 43] on span "Companies" at bounding box center [269, 42] width 36 height 10
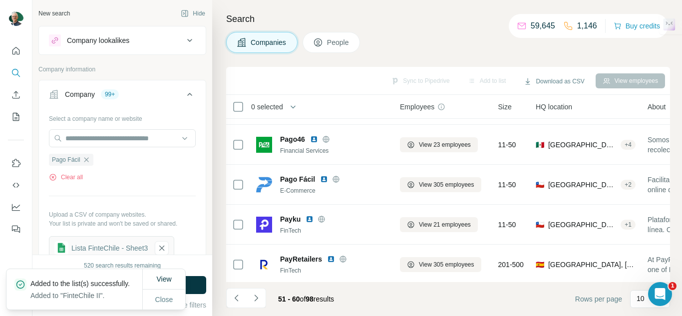
scroll to position [91, 0]
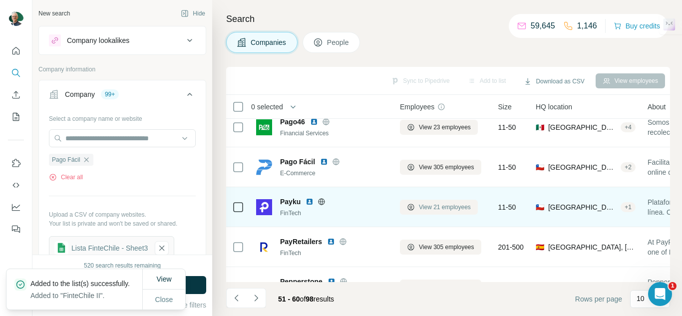
click at [444, 206] on span "View 21 employees" at bounding box center [445, 207] width 52 height 9
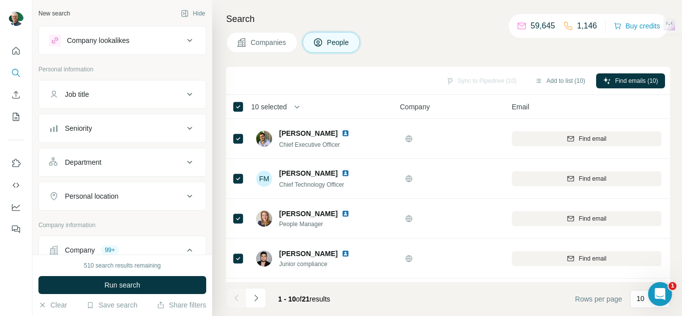
drag, startPoint x: 384, startPoint y: 283, endPoint x: 418, endPoint y: 291, distance: 34.8
click at [424, 291] on footer "1 - 10 of 21 results Rows per page 10" at bounding box center [448, 299] width 444 height 34
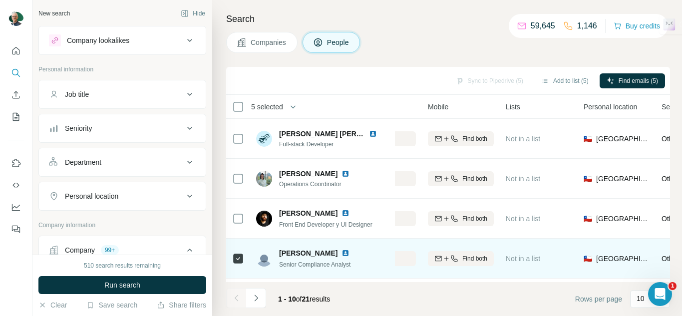
scroll to position [241, 246]
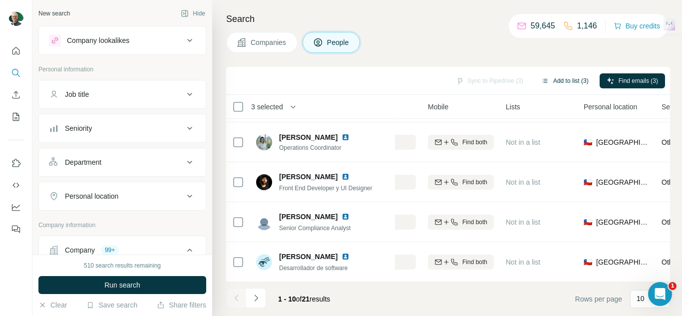
click at [563, 75] on button "Add to list (3)" at bounding box center [564, 80] width 61 height 15
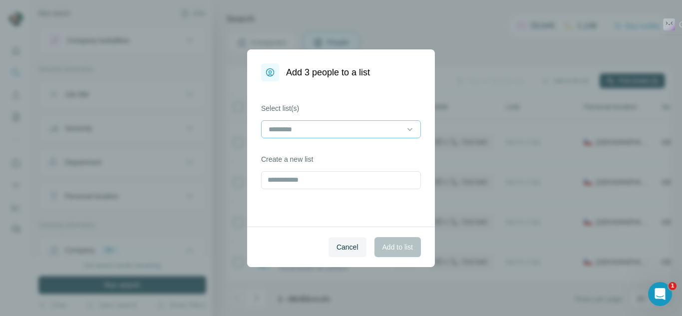
click at [356, 132] on input at bounding box center [334, 129] width 135 height 11
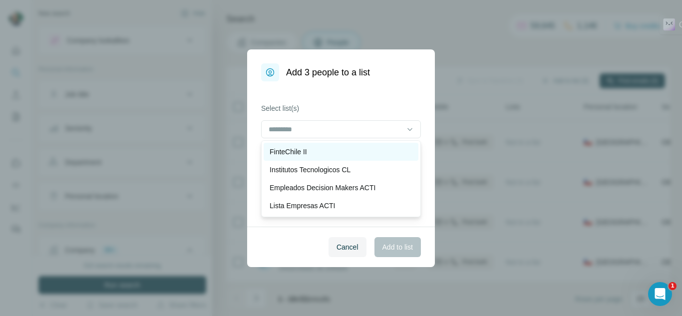
click at [306, 147] on p "FinteChile II" at bounding box center [287, 152] width 37 height 10
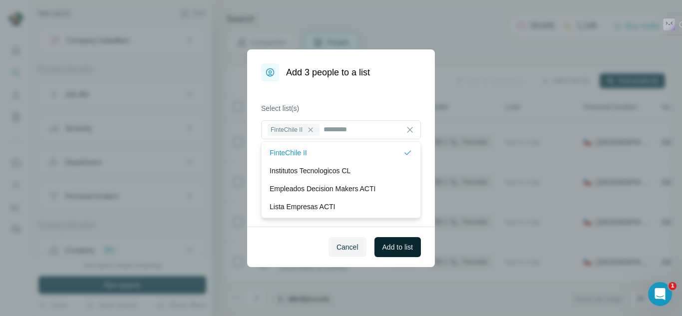
click at [374, 238] on button "Add to list" at bounding box center [397, 247] width 46 height 20
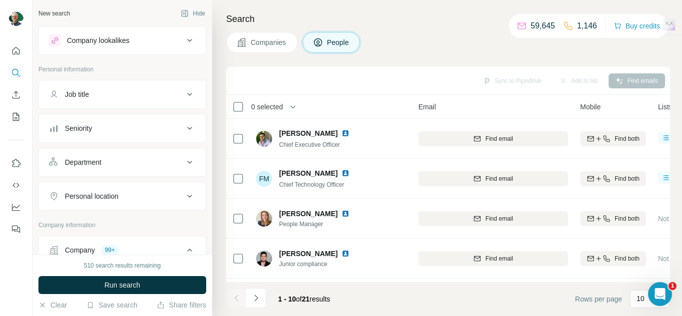
scroll to position [0, 0]
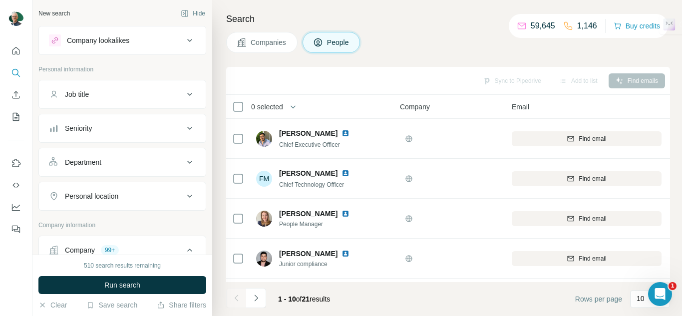
click at [248, 43] on button "Companies" at bounding box center [261, 42] width 71 height 21
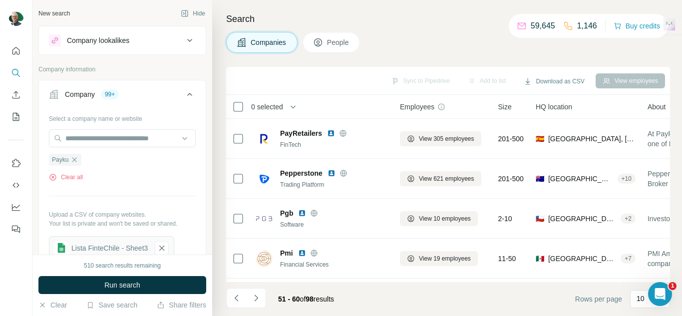
scroll to position [241, 0]
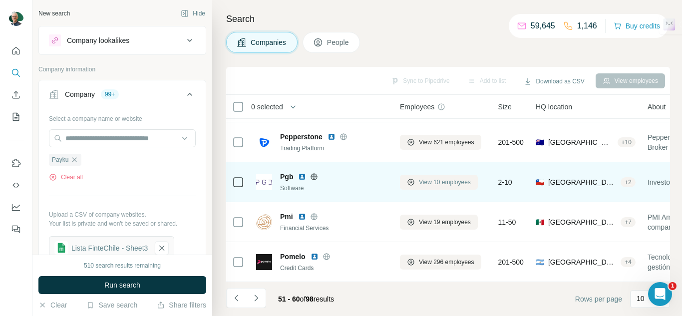
click at [427, 179] on span "View 10 employees" at bounding box center [445, 182] width 52 height 9
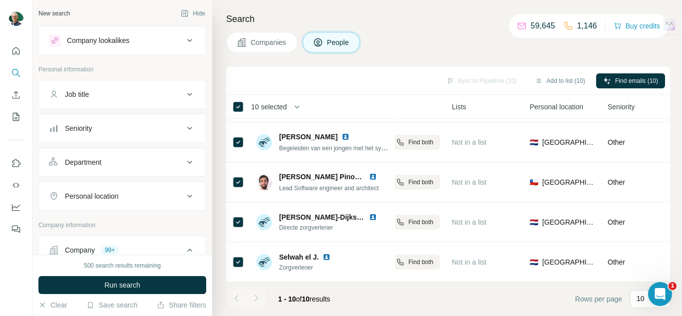
scroll to position [241, 305]
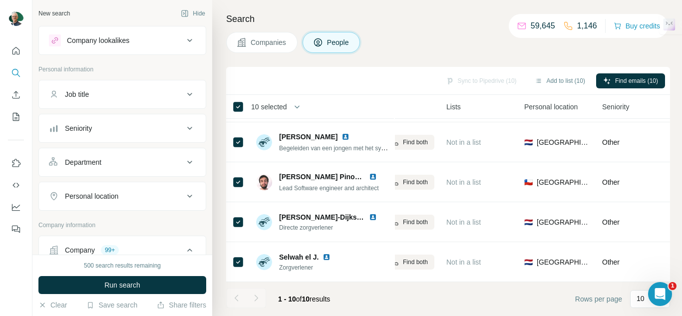
click at [231, 104] on th "10 selected" at bounding box center [306, 107] width 160 height 24
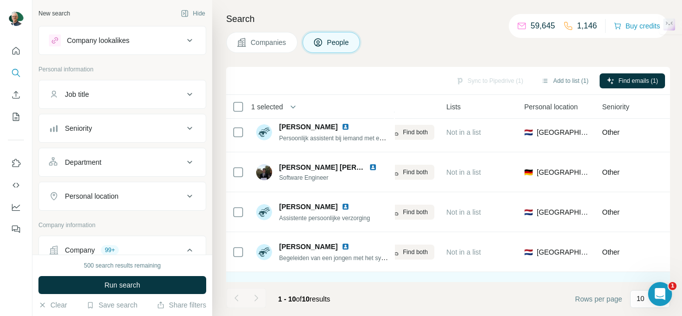
scroll to position [0, 305]
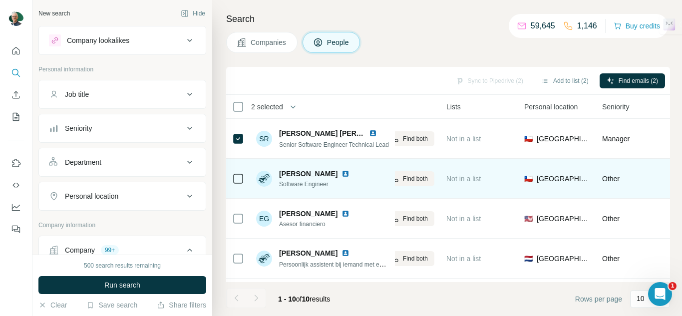
click at [243, 171] on div at bounding box center [238, 178] width 12 height 27
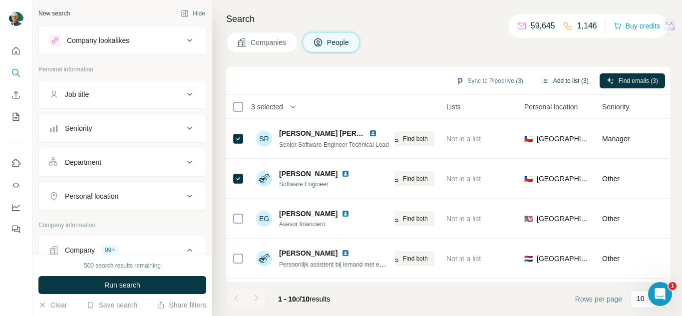
click at [551, 84] on button "Add to list (3)" at bounding box center [564, 80] width 61 height 15
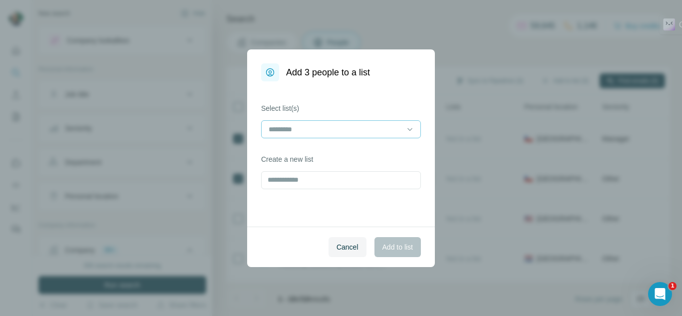
click at [330, 131] on input at bounding box center [334, 129] width 135 height 11
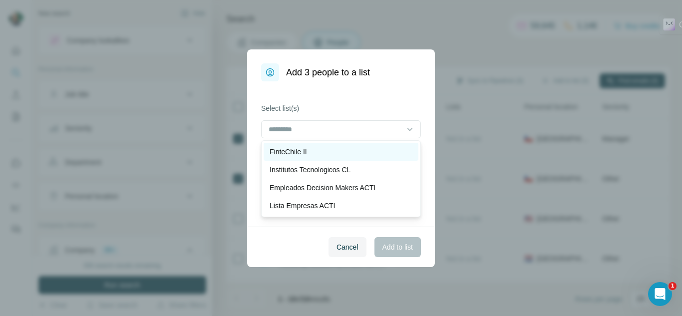
click at [296, 146] on div "FinteChile II" at bounding box center [341, 152] width 155 height 18
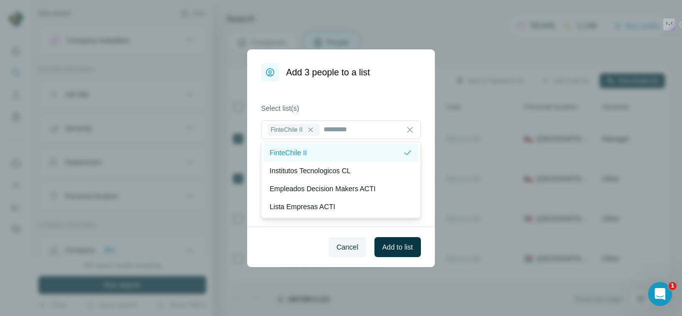
click at [301, 150] on p "FinteChile II" at bounding box center [287, 153] width 37 height 10
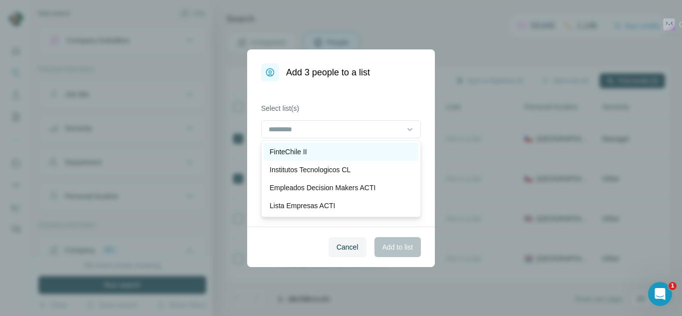
click at [340, 151] on div "FinteChile II" at bounding box center [340, 152] width 143 height 10
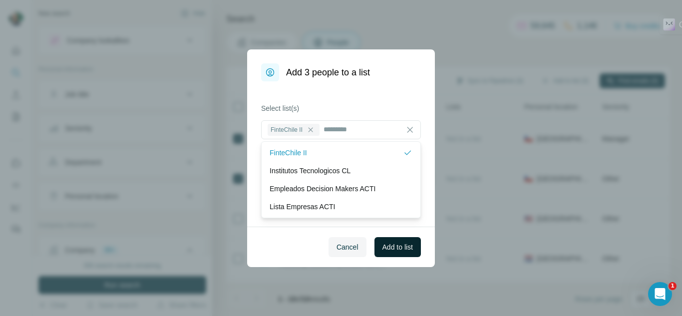
click at [385, 247] on span "Add to list" at bounding box center [397, 247] width 30 height 10
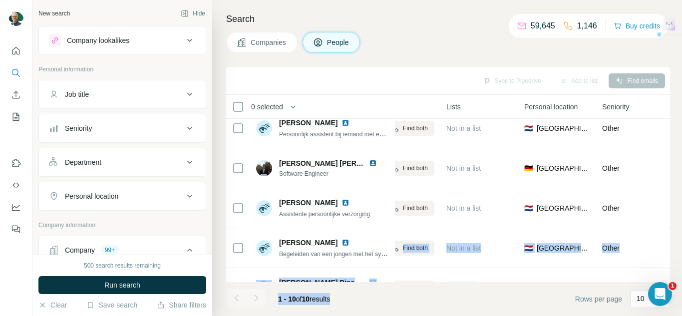
drag, startPoint x: 381, startPoint y: 280, endPoint x: 361, endPoint y: 279, distance: 20.0
click at [361, 279] on div "Sync to Pipedrive Add to list Find emails 0 selected People Company Email Mobil…" at bounding box center [448, 191] width 444 height 249
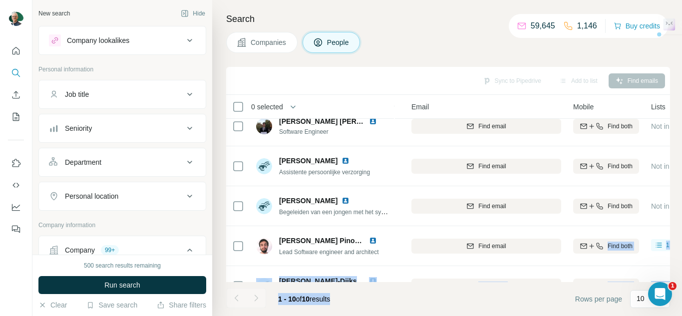
scroll to position [172, 0]
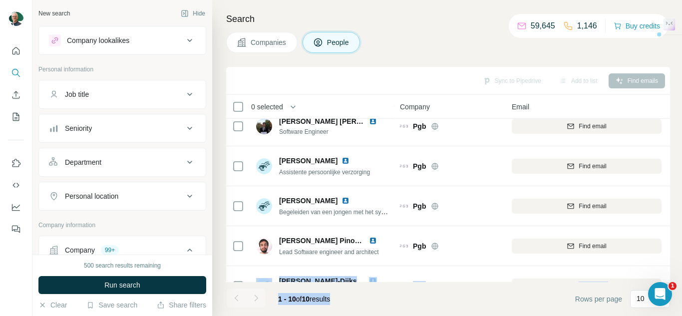
click at [270, 40] on span "Companies" at bounding box center [269, 42] width 36 height 10
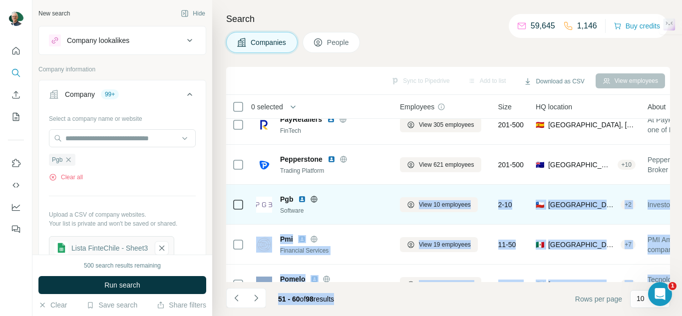
scroll to position [241, 0]
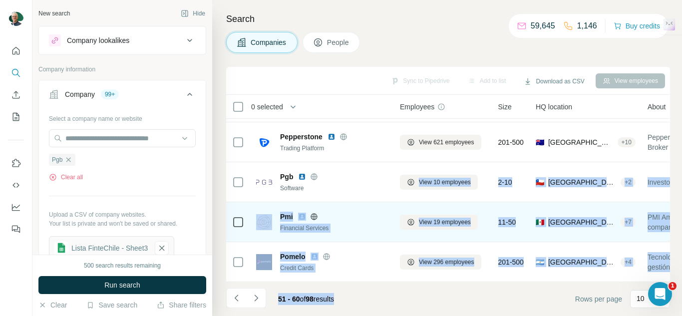
click at [366, 225] on div "Financial Services" at bounding box center [334, 228] width 108 height 9
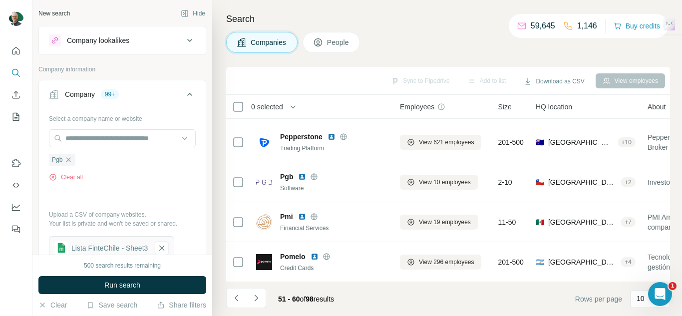
click at [484, 309] on footer "51 - 60 of 98 results Rows per page 10" at bounding box center [448, 299] width 444 height 34
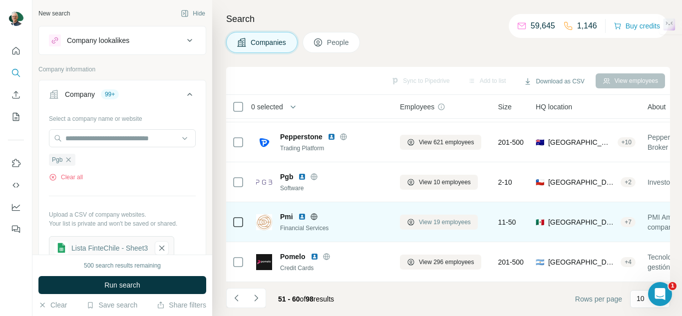
click at [452, 218] on span "View 19 employees" at bounding box center [445, 222] width 52 height 9
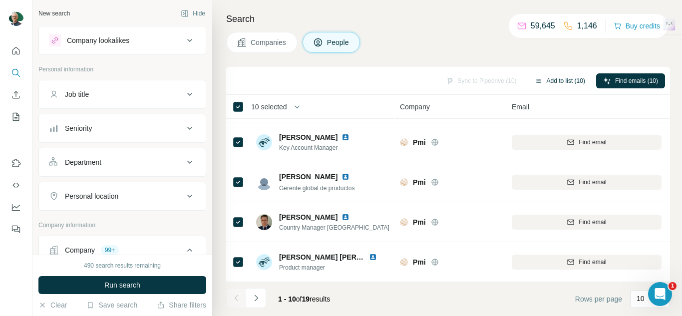
click at [541, 85] on button "Add to list (10)" at bounding box center [560, 80] width 64 height 15
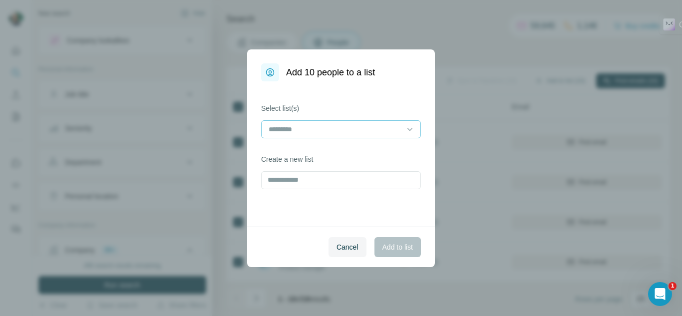
click at [324, 133] on input at bounding box center [334, 129] width 135 height 11
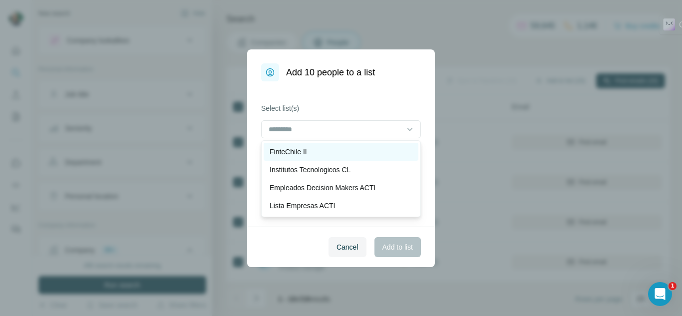
click at [303, 153] on p "FinteChile II" at bounding box center [287, 152] width 37 height 10
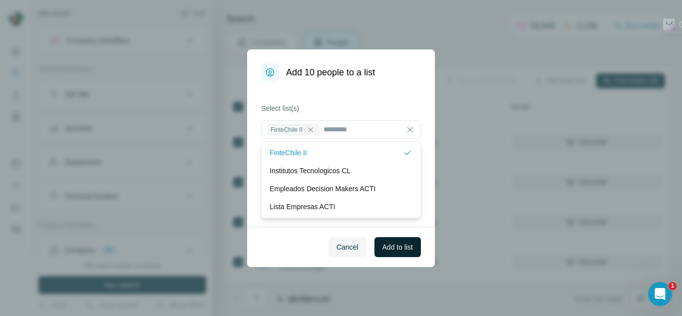
click at [391, 254] on button "Add to list" at bounding box center [397, 247] width 46 height 20
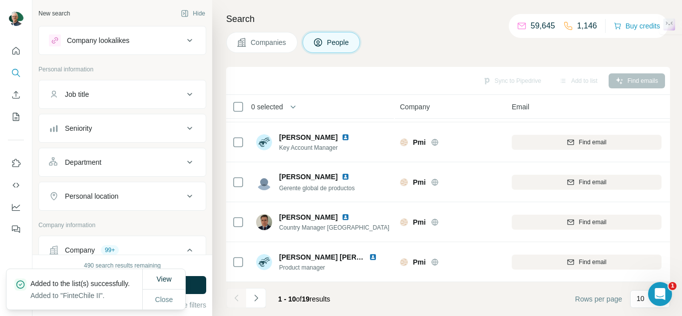
click at [268, 47] on button "Companies" at bounding box center [261, 42] width 71 height 21
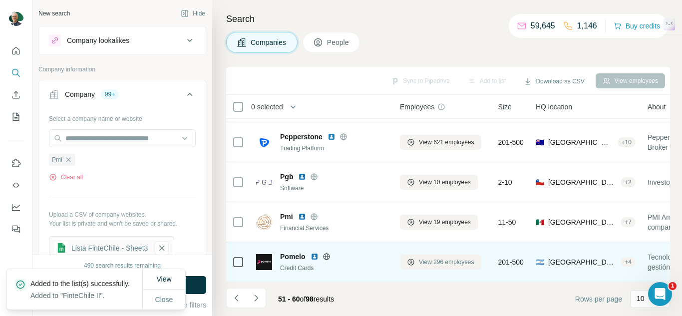
click at [438, 259] on span "View 296 employees" at bounding box center [446, 262] width 55 height 9
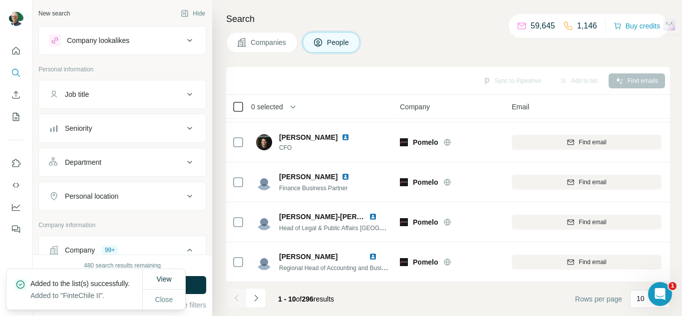
click at [243, 103] on div at bounding box center [238, 107] width 12 height 12
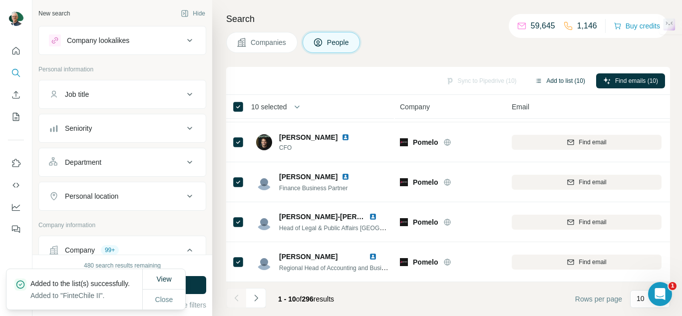
click at [560, 83] on button "Add to list (10)" at bounding box center [560, 80] width 64 height 15
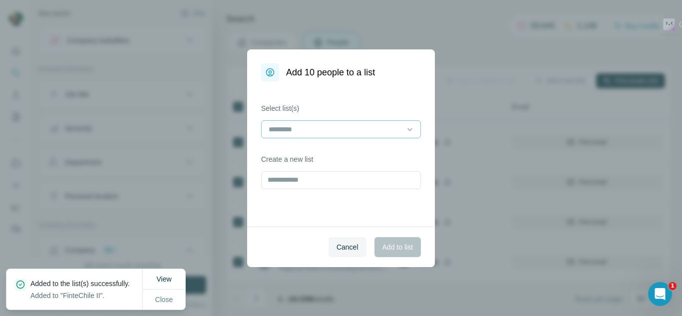
click at [363, 136] on div at bounding box center [334, 129] width 135 height 17
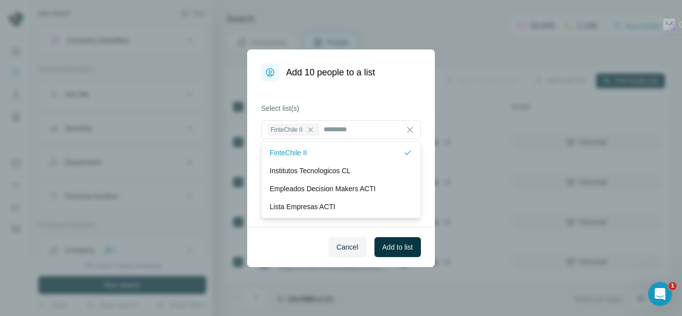
click at [393, 252] on span "Add to list" at bounding box center [397, 247] width 30 height 10
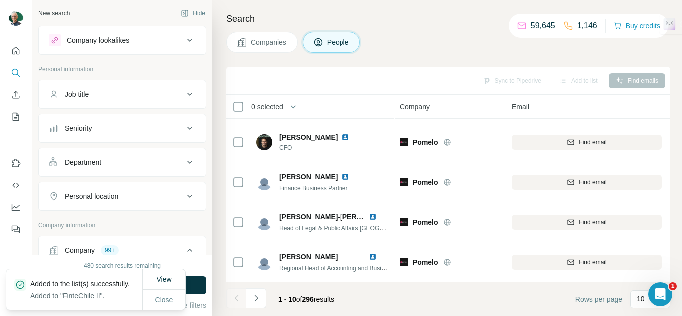
click at [250, 43] on button "Companies" at bounding box center [261, 42] width 71 height 21
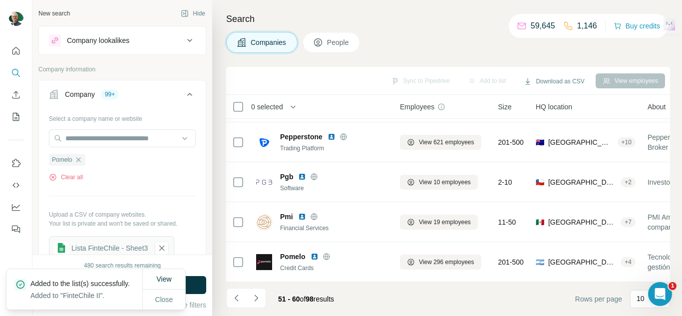
click at [256, 298] on icon "Navigate to next page" at bounding box center [256, 298] width 10 height 10
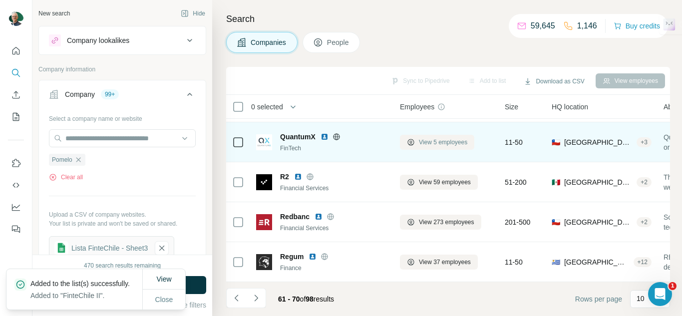
click at [438, 138] on span "View 5 employees" at bounding box center [443, 142] width 48 height 9
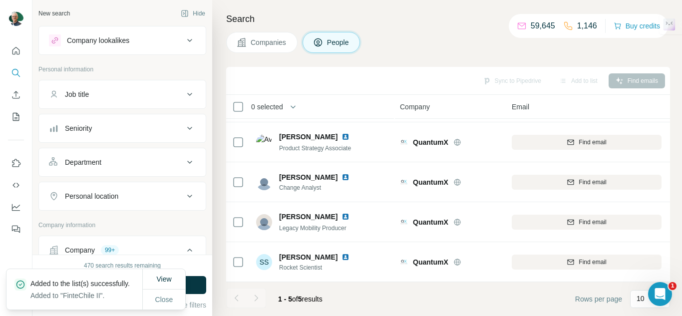
scroll to position [41, 0]
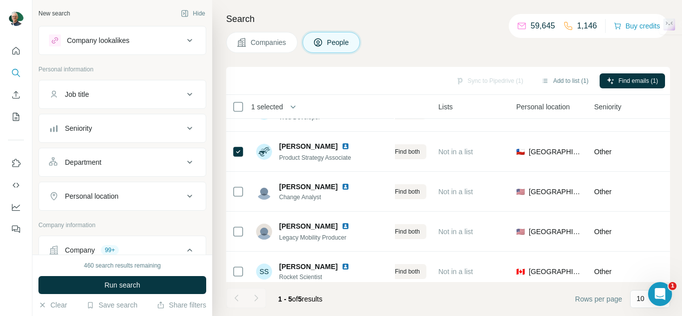
scroll to position [41, 313]
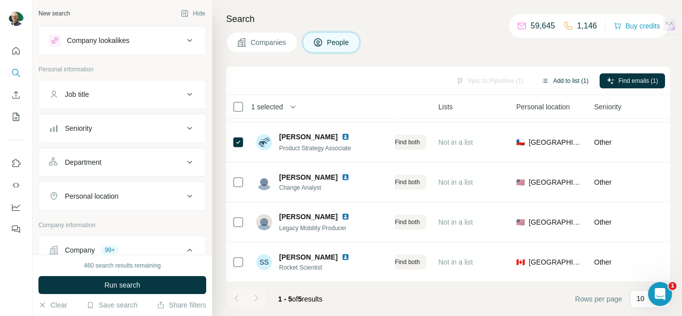
click at [570, 83] on button "Add to list (1)" at bounding box center [564, 80] width 61 height 15
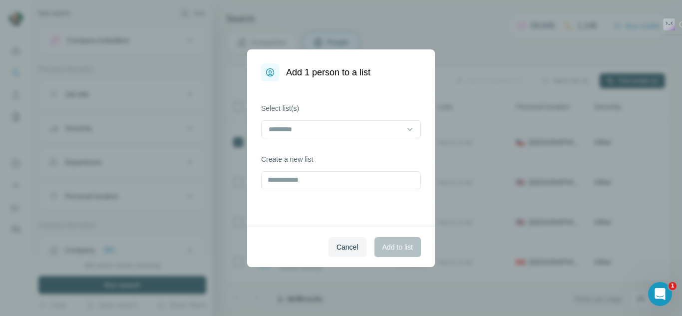
click at [357, 117] on div "Select list(s)" at bounding box center [341, 120] width 160 height 35
click at [357, 122] on div at bounding box center [334, 129] width 135 height 17
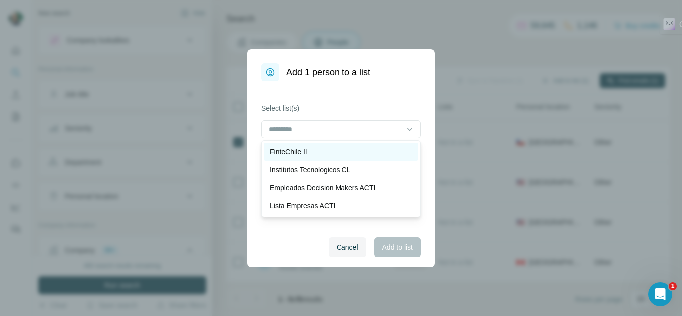
click at [348, 154] on div "FinteChile II" at bounding box center [340, 152] width 143 height 10
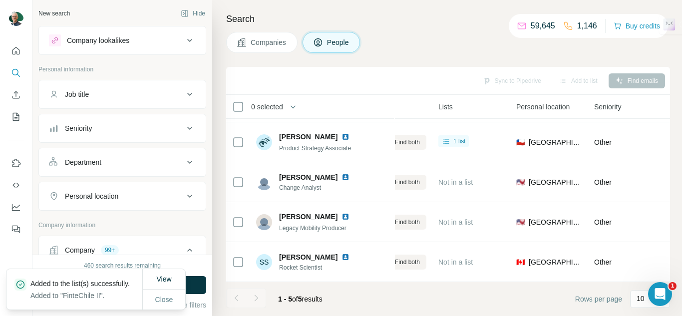
click at [270, 47] on span "Companies" at bounding box center [269, 42] width 36 height 10
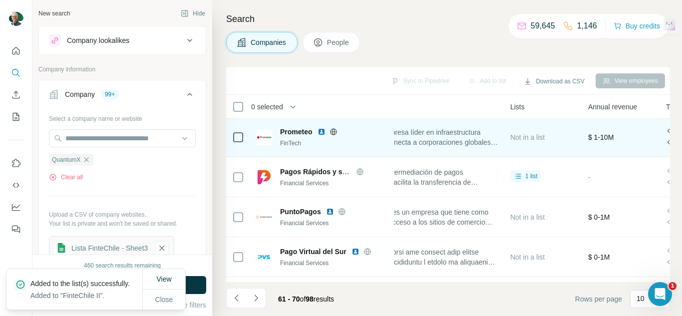
scroll to position [0, 313]
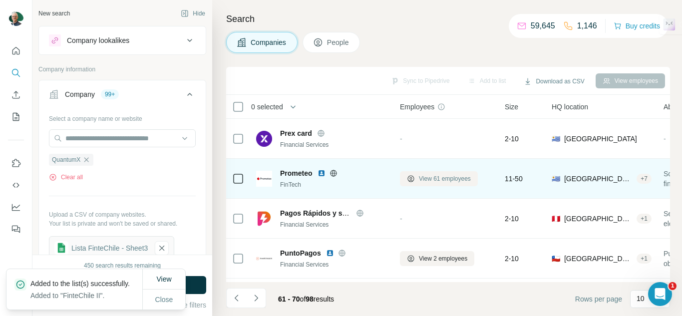
click at [427, 177] on span "View 61 employees" at bounding box center [445, 178] width 52 height 9
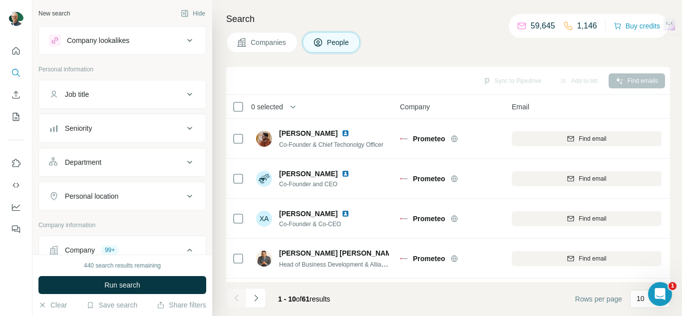
click at [231, 110] on th "0 selected" at bounding box center [306, 107] width 160 height 24
click at [244, 103] on div "0 selected" at bounding box center [263, 107] width 39 height 10
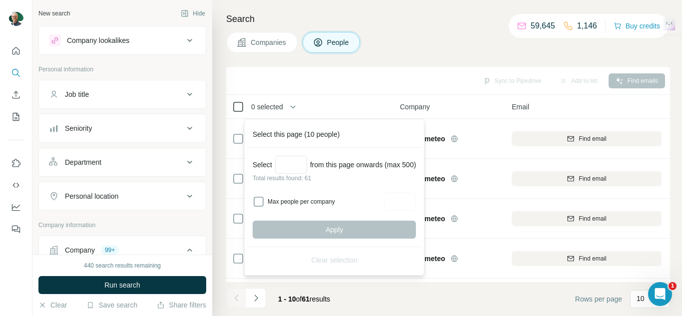
click at [236, 101] on icon at bounding box center [238, 107] width 12 height 12
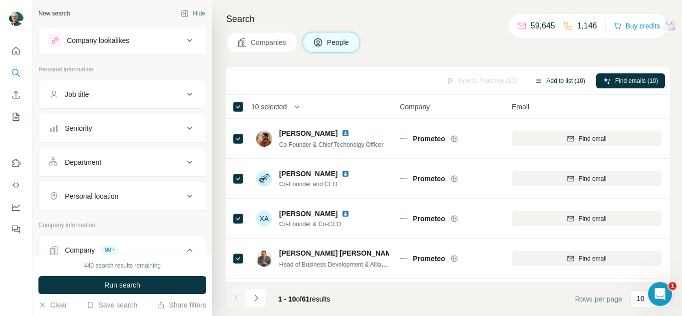
click at [561, 72] on div "Sync to Pipedrive (10) Add to list (10) Find emails (10)" at bounding box center [448, 81] width 444 height 28
click at [559, 83] on button "Add to list (10)" at bounding box center [560, 80] width 64 height 15
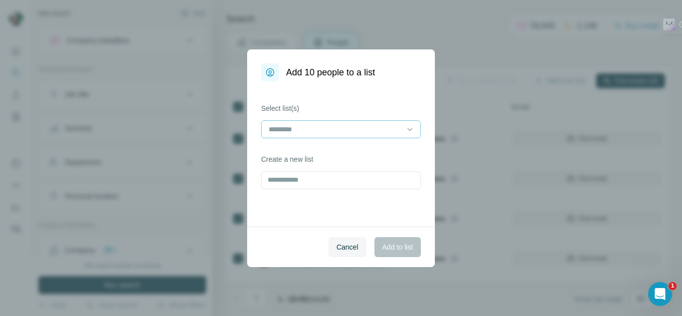
click at [389, 130] on input at bounding box center [334, 129] width 135 height 11
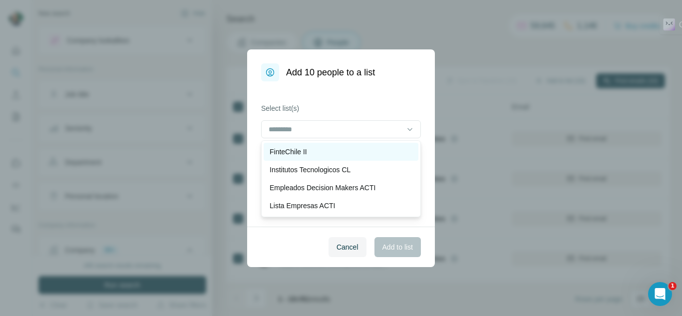
click at [327, 155] on div "FinteChile II" at bounding box center [340, 152] width 143 height 10
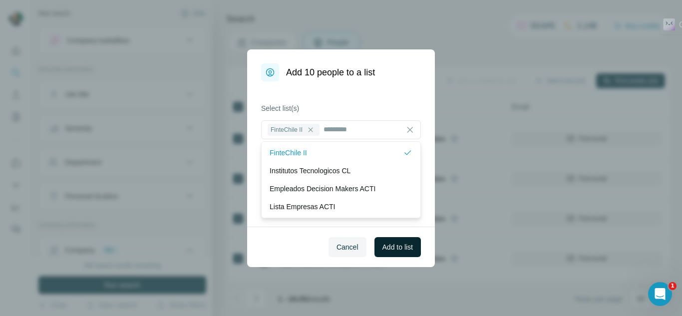
click at [403, 253] on button "Add to list" at bounding box center [397, 247] width 46 height 20
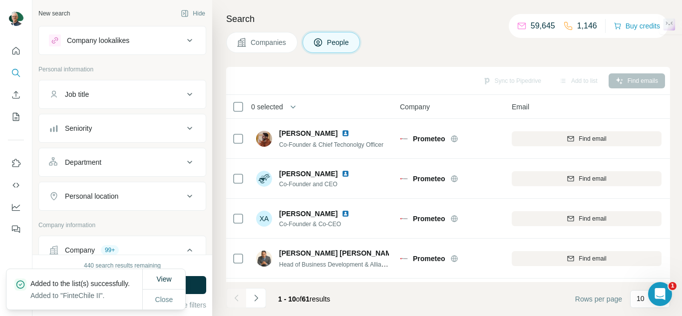
click at [265, 52] on button "Companies" at bounding box center [261, 42] width 71 height 21
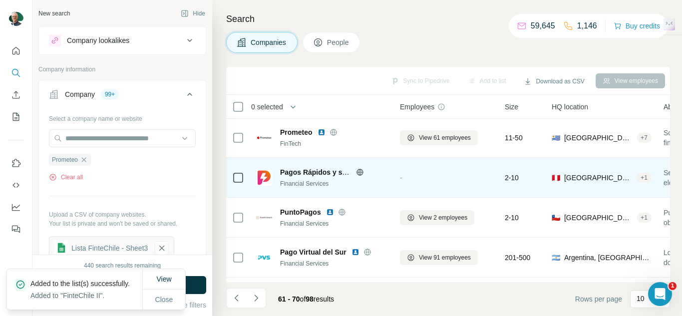
scroll to position [50, 0]
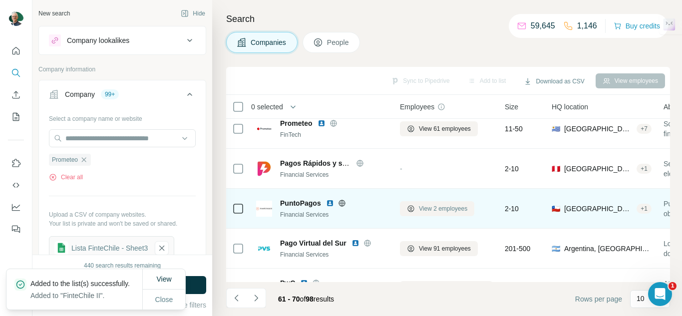
click at [440, 212] on span "View 2 employees" at bounding box center [443, 208] width 48 height 9
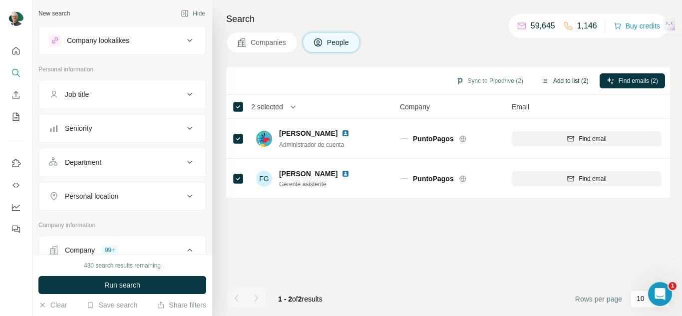
click at [557, 80] on button "Add to list (2)" at bounding box center [564, 80] width 61 height 15
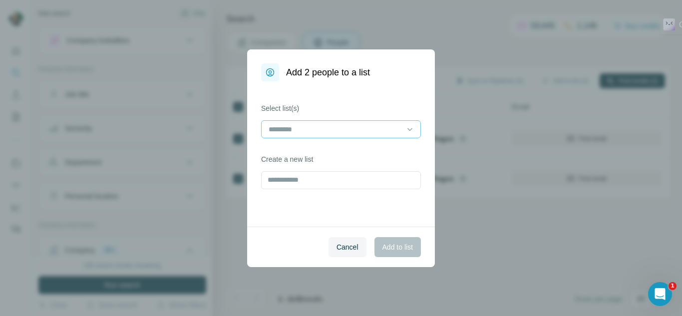
click at [384, 127] on input at bounding box center [334, 129] width 135 height 11
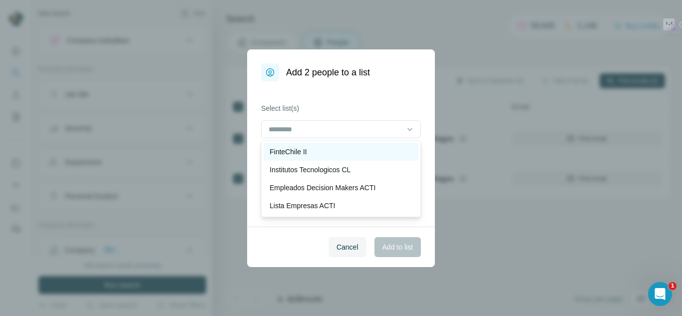
click at [341, 155] on div "FinteChile II" at bounding box center [340, 152] width 143 height 10
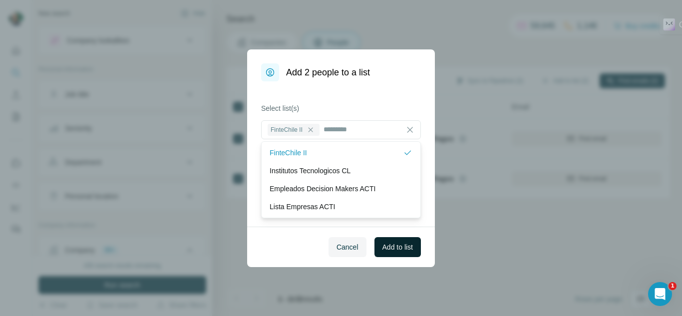
click at [399, 251] on span "Add to list" at bounding box center [397, 247] width 30 height 10
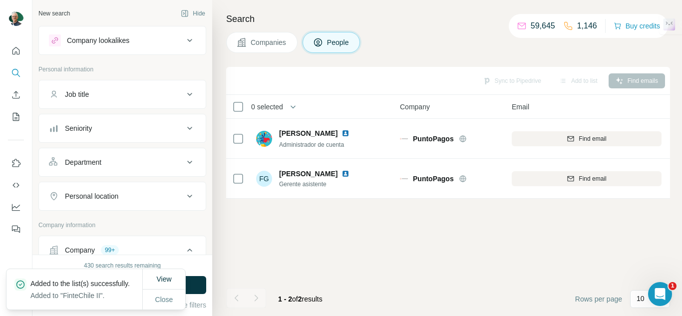
click at [253, 38] on span "Companies" at bounding box center [269, 42] width 36 height 10
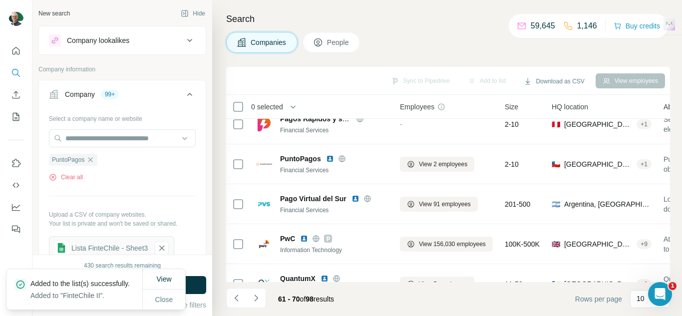
scroll to position [100, 0]
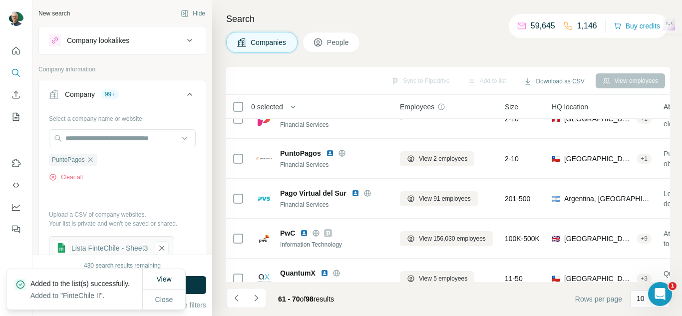
click at [409, 197] on icon at bounding box center [411, 199] width 8 height 8
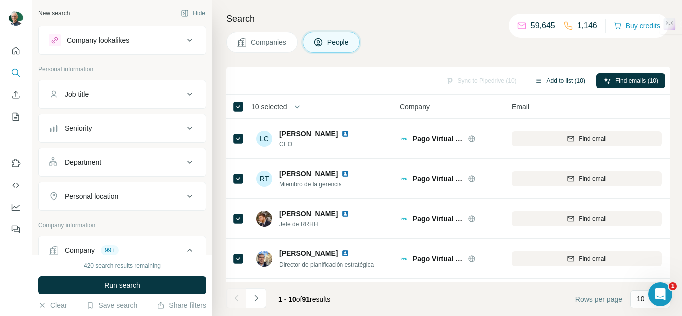
click at [563, 84] on button "Add to list (10)" at bounding box center [560, 80] width 64 height 15
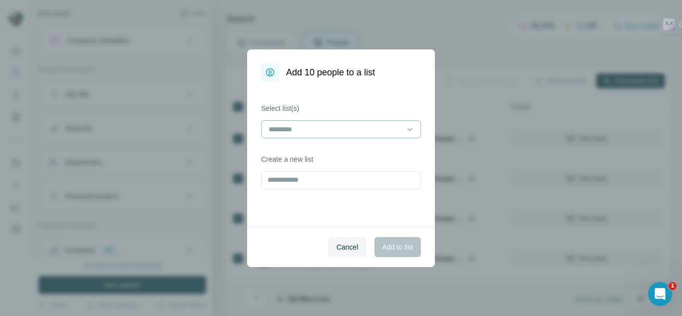
click at [376, 124] on input at bounding box center [334, 129] width 135 height 11
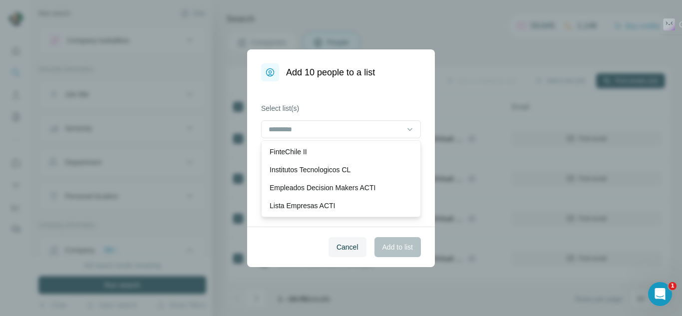
click at [367, 148] on div "FinteChile II" at bounding box center [340, 152] width 143 height 10
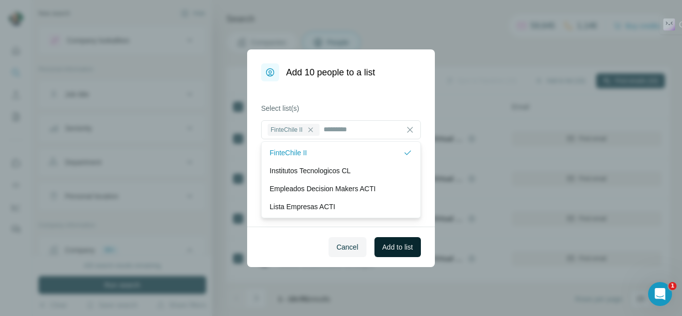
click at [405, 253] on button "Add to list" at bounding box center [397, 247] width 46 height 20
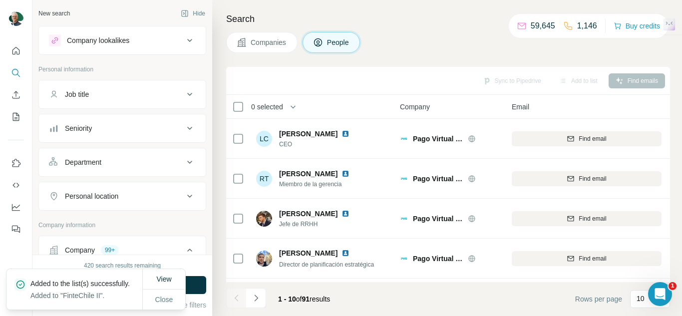
click at [263, 48] on button "Companies" at bounding box center [261, 42] width 71 height 21
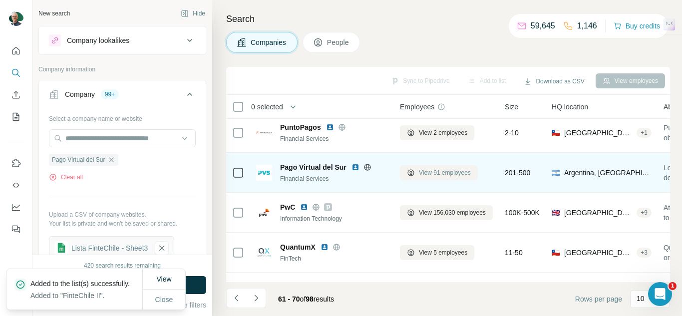
scroll to position [150, 0]
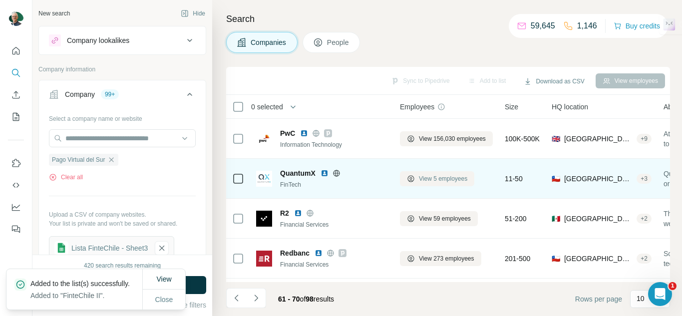
click at [430, 178] on span "View 5 employees" at bounding box center [443, 178] width 48 height 9
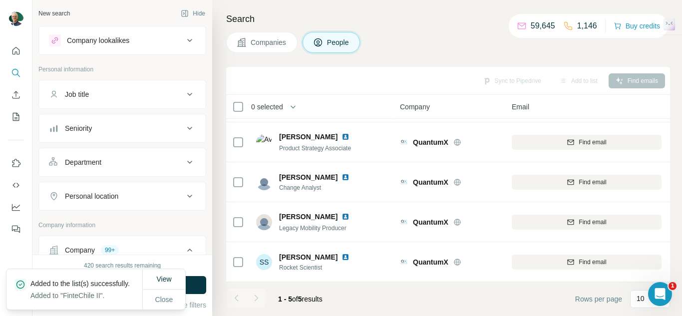
scroll to position [41, 0]
click at [244, 104] on div at bounding box center [238, 107] width 12 height 12
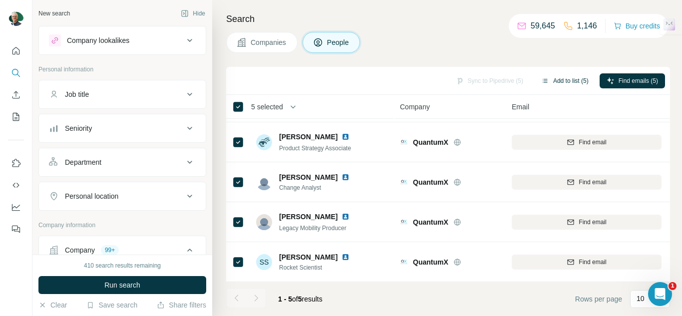
click at [551, 86] on button "Add to list (5)" at bounding box center [564, 80] width 61 height 15
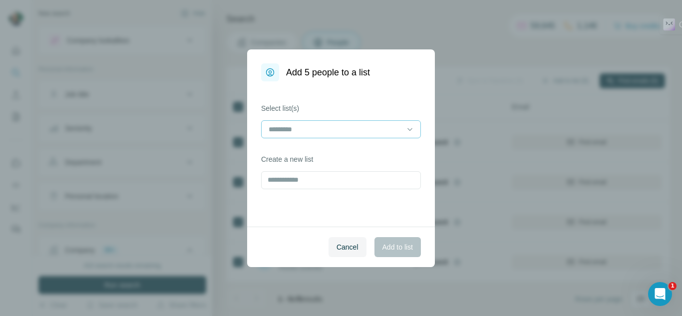
click at [384, 137] on div at bounding box center [334, 129] width 135 height 17
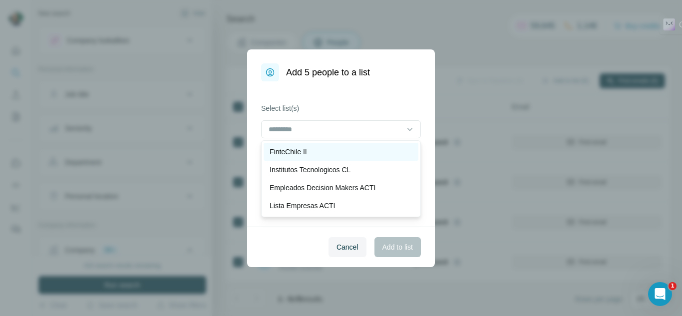
click at [328, 150] on div "FinteChile II" at bounding box center [340, 152] width 143 height 10
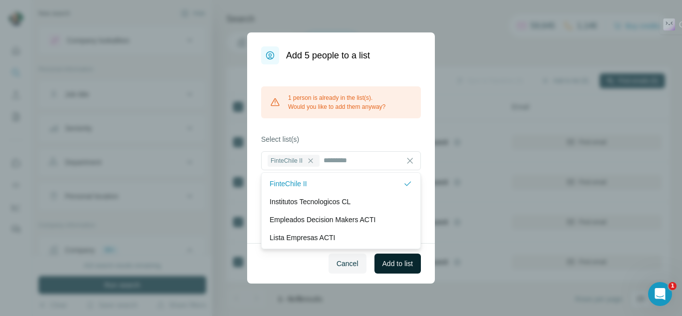
click at [394, 265] on span "Add to list" at bounding box center [397, 264] width 30 height 10
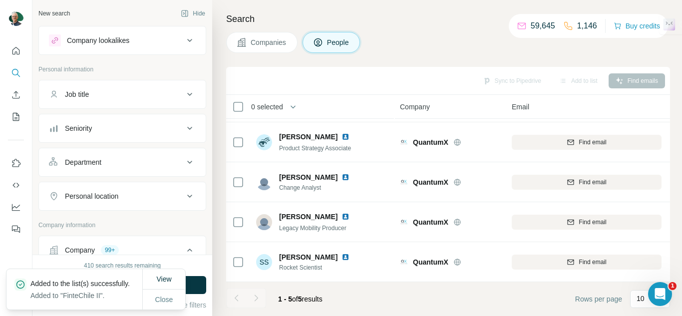
click at [273, 46] on span "Companies" at bounding box center [269, 42] width 36 height 10
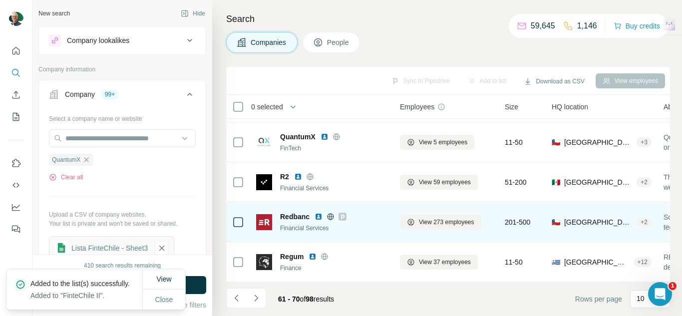
scroll to position [241, 0]
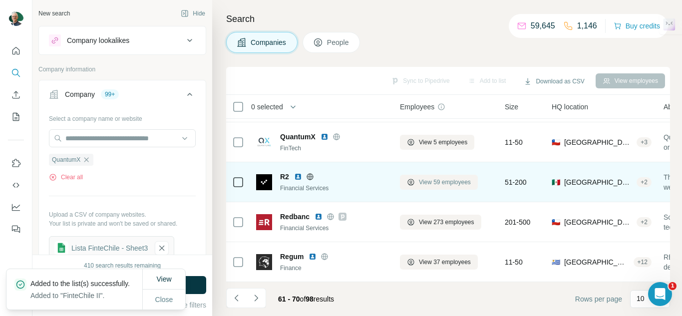
click at [431, 178] on span "View 59 employees" at bounding box center [445, 182] width 52 height 9
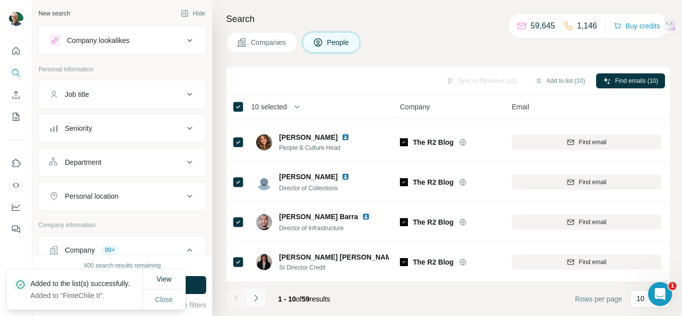
click at [263, 305] on button "Navigate to next page" at bounding box center [256, 298] width 20 height 20
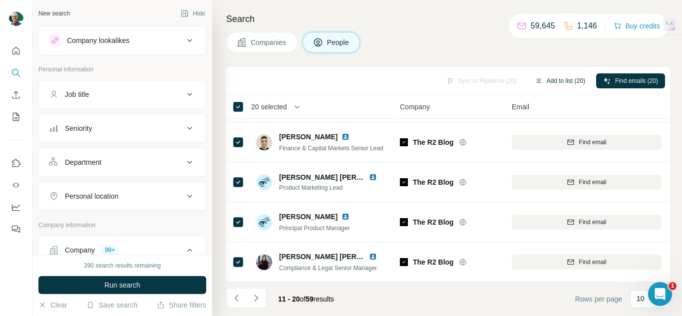
click at [574, 75] on button "Add to list (20)" at bounding box center [560, 80] width 64 height 15
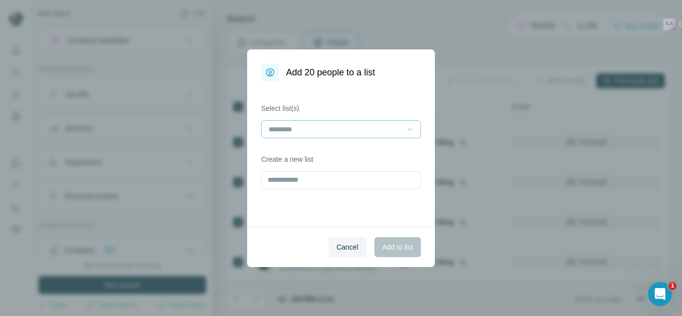
click at [405, 125] on icon at bounding box center [410, 129] width 10 height 10
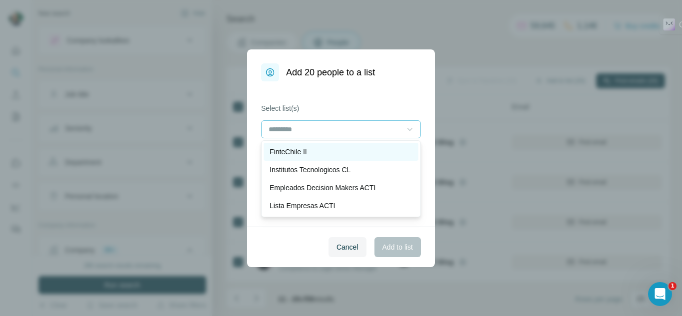
click at [308, 153] on div "FinteChile II" at bounding box center [340, 152] width 143 height 10
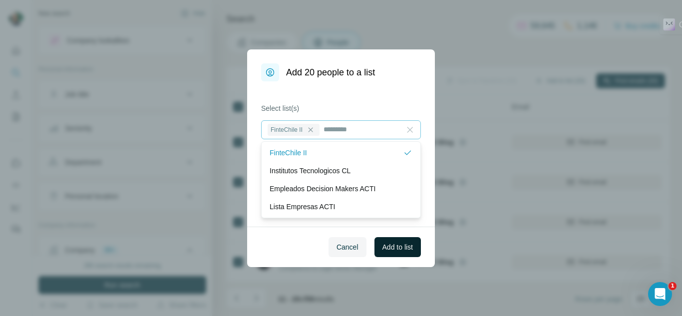
click at [399, 251] on span "Add to list" at bounding box center [397, 247] width 30 height 10
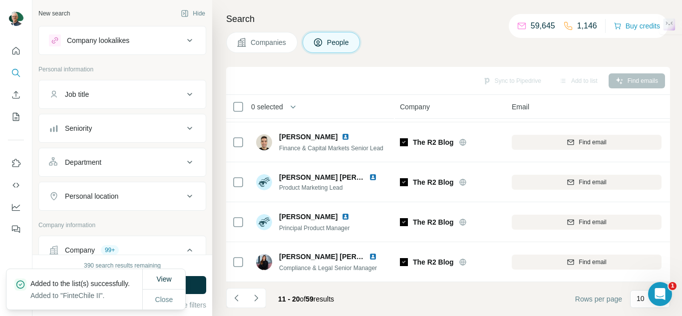
click at [261, 43] on span "Companies" at bounding box center [269, 42] width 36 height 10
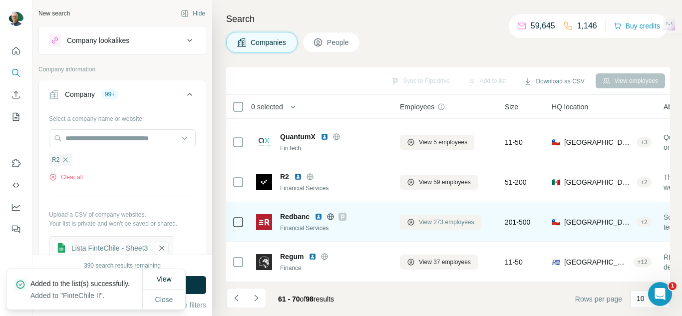
click at [437, 222] on button "View 273 employees" at bounding box center [440, 222] width 81 height 15
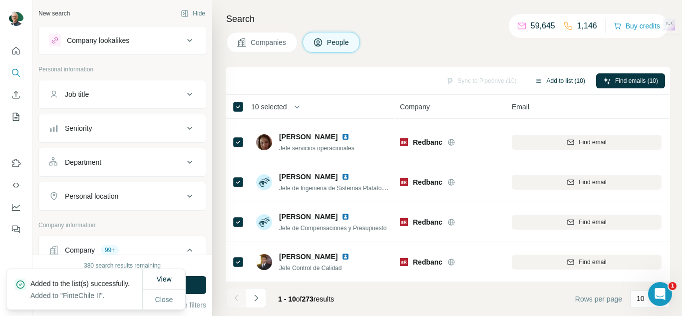
click at [556, 85] on button "Add to list (10)" at bounding box center [560, 80] width 64 height 15
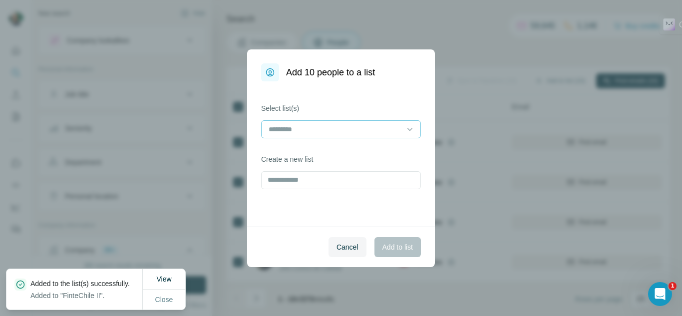
click at [343, 132] on input at bounding box center [334, 129] width 135 height 11
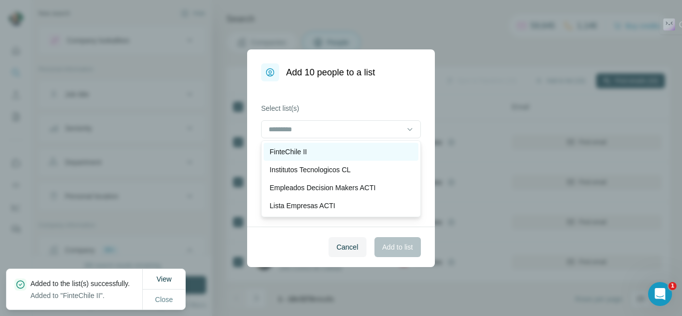
click at [327, 153] on div "FinteChile II" at bounding box center [340, 152] width 143 height 10
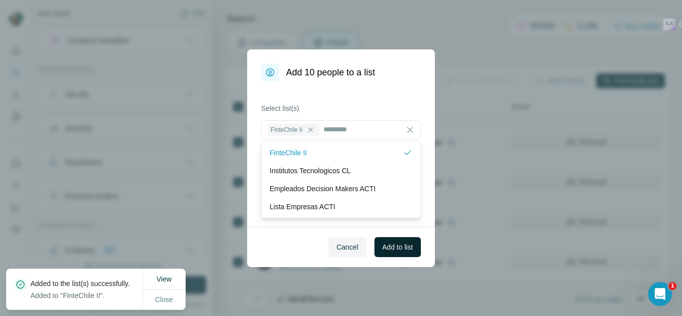
click at [397, 246] on span "Add to list" at bounding box center [397, 247] width 30 height 10
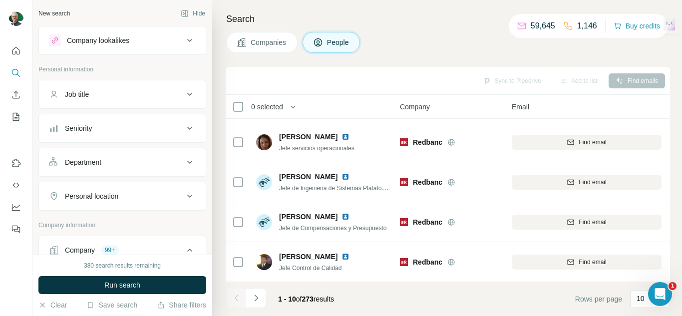
click at [257, 300] on icon "Navigate to next page" at bounding box center [256, 298] width 10 height 10
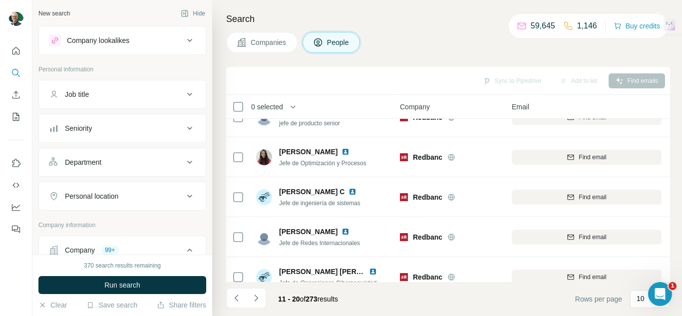
scroll to position [241, 0]
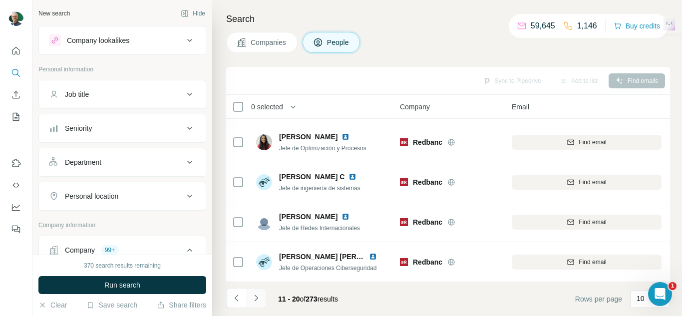
click at [259, 299] on icon "Navigate to next page" at bounding box center [256, 298] width 10 height 10
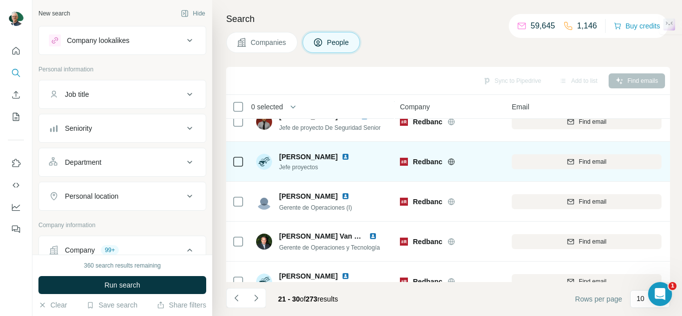
scroll to position [0, 0]
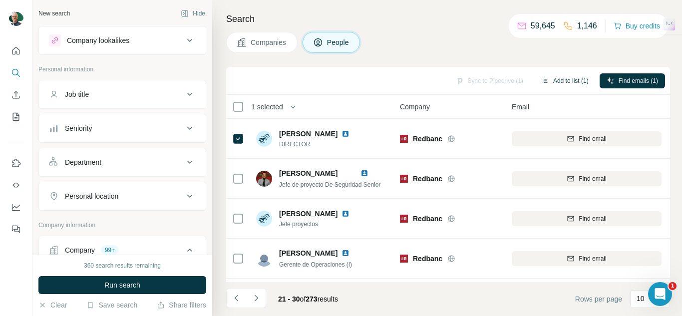
click at [556, 80] on button "Add to list (1)" at bounding box center [564, 80] width 61 height 15
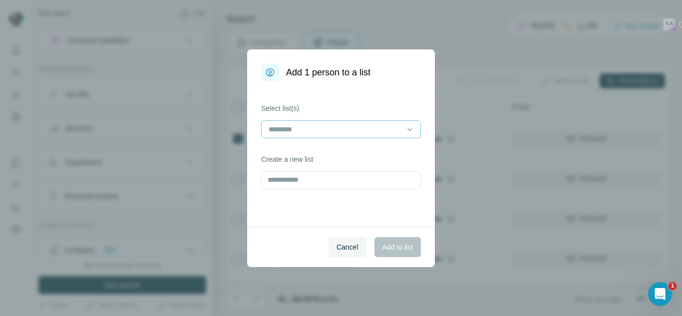
click at [347, 127] on input at bounding box center [334, 129] width 135 height 11
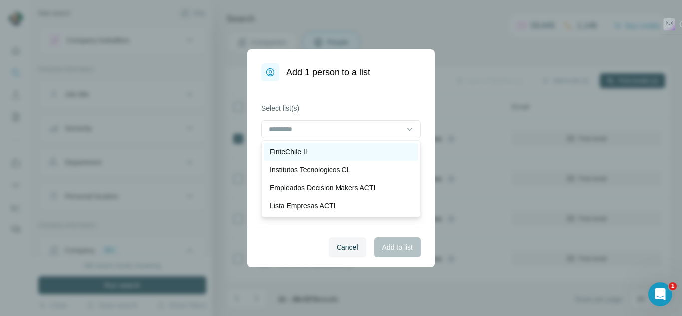
click at [322, 157] on div "FinteChile II" at bounding box center [341, 152] width 155 height 18
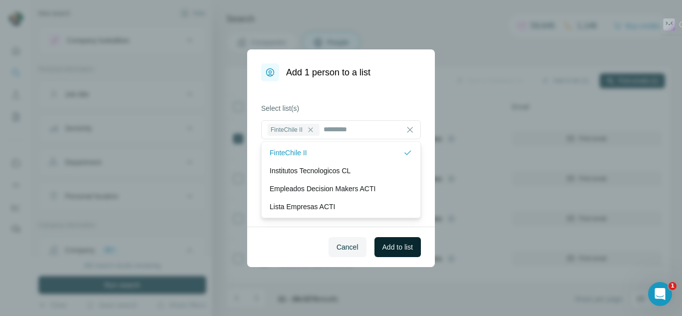
click at [405, 245] on span "Add to list" at bounding box center [397, 247] width 30 height 10
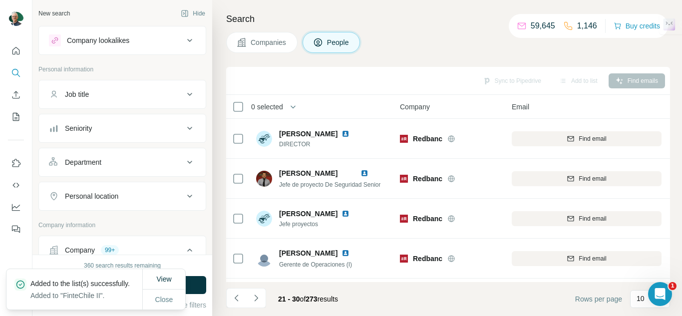
click at [265, 49] on button "Companies" at bounding box center [261, 42] width 71 height 21
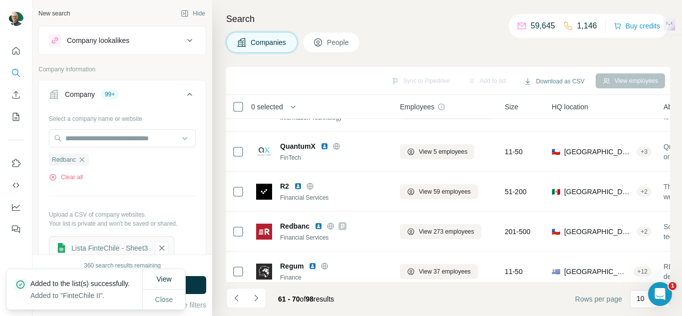
scroll to position [241, 0]
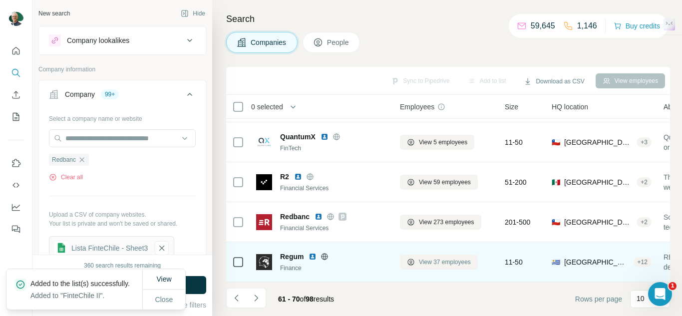
click at [430, 260] on span "View 37 employees" at bounding box center [445, 262] width 52 height 9
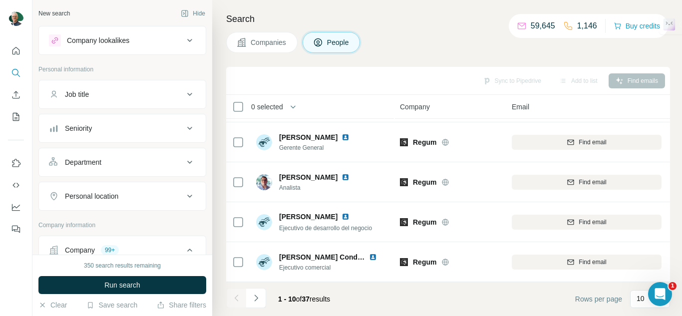
click at [246, 110] on div "0 selected" at bounding box center [263, 107] width 39 height 10
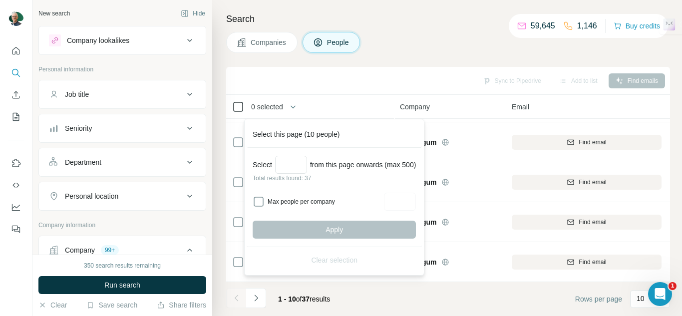
click at [243, 110] on div at bounding box center [238, 107] width 12 height 12
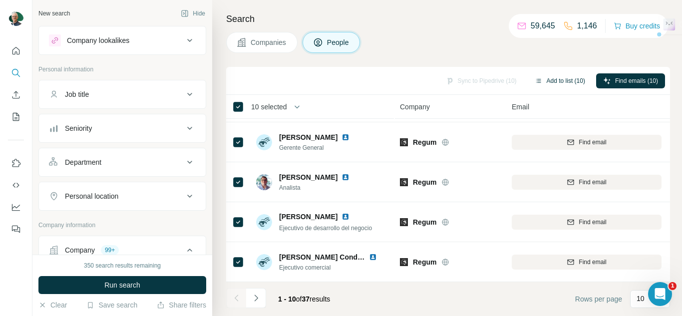
click at [561, 79] on button "Add to list (10)" at bounding box center [560, 80] width 64 height 15
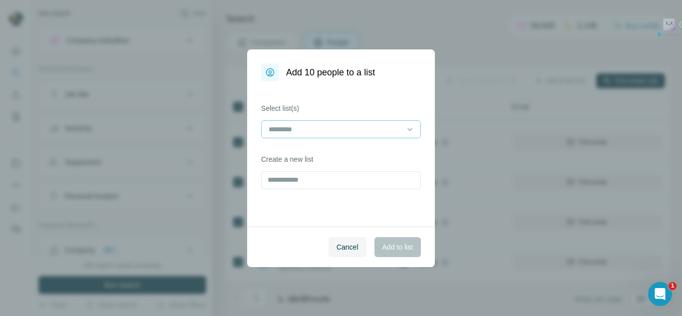
click at [323, 127] on input at bounding box center [334, 129] width 135 height 11
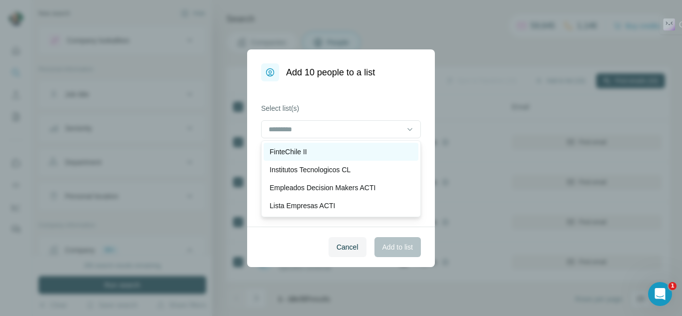
click at [299, 156] on p "FinteChile II" at bounding box center [287, 152] width 37 height 10
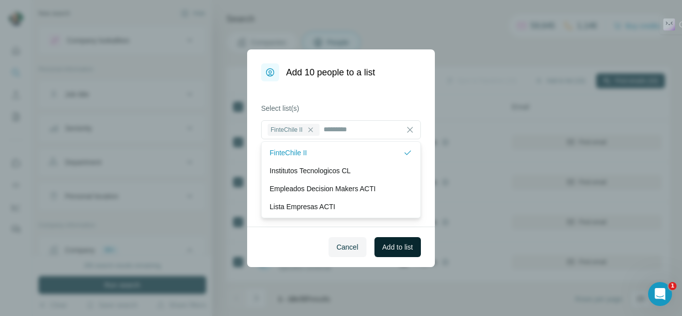
click at [394, 252] on span "Add to list" at bounding box center [397, 247] width 30 height 10
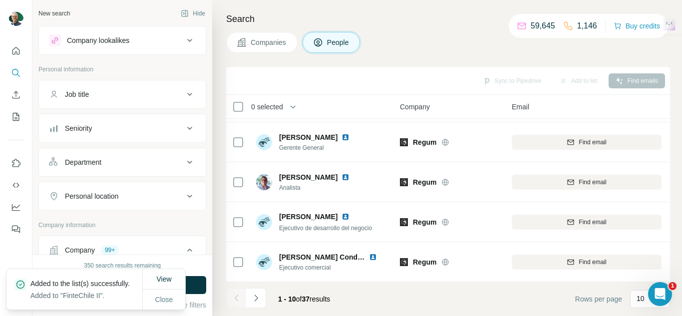
click at [249, 43] on button "Companies" at bounding box center [261, 42] width 71 height 21
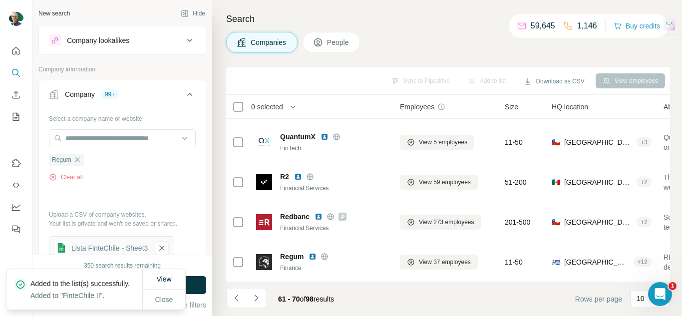
click at [252, 298] on icon "Navigate to next page" at bounding box center [256, 298] width 10 height 10
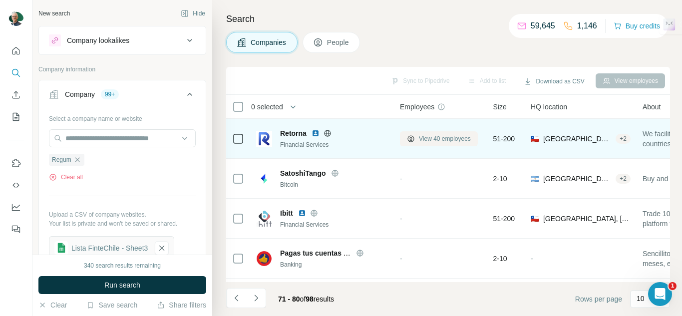
click at [458, 141] on span "View 40 employees" at bounding box center [445, 138] width 52 height 9
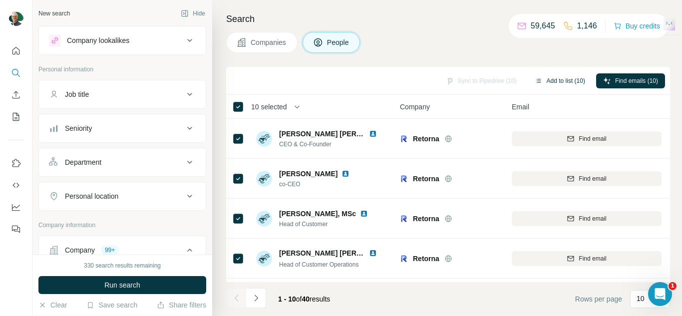
click at [564, 83] on button "Add to list (10)" at bounding box center [560, 80] width 64 height 15
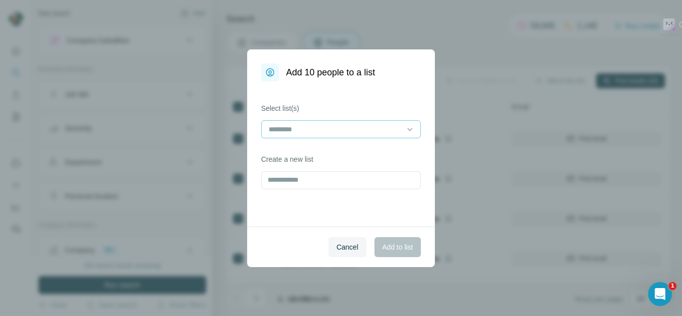
click at [395, 124] on input at bounding box center [334, 129] width 135 height 11
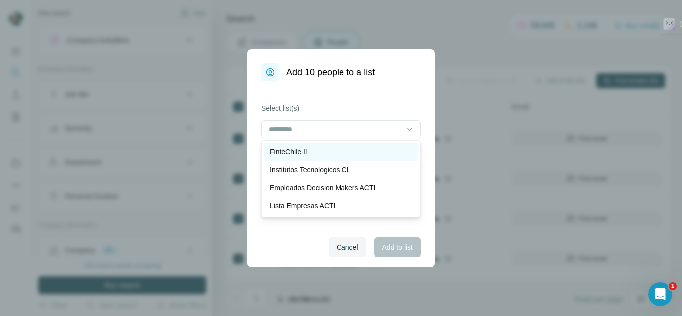
click at [323, 147] on div "FinteChile II" at bounding box center [340, 152] width 143 height 10
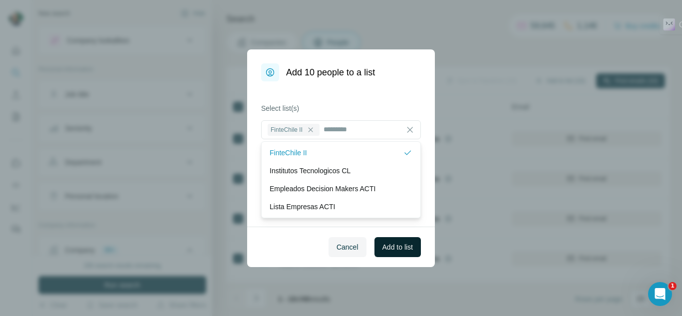
click at [397, 244] on span "Add to list" at bounding box center [397, 247] width 30 height 10
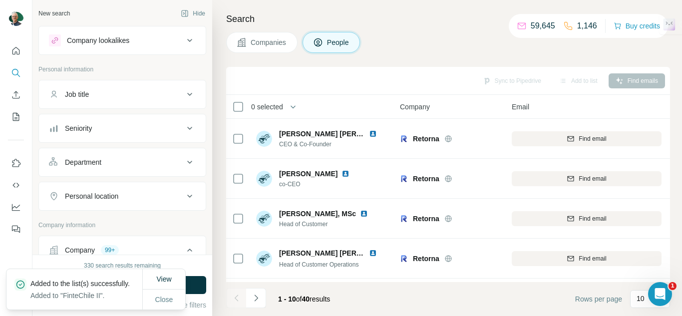
click at [250, 51] on button "Companies" at bounding box center [261, 42] width 71 height 21
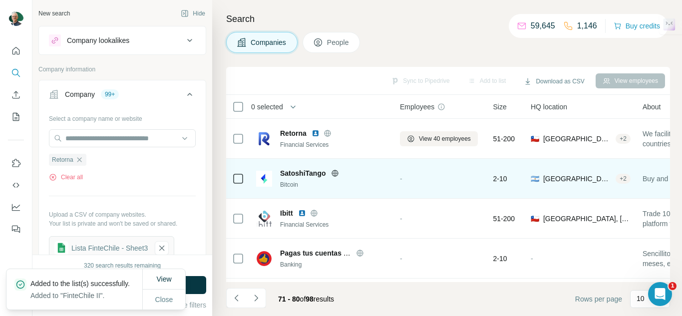
scroll to position [100, 0]
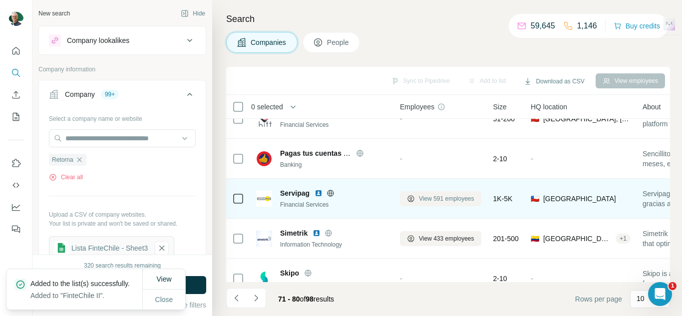
click at [447, 200] on span "View 591 employees" at bounding box center [446, 198] width 55 height 9
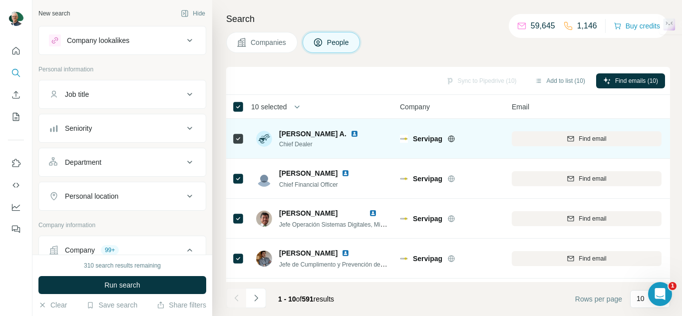
click at [234, 145] on div at bounding box center [238, 138] width 12 height 27
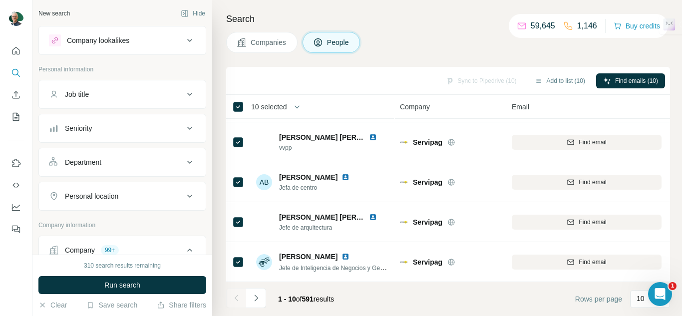
scroll to position [241, 0]
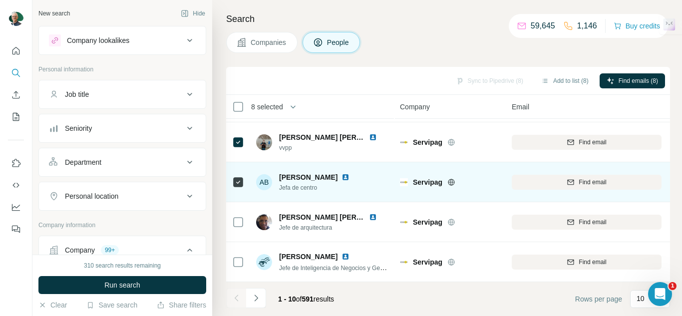
click at [236, 183] on div at bounding box center [238, 181] width 12 height 27
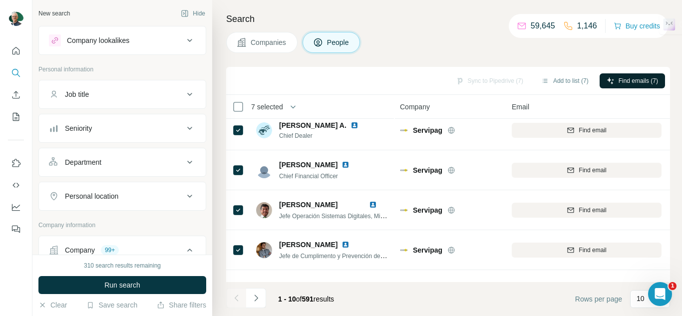
scroll to position [0, 0]
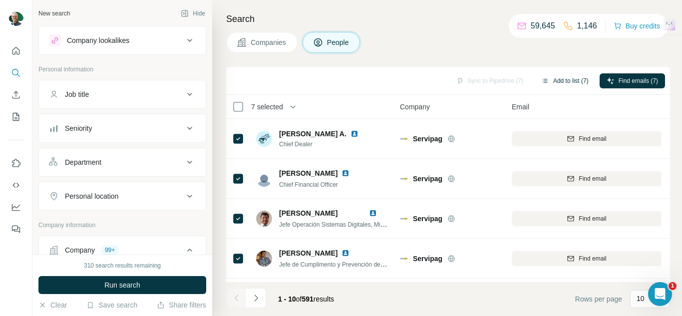
click at [572, 73] on button "Add to list (7)" at bounding box center [564, 80] width 61 height 15
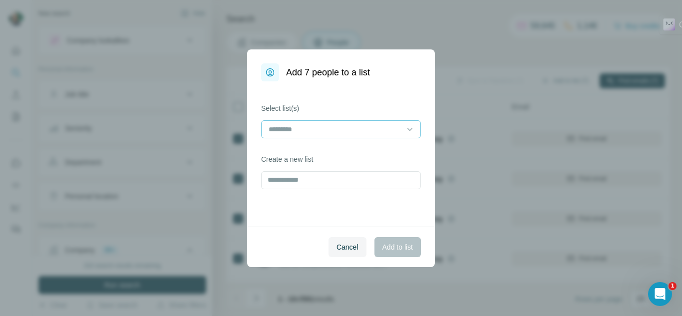
click at [371, 132] on input at bounding box center [334, 129] width 135 height 11
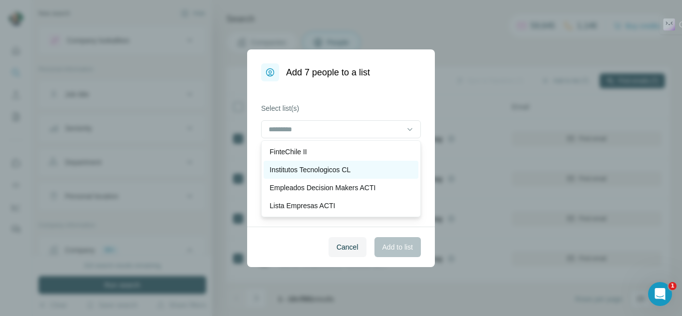
click at [348, 161] on div "Institutos Tecnologicos CL" at bounding box center [341, 170] width 155 height 18
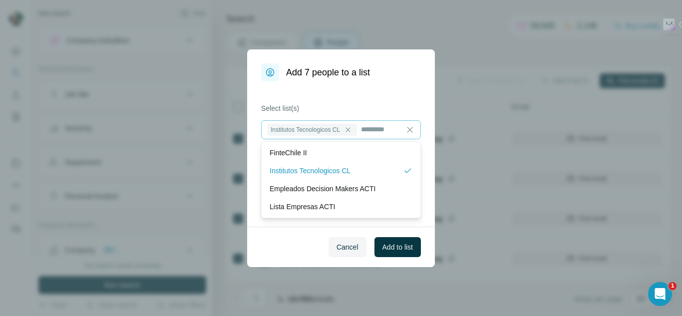
click at [354, 129] on div at bounding box center [348, 130] width 12 height 12
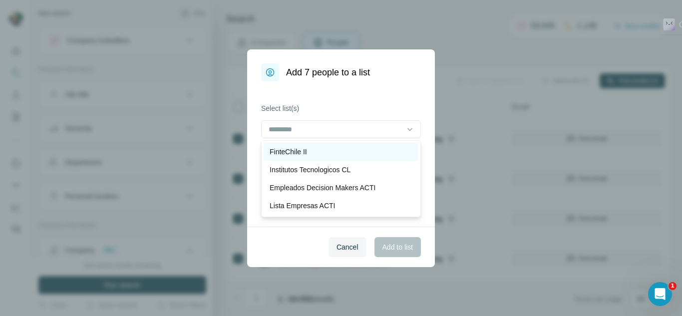
click at [317, 146] on div "FinteChile II" at bounding box center [341, 152] width 155 height 18
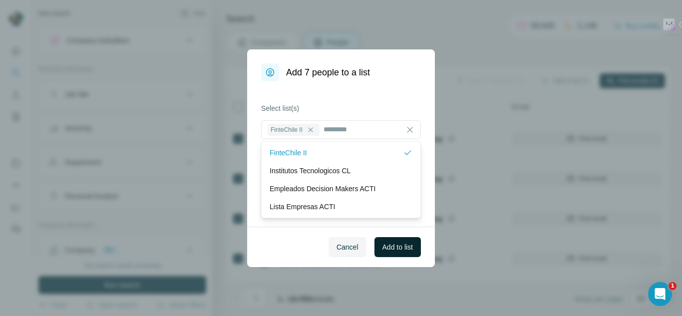
click at [407, 244] on span "Add to list" at bounding box center [397, 247] width 30 height 10
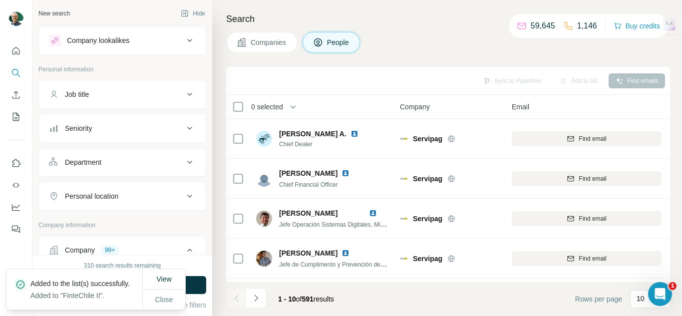
click at [238, 33] on button "Companies" at bounding box center [261, 42] width 71 height 21
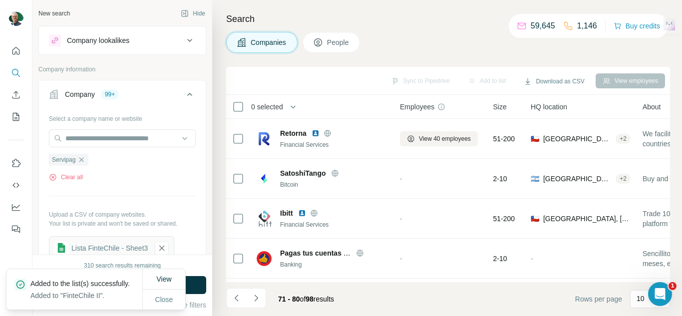
scroll to position [150, 0]
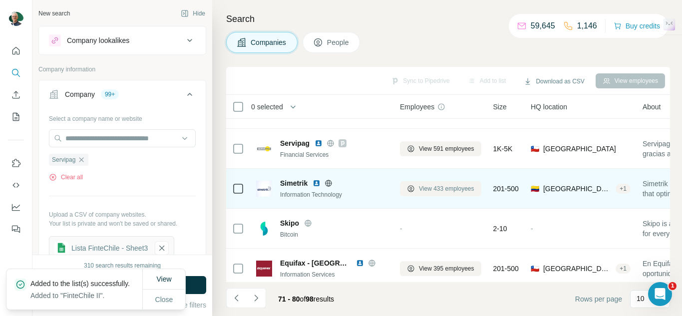
click at [436, 185] on span "View 433 employees" at bounding box center [446, 188] width 55 height 9
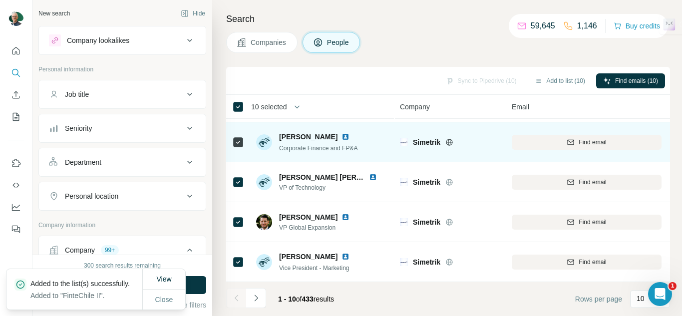
scroll to position [241, 0]
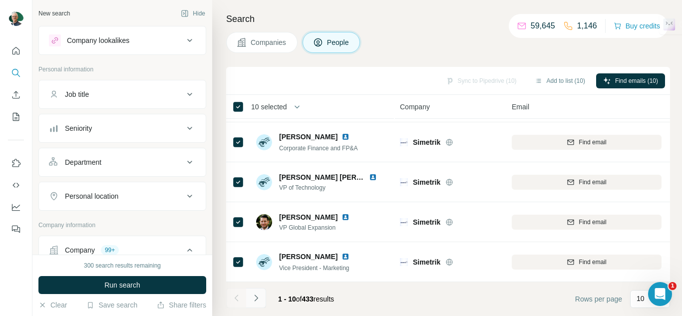
click at [258, 294] on icon "Navigate to next page" at bounding box center [256, 298] width 10 height 10
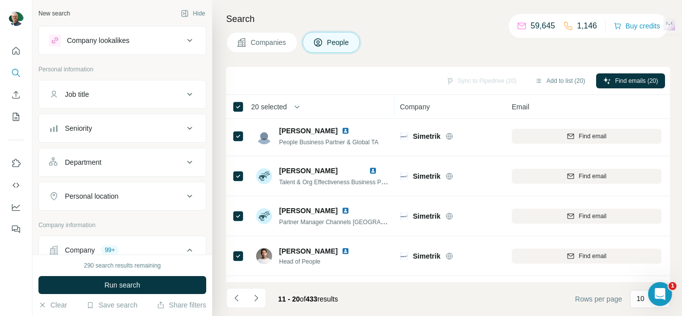
scroll to position [200, 0]
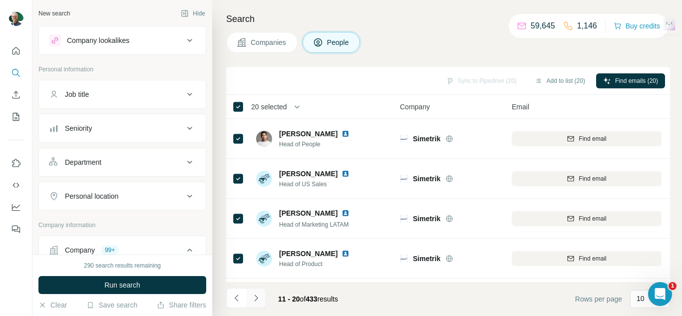
click at [257, 297] on icon "Navigate to next page" at bounding box center [255, 297] width 3 height 6
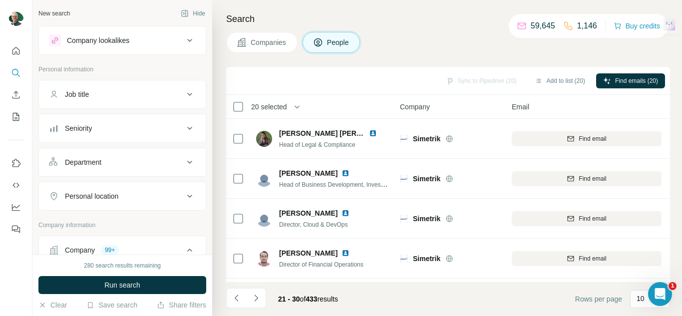
scroll to position [241, 0]
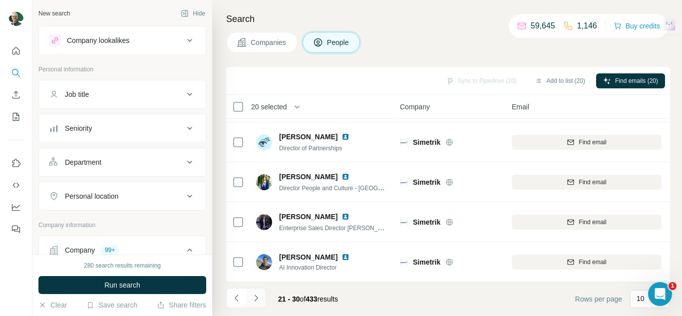
click at [254, 296] on icon "Navigate to next page" at bounding box center [256, 298] width 10 height 10
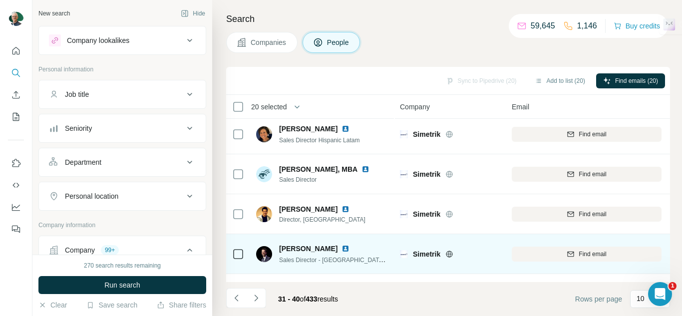
scroll to position [0, 0]
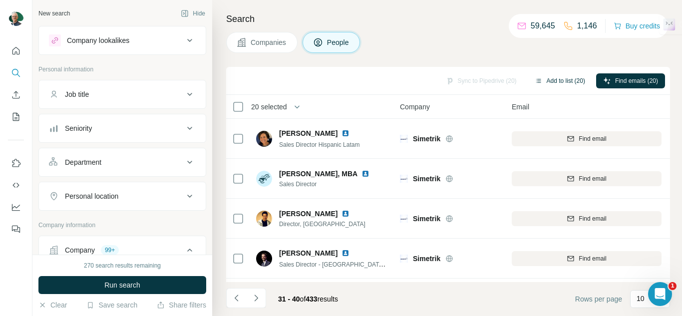
click at [552, 76] on button "Add to list (20)" at bounding box center [560, 80] width 64 height 15
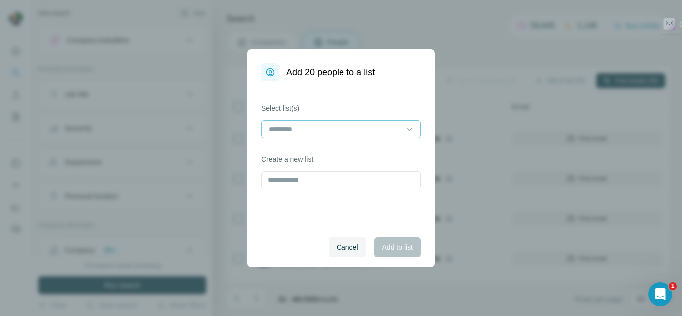
click at [376, 129] on input at bounding box center [334, 129] width 135 height 11
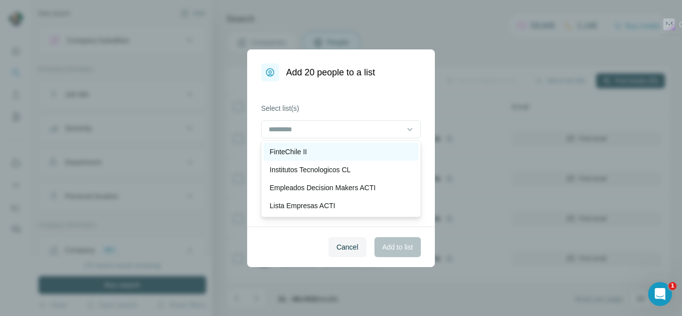
click at [325, 155] on div "FinteChile II" at bounding box center [340, 152] width 143 height 10
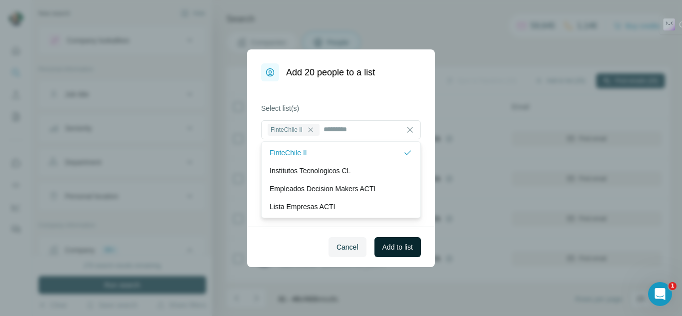
click at [401, 248] on span "Add to list" at bounding box center [397, 247] width 30 height 10
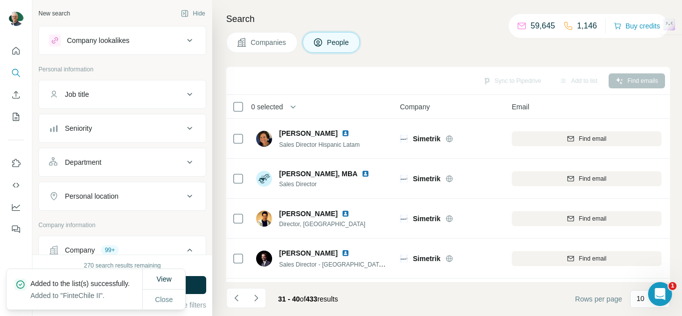
click at [272, 42] on span "Companies" at bounding box center [269, 42] width 36 height 10
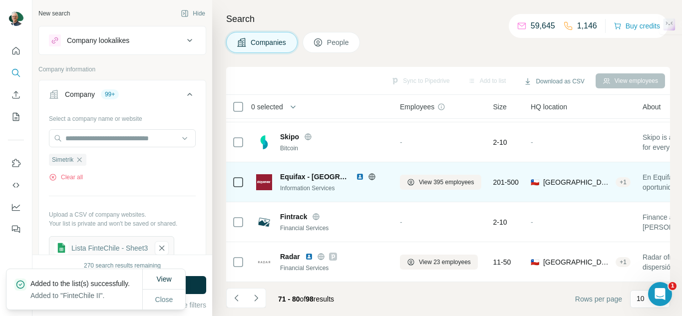
scroll to position [191, 0]
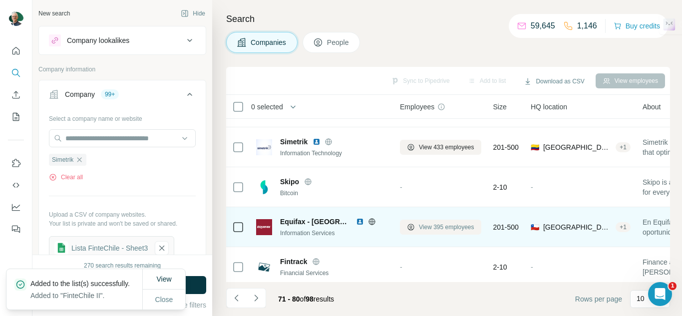
click at [446, 228] on span "View 395 employees" at bounding box center [446, 227] width 55 height 9
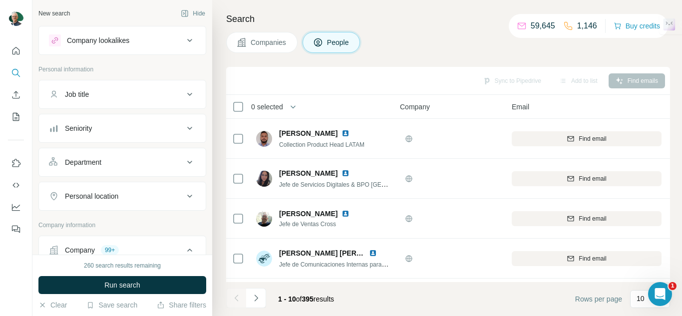
scroll to position [241, 0]
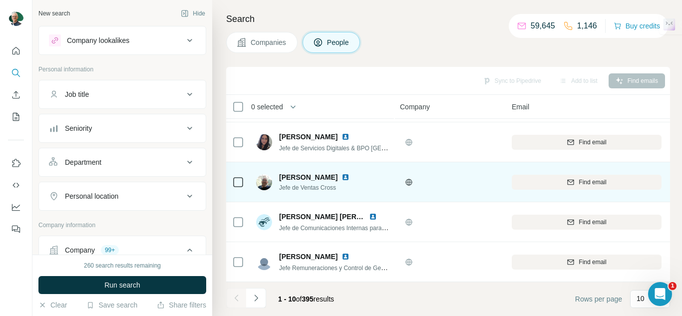
click at [233, 183] on div at bounding box center [238, 181] width 12 height 27
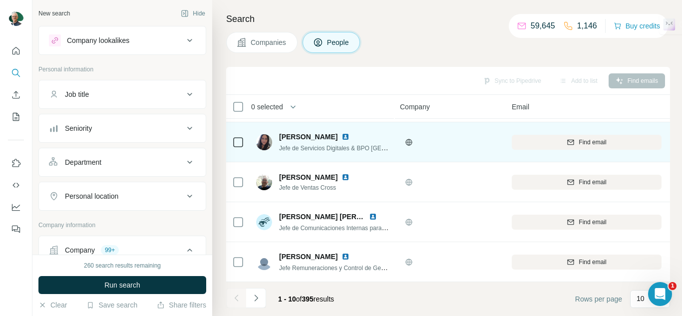
click at [244, 139] on td at bounding box center [238, 142] width 24 height 40
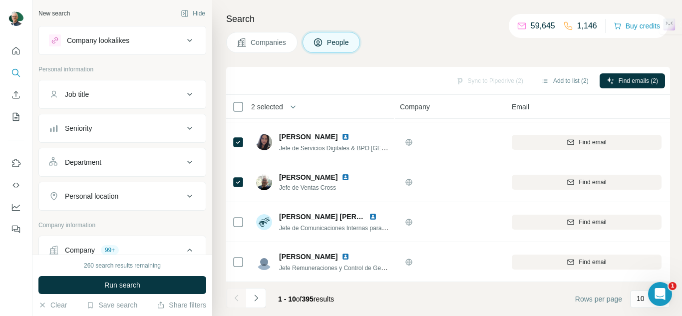
click at [258, 298] on icon "Navigate to next page" at bounding box center [256, 298] width 10 height 10
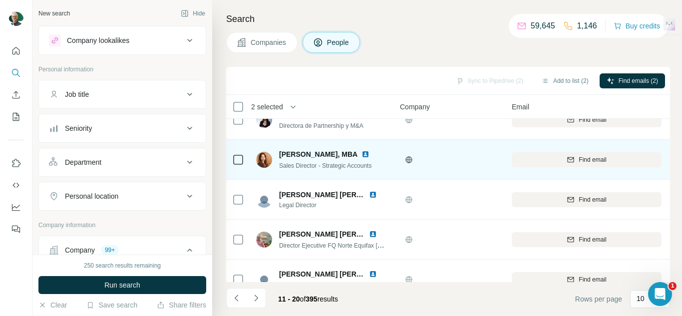
scroll to position [0, 0]
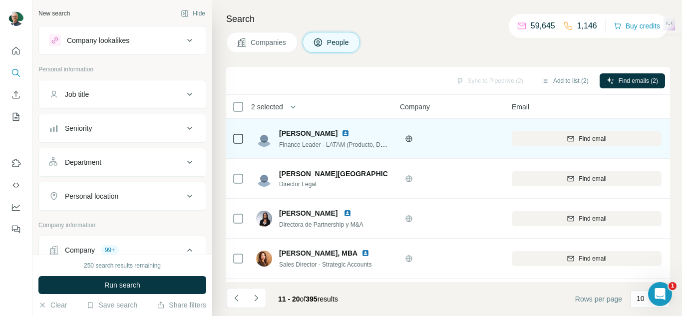
click at [238, 146] on div at bounding box center [238, 138] width 12 height 27
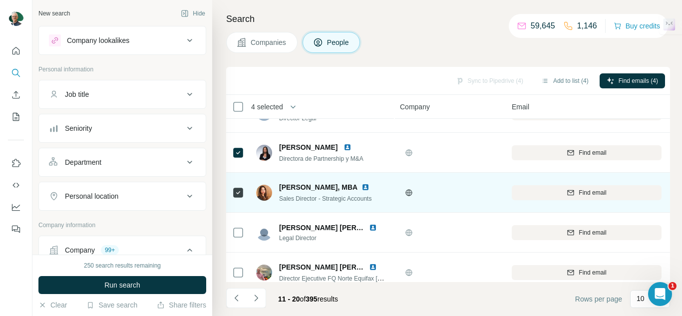
scroll to position [100, 0]
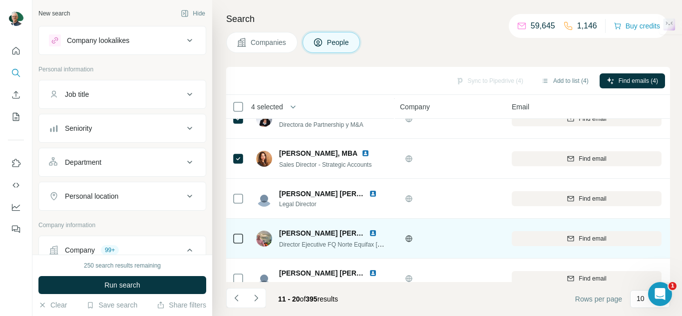
click at [238, 230] on div at bounding box center [238, 238] width 12 height 27
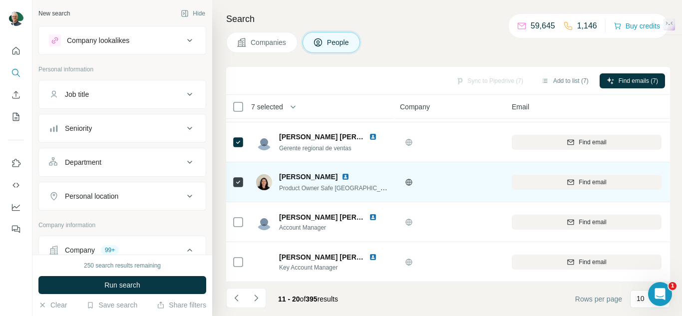
scroll to position [241, 0]
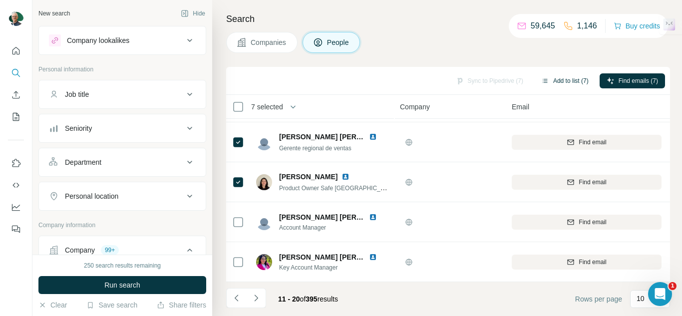
click at [557, 88] on button "Add to list (7)" at bounding box center [564, 80] width 61 height 15
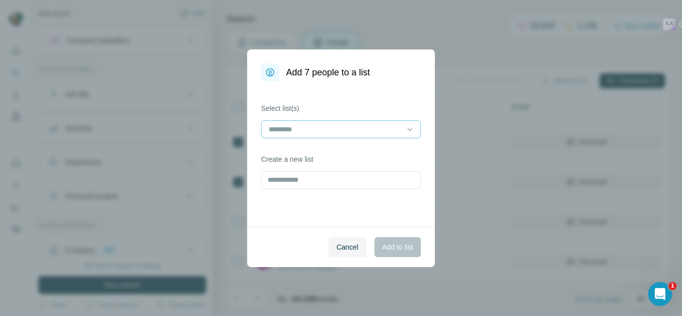
click at [367, 125] on input at bounding box center [334, 129] width 135 height 11
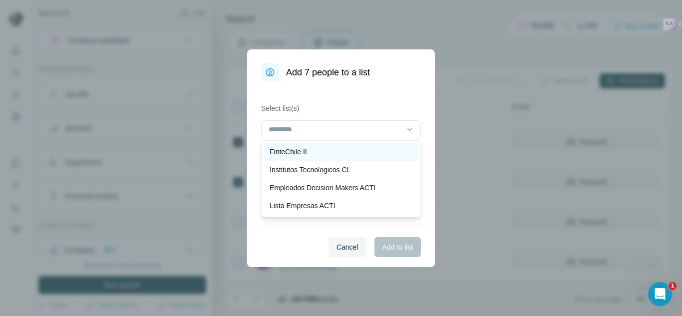
click at [323, 156] on div "FinteChile II" at bounding box center [340, 152] width 143 height 10
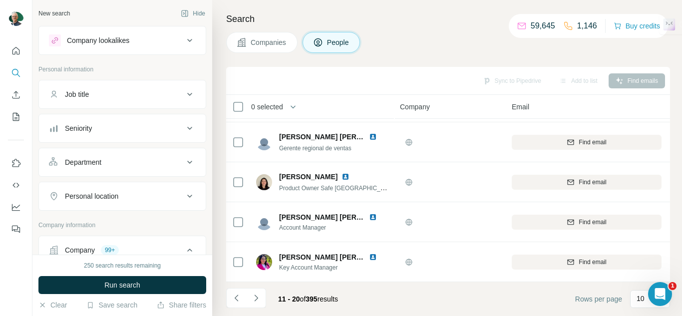
click at [261, 39] on span "Companies" at bounding box center [269, 42] width 36 height 10
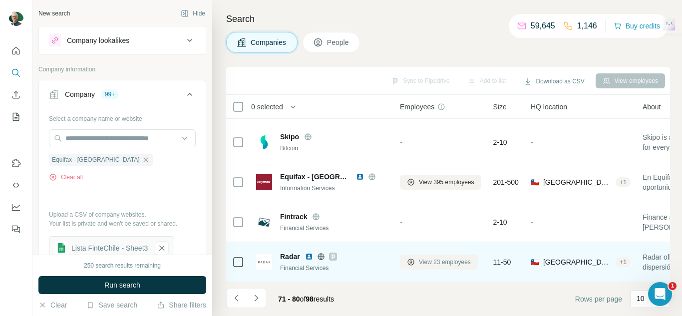
click at [447, 260] on span "View 23 employees" at bounding box center [445, 262] width 52 height 9
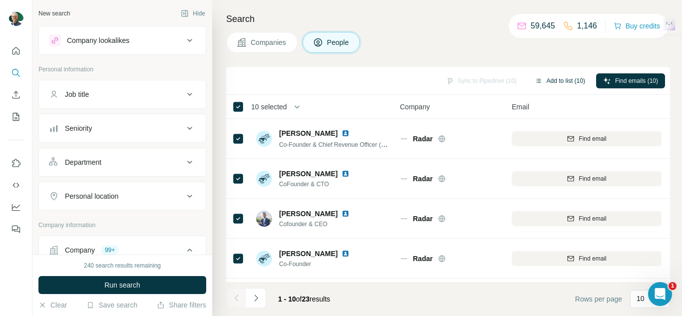
click at [543, 85] on button "Add to list (10)" at bounding box center [560, 80] width 64 height 15
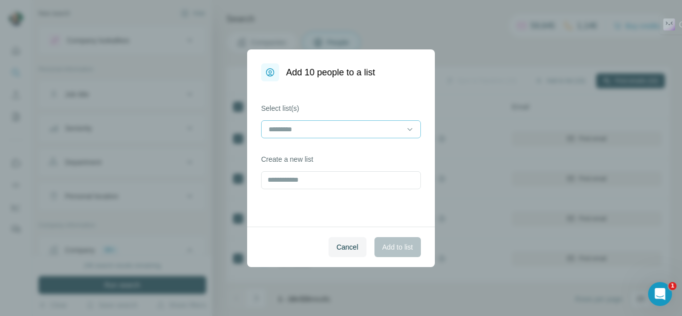
click at [353, 135] on div at bounding box center [334, 129] width 135 height 17
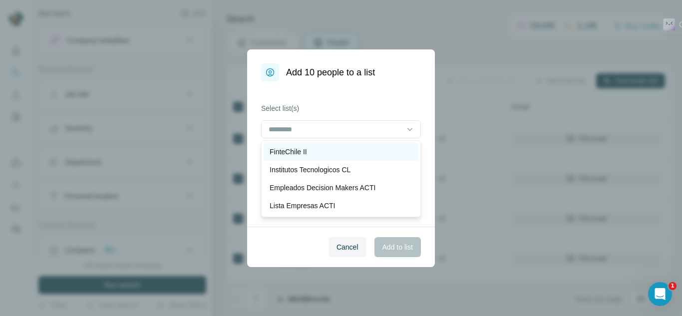
click at [303, 156] on p "FinteChile II" at bounding box center [287, 152] width 37 height 10
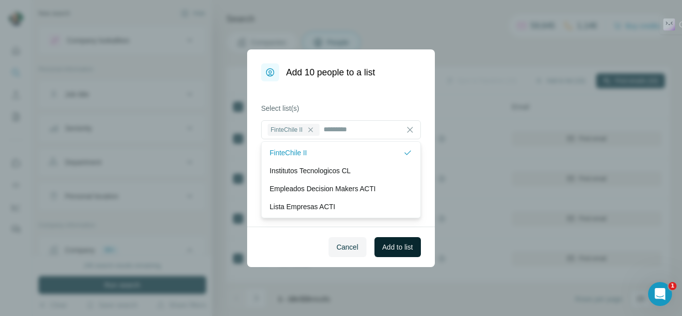
click at [392, 249] on span "Add to list" at bounding box center [397, 247] width 30 height 10
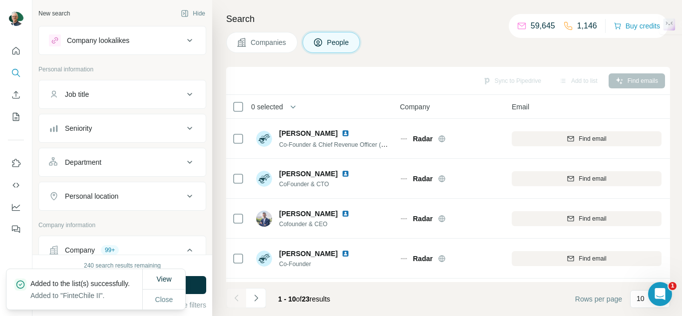
click at [286, 51] on button "Companies" at bounding box center [261, 42] width 71 height 21
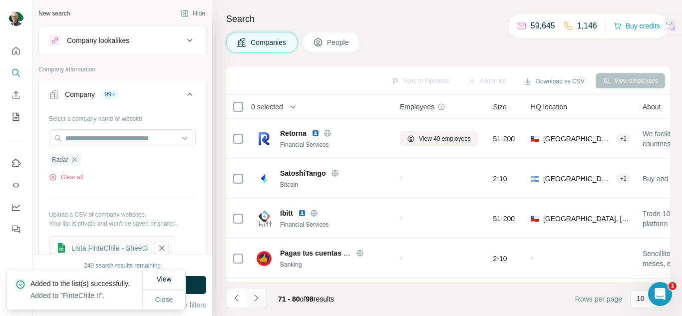
click at [256, 301] on icon "Navigate to next page" at bounding box center [256, 298] width 10 height 10
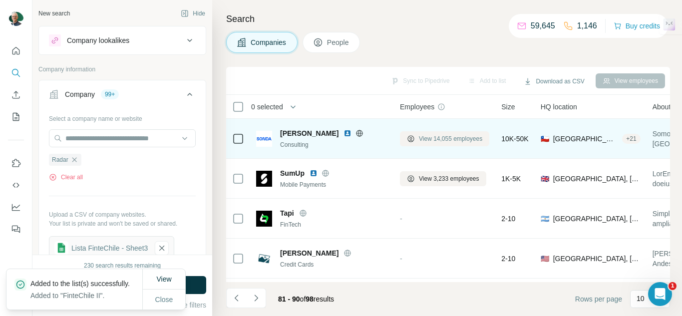
click at [446, 141] on span "View 14,055 employees" at bounding box center [450, 138] width 63 height 9
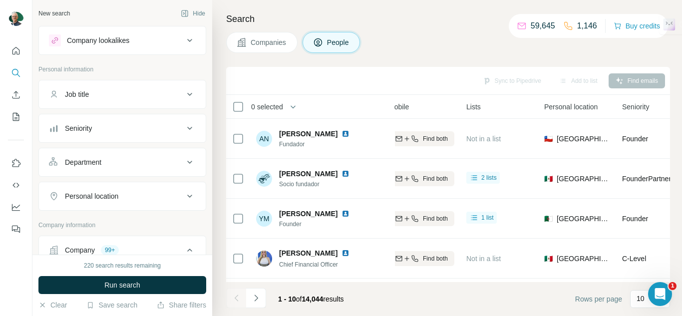
scroll to position [0, 295]
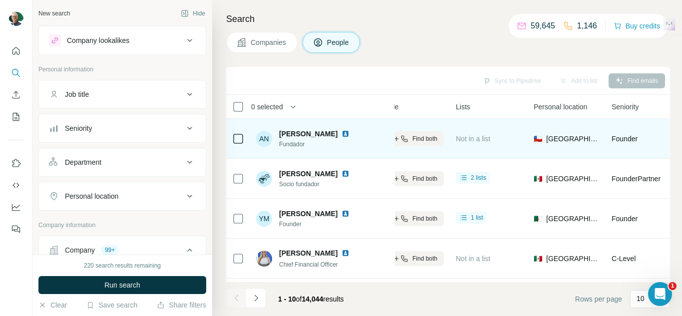
click at [244, 135] on icon at bounding box center [238, 139] width 12 height 12
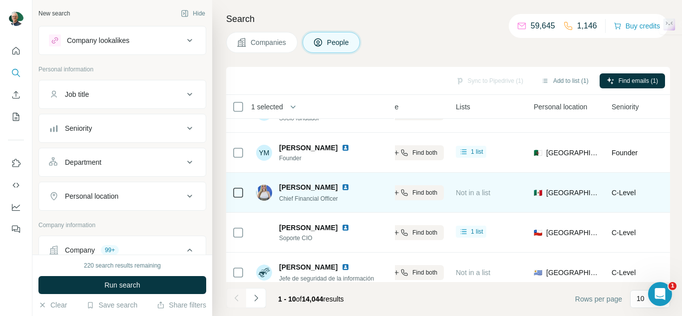
scroll to position [100, 295]
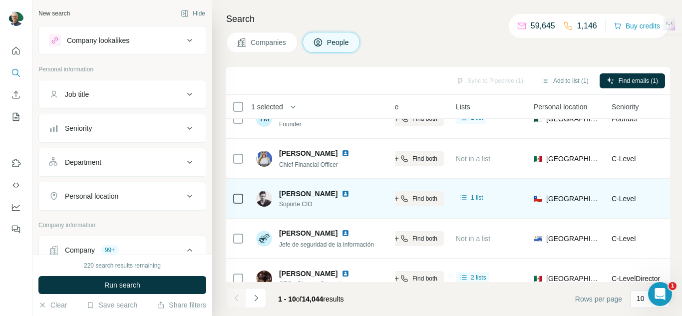
click at [244, 200] on icon at bounding box center [238, 199] width 12 height 12
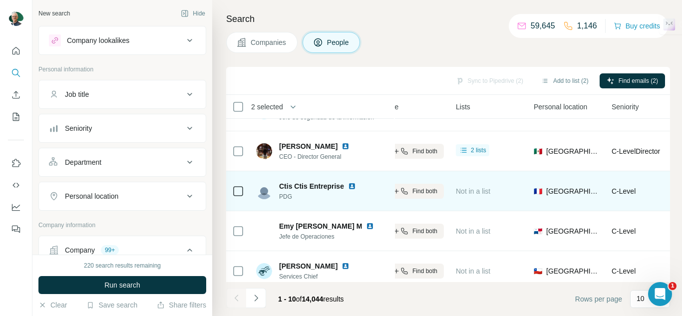
scroll to position [241, 295]
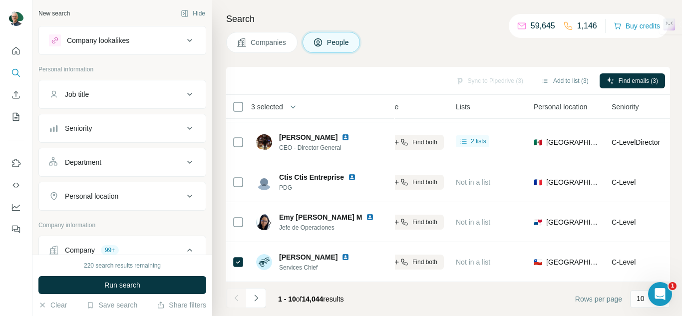
click at [262, 299] on button "Navigate to next page" at bounding box center [256, 298] width 20 height 20
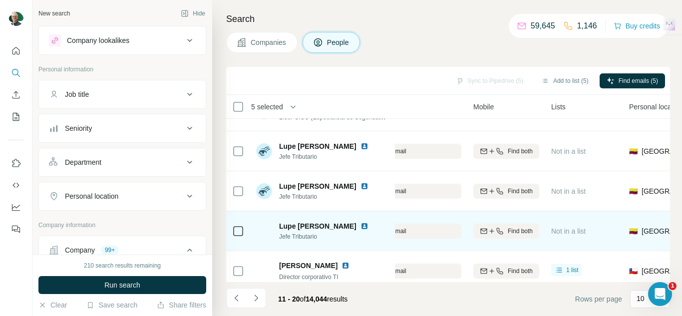
scroll to position [241, 200]
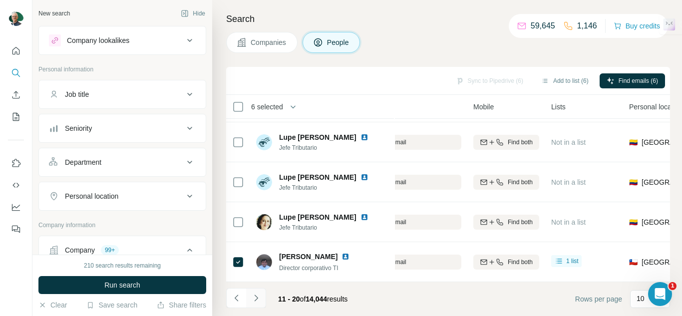
click at [255, 295] on icon "Navigate to next page" at bounding box center [256, 298] width 10 height 10
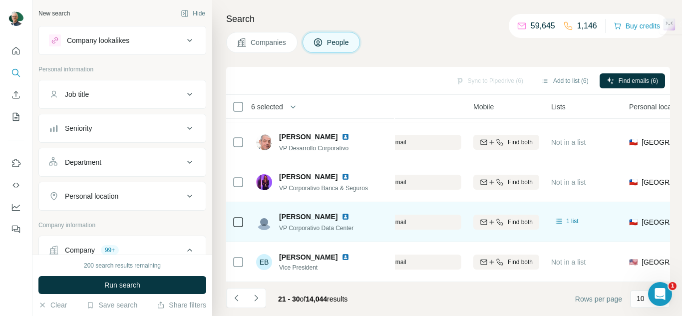
click at [247, 215] on td at bounding box center [238, 222] width 24 height 40
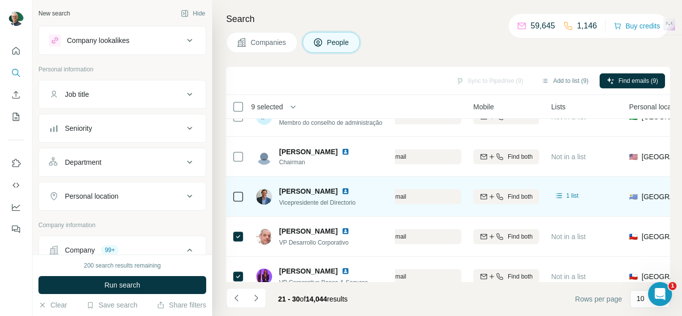
scroll to position [141, 200]
click at [242, 194] on div at bounding box center [238, 197] width 12 height 12
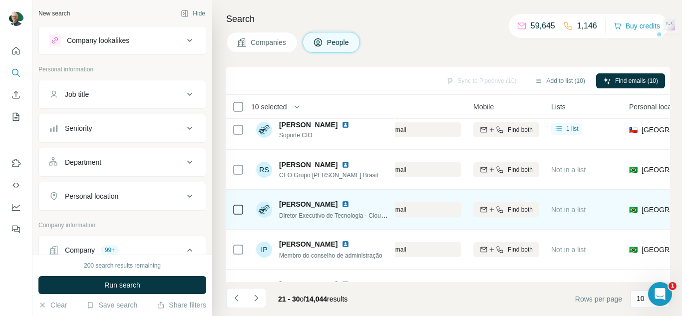
scroll to position [0, 200]
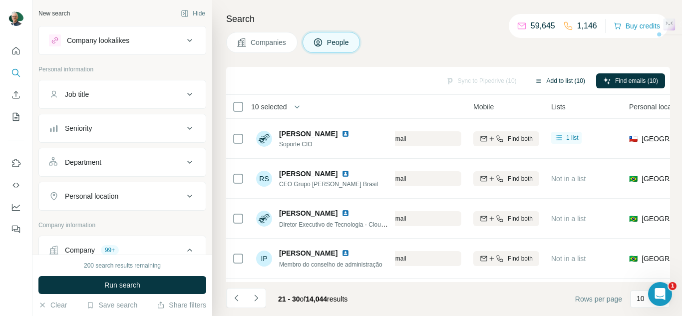
click at [557, 77] on button "Add to list (10)" at bounding box center [560, 80] width 64 height 15
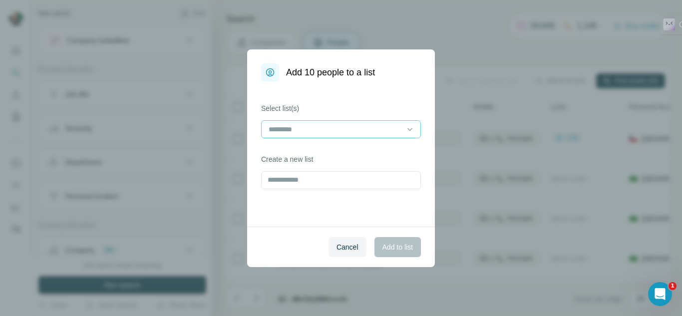
click at [280, 131] on input at bounding box center [334, 129] width 135 height 11
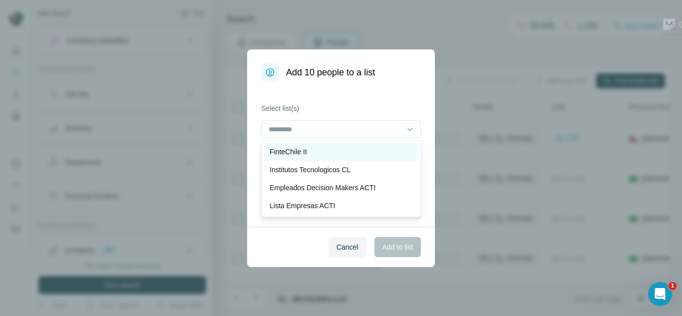
click at [294, 152] on p "FinteChile II" at bounding box center [287, 152] width 37 height 10
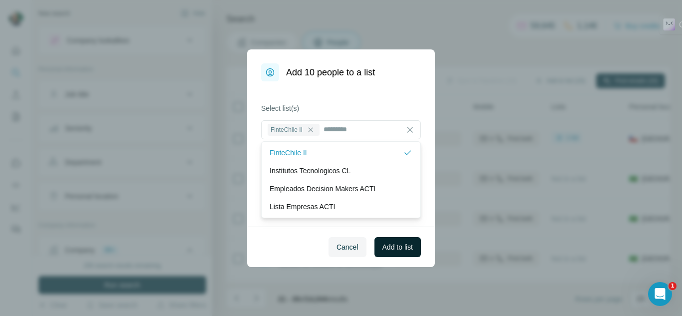
click at [394, 237] on button "Add to list" at bounding box center [397, 247] width 46 height 20
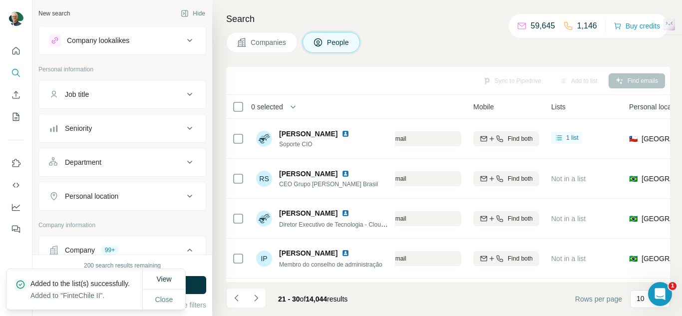
click at [263, 49] on button "Companies" at bounding box center [261, 42] width 71 height 21
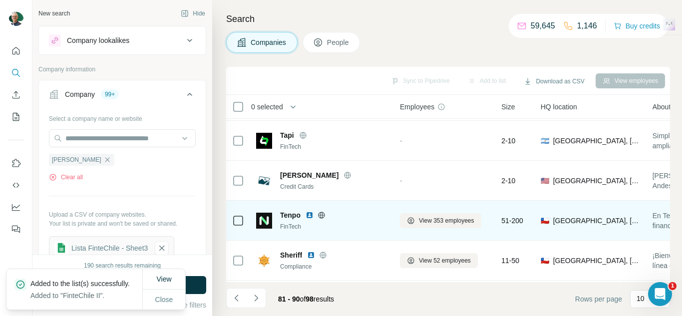
scroll to position [100, 0]
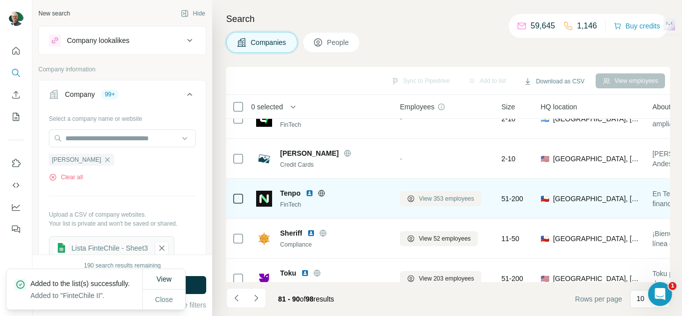
click at [457, 194] on span "View 353 employees" at bounding box center [446, 198] width 55 height 9
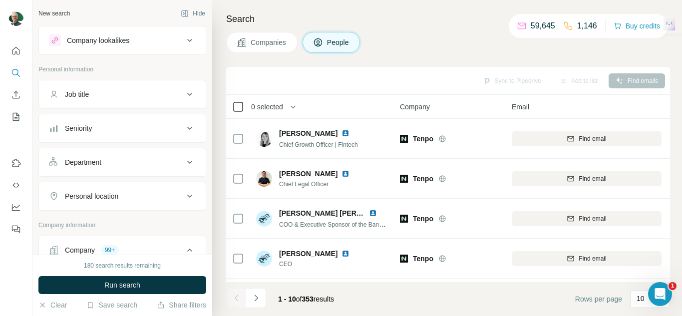
click at [233, 109] on div at bounding box center [238, 107] width 12 height 12
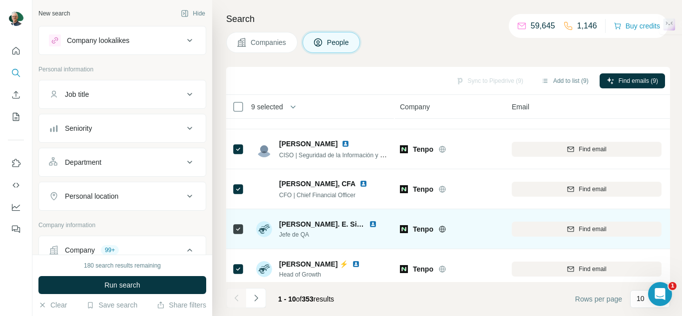
scroll to position [241, 0]
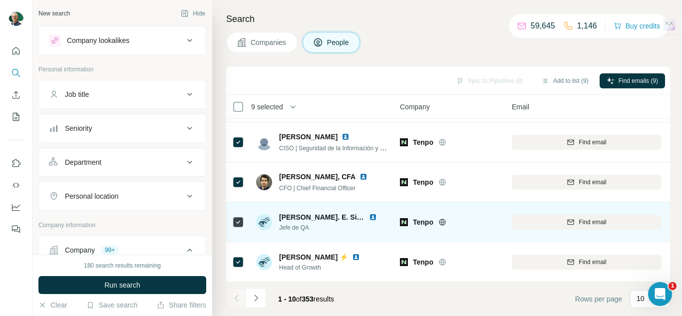
click at [233, 216] on div at bounding box center [238, 222] width 12 height 12
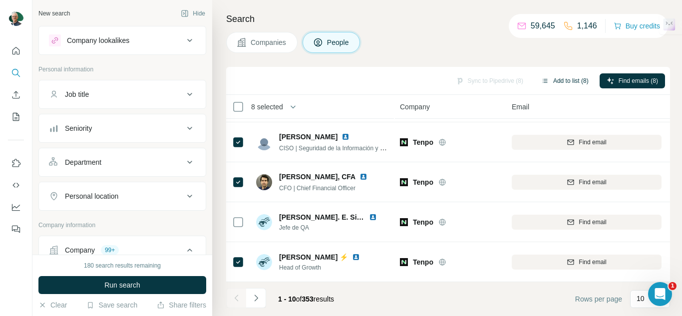
click at [570, 79] on button "Add to list (8)" at bounding box center [564, 80] width 61 height 15
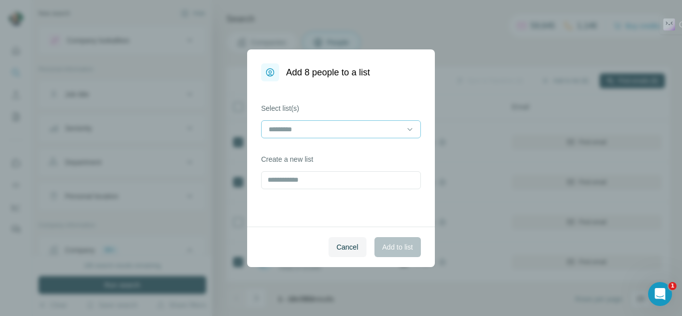
click at [377, 124] on input at bounding box center [334, 129] width 135 height 11
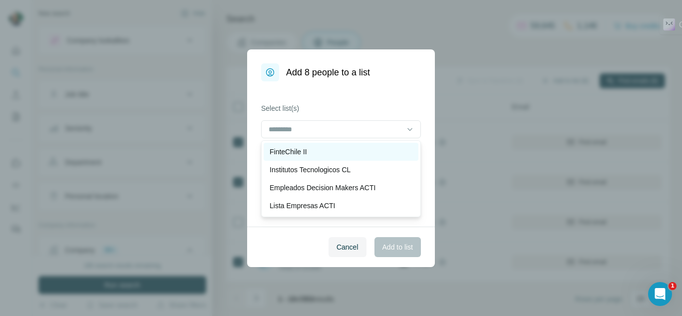
click at [322, 148] on div "FinteChile II" at bounding box center [340, 152] width 143 height 10
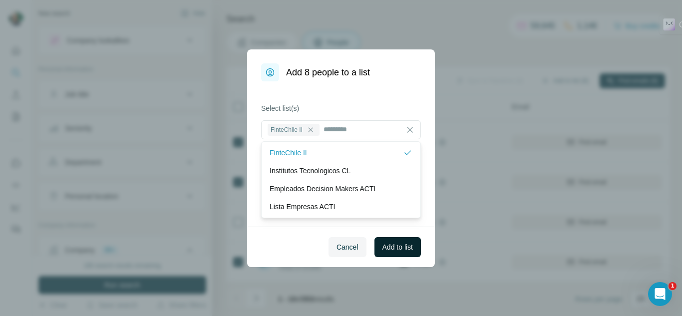
click at [387, 250] on span "Add to list" at bounding box center [397, 247] width 30 height 10
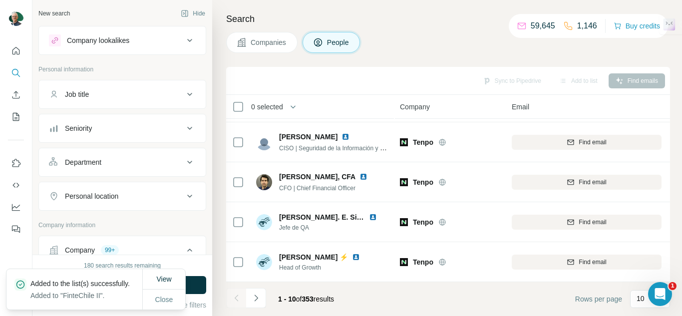
click at [277, 43] on span "Companies" at bounding box center [269, 42] width 36 height 10
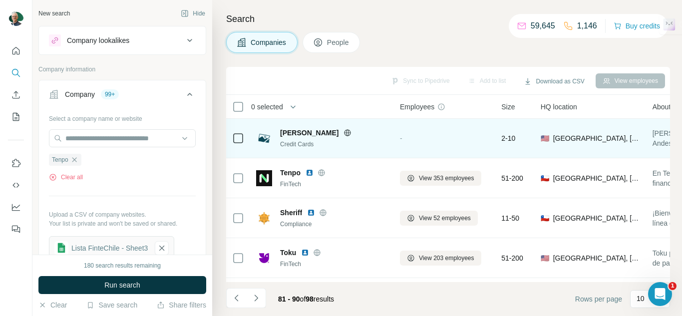
scroll to position [150, 0]
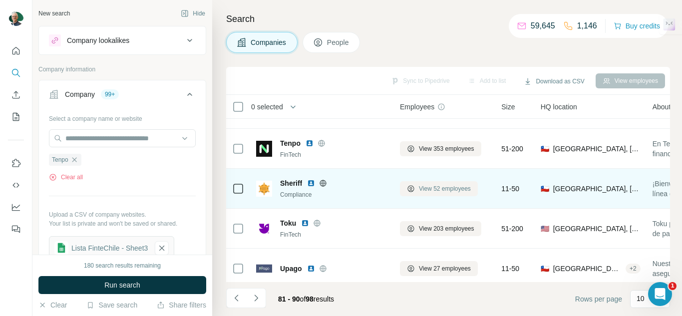
click at [452, 185] on span "View 52 employees" at bounding box center [445, 188] width 52 height 9
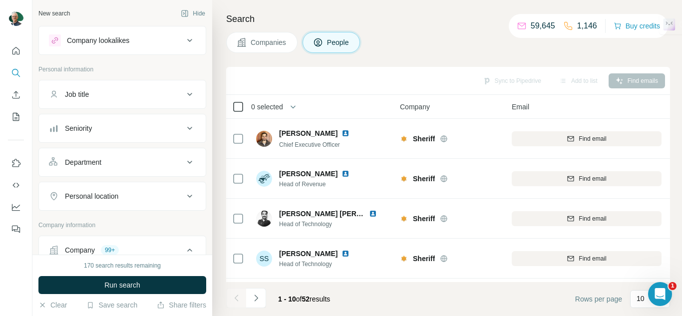
click at [235, 101] on div at bounding box center [238, 107] width 12 height 12
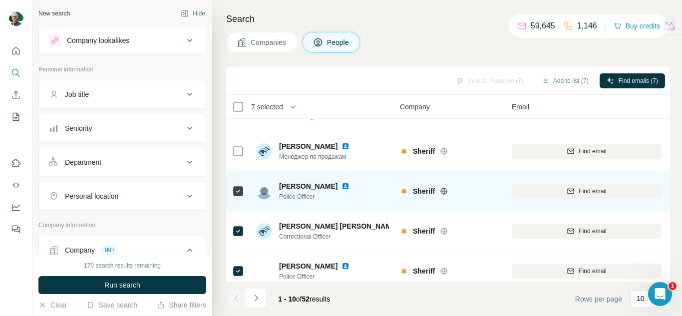
scroll to position [241, 0]
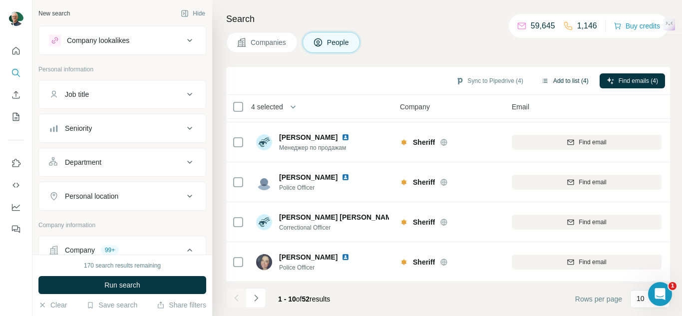
click at [555, 85] on button "Add to list (4)" at bounding box center [564, 80] width 61 height 15
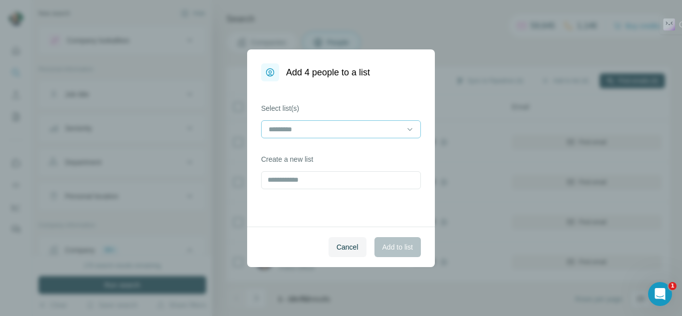
click at [420, 120] on div "Select list(s) Create a new list" at bounding box center [341, 153] width 188 height 145
click at [380, 133] on input at bounding box center [334, 129] width 135 height 11
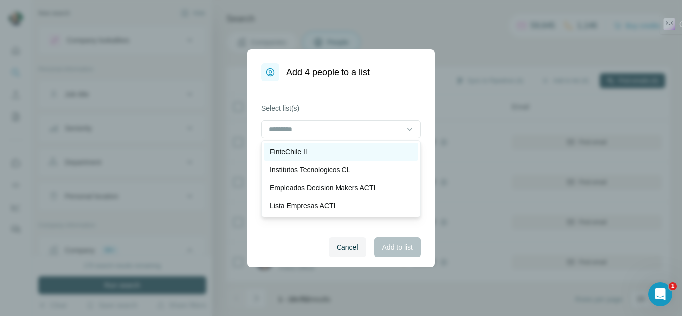
click at [322, 149] on div "FinteChile II" at bounding box center [340, 152] width 143 height 10
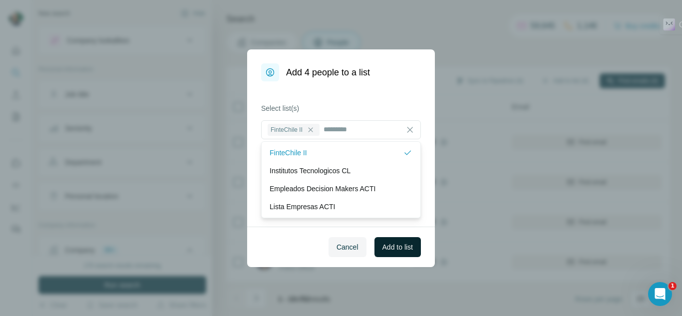
click at [395, 251] on span "Add to list" at bounding box center [397, 247] width 30 height 10
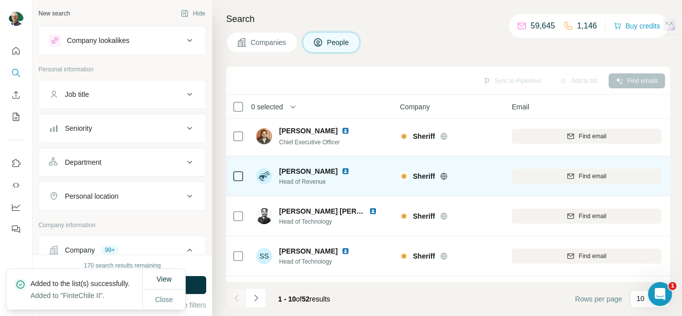
scroll to position [0, 0]
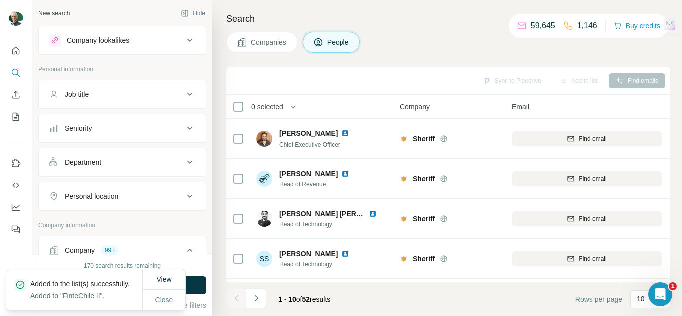
click at [262, 40] on span "Companies" at bounding box center [269, 42] width 36 height 10
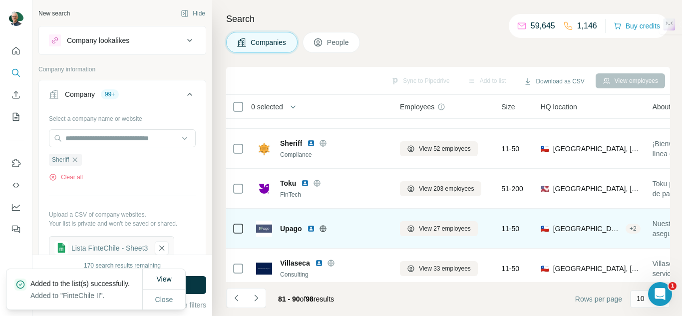
scroll to position [200, 0]
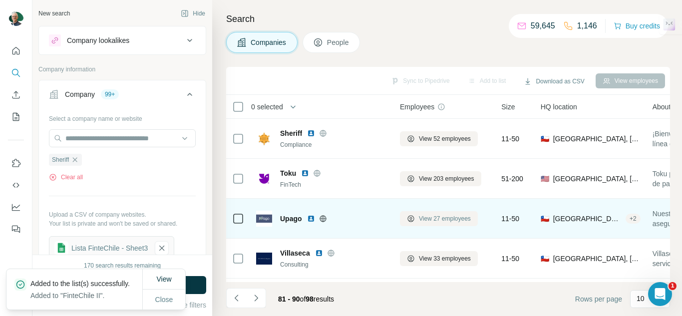
click at [439, 221] on span "View 27 employees" at bounding box center [445, 218] width 52 height 9
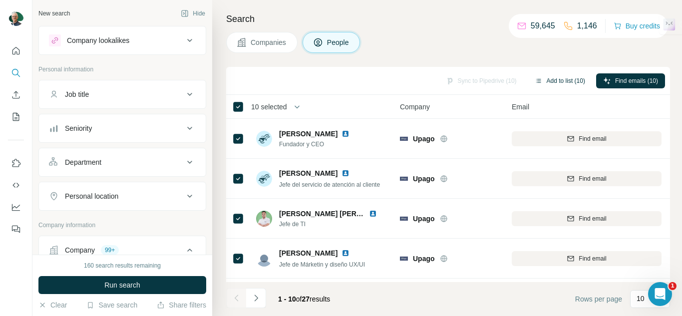
click at [560, 81] on button "Add to list (10)" at bounding box center [560, 80] width 64 height 15
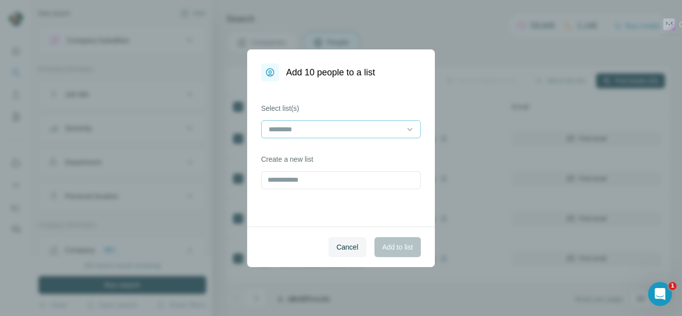
click at [337, 131] on input at bounding box center [334, 129] width 135 height 11
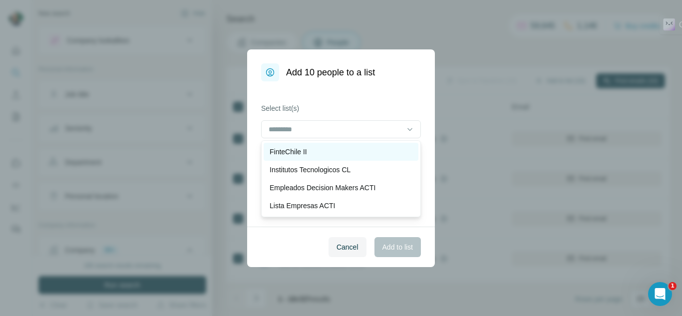
click at [324, 152] on div "FinteChile II" at bounding box center [340, 152] width 143 height 10
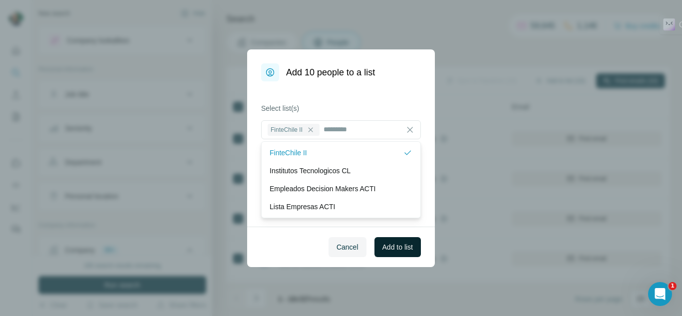
click at [396, 248] on span "Add to list" at bounding box center [397, 247] width 30 height 10
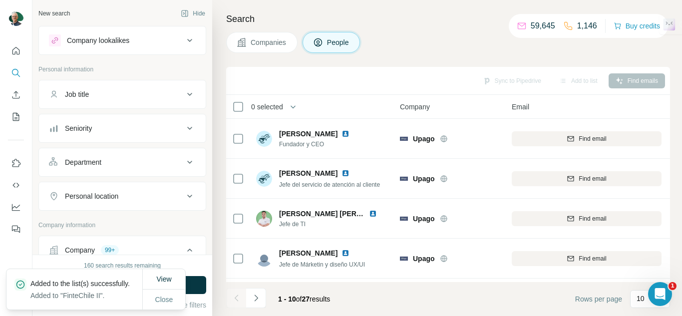
click at [264, 46] on span "Companies" at bounding box center [269, 42] width 36 height 10
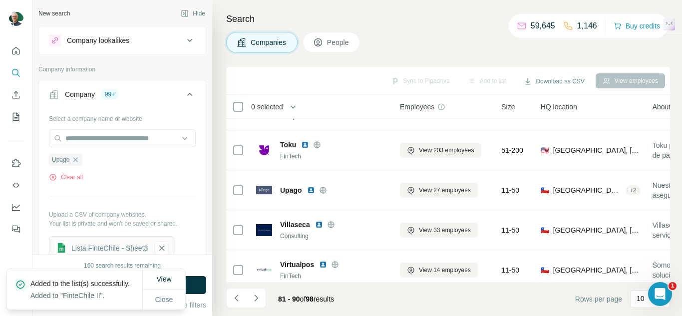
scroll to position [241, 0]
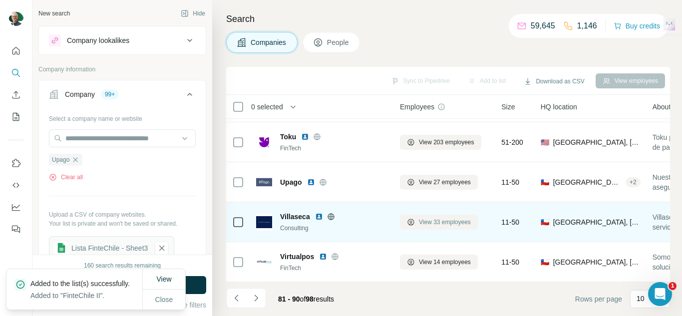
click at [430, 219] on span "View 33 employees" at bounding box center [445, 222] width 52 height 9
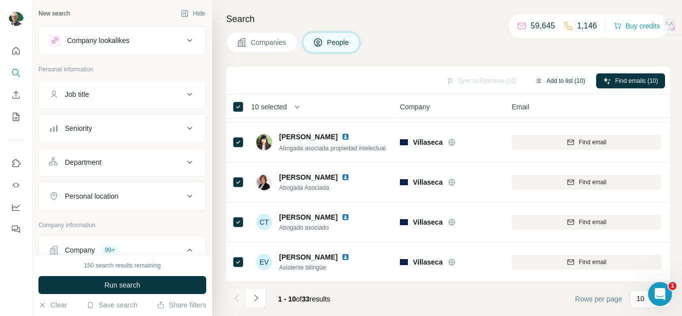
click at [552, 87] on button "Add to list (10)" at bounding box center [560, 80] width 64 height 15
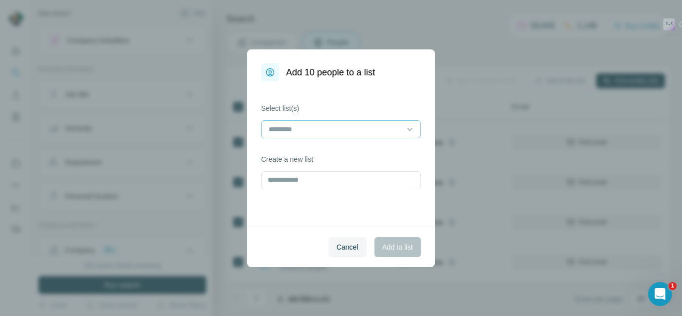
click at [328, 120] on div at bounding box center [341, 129] width 160 height 18
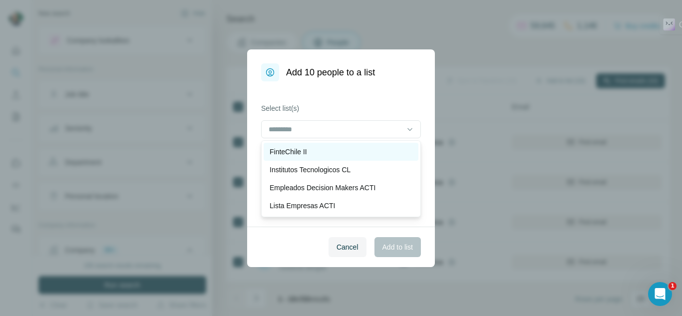
click at [311, 155] on div "FinteChile II" at bounding box center [340, 152] width 143 height 10
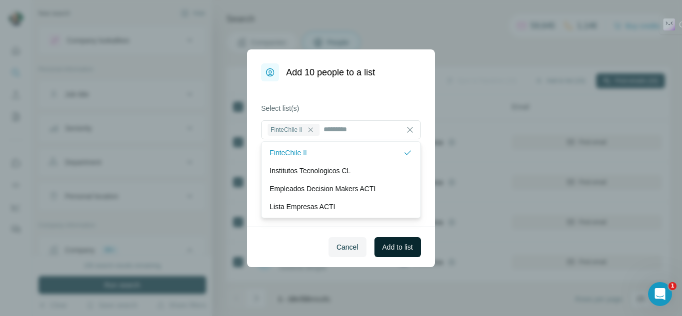
click at [403, 243] on span "Add to list" at bounding box center [397, 247] width 30 height 10
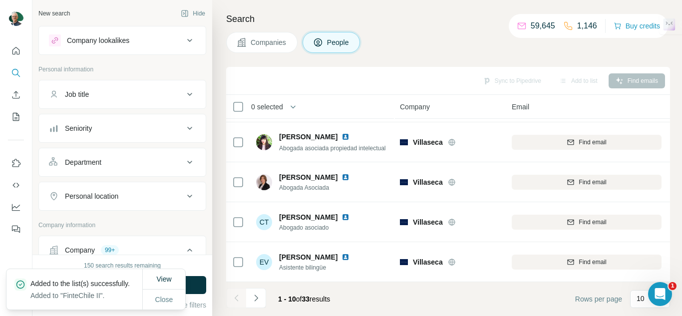
click at [263, 49] on button "Companies" at bounding box center [261, 42] width 71 height 21
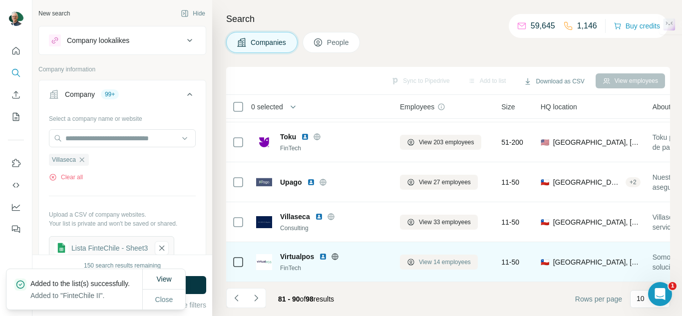
click at [412, 260] on icon at bounding box center [410, 262] width 6 height 6
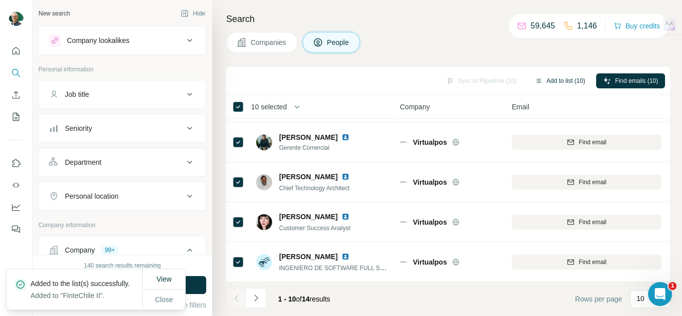
click at [555, 87] on button "Add to list (10)" at bounding box center [560, 80] width 64 height 15
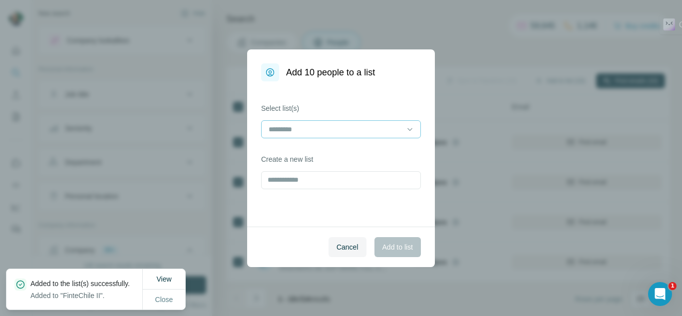
click at [359, 135] on div at bounding box center [334, 129] width 135 height 17
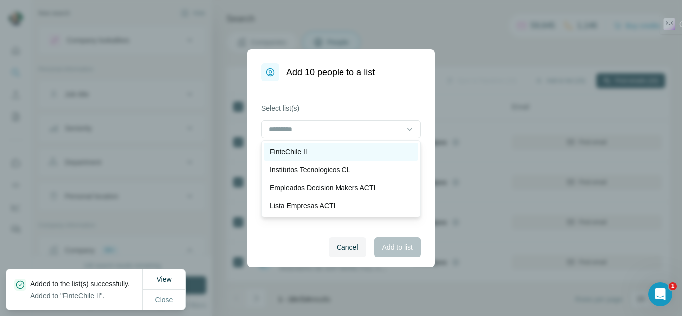
click at [291, 155] on p "FinteChile II" at bounding box center [287, 152] width 37 height 10
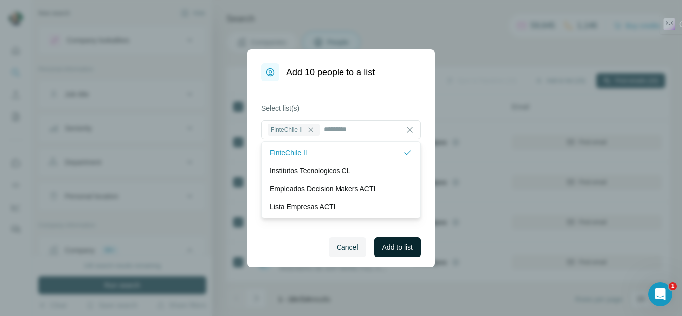
click at [402, 255] on button "Add to list" at bounding box center [397, 247] width 46 height 20
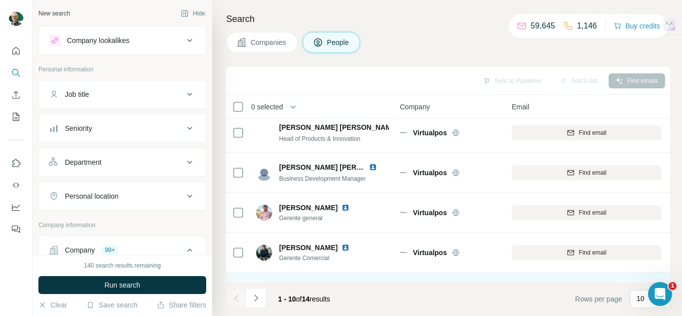
scroll to position [150, 0]
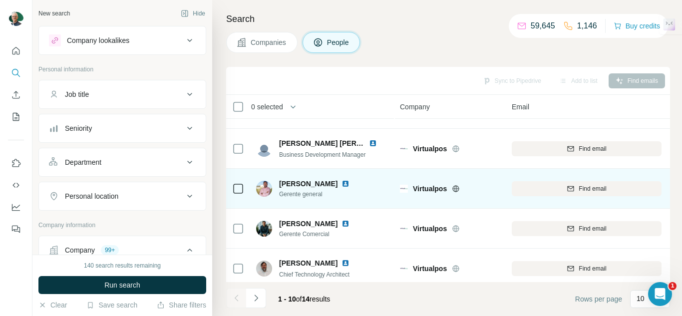
click at [233, 184] on icon at bounding box center [238, 189] width 12 height 12
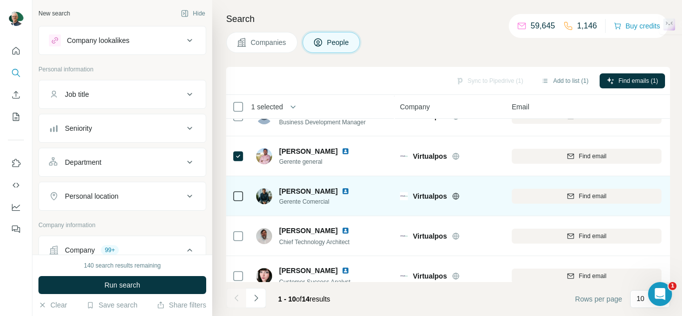
scroll to position [200, 0]
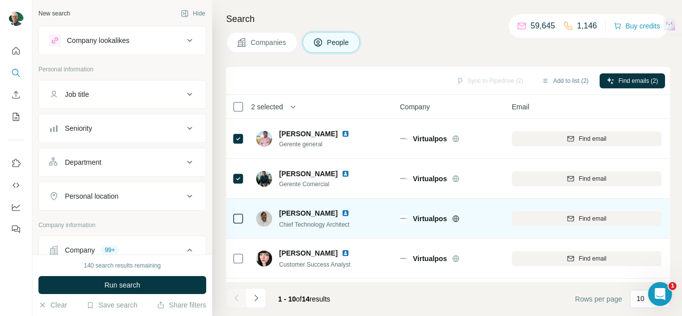
click at [244, 221] on icon at bounding box center [238, 219] width 12 height 12
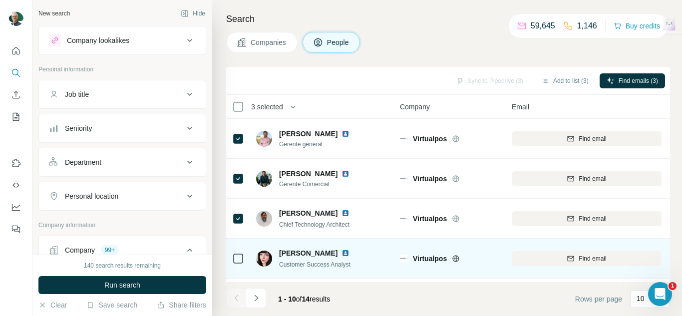
scroll to position [241, 0]
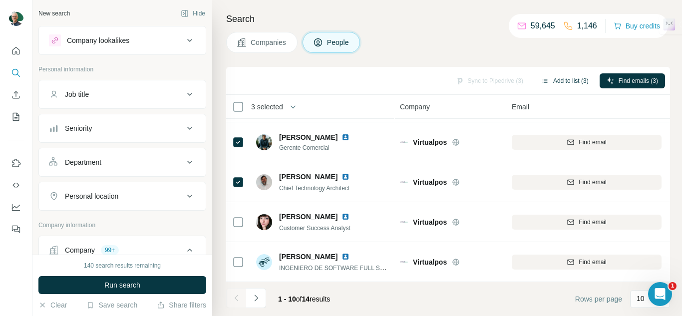
click at [559, 80] on button "Add to list (3)" at bounding box center [564, 80] width 61 height 15
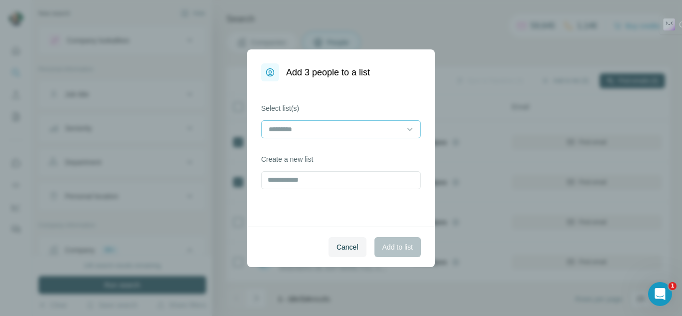
click at [319, 127] on input at bounding box center [334, 129] width 135 height 11
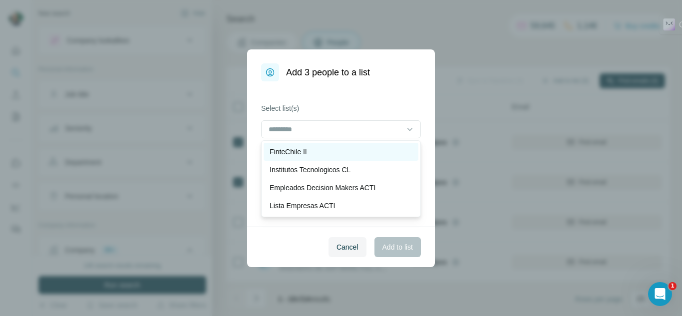
click at [304, 157] on div "FinteChile II" at bounding box center [341, 152] width 155 height 18
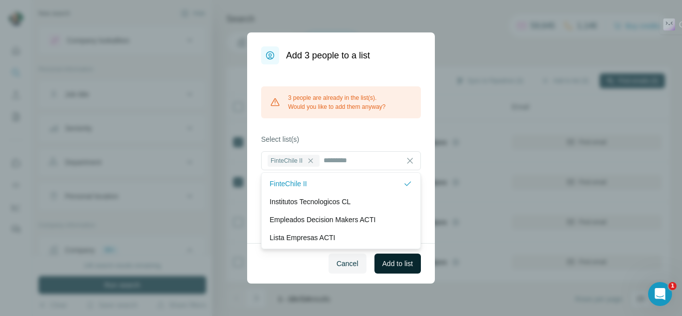
click at [409, 267] on span "Add to list" at bounding box center [397, 264] width 30 height 10
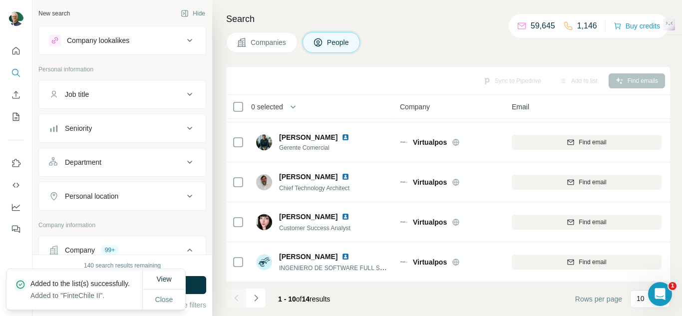
click at [269, 40] on span "Companies" at bounding box center [269, 42] width 36 height 10
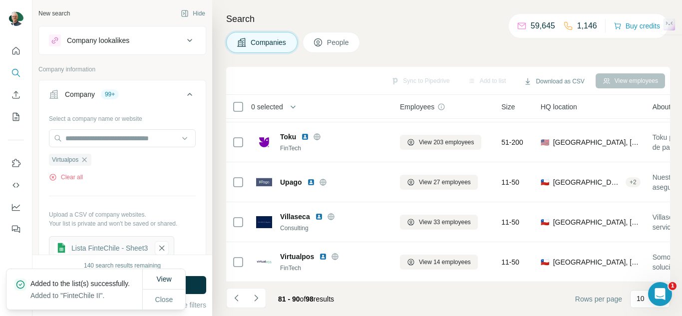
click at [255, 296] on icon "Navigate to next page" at bounding box center [256, 298] width 10 height 10
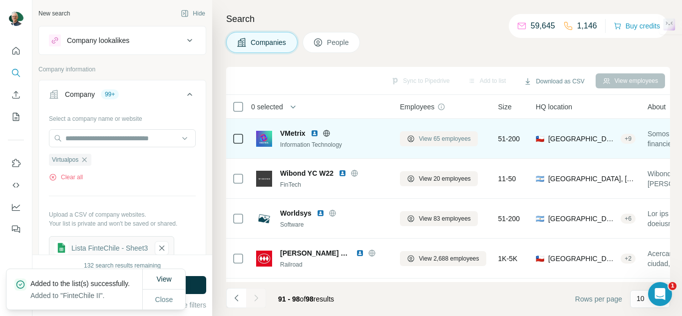
click at [438, 138] on span "View 65 employees" at bounding box center [445, 138] width 52 height 9
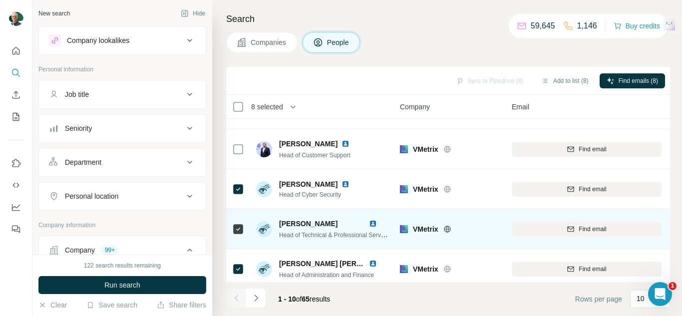
scroll to position [241, 0]
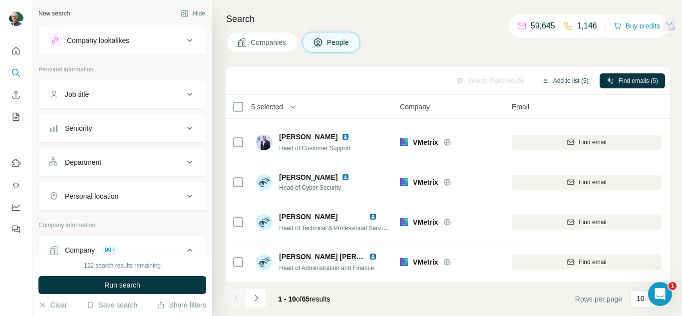
click at [554, 79] on button "Add to list (5)" at bounding box center [564, 80] width 61 height 15
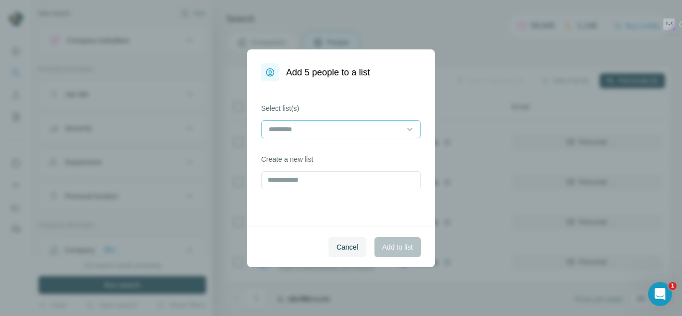
click at [397, 123] on div at bounding box center [334, 129] width 135 height 17
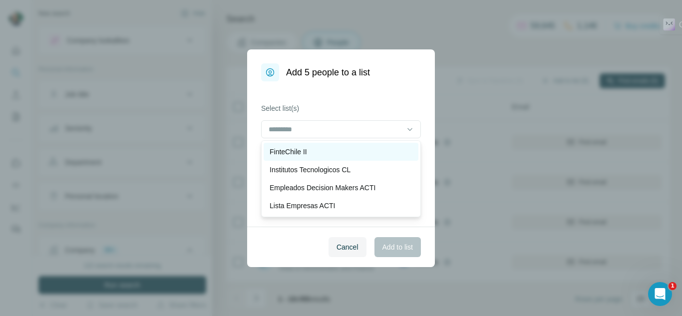
click at [284, 155] on p "FinteChile II" at bounding box center [287, 152] width 37 height 10
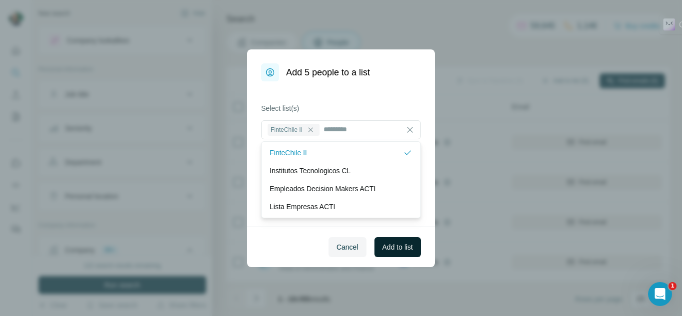
click at [401, 247] on span "Add to list" at bounding box center [397, 247] width 30 height 10
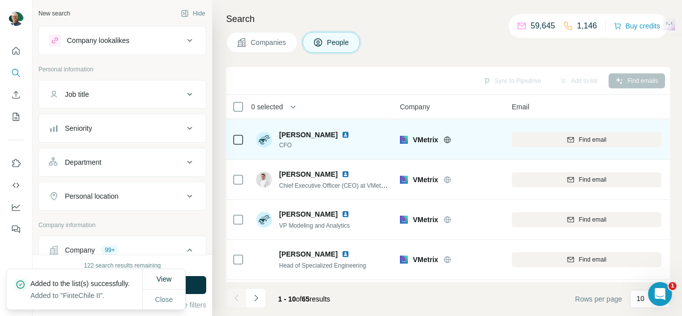
scroll to position [0, 0]
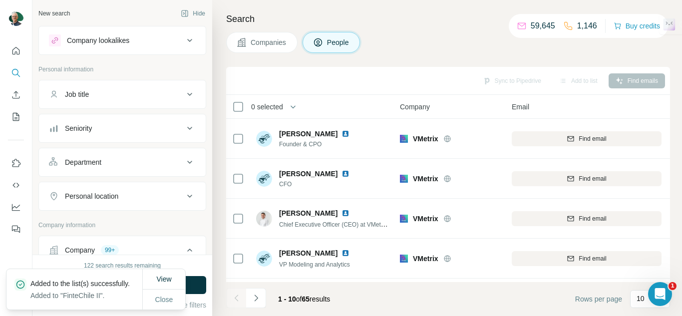
click at [278, 44] on span "Companies" at bounding box center [269, 42] width 36 height 10
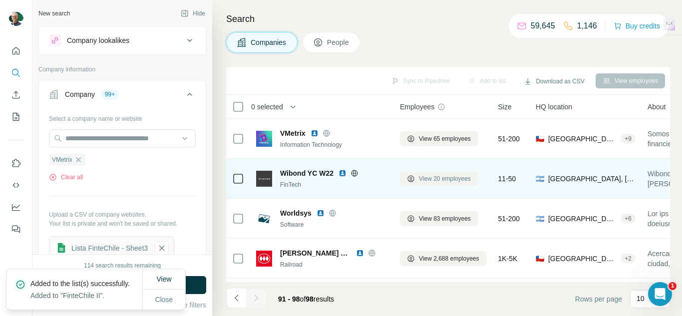
click at [448, 183] on button "View 20 employees" at bounding box center [439, 178] width 78 height 15
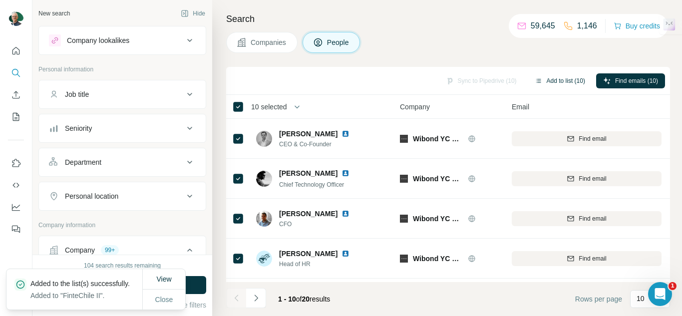
click at [534, 87] on button "Add to list (10)" at bounding box center [560, 80] width 64 height 15
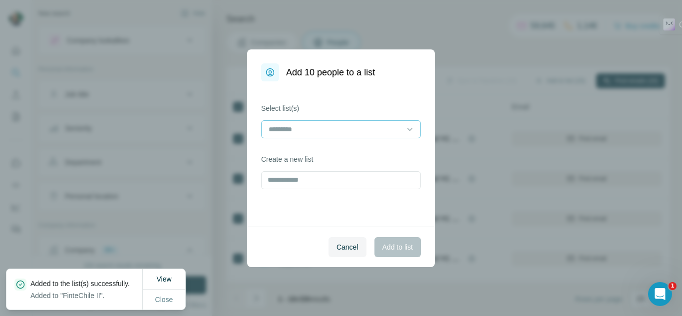
click at [402, 129] on div at bounding box center [341, 129] width 160 height 18
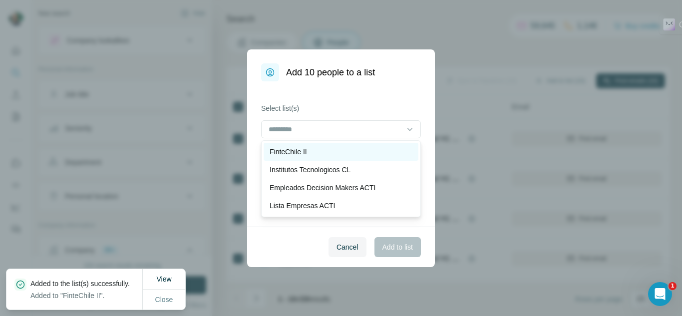
click at [322, 152] on div "FinteChile II" at bounding box center [340, 152] width 143 height 10
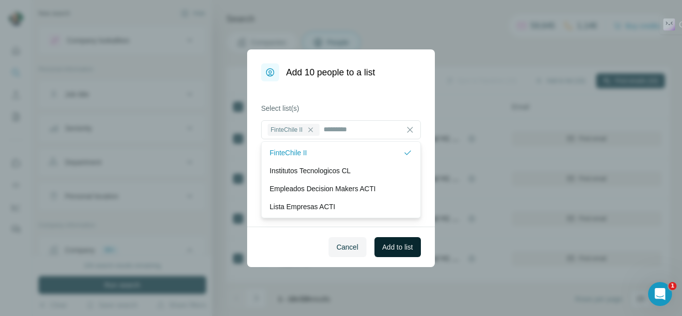
click at [386, 248] on span "Add to list" at bounding box center [397, 247] width 30 height 10
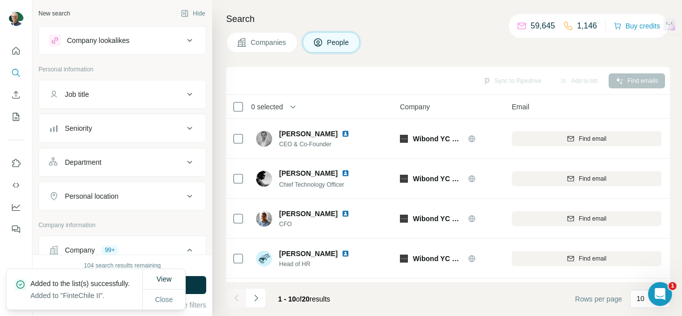
click at [266, 45] on span "Companies" at bounding box center [269, 42] width 36 height 10
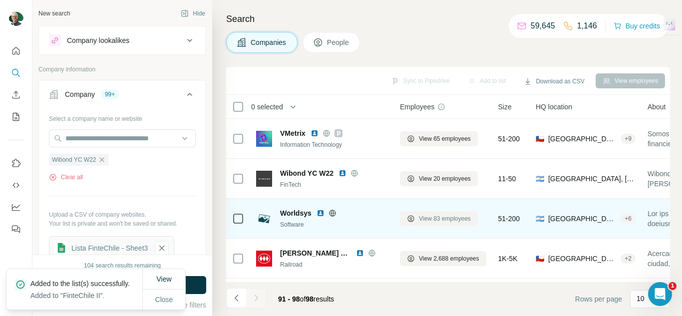
click at [448, 219] on span "View 83 employees" at bounding box center [445, 218] width 52 height 9
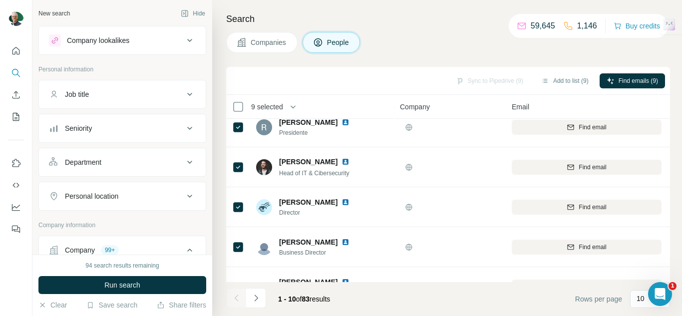
scroll to position [241, 0]
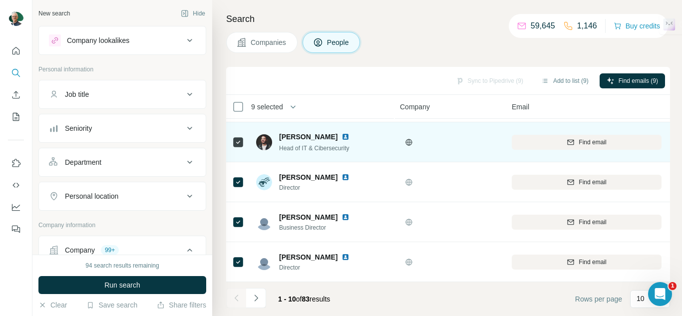
click at [232, 141] on td at bounding box center [238, 142] width 24 height 40
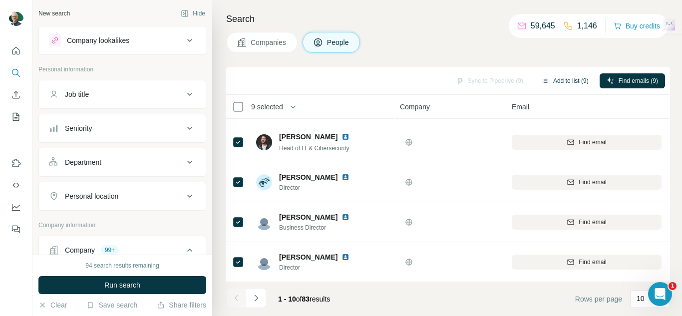
click at [573, 75] on button "Add to list (9)" at bounding box center [564, 80] width 61 height 15
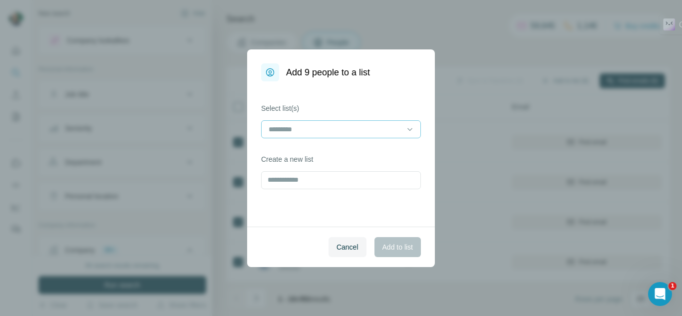
click at [376, 128] on input at bounding box center [334, 129] width 135 height 11
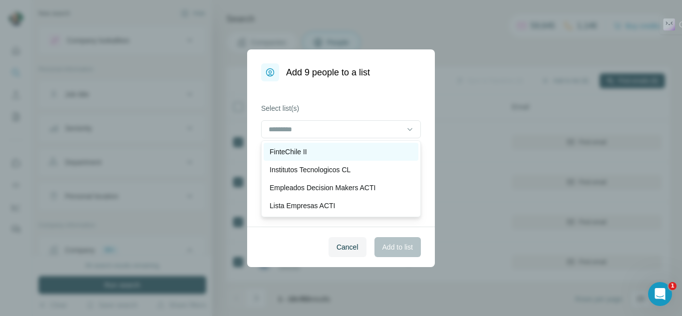
click at [334, 151] on div "FinteChile II" at bounding box center [340, 152] width 143 height 10
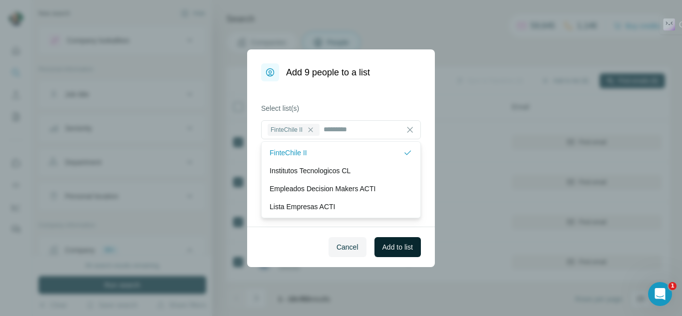
click at [414, 256] on button "Add to list" at bounding box center [397, 247] width 46 height 20
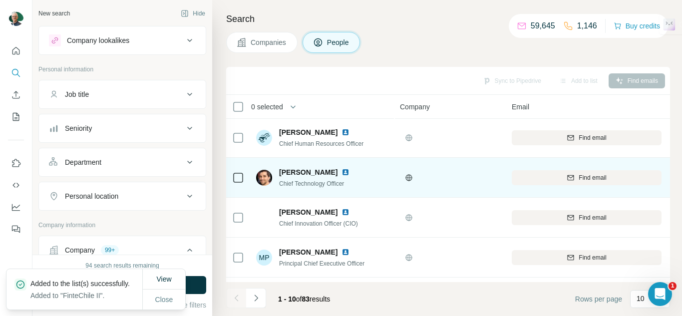
scroll to position [0, 0]
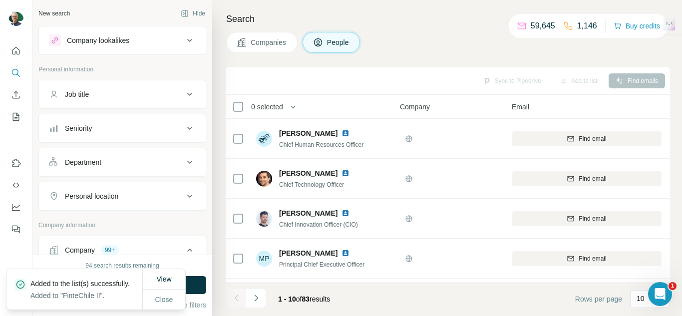
click at [269, 39] on span "Companies" at bounding box center [269, 42] width 36 height 10
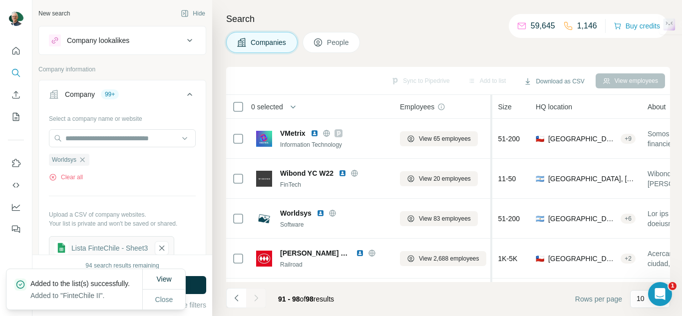
scroll to position [50, 0]
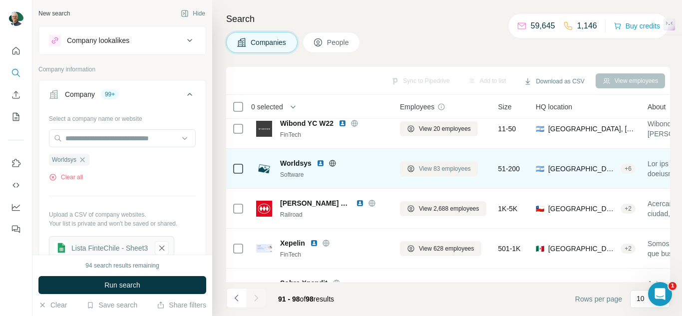
click at [451, 166] on span "View 83 employees" at bounding box center [445, 168] width 52 height 9
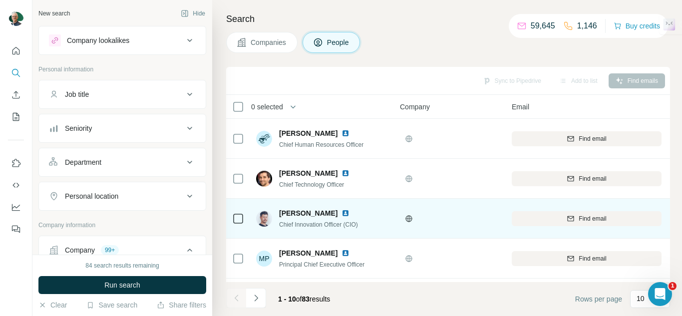
click at [260, 39] on span "Companies" at bounding box center [269, 42] width 36 height 10
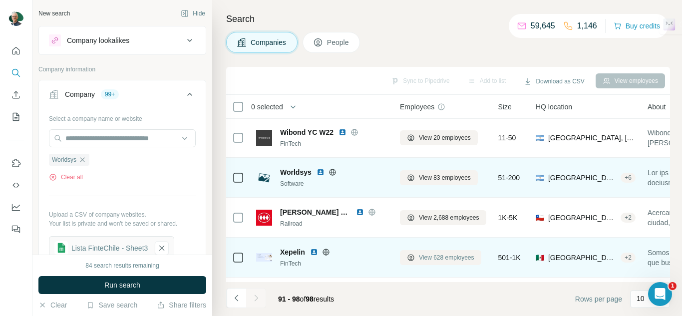
scroll to position [50, 0]
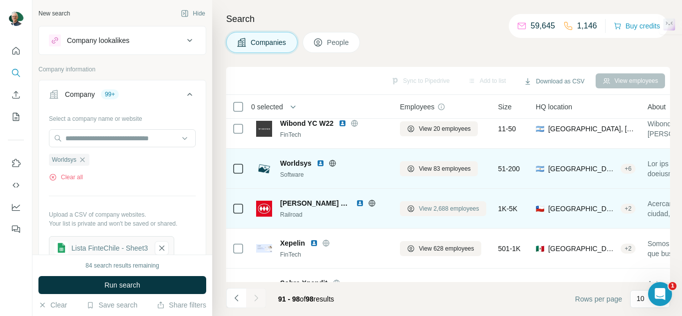
click at [447, 210] on span "View 2,688 employees" at bounding box center [449, 208] width 60 height 9
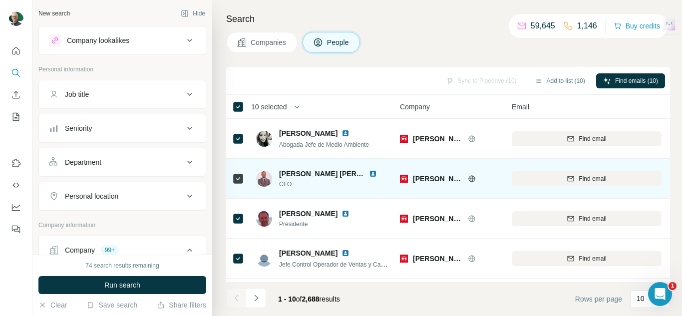
click at [239, 190] on div at bounding box center [238, 178] width 12 height 27
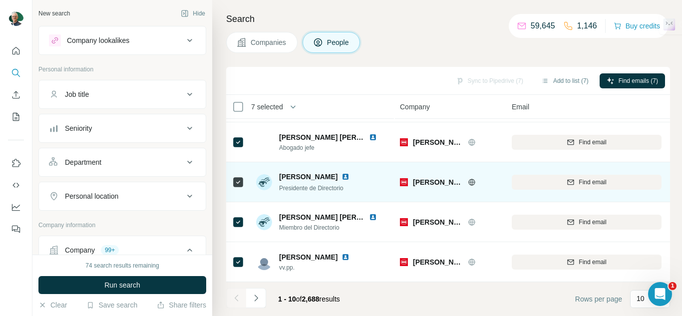
scroll to position [241, 0]
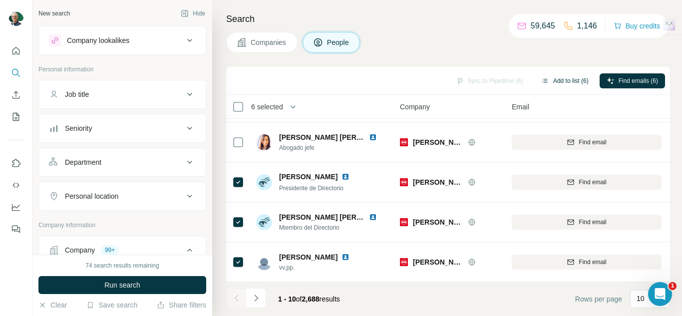
click at [562, 83] on button "Add to list (6)" at bounding box center [564, 80] width 61 height 15
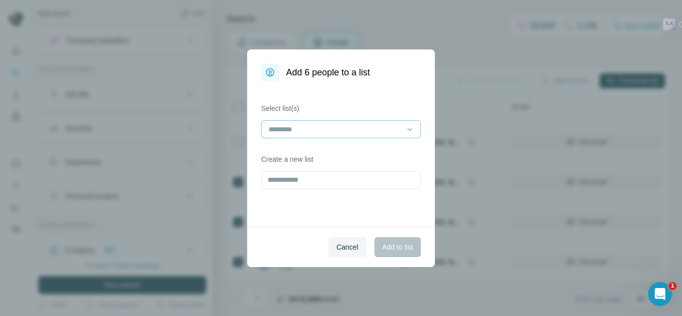
click at [361, 132] on input at bounding box center [334, 129] width 135 height 11
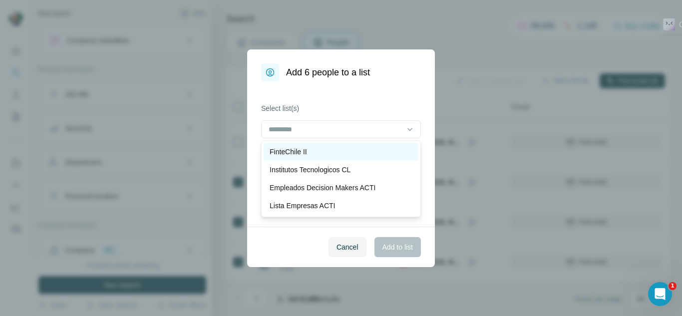
click at [303, 155] on p "FinteChile II" at bounding box center [287, 152] width 37 height 10
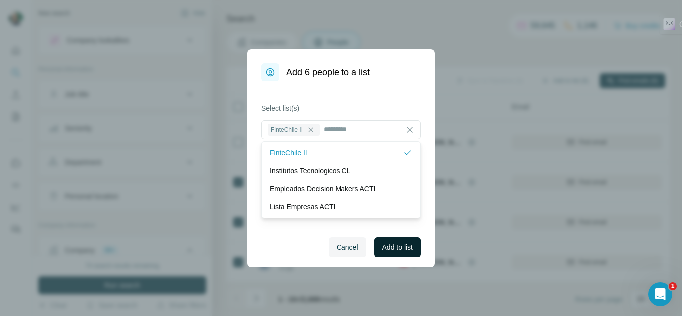
click at [406, 253] on button "Add to list" at bounding box center [397, 247] width 46 height 20
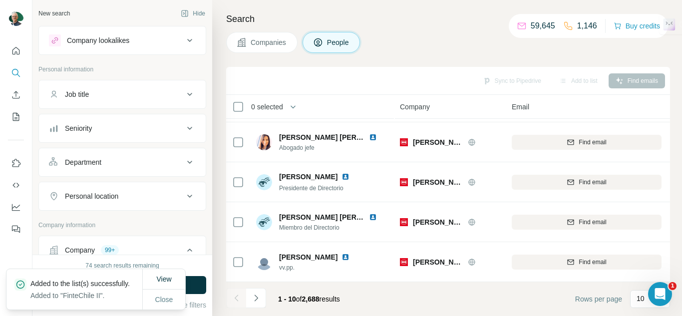
click at [264, 40] on span "Companies" at bounding box center [269, 42] width 36 height 10
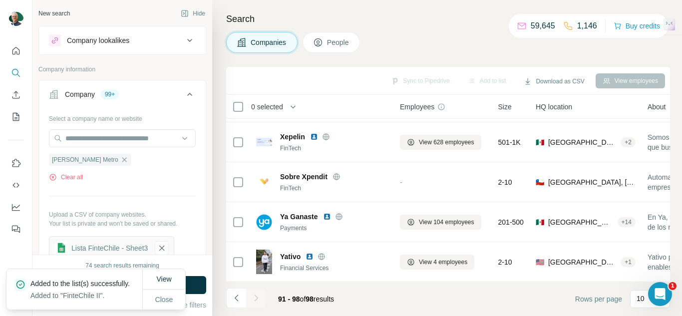
scroll to position [161, 0]
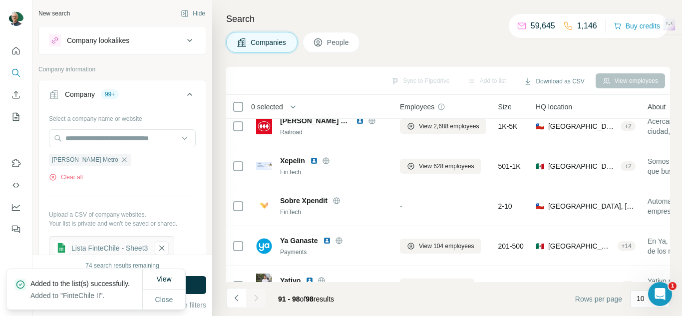
scroll to position [150, 0]
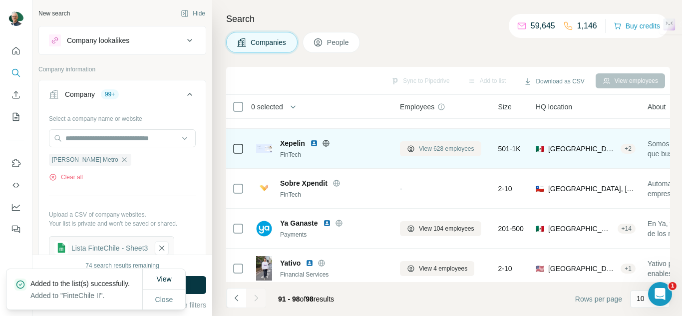
click at [421, 151] on span "View 628 employees" at bounding box center [446, 148] width 55 height 9
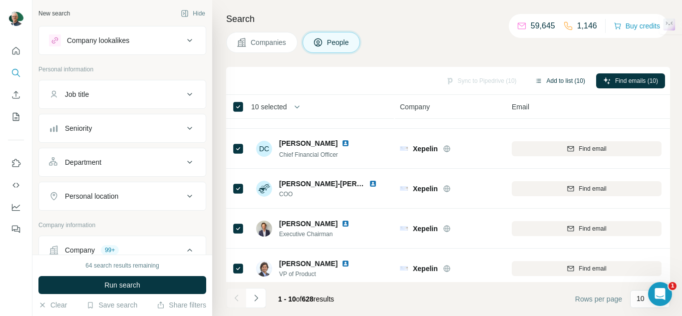
click at [552, 84] on button "Add to list (10)" at bounding box center [560, 80] width 64 height 15
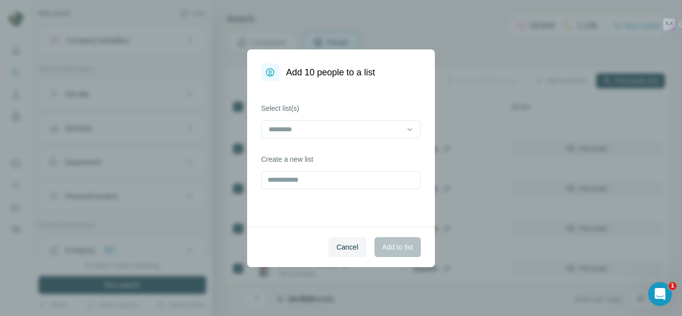
click at [363, 138] on div at bounding box center [341, 130] width 160 height 20
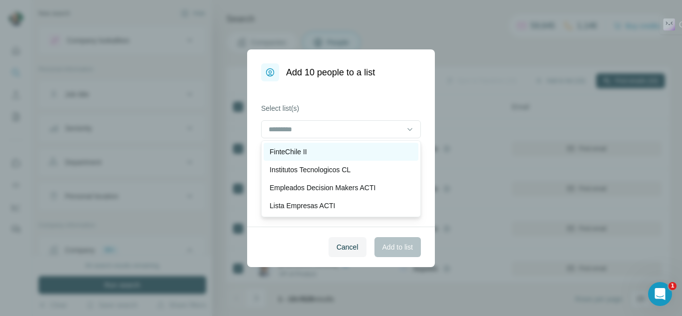
click at [322, 156] on div "FinteChile II" at bounding box center [341, 152] width 155 height 18
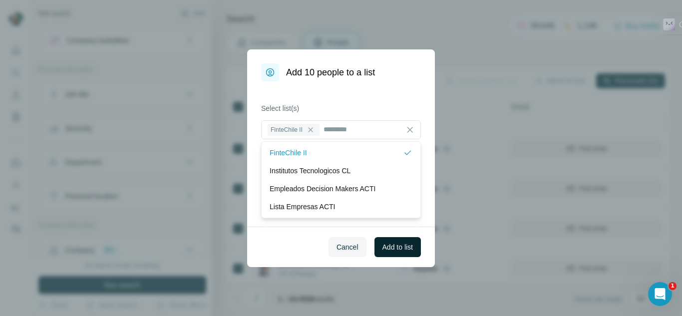
click at [387, 248] on span "Add to list" at bounding box center [397, 247] width 30 height 10
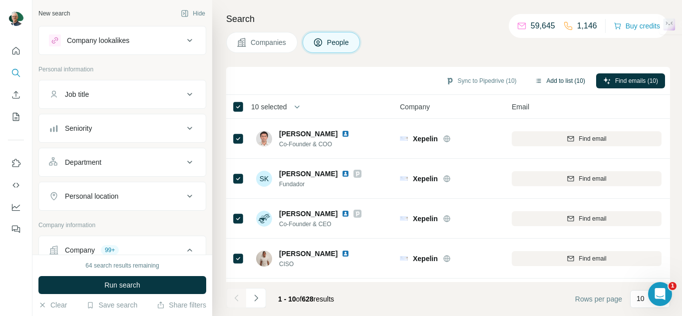
click at [564, 91] on div "Sync to Pipedrive (10) Add to list (10) Find emails (10)" at bounding box center [448, 81] width 444 height 28
click at [560, 83] on button "Add to list (10)" at bounding box center [560, 80] width 64 height 15
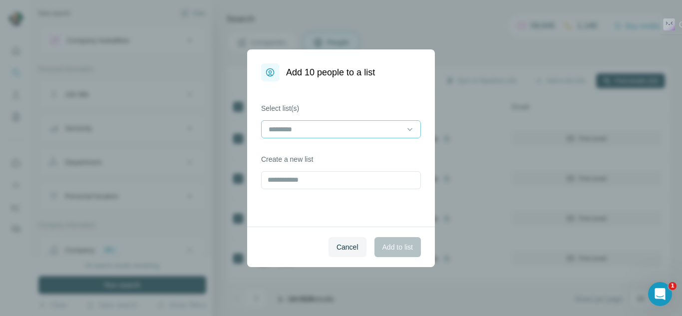
click at [385, 128] on input at bounding box center [334, 129] width 135 height 11
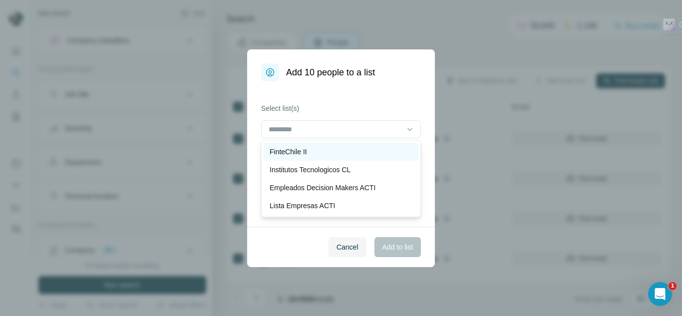
click at [314, 152] on div "FinteChile II" at bounding box center [340, 152] width 143 height 10
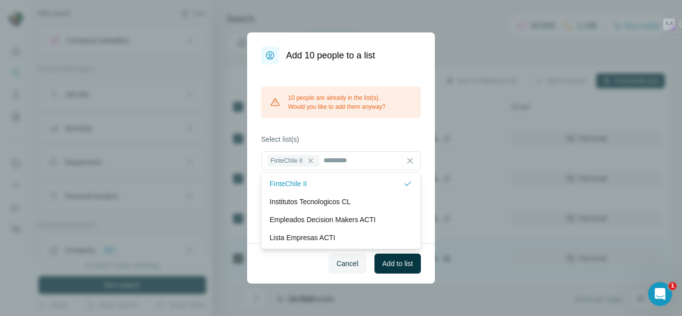
click at [339, 261] on span "Cancel" at bounding box center [347, 264] width 22 height 10
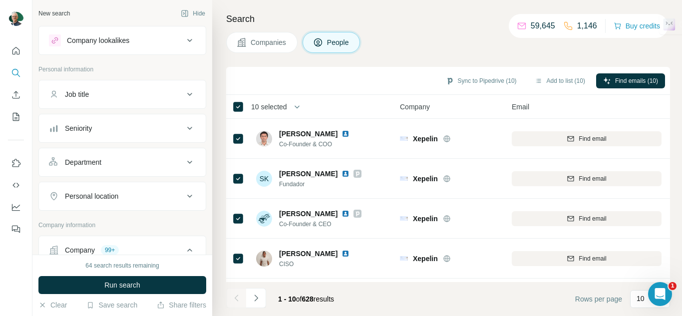
click at [257, 47] on button "Companies" at bounding box center [261, 42] width 71 height 21
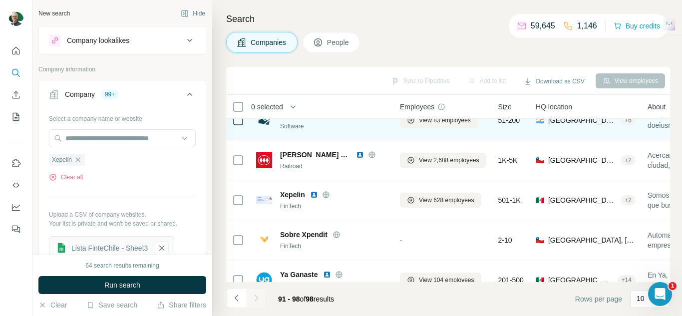
scroll to position [150, 0]
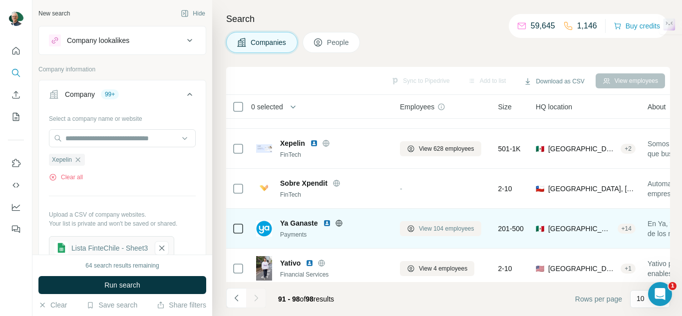
click at [471, 229] on span "View 104 employees" at bounding box center [446, 228] width 55 height 9
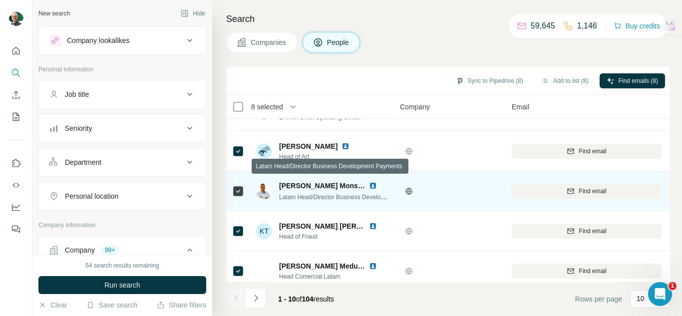
scroll to position [241, 0]
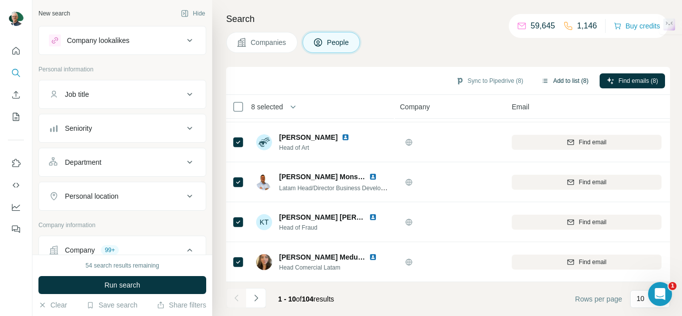
click at [561, 82] on button "Add to list (8)" at bounding box center [564, 80] width 61 height 15
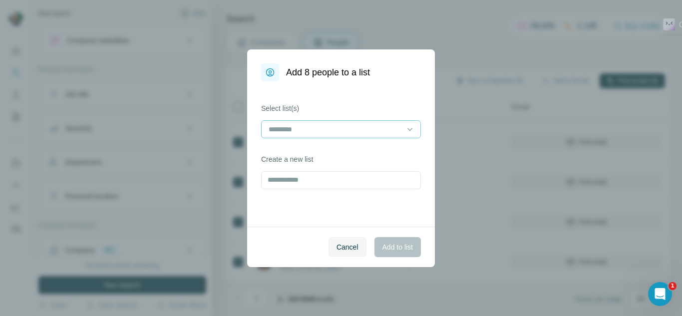
click at [304, 122] on div at bounding box center [334, 129] width 135 height 17
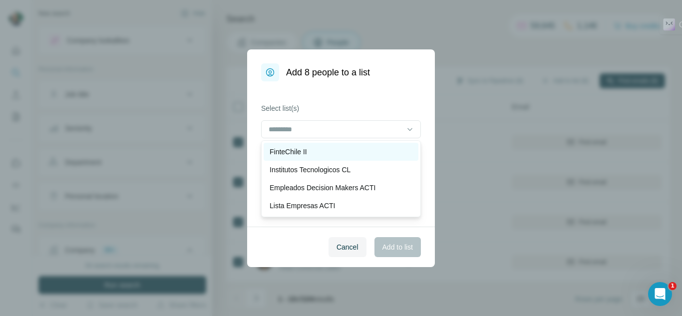
click at [305, 156] on p "FinteChile II" at bounding box center [287, 152] width 37 height 10
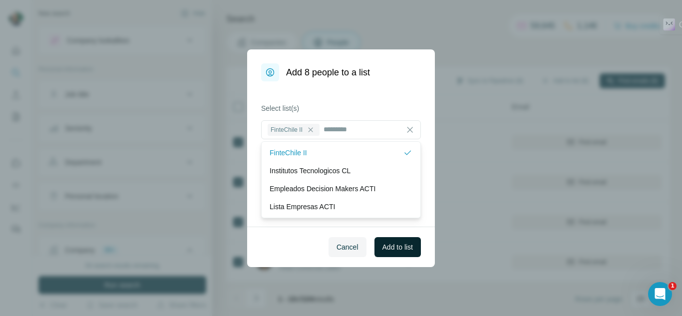
click at [396, 237] on button "Add to list" at bounding box center [397, 247] width 46 height 20
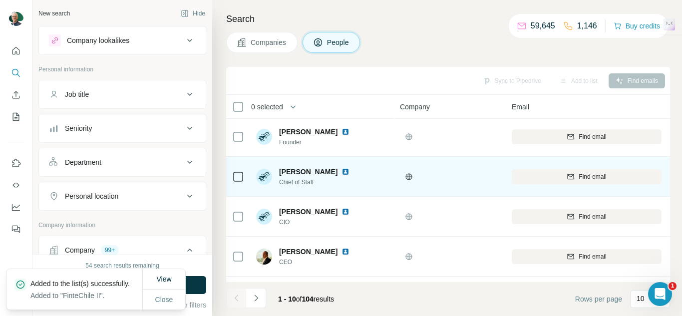
scroll to position [0, 0]
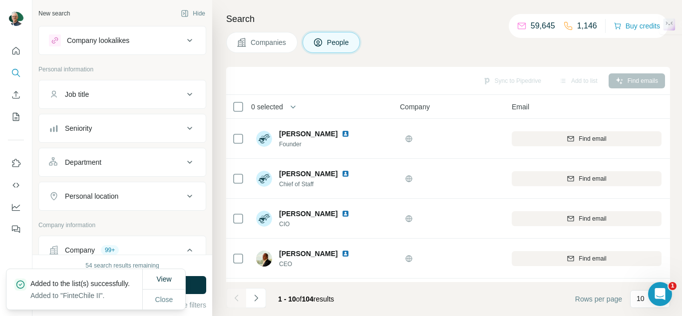
click at [266, 48] on button "Companies" at bounding box center [261, 42] width 71 height 21
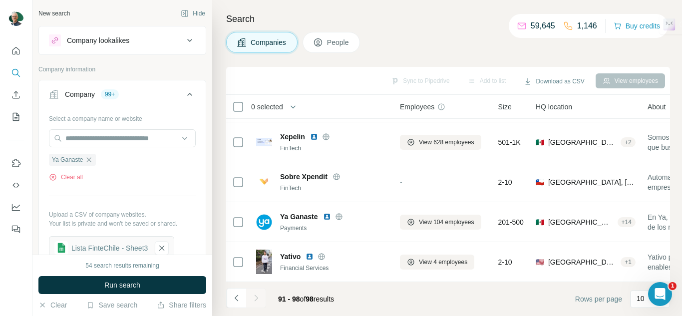
scroll to position [161, 0]
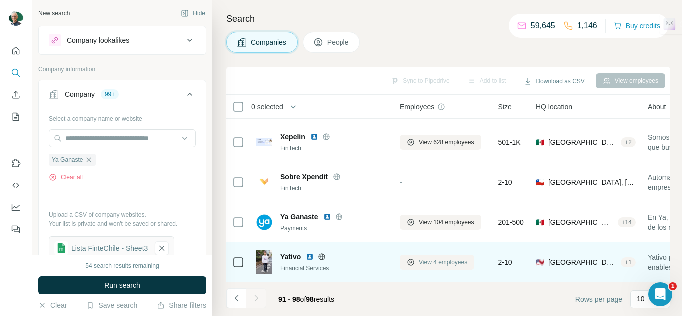
click at [434, 259] on span "View 4 employees" at bounding box center [443, 262] width 48 height 9
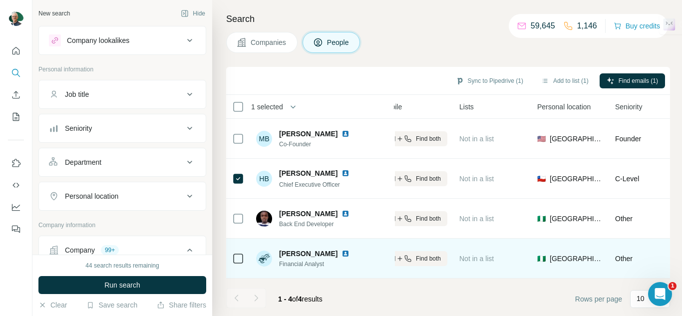
scroll to position [0, 292]
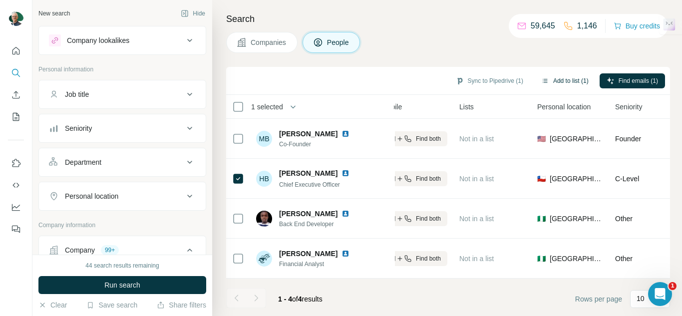
click at [556, 81] on button "Add to list (1)" at bounding box center [564, 80] width 61 height 15
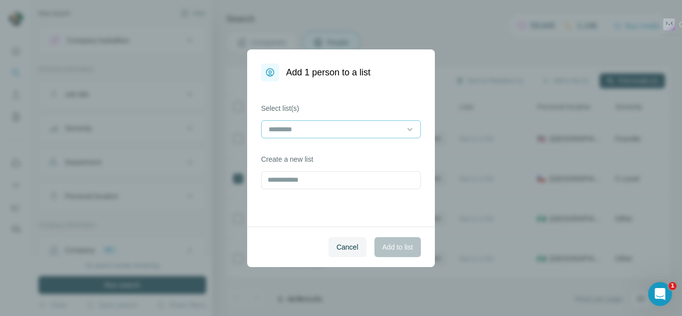
click at [343, 133] on input at bounding box center [334, 129] width 135 height 11
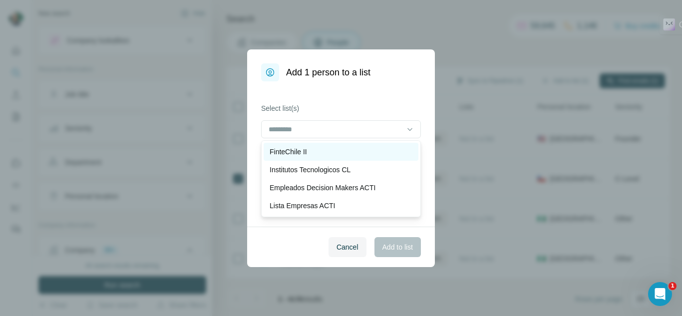
click at [314, 143] on div "FinteChile II" at bounding box center [341, 152] width 155 height 18
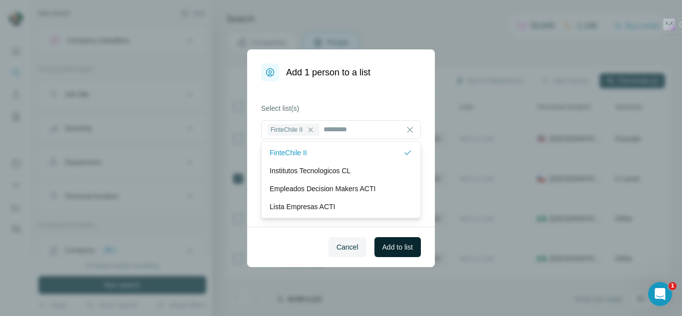
click at [385, 251] on span "Add to list" at bounding box center [397, 247] width 30 height 10
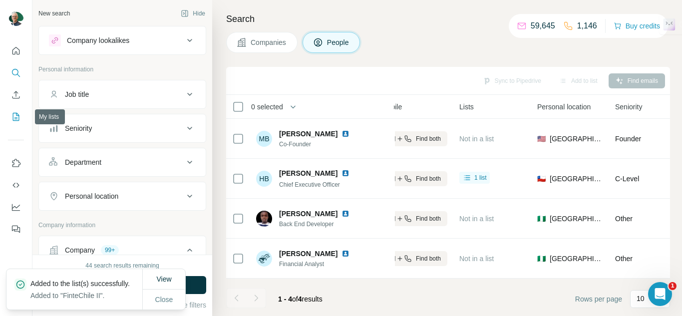
click at [19, 112] on icon "My lists" at bounding box center [16, 117] width 10 height 10
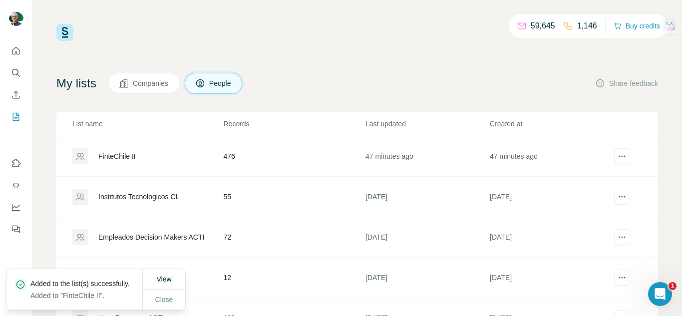
click at [101, 152] on div "FinteChile II" at bounding box center [116, 156] width 37 height 10
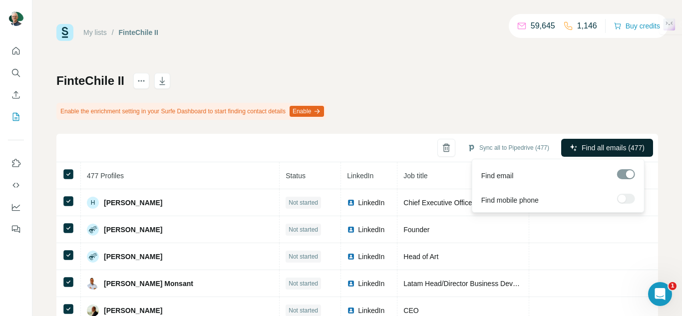
click at [606, 150] on span "Find all emails (477)" at bounding box center [612, 148] width 63 height 10
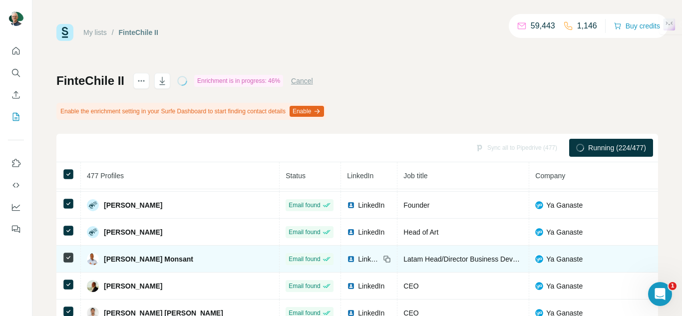
scroll to position [38, 0]
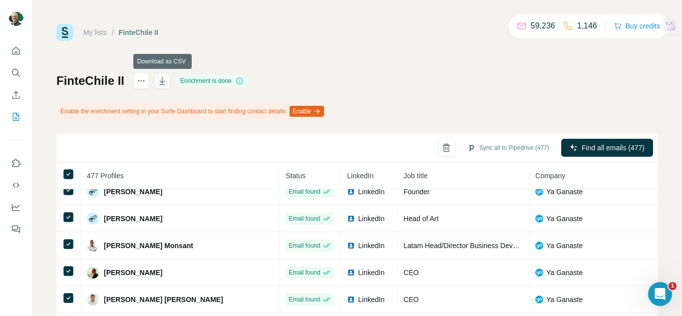
click at [162, 84] on icon "button" at bounding box center [162, 81] width 10 height 10
